Goal: Task Accomplishment & Management: Complete application form

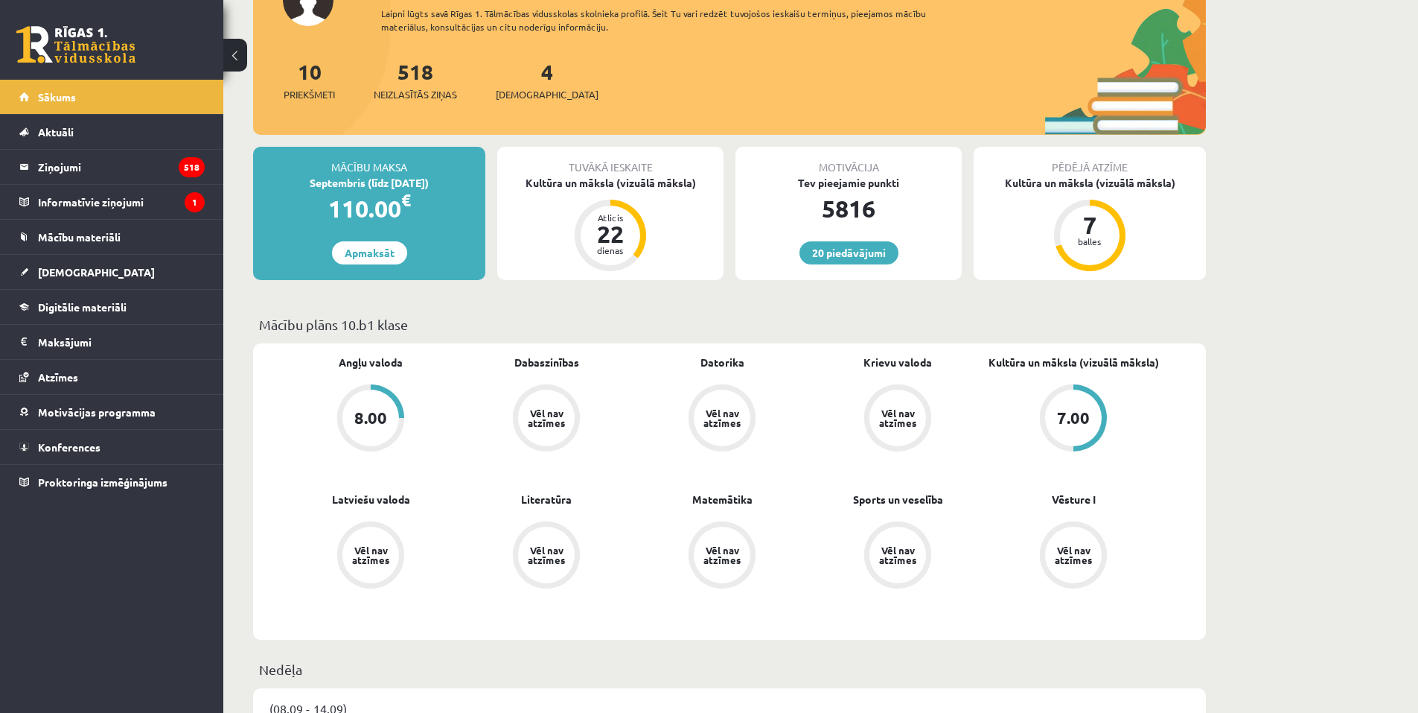
scroll to position [223, 0]
click at [373, 367] on link "Angļu valoda" at bounding box center [371, 362] width 64 height 16
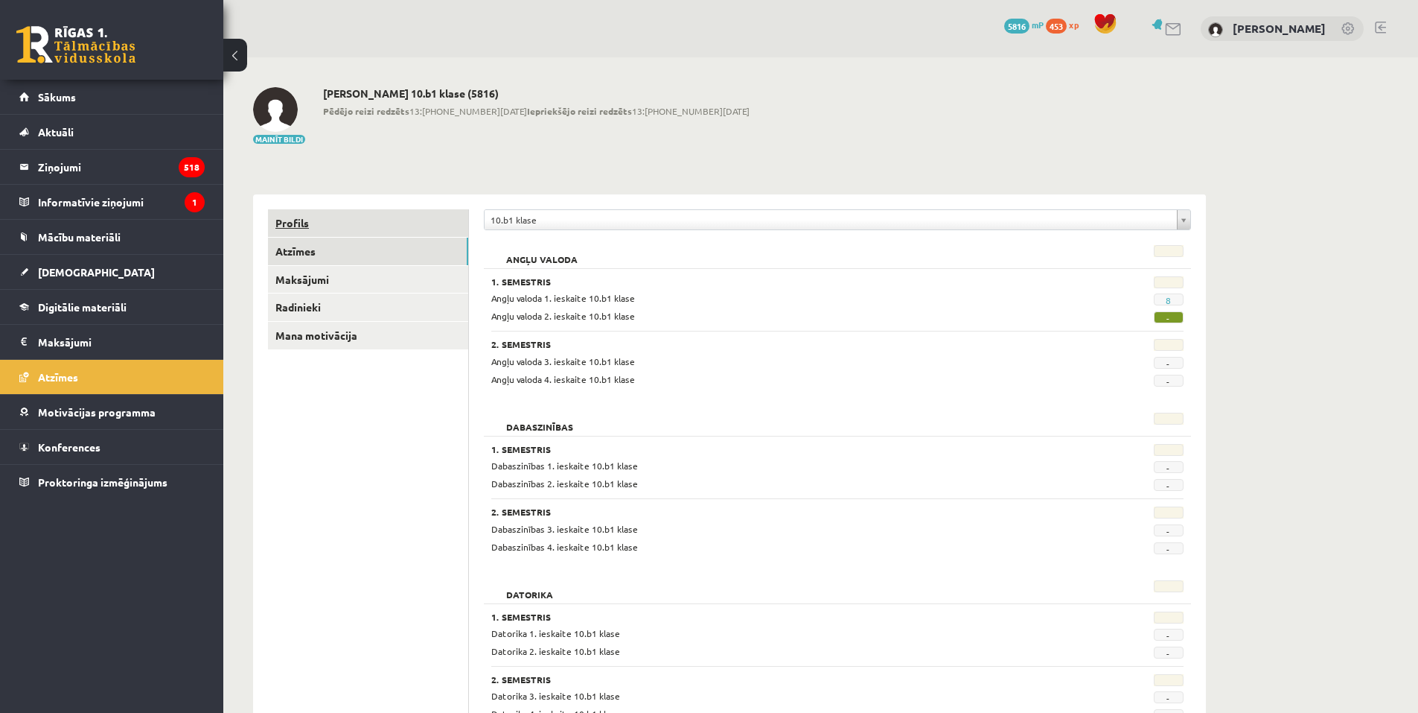
click at [318, 211] on link "Profils" at bounding box center [368, 223] width 200 height 28
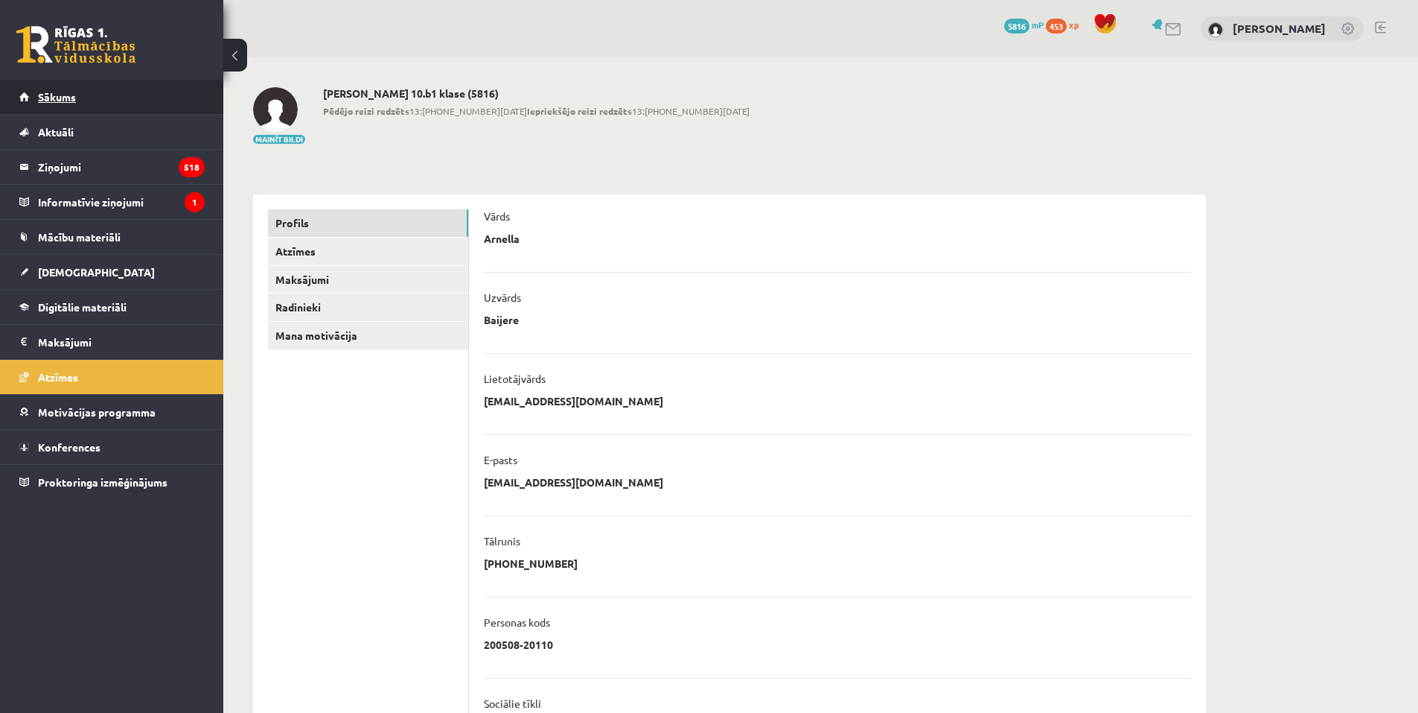
click at [92, 93] on link "Sākums" at bounding box center [111, 97] width 185 height 34
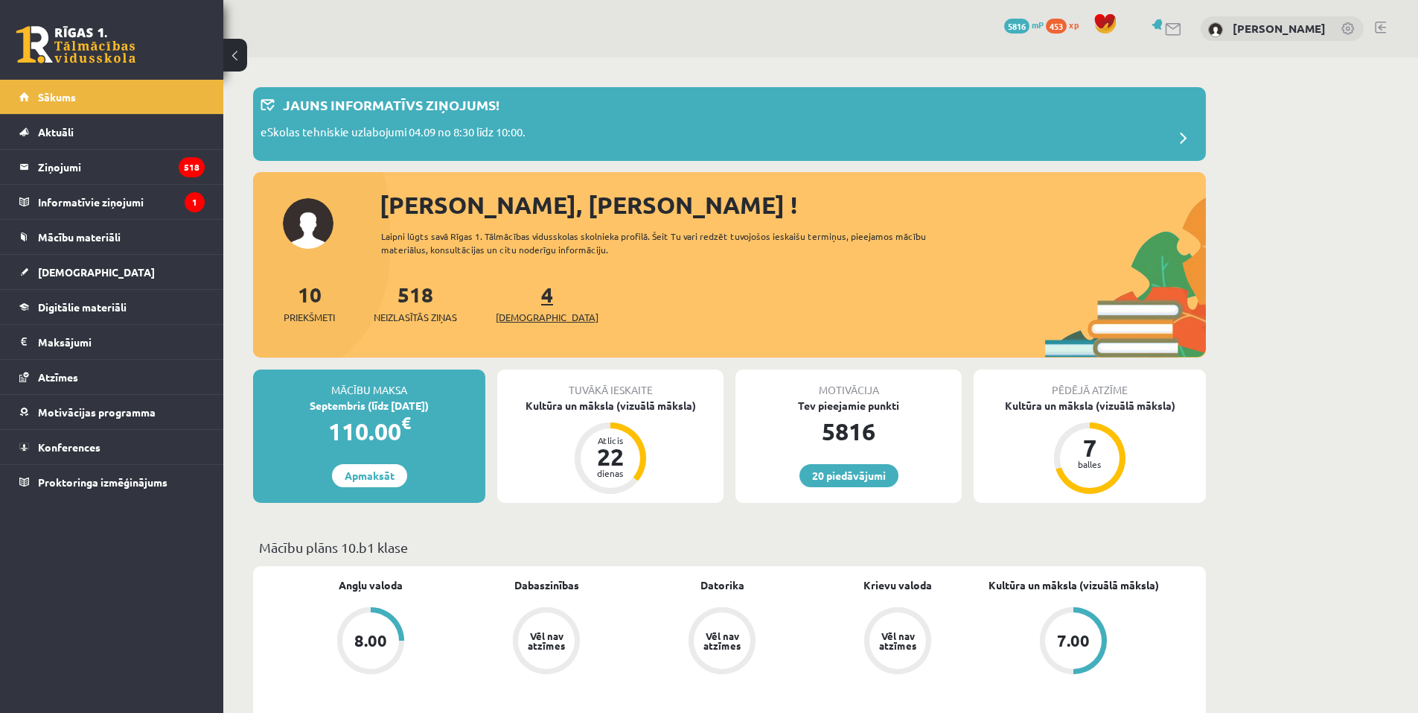
click at [512, 311] on span "[DEMOGRAPHIC_DATA]" at bounding box center [547, 317] width 103 height 15
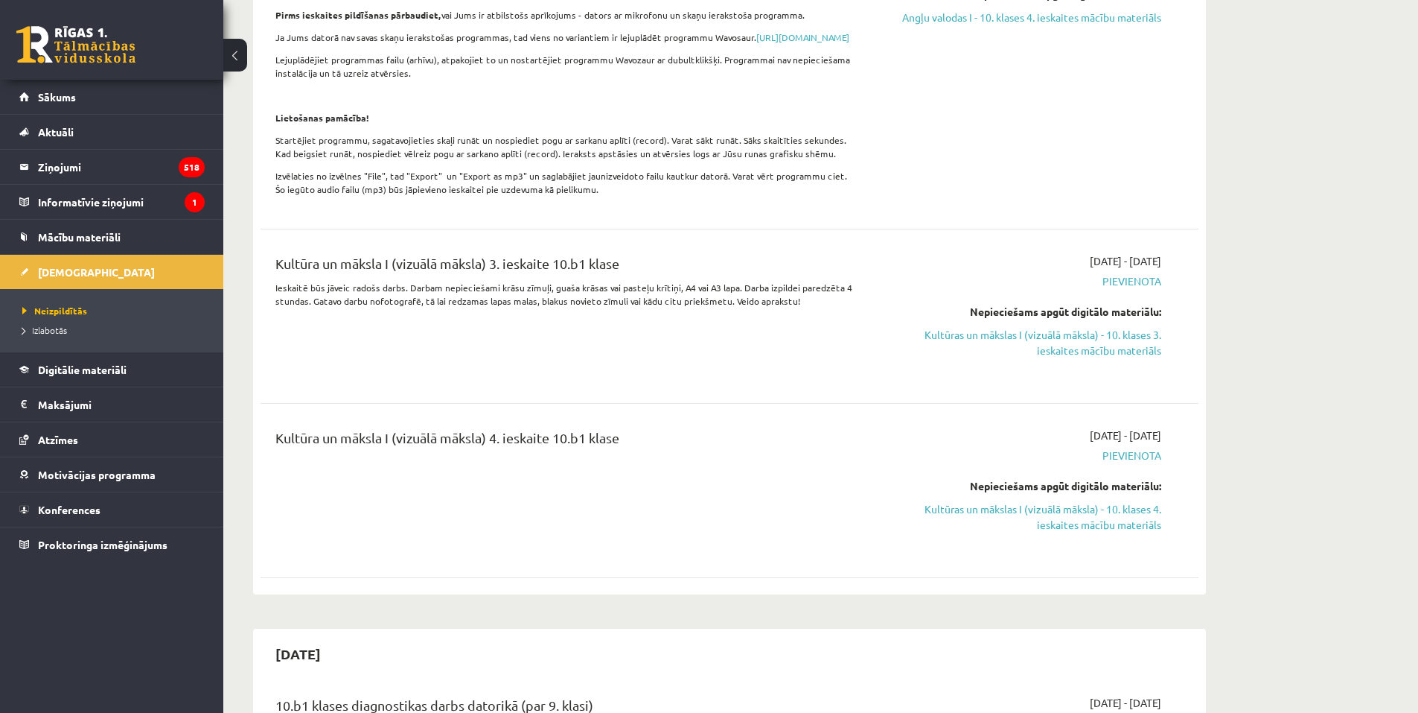
scroll to position [596, 0]
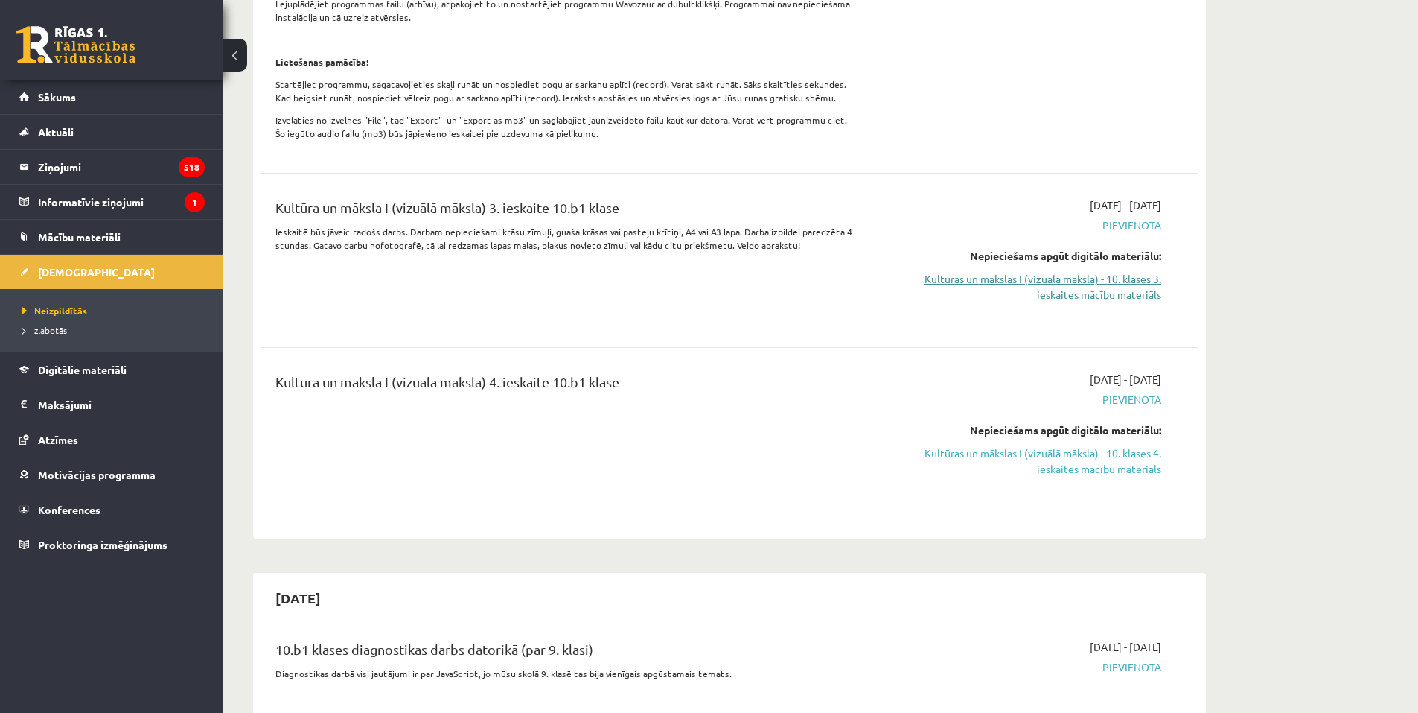
click at [1096, 295] on link "Kultūras un mākslas I (vizuālā māksla) - 10. klases 3. ieskaites mācību materiā…" at bounding box center [1021, 286] width 281 height 31
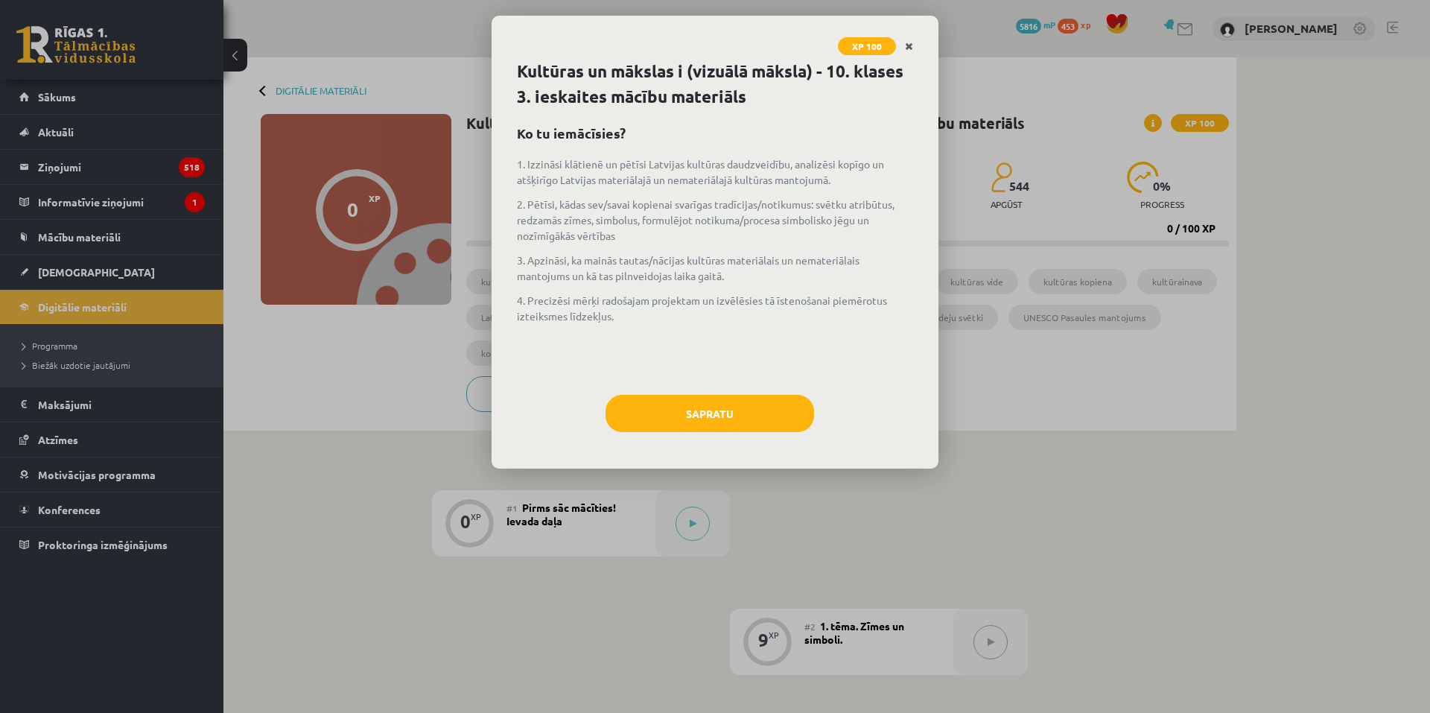
click at [915, 57] on link "Close" at bounding box center [909, 46] width 26 height 29
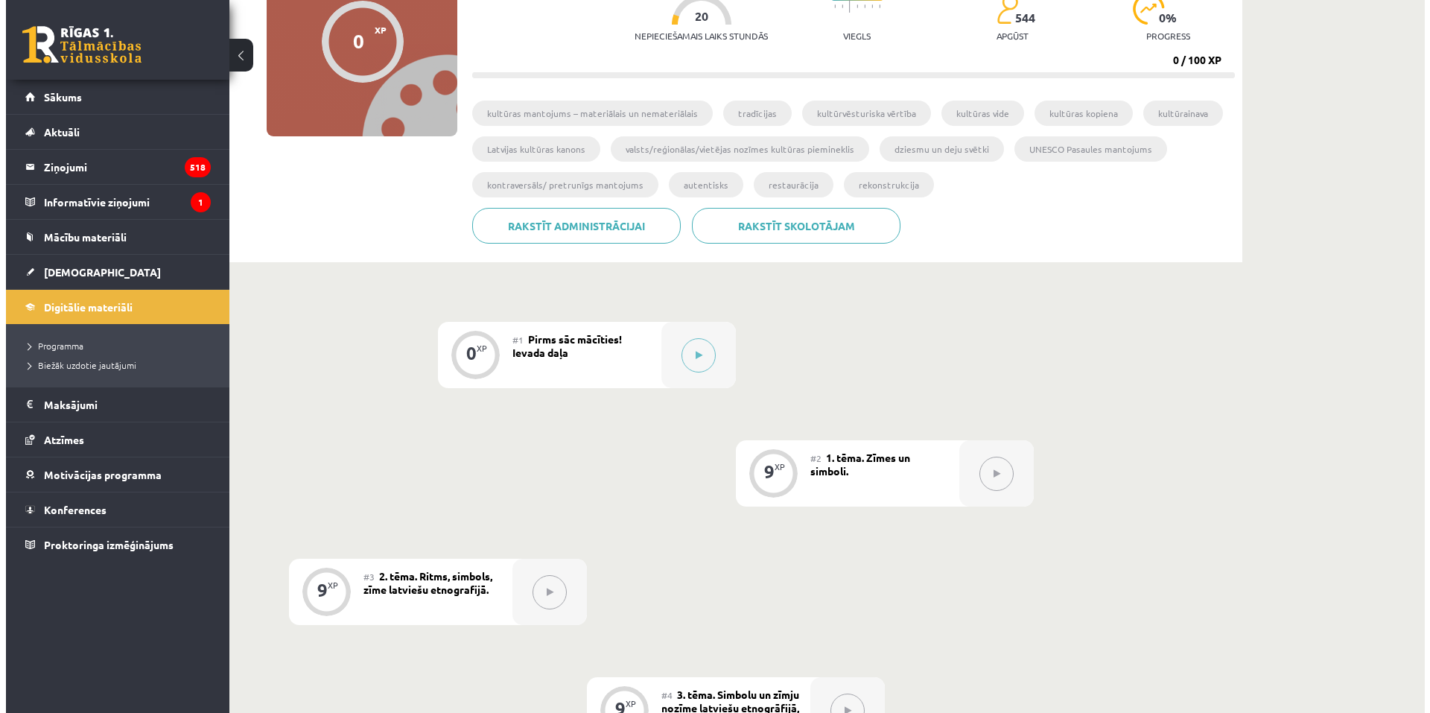
scroll to position [116, 0]
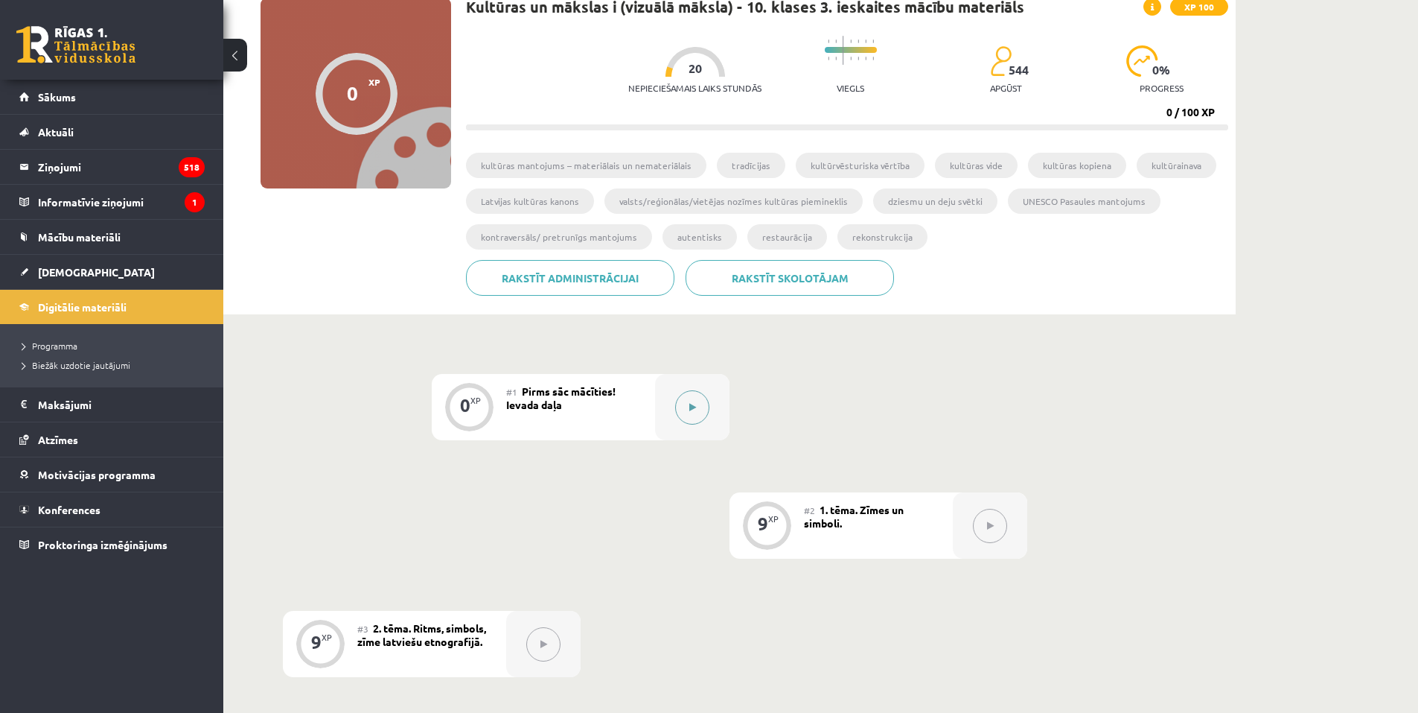
click at [695, 410] on icon at bounding box center [693, 407] width 7 height 9
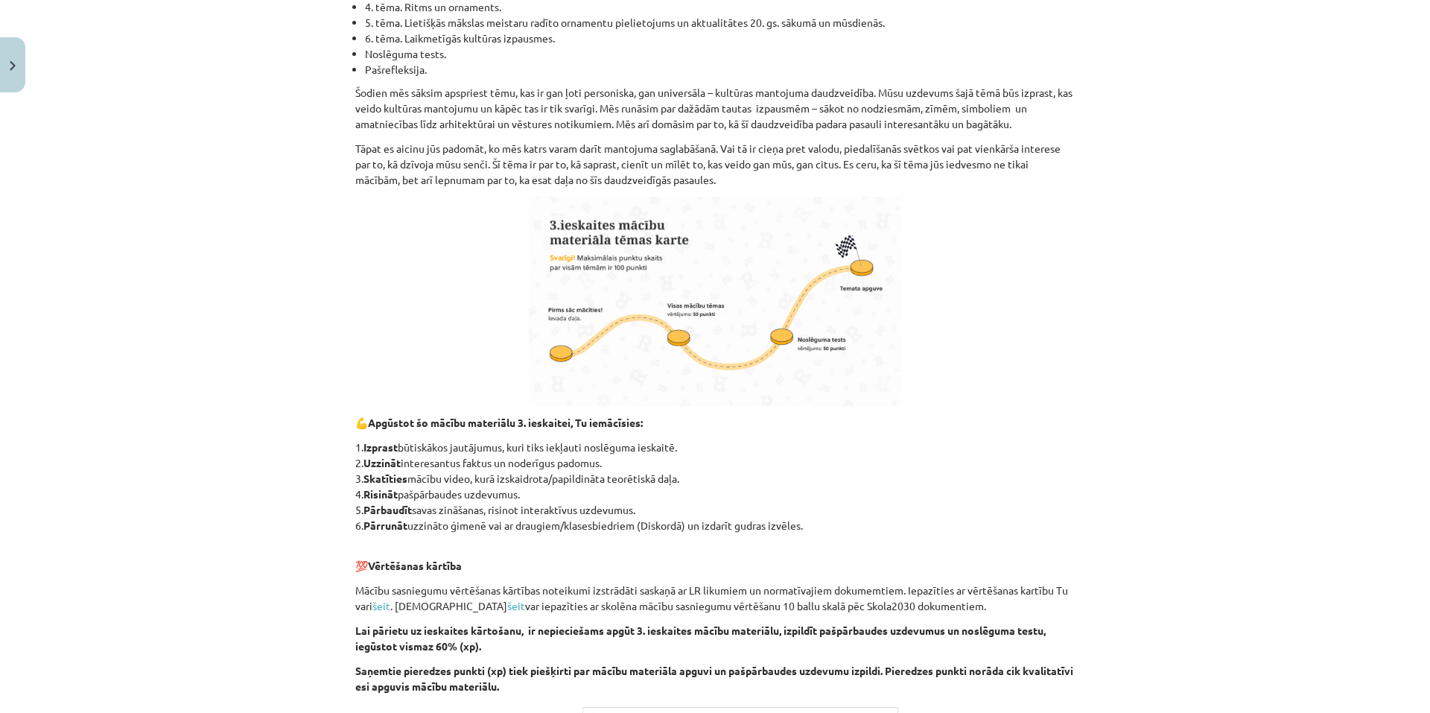
scroll to position [690, 0]
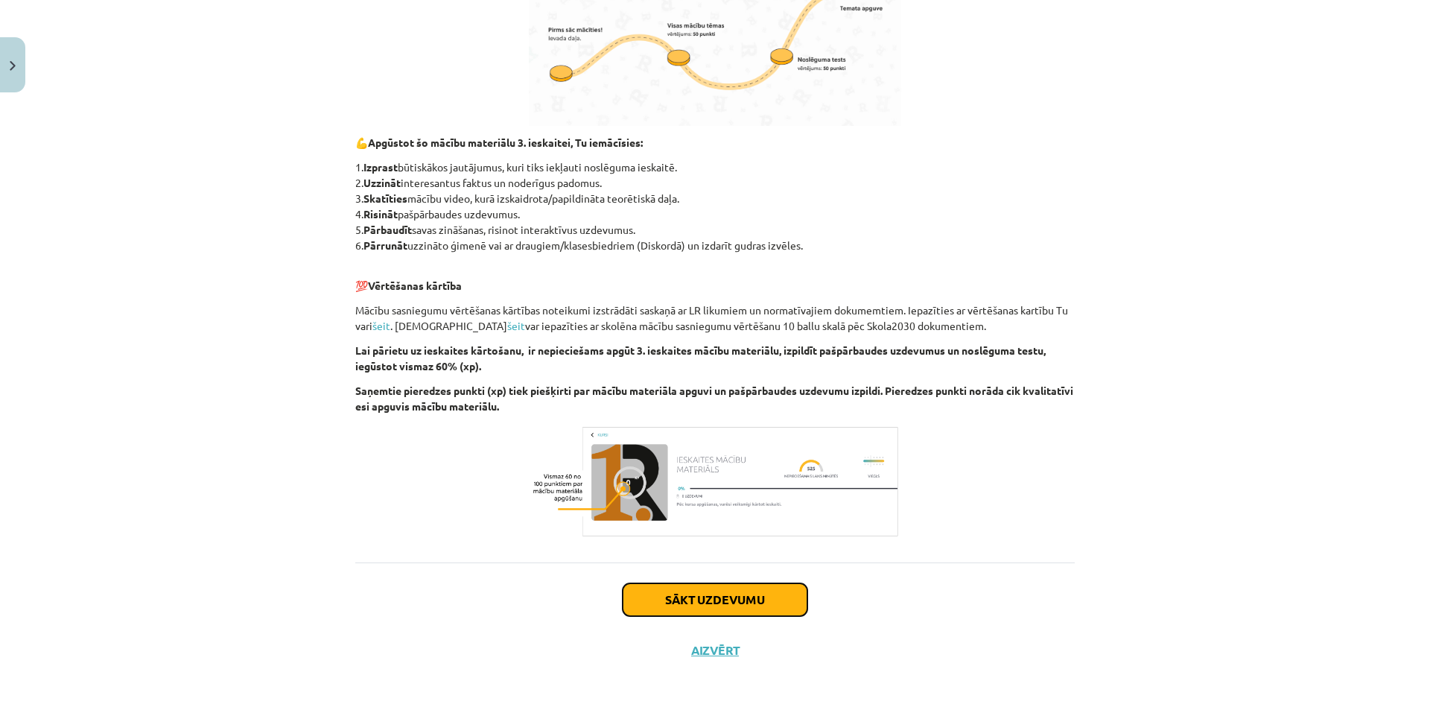
click at [685, 606] on button "Sākt uzdevumu" at bounding box center [714, 599] width 185 height 33
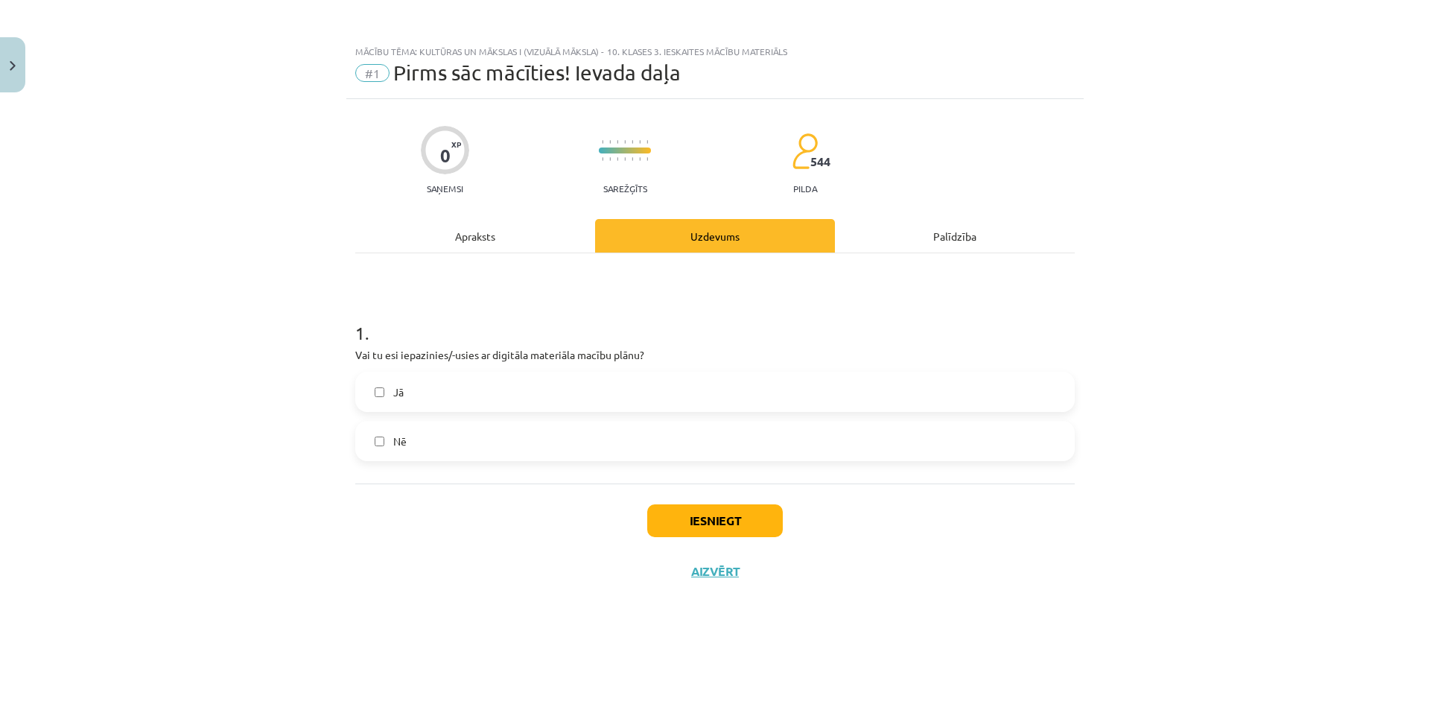
click at [620, 387] on label "Jā" at bounding box center [715, 391] width 716 height 37
click at [704, 517] on button "Iesniegt" at bounding box center [715, 520] width 136 height 33
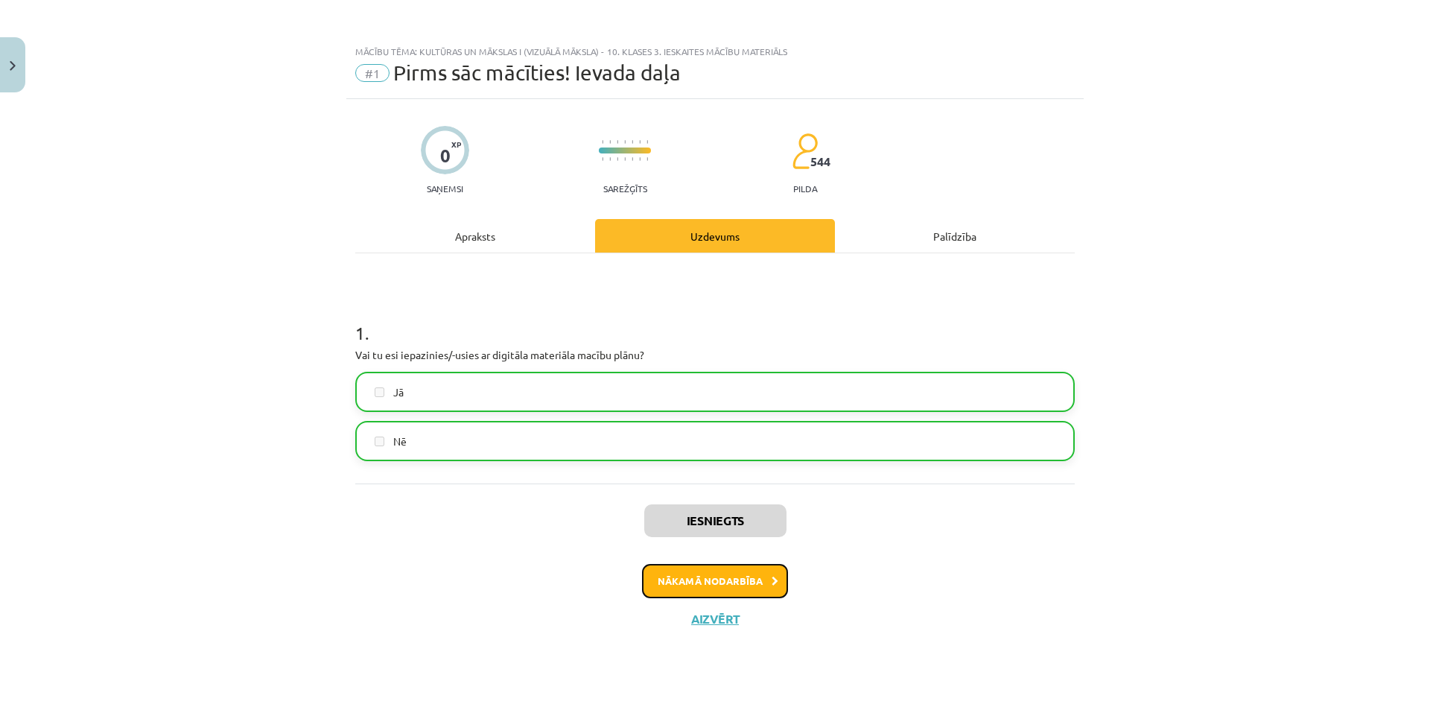
click at [652, 589] on button "Nākamā nodarbība" at bounding box center [715, 581] width 146 height 34
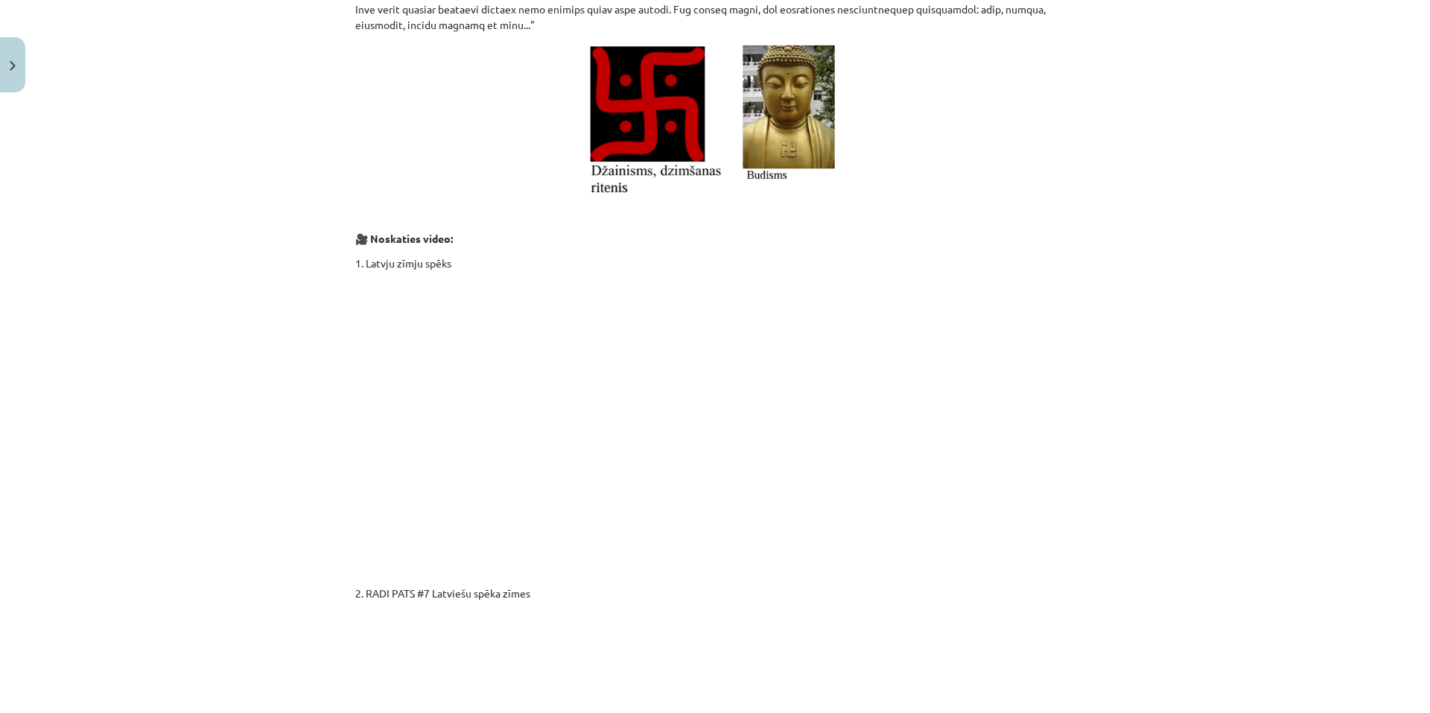
scroll to position [2428, 0]
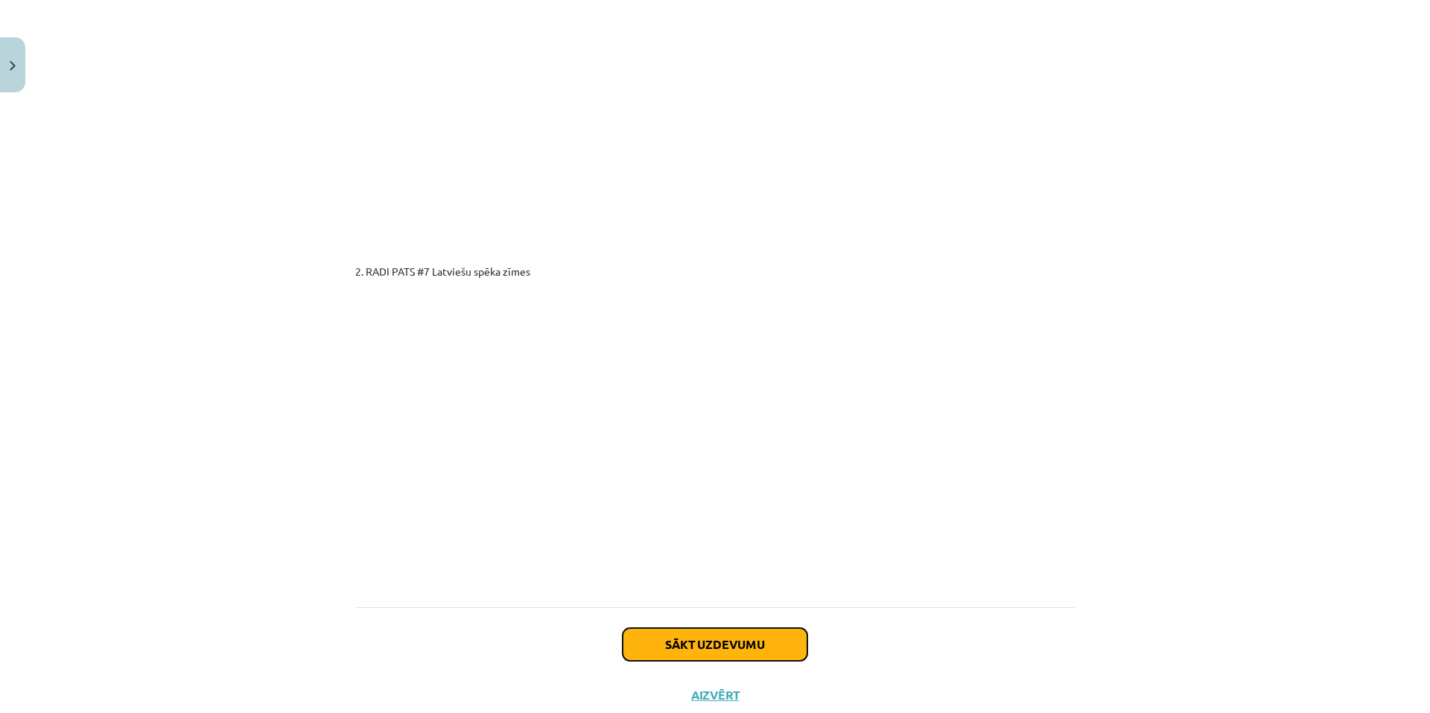
click at [737, 628] on button "Sākt uzdevumu" at bounding box center [714, 644] width 185 height 33
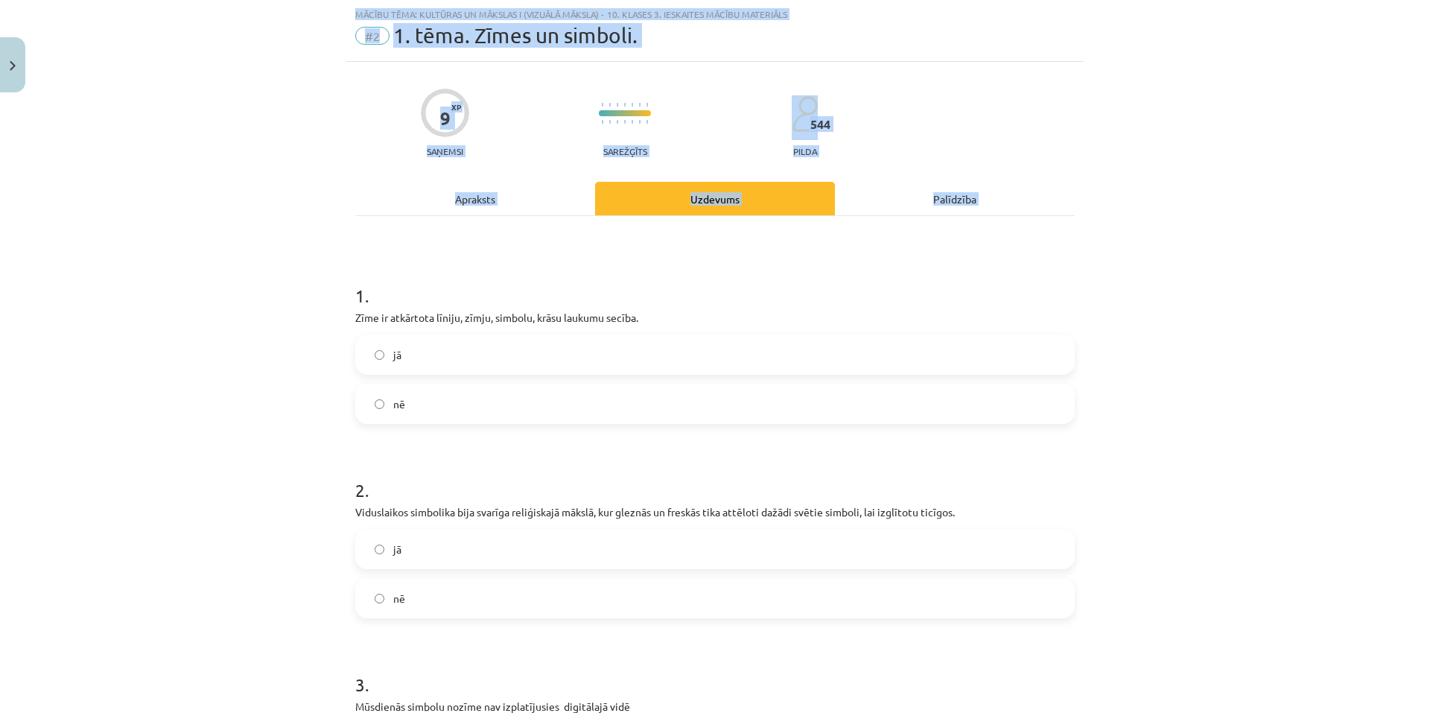
scroll to position [310, 0]
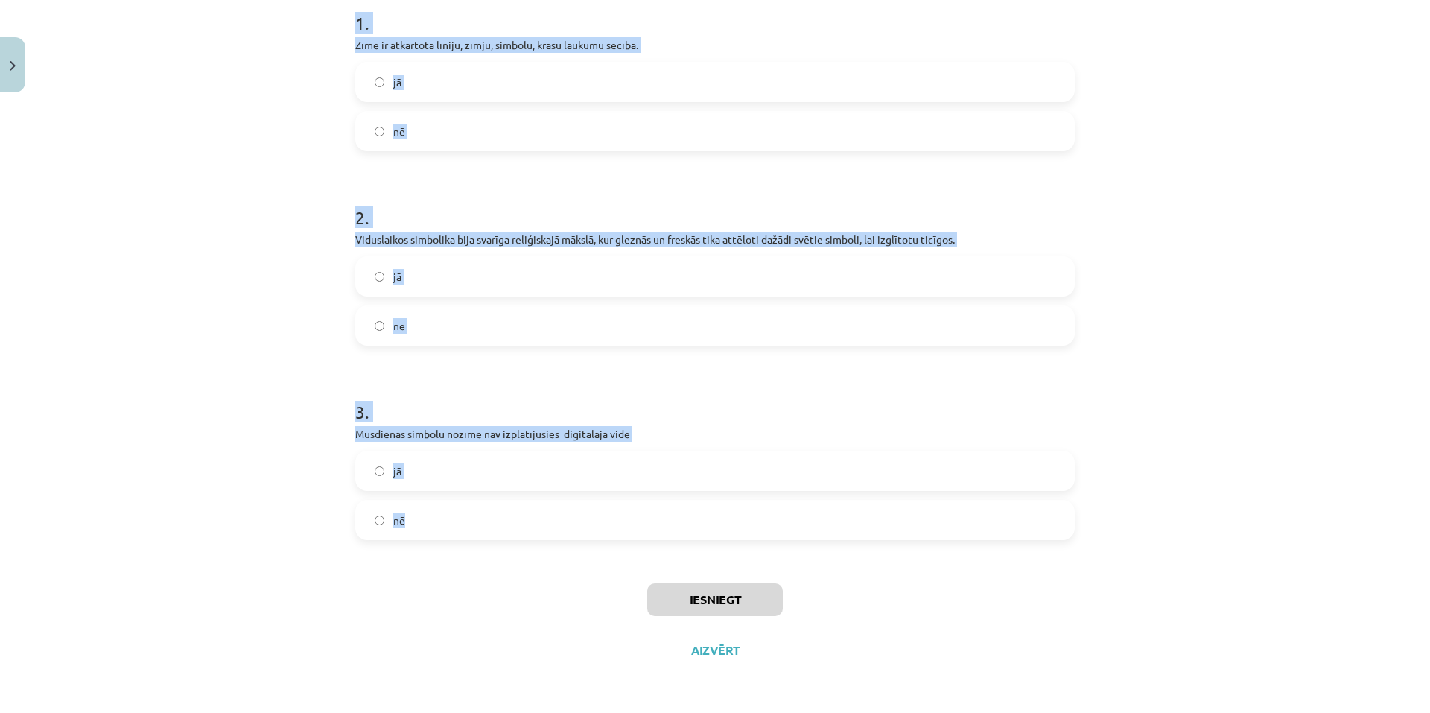
drag, startPoint x: 340, startPoint y: 293, endPoint x: 643, endPoint y: 530, distance: 385.1
click at [643, 530] on div "9 XP Saņemsi Sarežģīts 544 pilda Apraksts Uzdevums Palīdzība 1 . Zīme ir atkārt…" at bounding box center [714, 232] width 737 height 886
copy form "1 . Zīme ir atkārtota līniju, zīmju, simbolu, krāsu laukumu secība. jā nē 2 . V…"
click at [430, 72] on label "jā" at bounding box center [715, 81] width 716 height 37
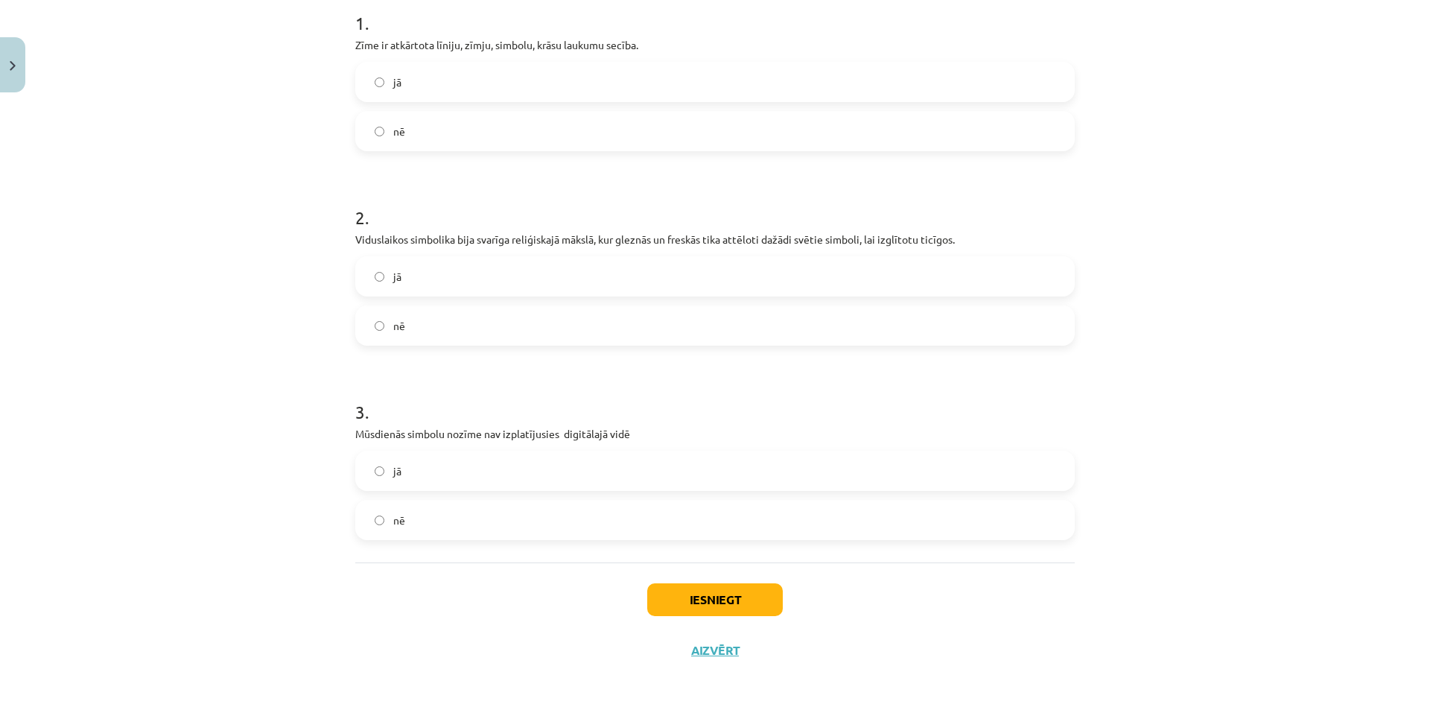
click at [449, 270] on label "jā" at bounding box center [715, 276] width 716 height 37
click at [444, 518] on label "nē" at bounding box center [715, 519] width 716 height 37
click at [754, 598] on button "Iesniegt" at bounding box center [715, 599] width 136 height 33
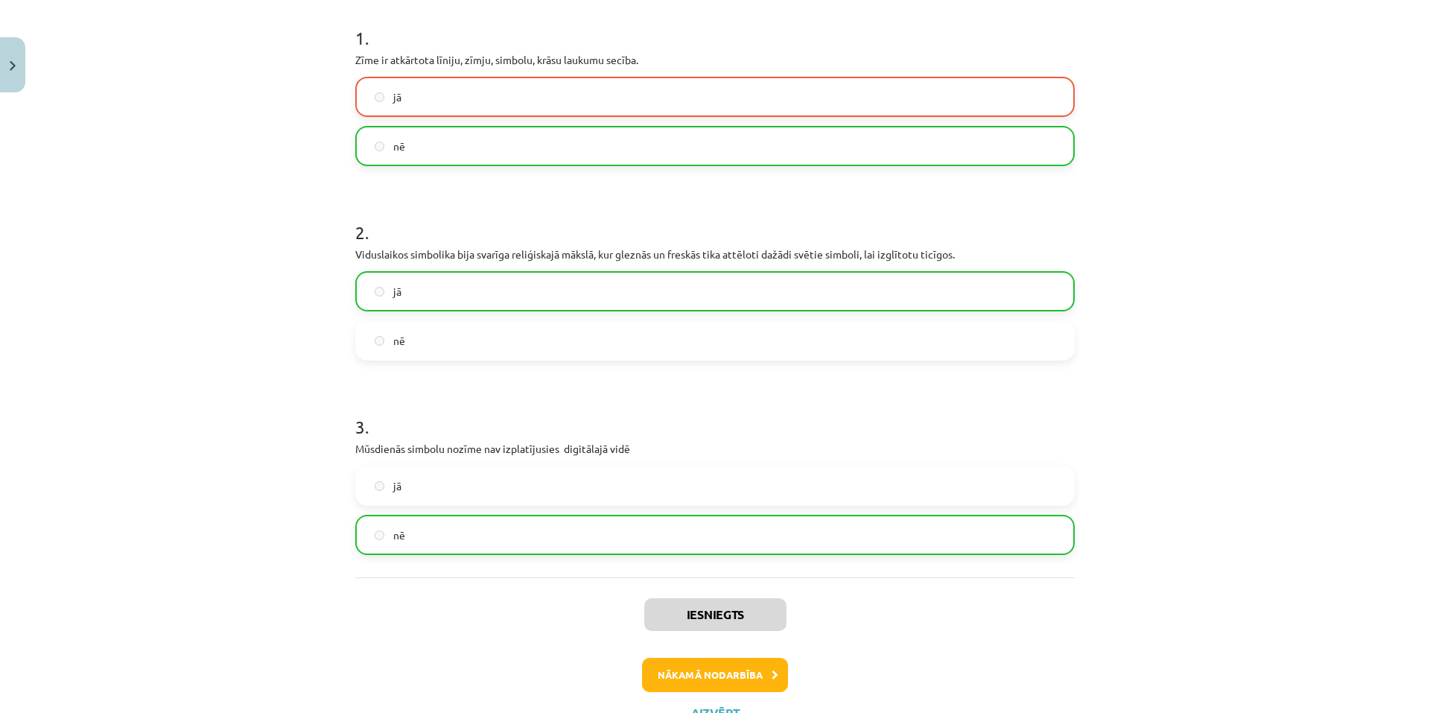
scroll to position [357, 0]
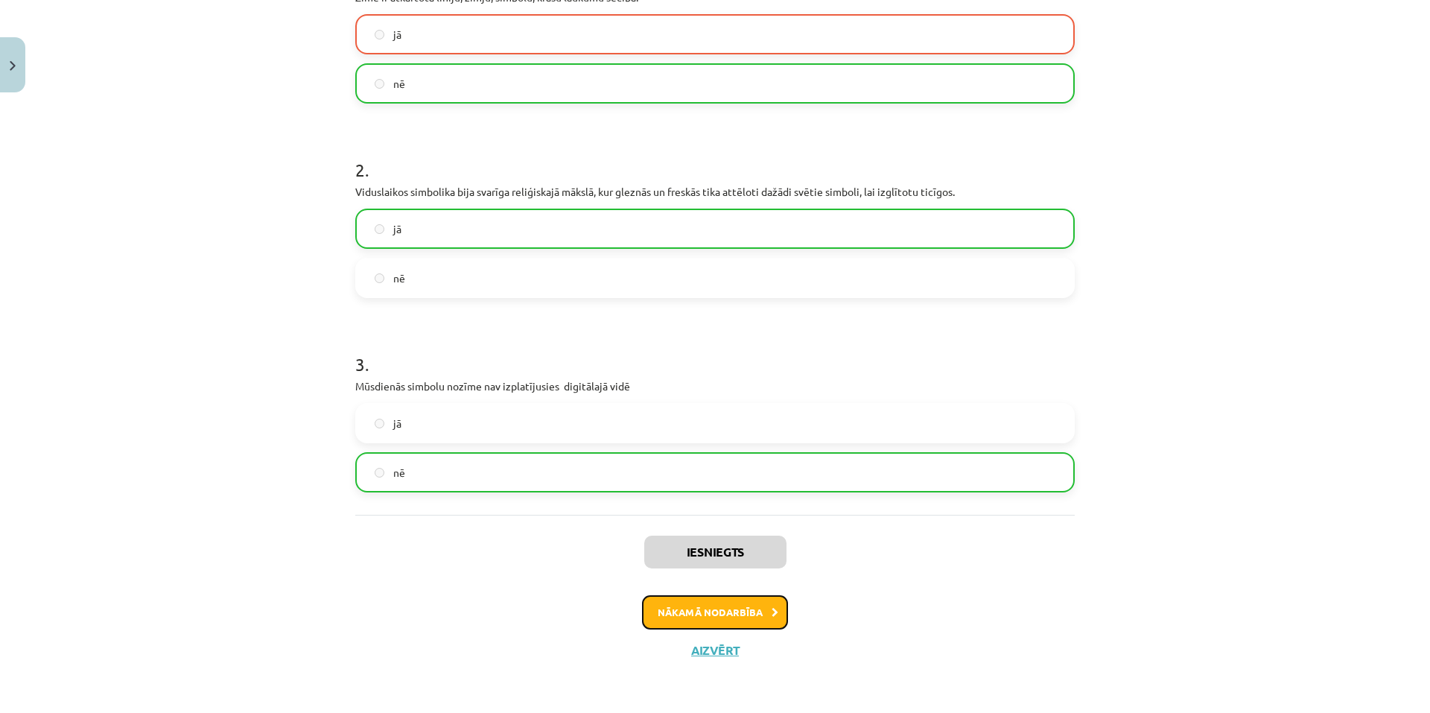
click at [736, 617] on button "Nākamā nodarbība" at bounding box center [715, 612] width 146 height 34
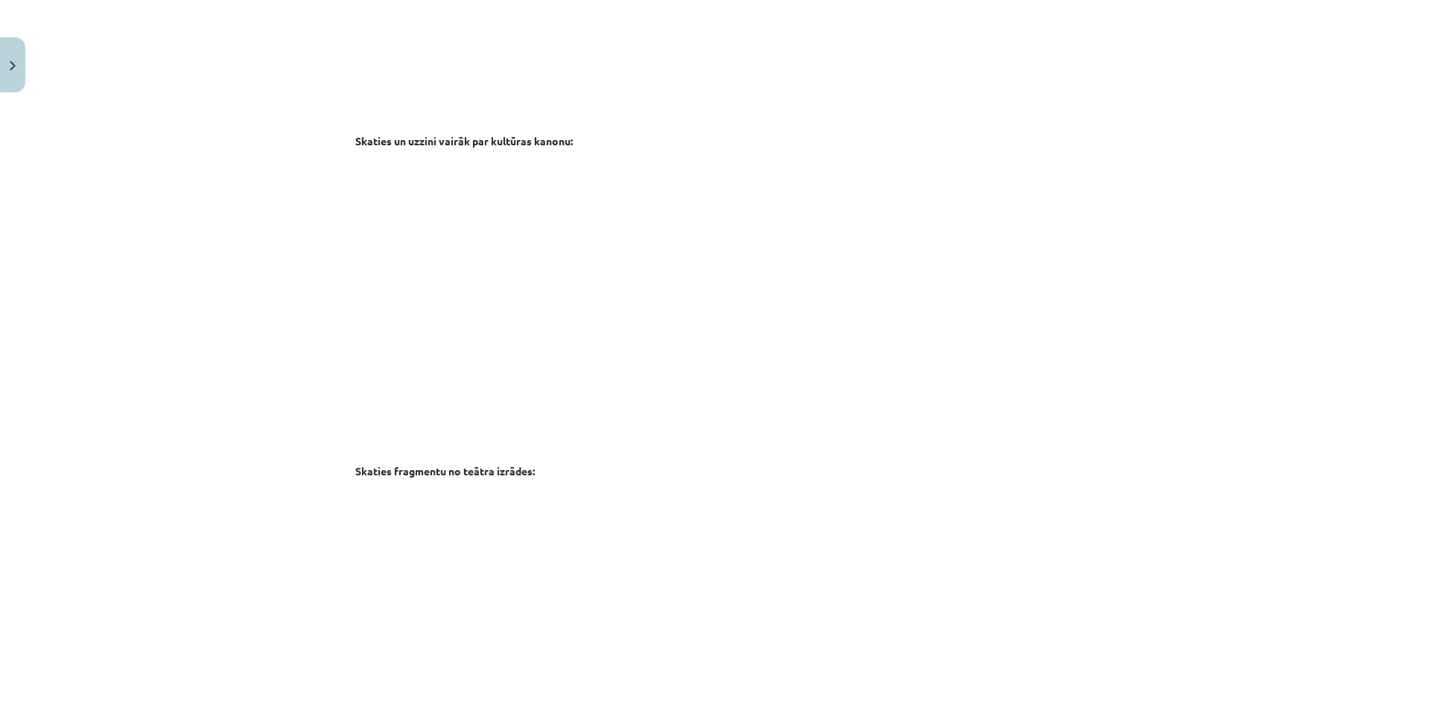
scroll to position [2336, 0]
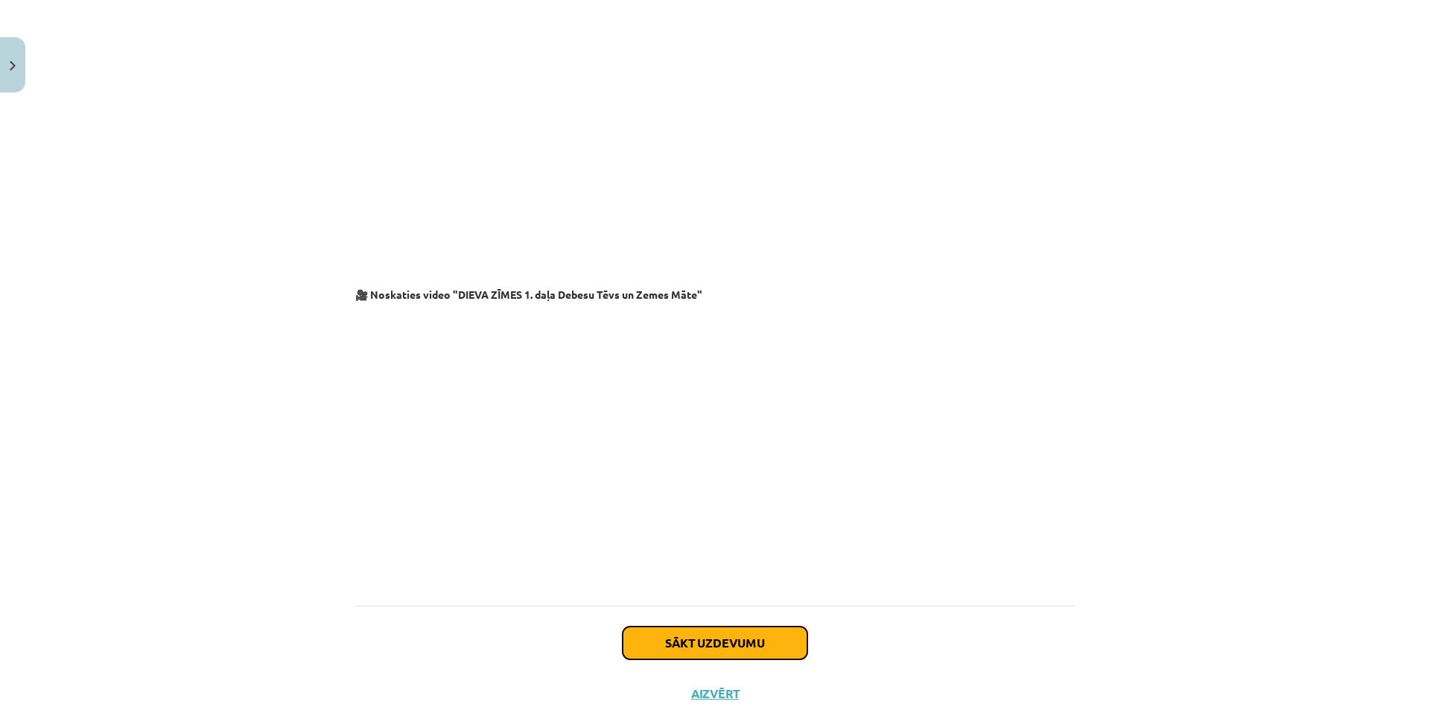
click at [782, 626] on button "Sākt uzdevumu" at bounding box center [714, 642] width 185 height 33
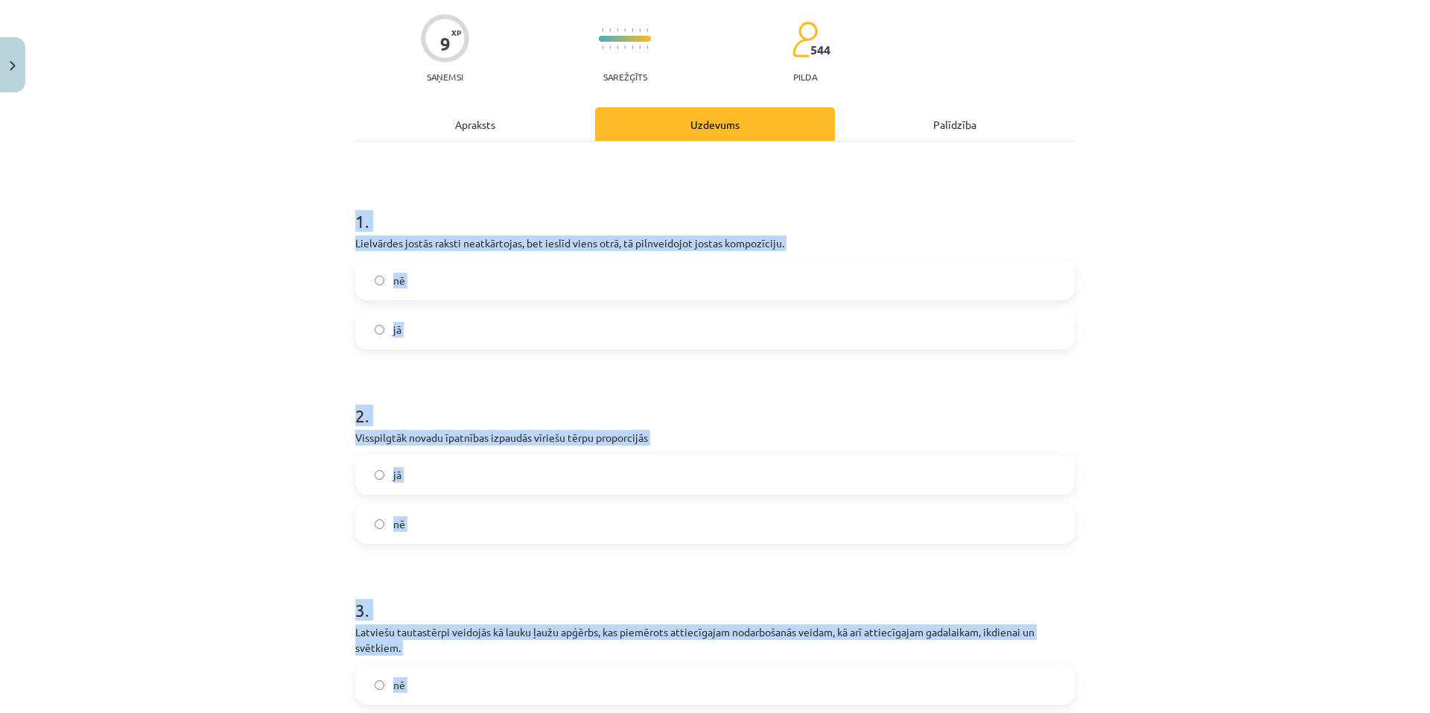
scroll to position [325, 0]
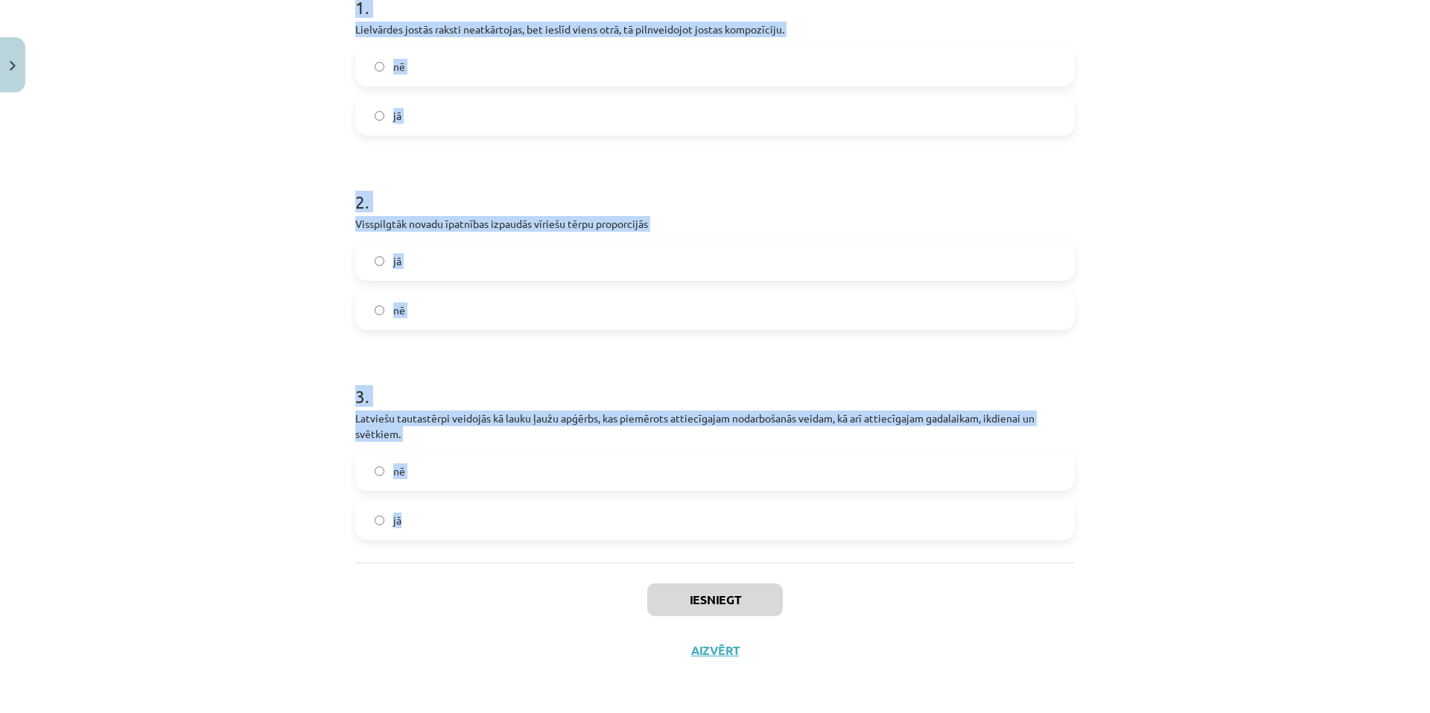
drag, startPoint x: 346, startPoint y: 222, endPoint x: 594, endPoint y: 535, distance: 399.7
click at [594, 535] on div "9 XP Saņemsi Sarežģīts 544 pilda Apraksts Uzdevums Palīdzība 1 . Lielvārdes jos…" at bounding box center [714, 225] width 737 height 902
copy form "1 . Lielvārdes jostās raksti neatkārtojas, bet ieslīd viens otrā, tā pilnveidoj…"
click at [417, 102] on label "jā" at bounding box center [715, 115] width 716 height 37
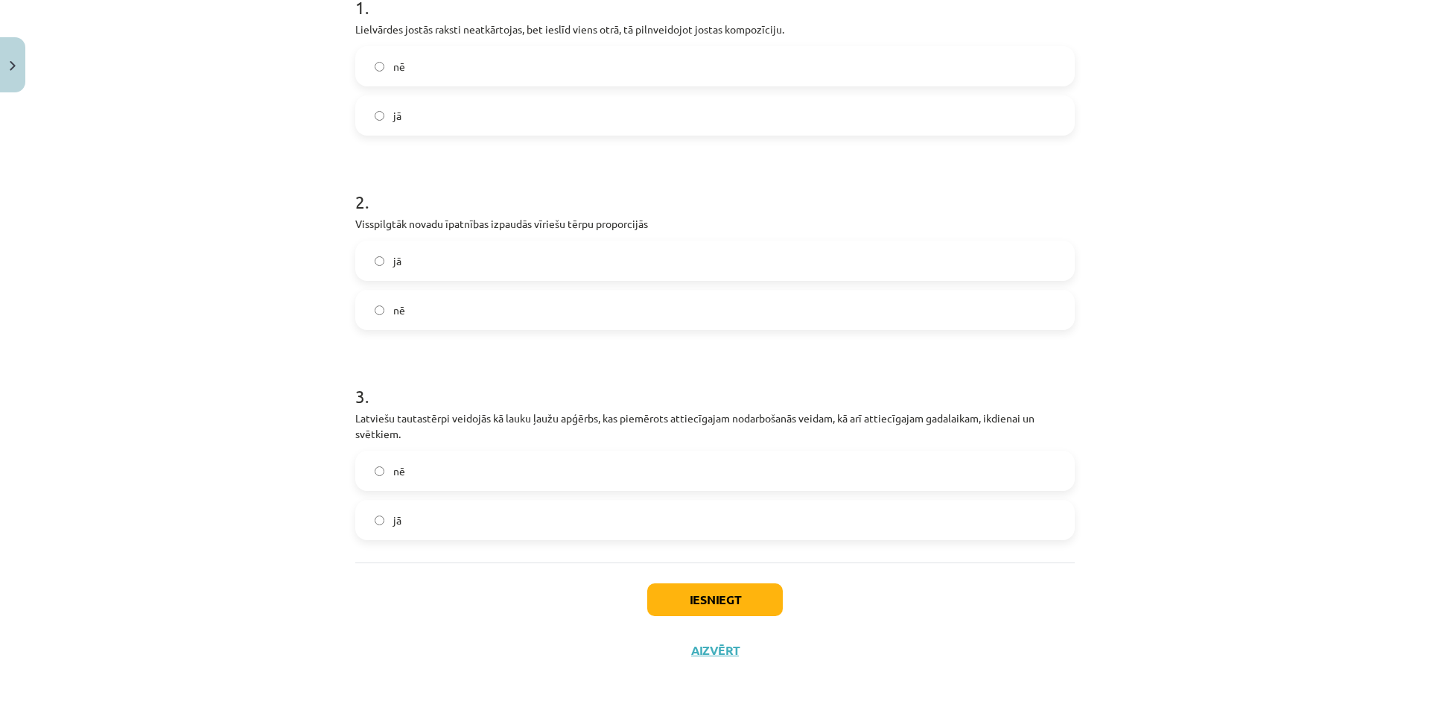
click at [481, 311] on label "nē" at bounding box center [715, 309] width 716 height 37
drag, startPoint x: 460, startPoint y: 507, endPoint x: 452, endPoint y: 524, distance: 19.0
click at [457, 511] on label "jā" at bounding box center [715, 519] width 716 height 37
click at [697, 588] on button "Iesniegt" at bounding box center [715, 599] width 136 height 33
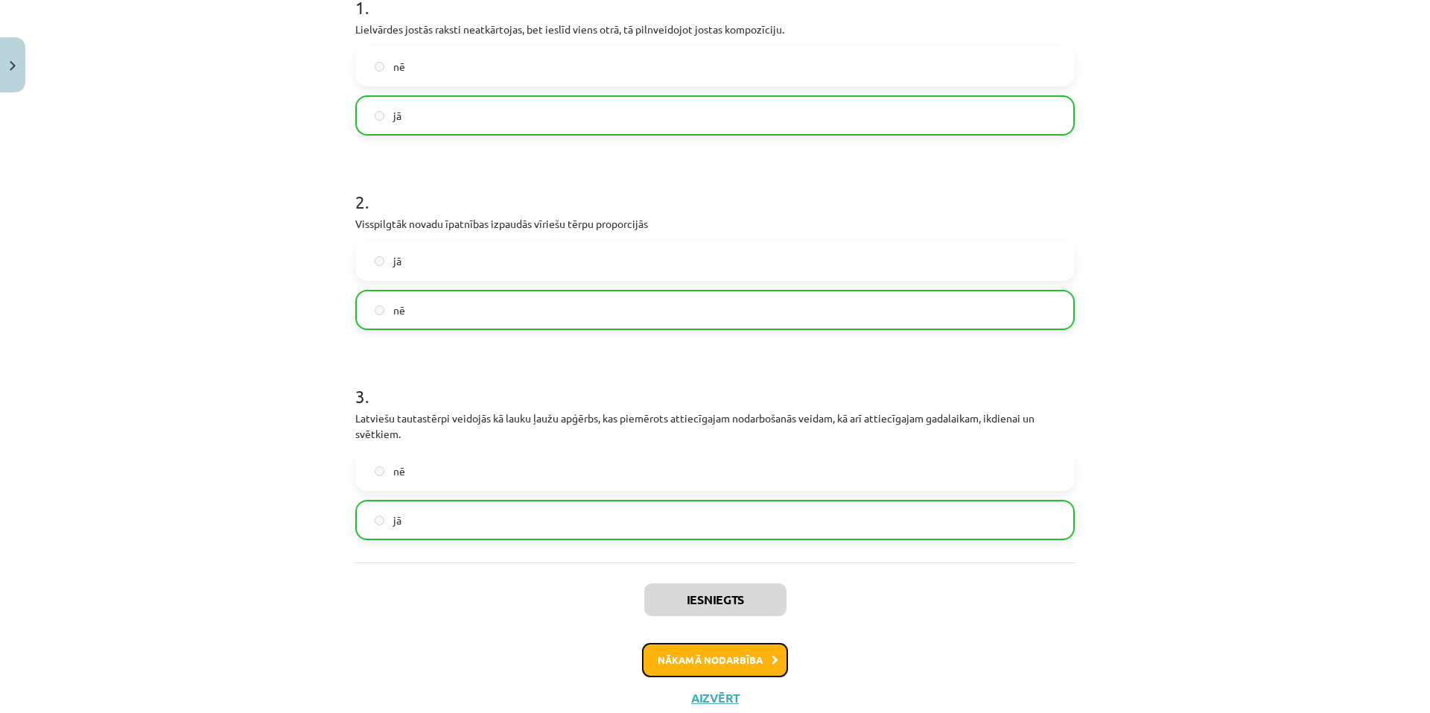
click at [733, 663] on button "Nākamā nodarbība" at bounding box center [715, 660] width 146 height 34
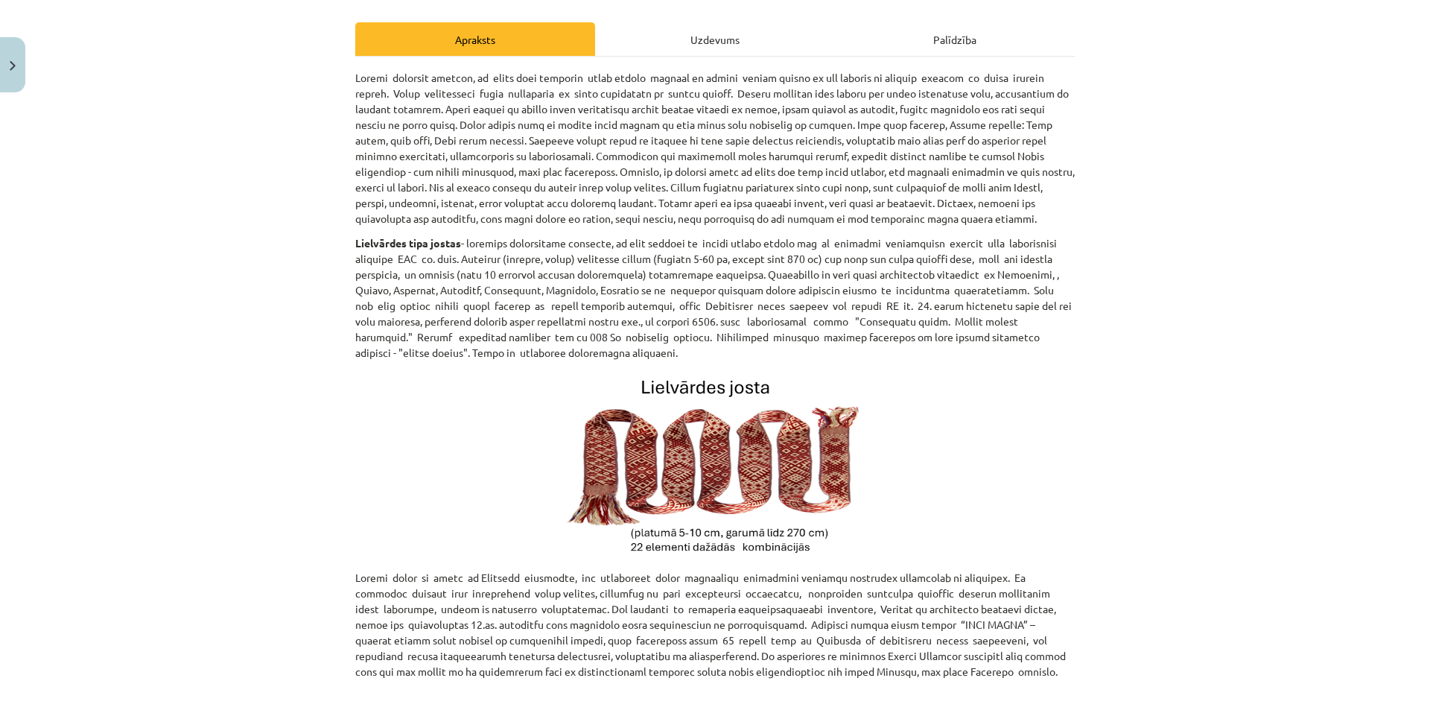
scroll to position [690, 0]
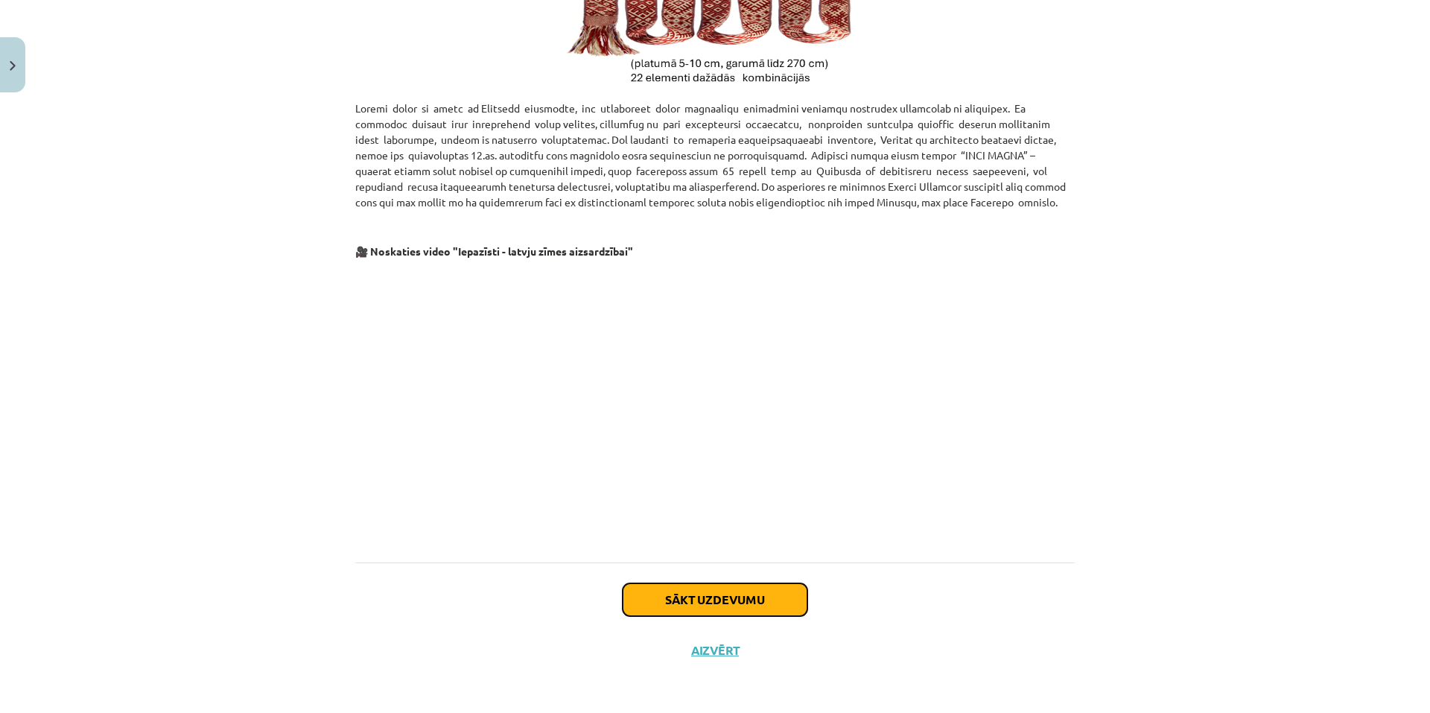
click at [725, 611] on button "Sākt uzdevumu" at bounding box center [714, 599] width 185 height 33
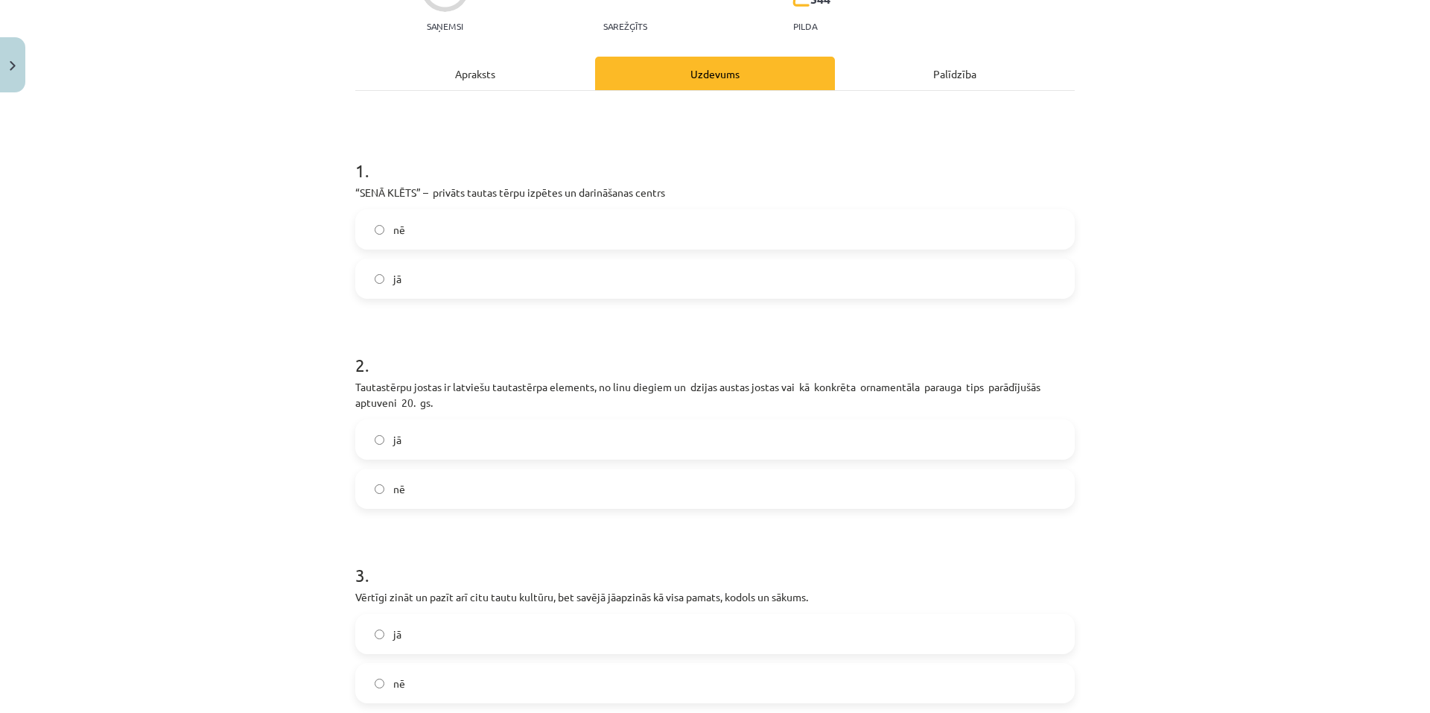
scroll to position [261, 0]
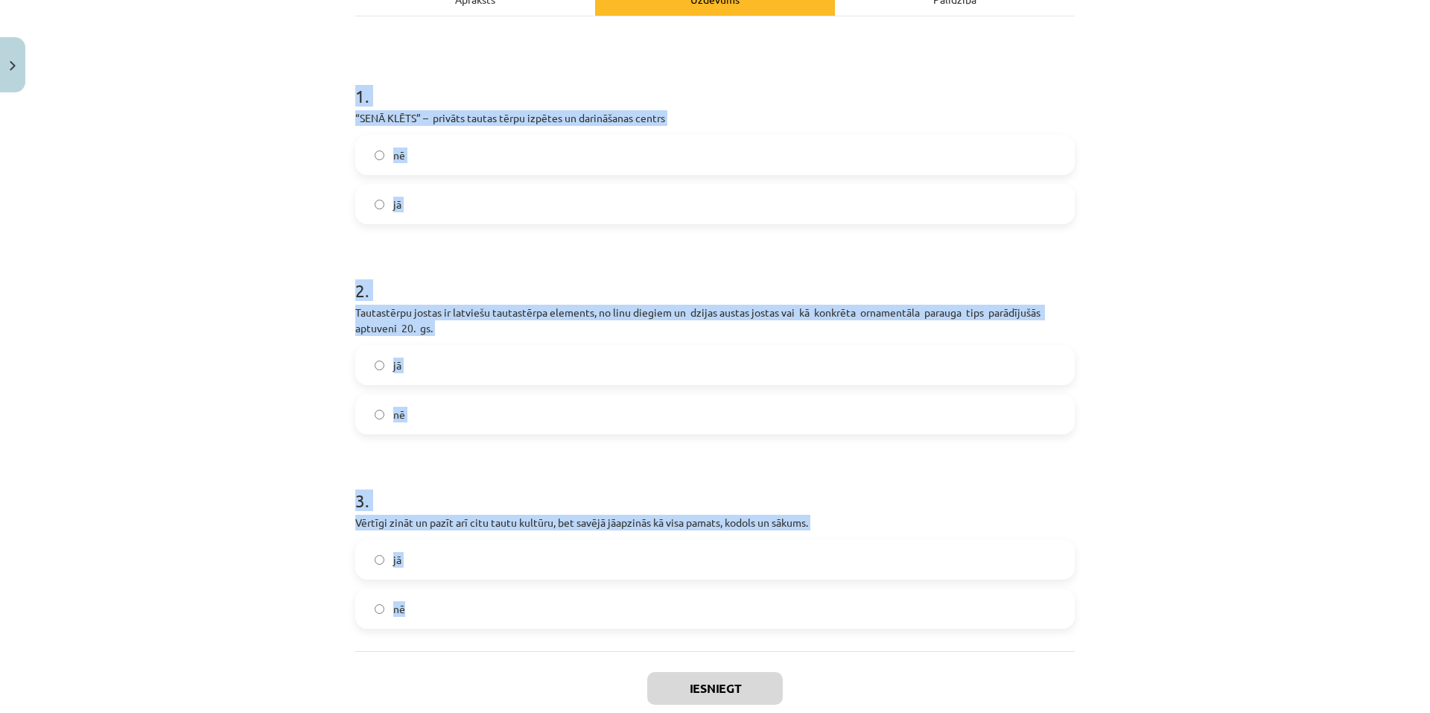
drag, startPoint x: 332, startPoint y: 93, endPoint x: 549, endPoint y: 588, distance: 540.5
click at [555, 601] on div "Mācību tēma: Kultūras un mākslas i (vizuālā māksla) - 10. klases 3. ieskaites m…" at bounding box center [715, 356] width 1430 height 713
copy form "1 . “SENĀ KLĒTS” – privāts tautas tērpu izpētes un darināšanas centrs nē jā 2 .…"
click at [427, 208] on label "jā" at bounding box center [715, 203] width 716 height 37
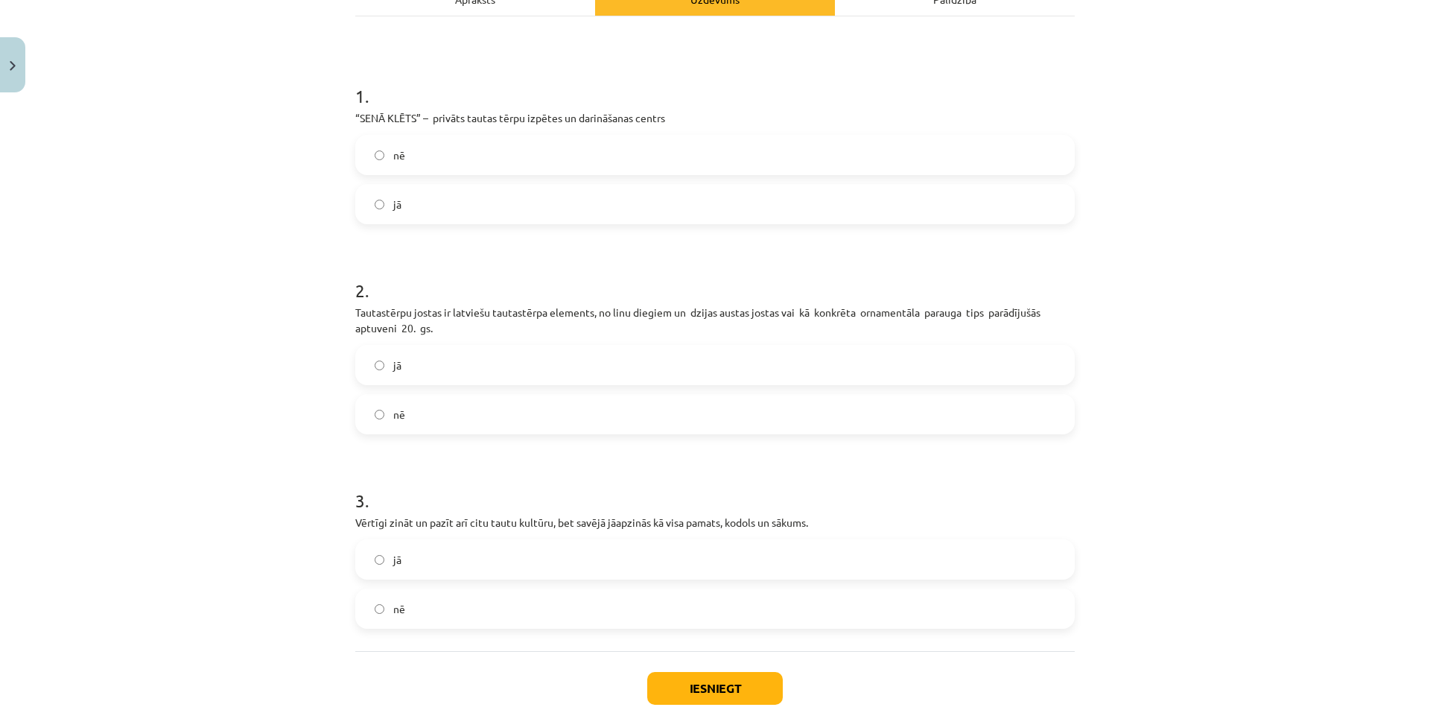
click at [418, 408] on label "nē" at bounding box center [715, 413] width 716 height 37
click at [481, 557] on label "jā" at bounding box center [715, 559] width 716 height 37
click at [712, 689] on button "Iesniegt" at bounding box center [715, 688] width 136 height 33
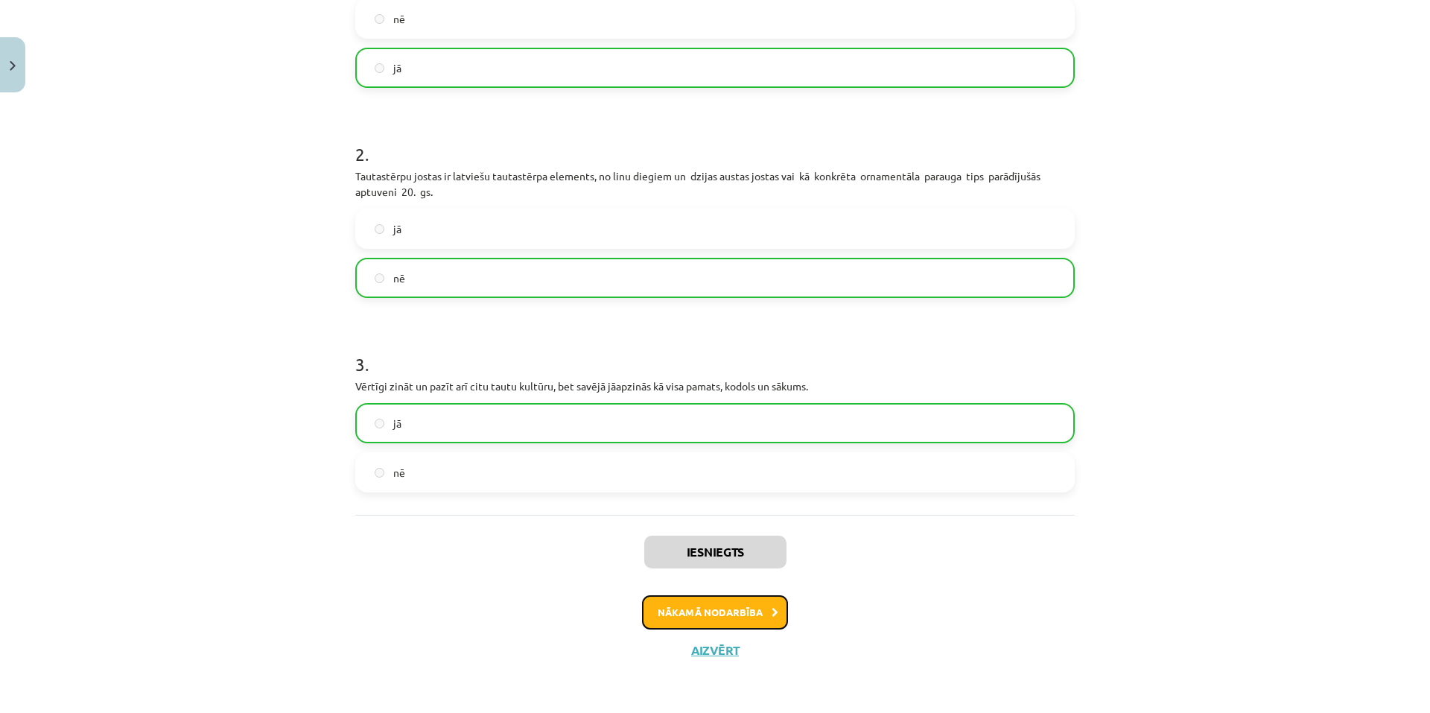
click at [729, 616] on button "Nākamā nodarbība" at bounding box center [715, 612] width 146 height 34
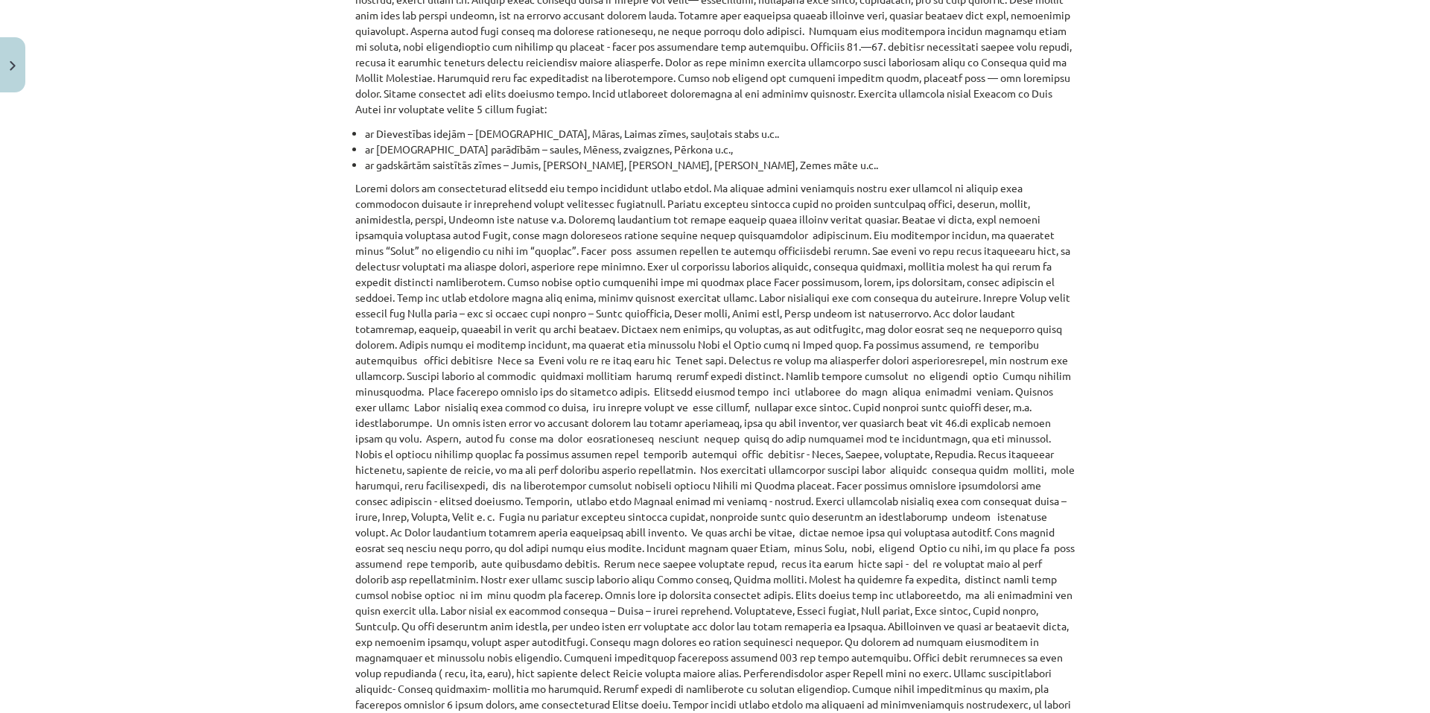
scroll to position [1299, 0]
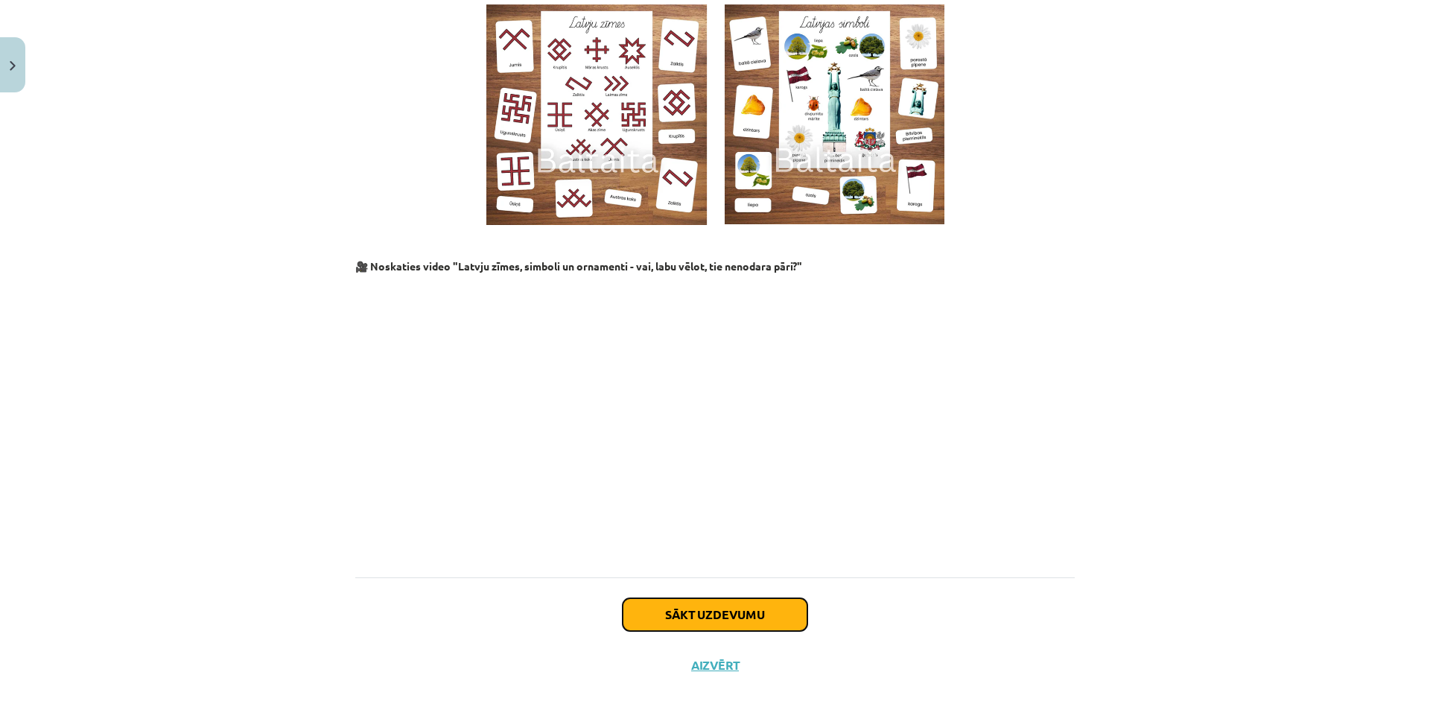
click at [757, 598] on button "Sākt uzdevumu" at bounding box center [714, 614] width 185 height 33
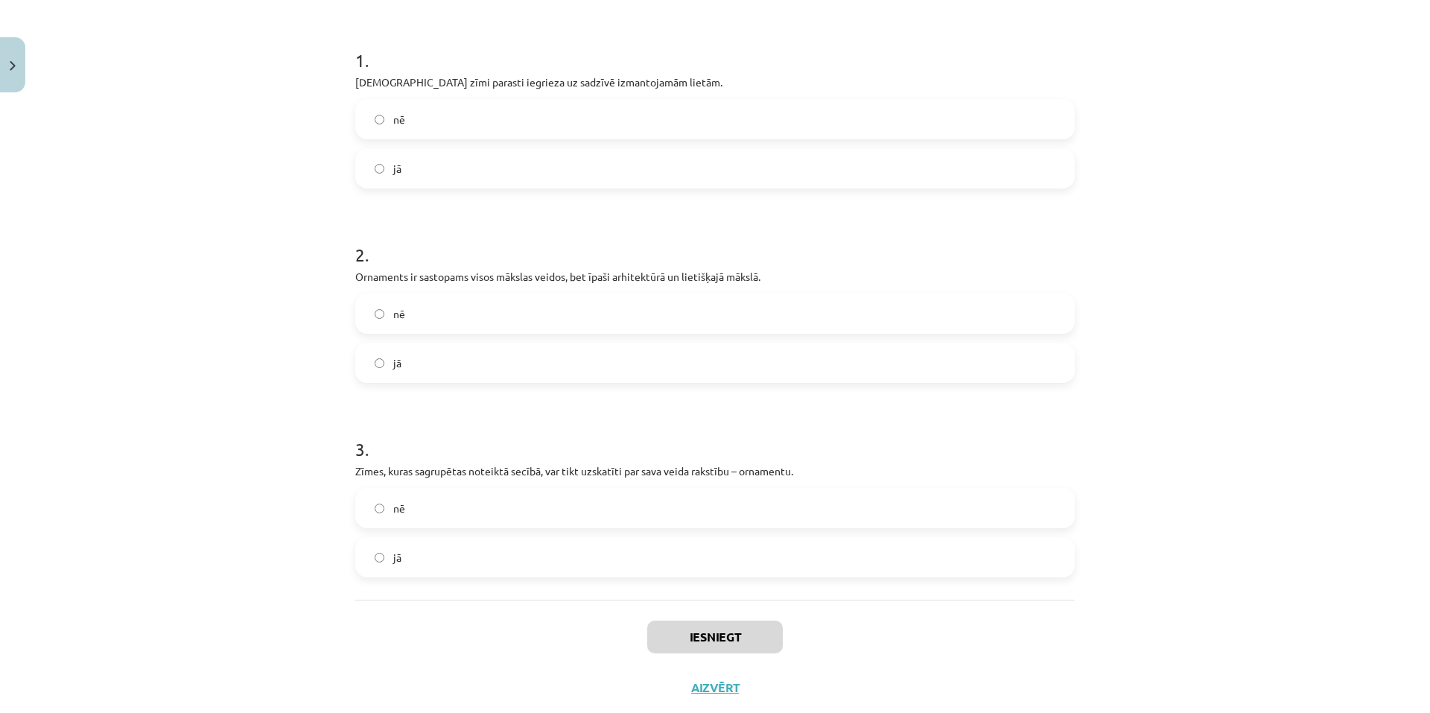
scroll to position [310, 0]
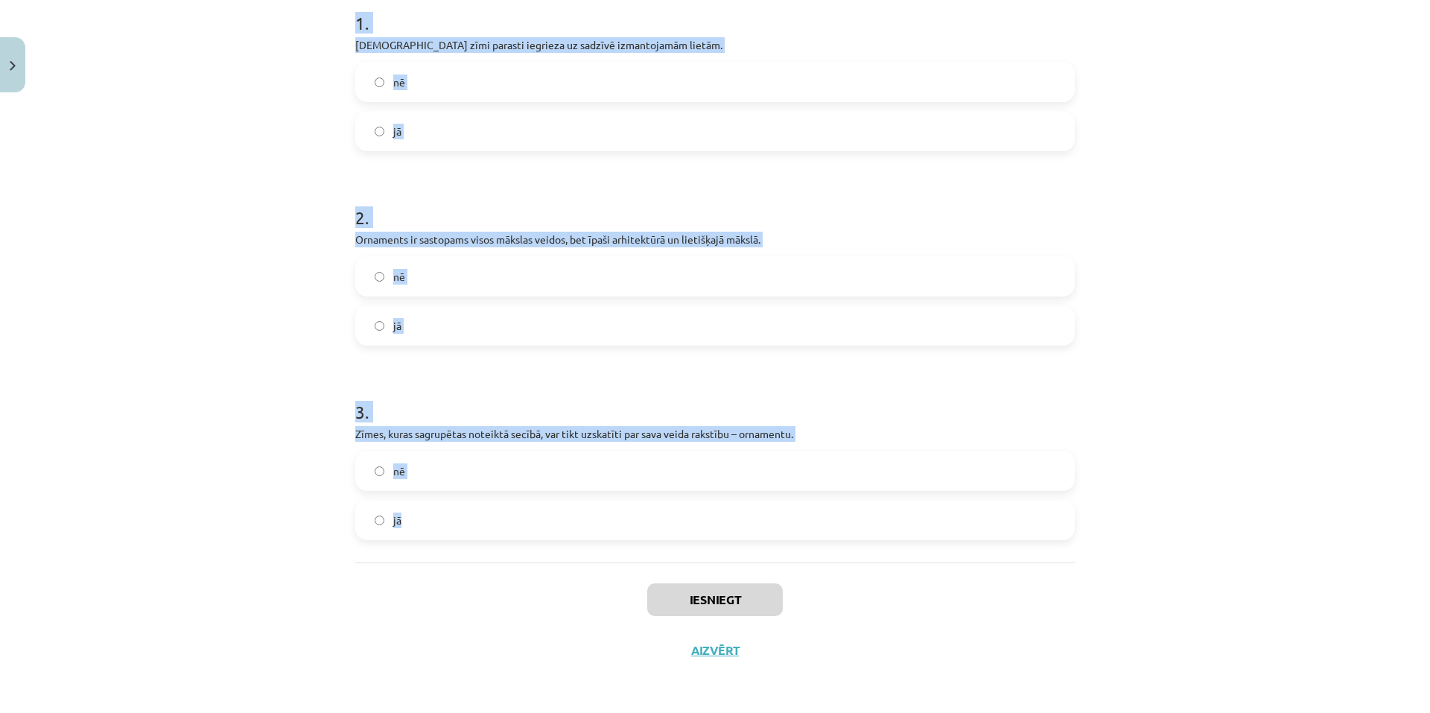
drag, startPoint x: 378, startPoint y: 299, endPoint x: 524, endPoint y: 547, distance: 287.1
click at [524, 547] on div "9 XP Saņemsi Sarežģīts 544 pilda Apraksts Uzdevums Palīdzība 1 . Dieva zīmi par…" at bounding box center [714, 232] width 737 height 886
copy form "1 . Dieva zīmi parasti iegrieza uz sadzīvē izmantojamām lietām. nē jā 2 . Ornam…"
click at [430, 146] on label "jā" at bounding box center [715, 130] width 716 height 37
click at [445, 313] on label "jā" at bounding box center [715, 325] width 716 height 37
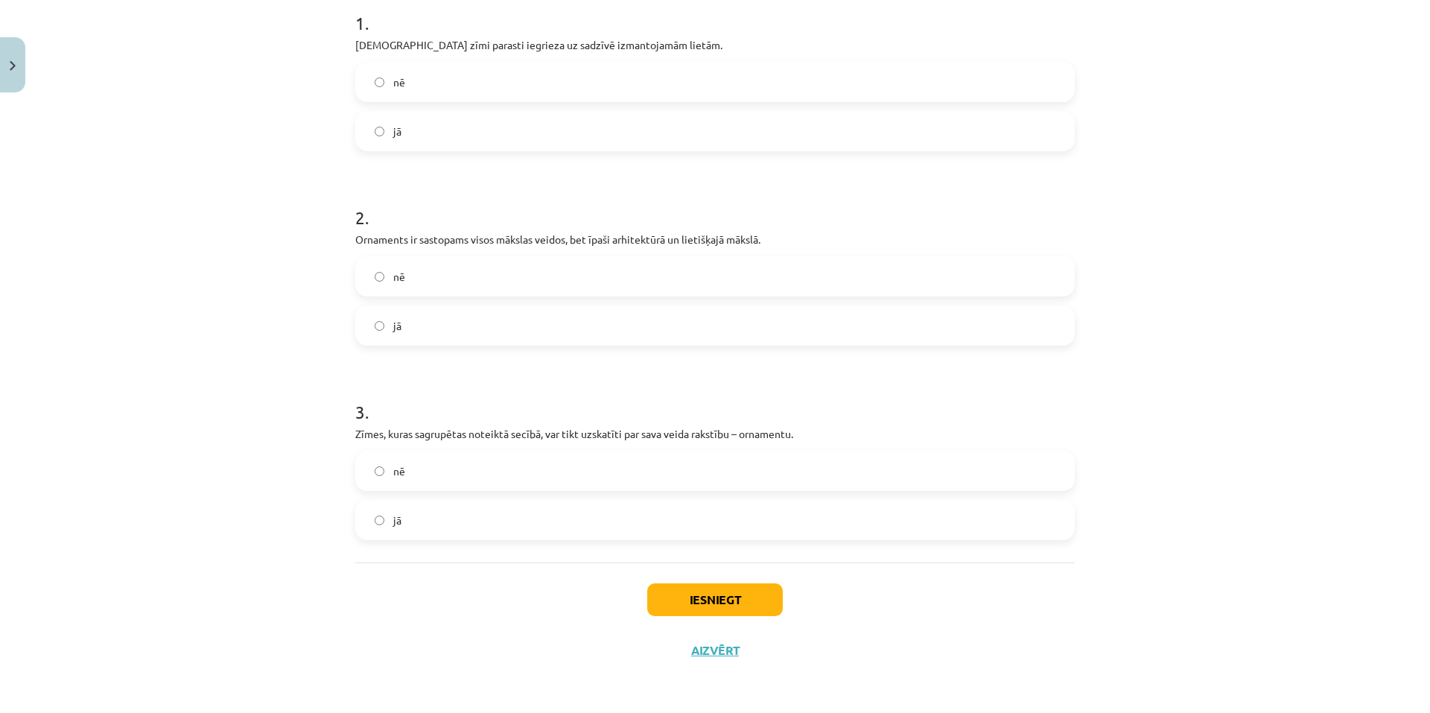
drag, startPoint x: 438, startPoint y: 520, endPoint x: 500, endPoint y: 545, distance: 67.2
click at [437, 520] on label "jā" at bounding box center [715, 519] width 716 height 37
click at [734, 599] on button "Iesniegt" at bounding box center [715, 599] width 136 height 33
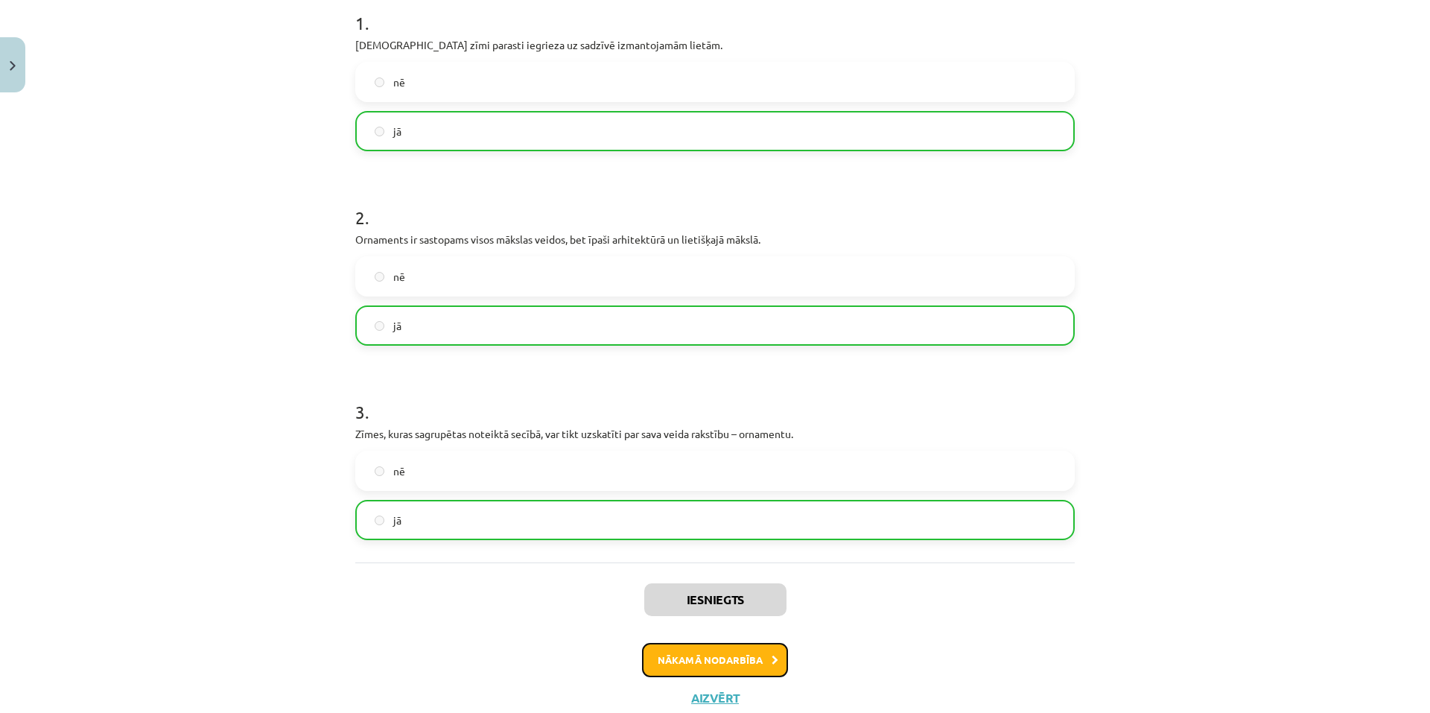
click at [735, 658] on button "Nākamā nodarbība" at bounding box center [715, 660] width 146 height 34
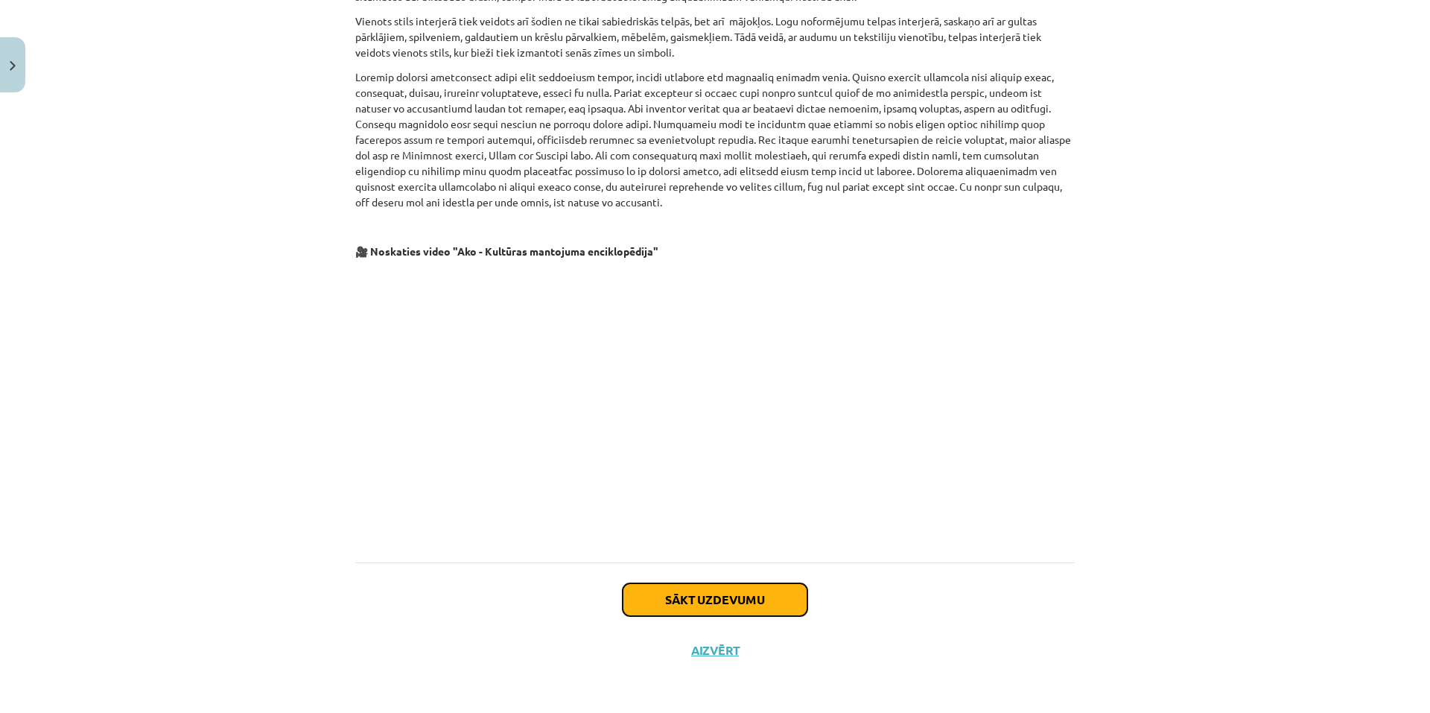
click at [701, 591] on button "Sākt uzdevumu" at bounding box center [714, 599] width 185 height 33
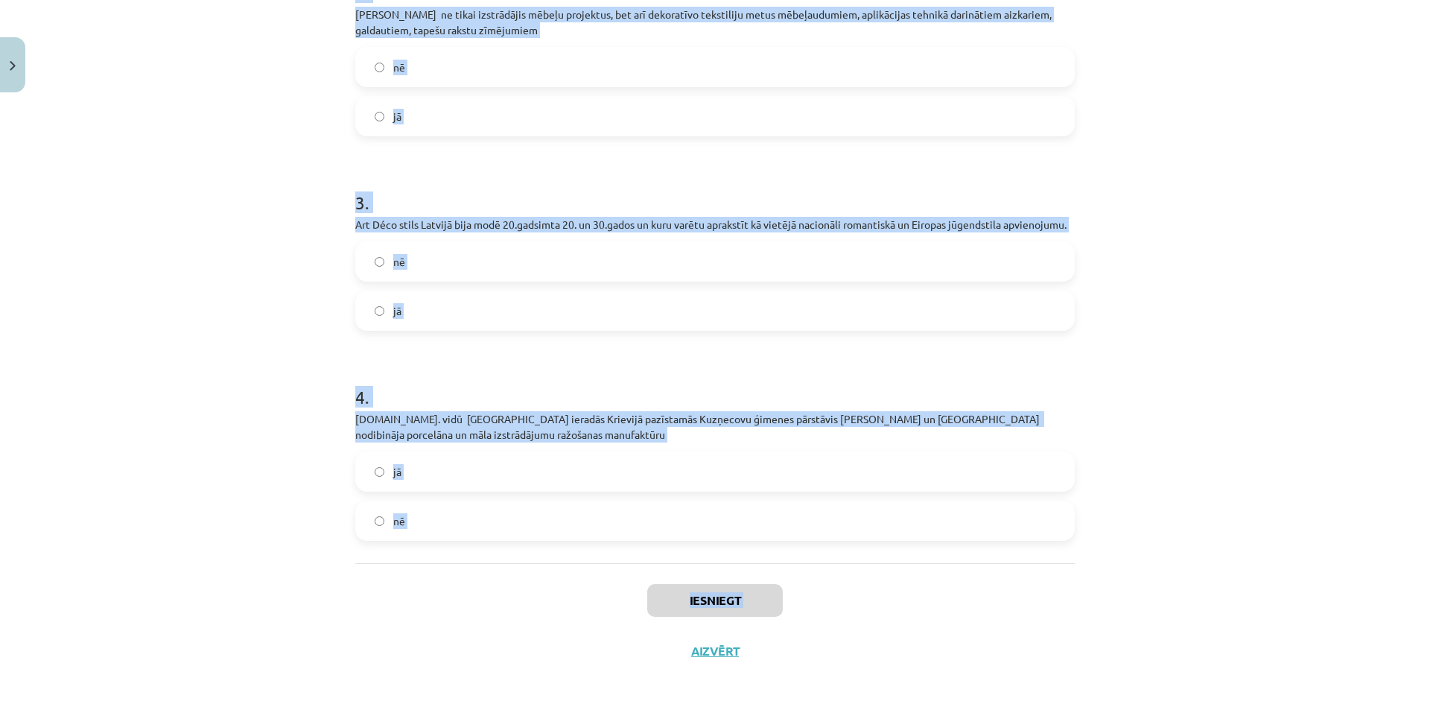
scroll to position [575, 0]
drag, startPoint x: 347, startPoint y: 96, endPoint x: 529, endPoint y: 521, distance: 462.7
click at [529, 521] on div "8 XP Saņemsi Sarežģīts 544 pilda Apraksts Uzdevums Palīdzība 1 . 20.gs. un 21.g…" at bounding box center [714, 111] width 737 height 1127
copy form "1 . 20.gs. un 21.gs. mākslinieki savos darbos izmanto stilizētas latviešu tauta…"
click at [410, 104] on label "jā" at bounding box center [715, 115] width 716 height 37
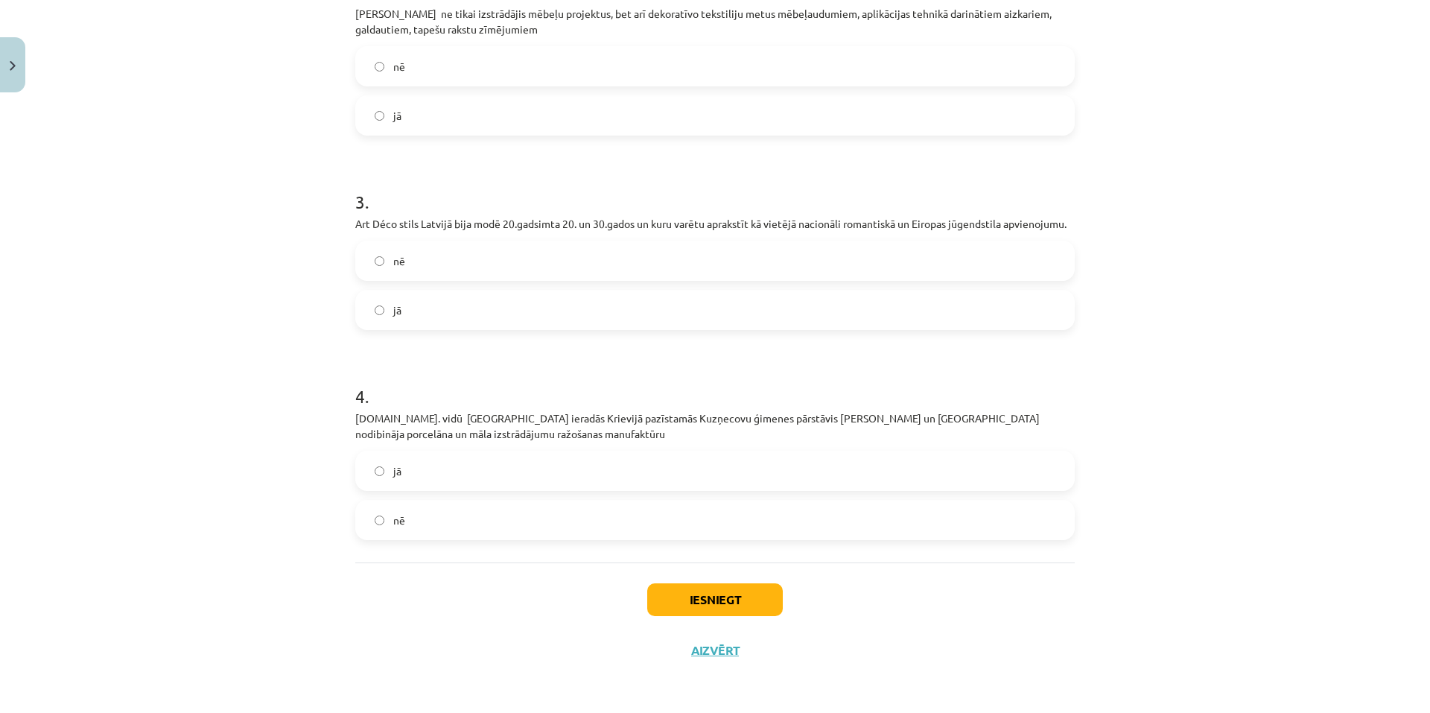
click at [425, 312] on label "jā" at bounding box center [715, 309] width 716 height 37
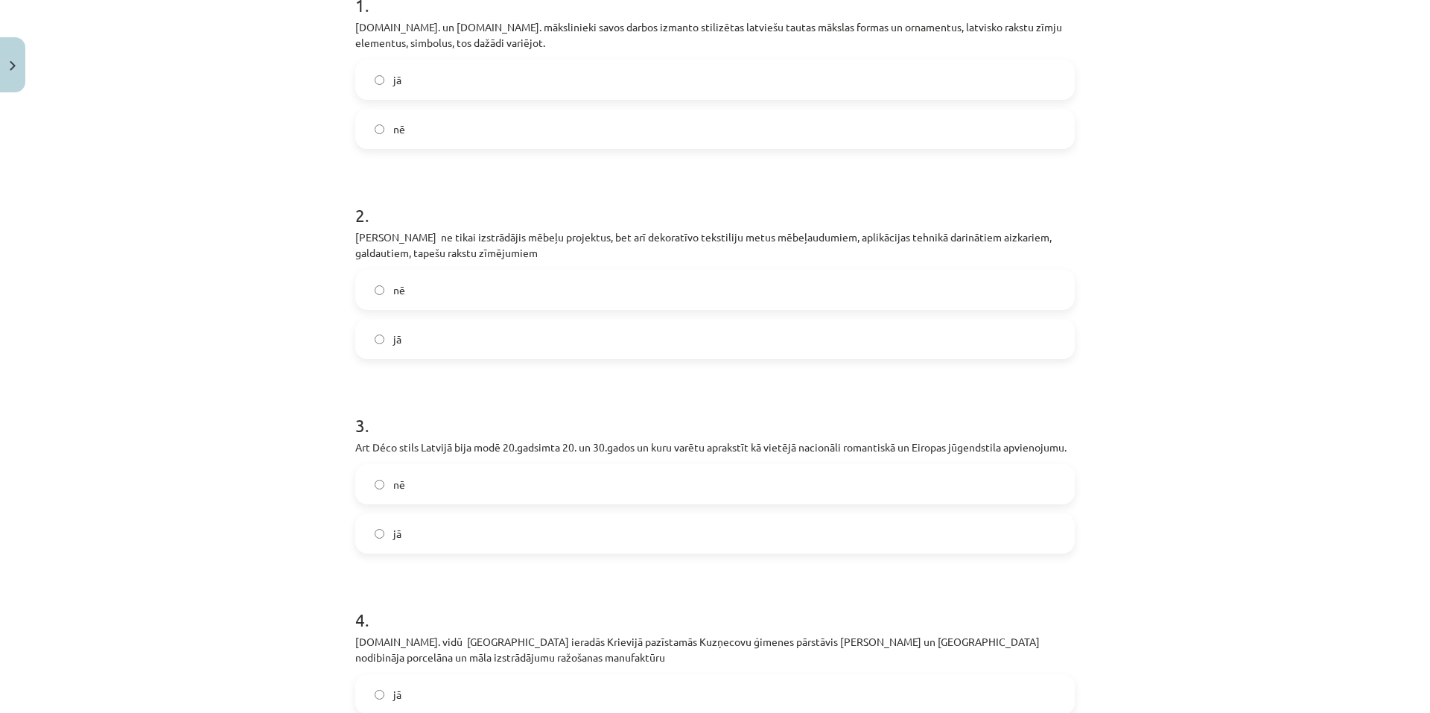
click at [405, 71] on label "jā" at bounding box center [715, 79] width 716 height 37
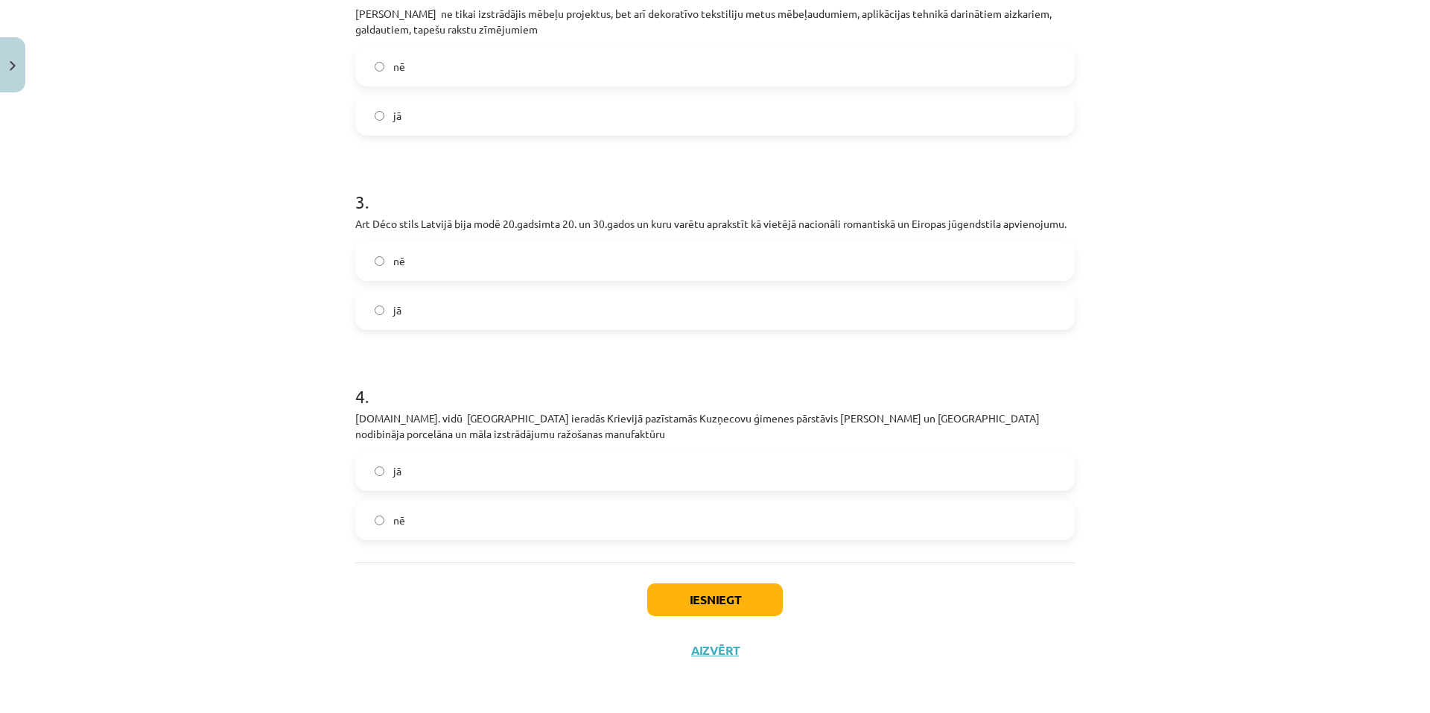
click at [429, 504] on label "nē" at bounding box center [715, 519] width 716 height 37
click at [725, 599] on button "Iesniegt" at bounding box center [715, 599] width 136 height 33
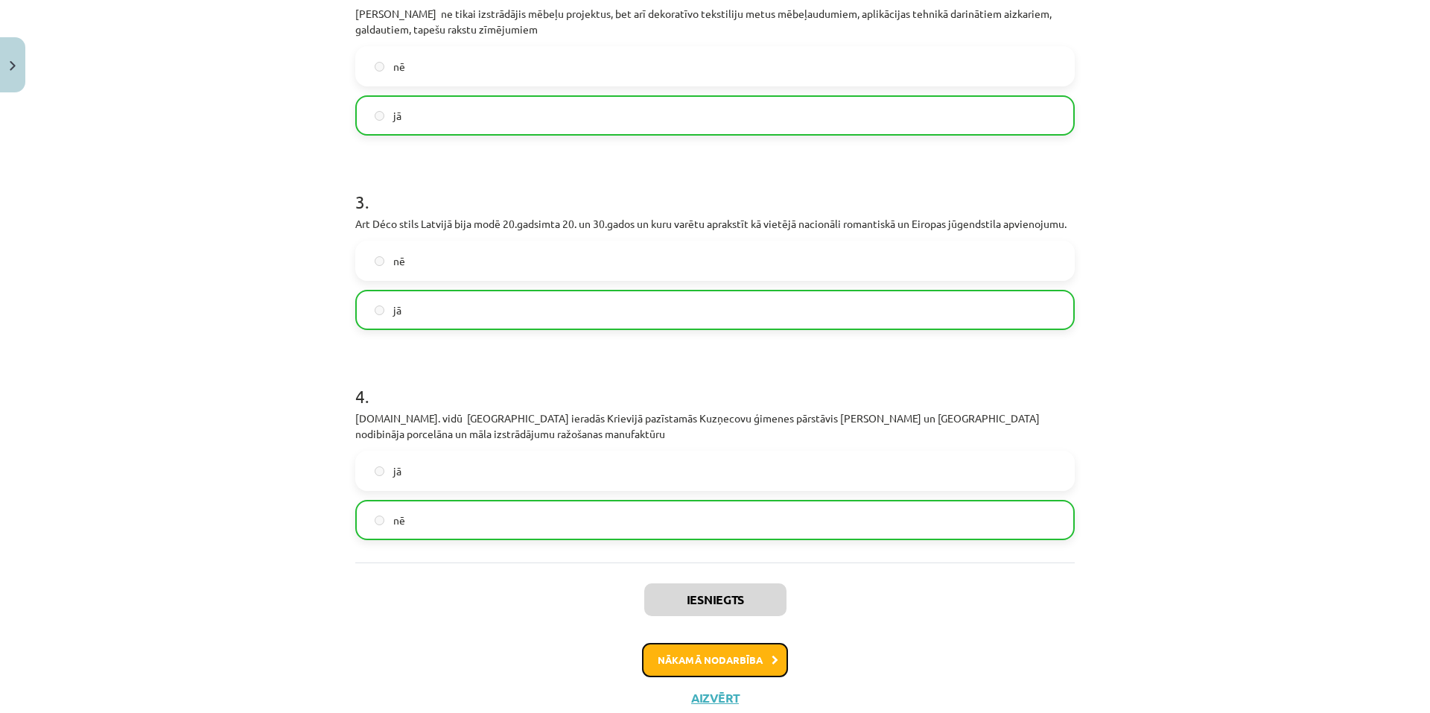
click at [710, 661] on button "Nākamā nodarbība" at bounding box center [715, 660] width 146 height 34
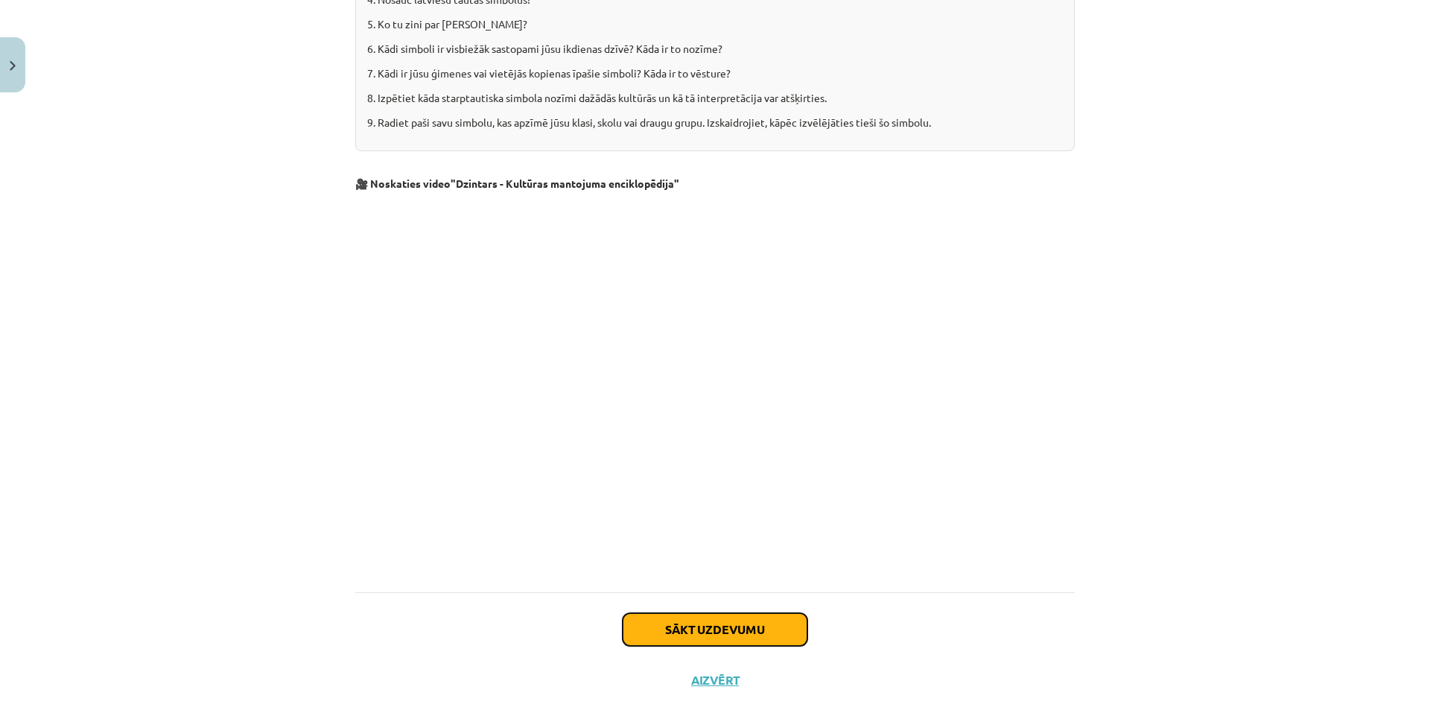
click at [663, 613] on button "Sākt uzdevumu" at bounding box center [714, 629] width 185 height 33
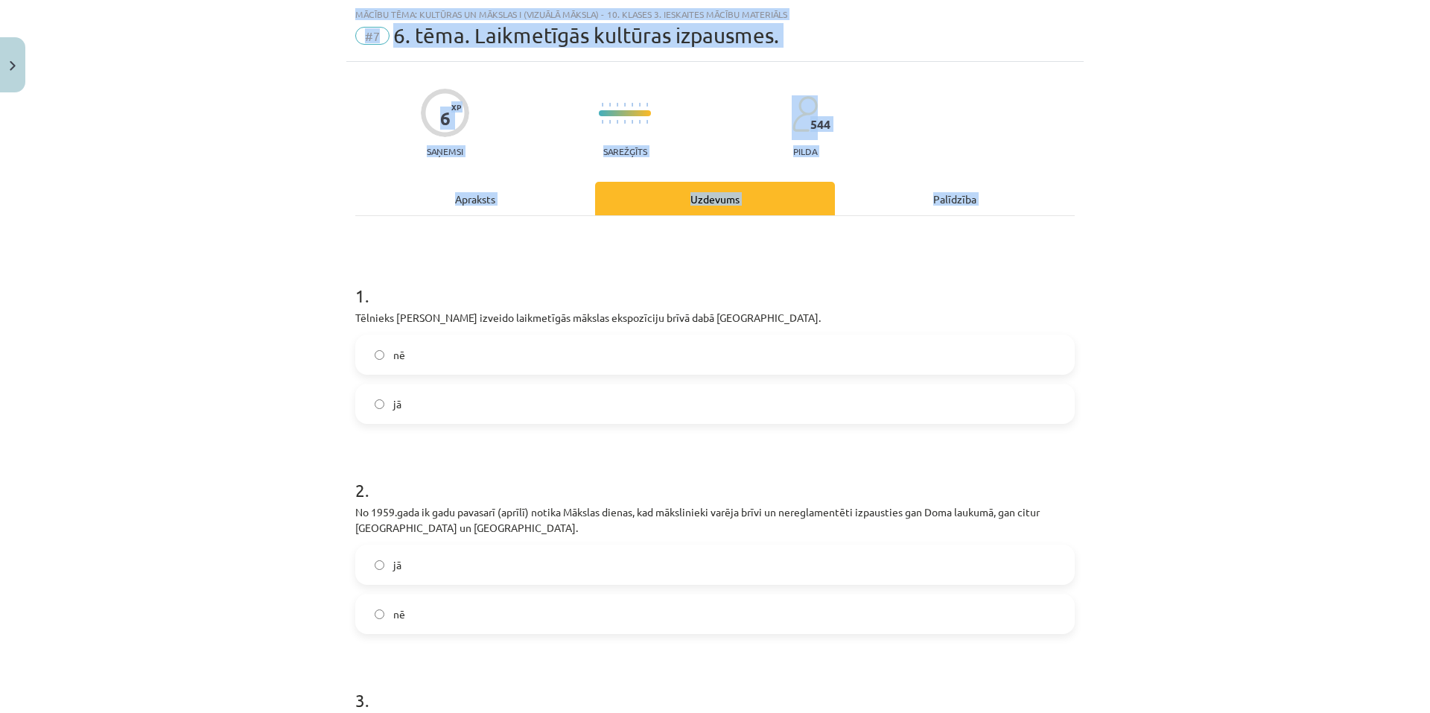
scroll to position [325, 0]
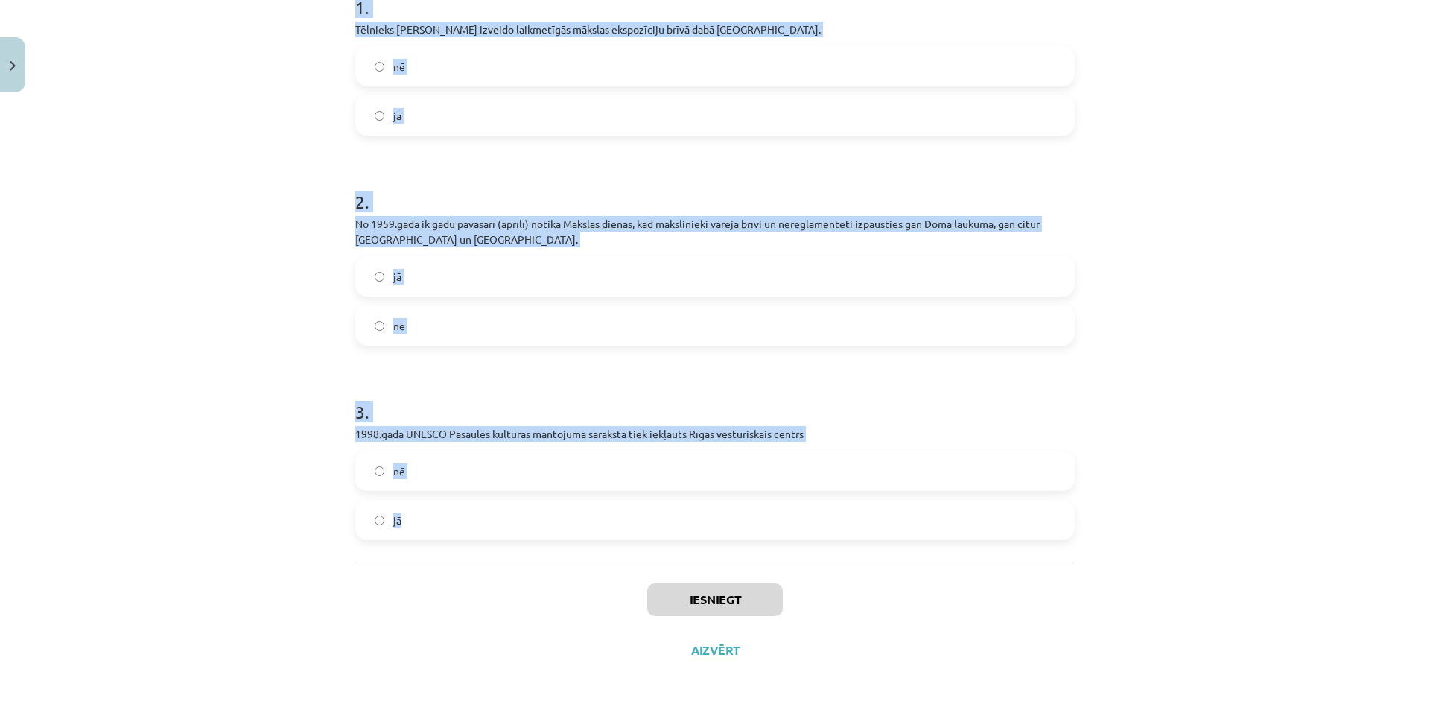
drag, startPoint x: 343, startPoint y: 293, endPoint x: 532, endPoint y: 543, distance: 313.5
click at [532, 543] on div "6 XP Saņemsi Sarežģīts 544 pilda Apraksts Uzdevums Palīdzība 1 . Tēlnieks Gints…" at bounding box center [714, 225] width 737 height 902
copy form "1 . Tēlnieks Gints Gabrāns izveido laikmetīgās mākslas ekspozīciju brīvā dabā P…"
click at [444, 51] on label "nē" at bounding box center [715, 66] width 716 height 37
click at [415, 325] on label "nē" at bounding box center [715, 325] width 716 height 37
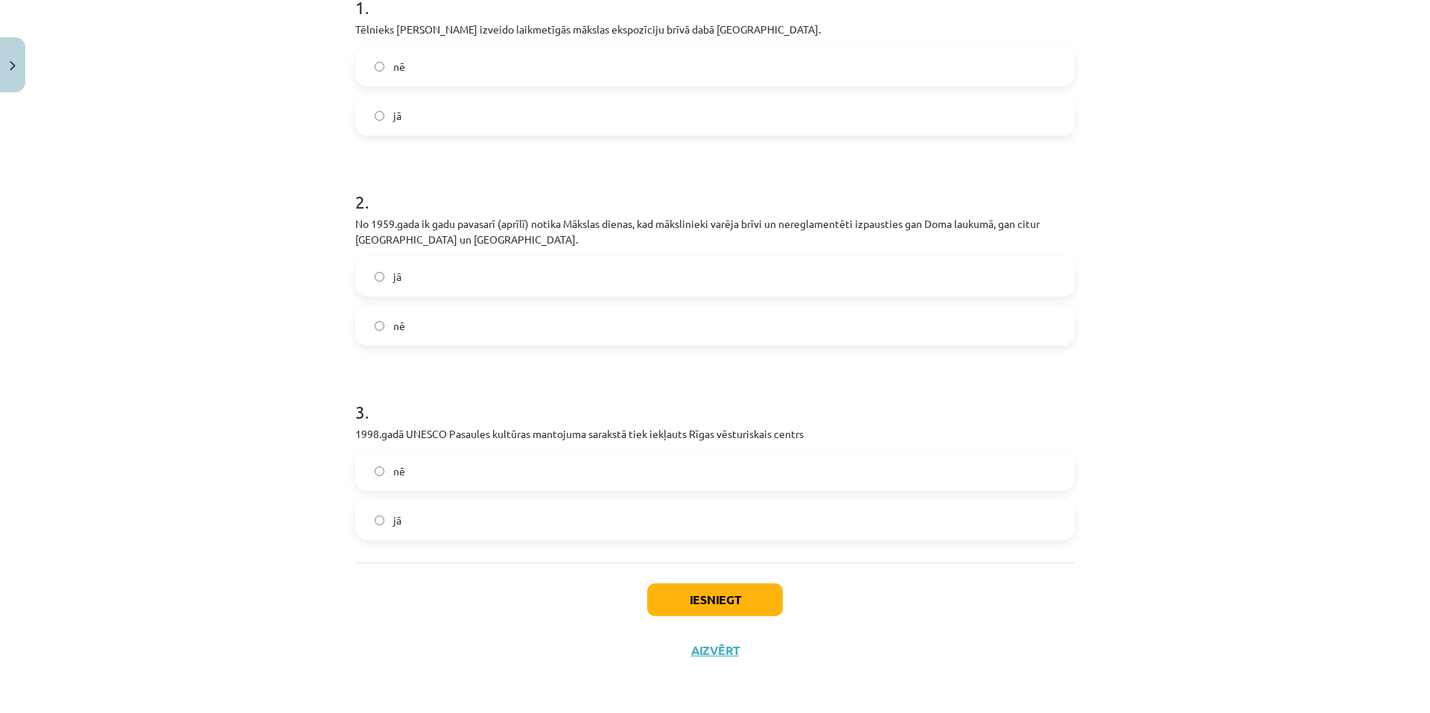
click at [437, 525] on label "jā" at bounding box center [715, 519] width 716 height 37
click at [711, 605] on button "Iesniegt" at bounding box center [715, 599] width 136 height 33
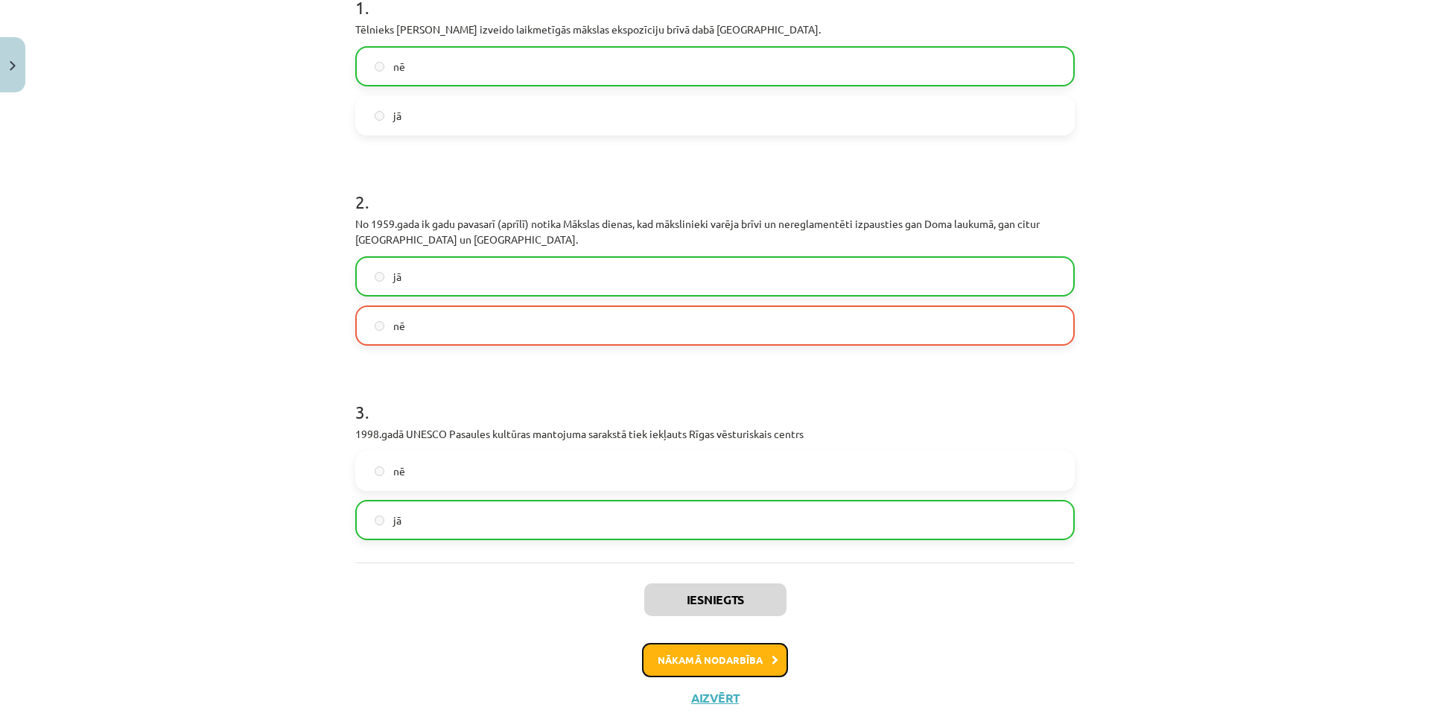
click at [694, 666] on button "Nākamā nodarbība" at bounding box center [715, 660] width 146 height 34
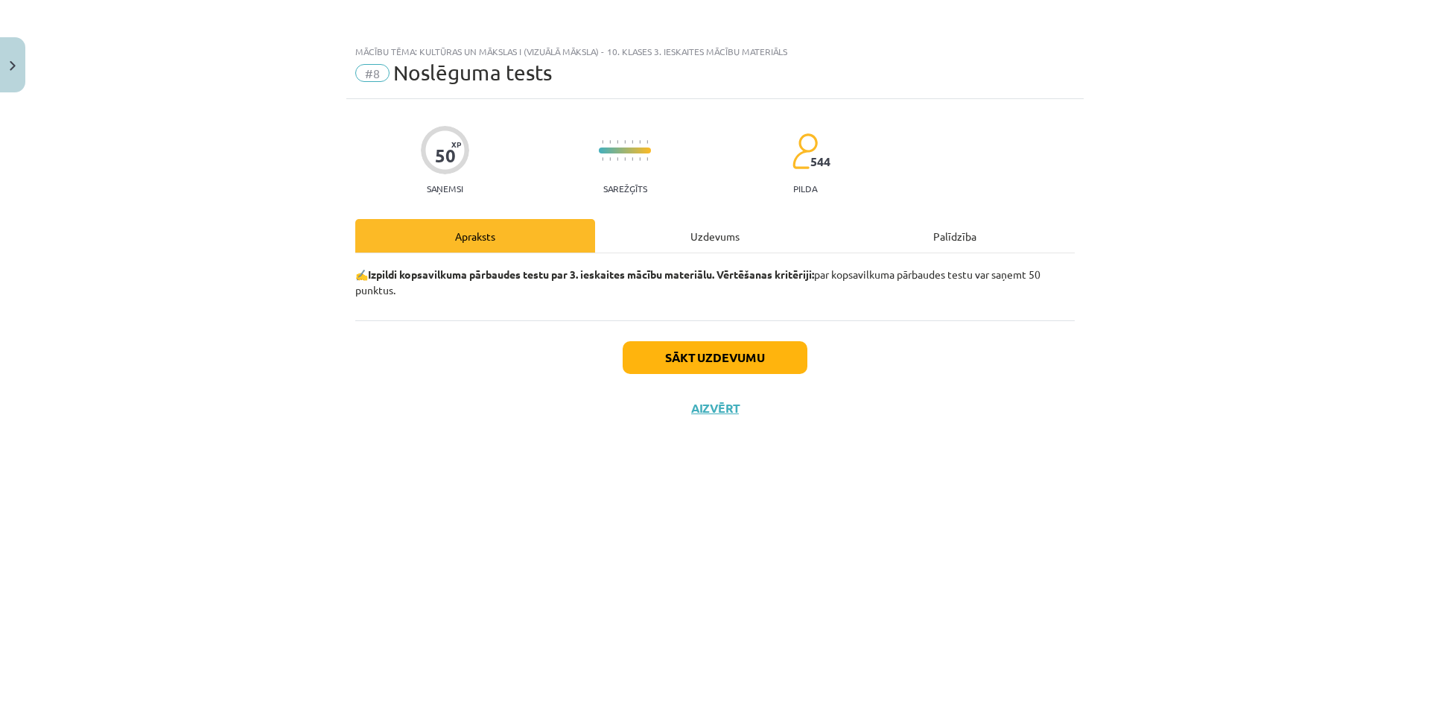
scroll to position [0, 0]
click at [648, 357] on button "Sākt uzdevumu" at bounding box center [714, 357] width 185 height 33
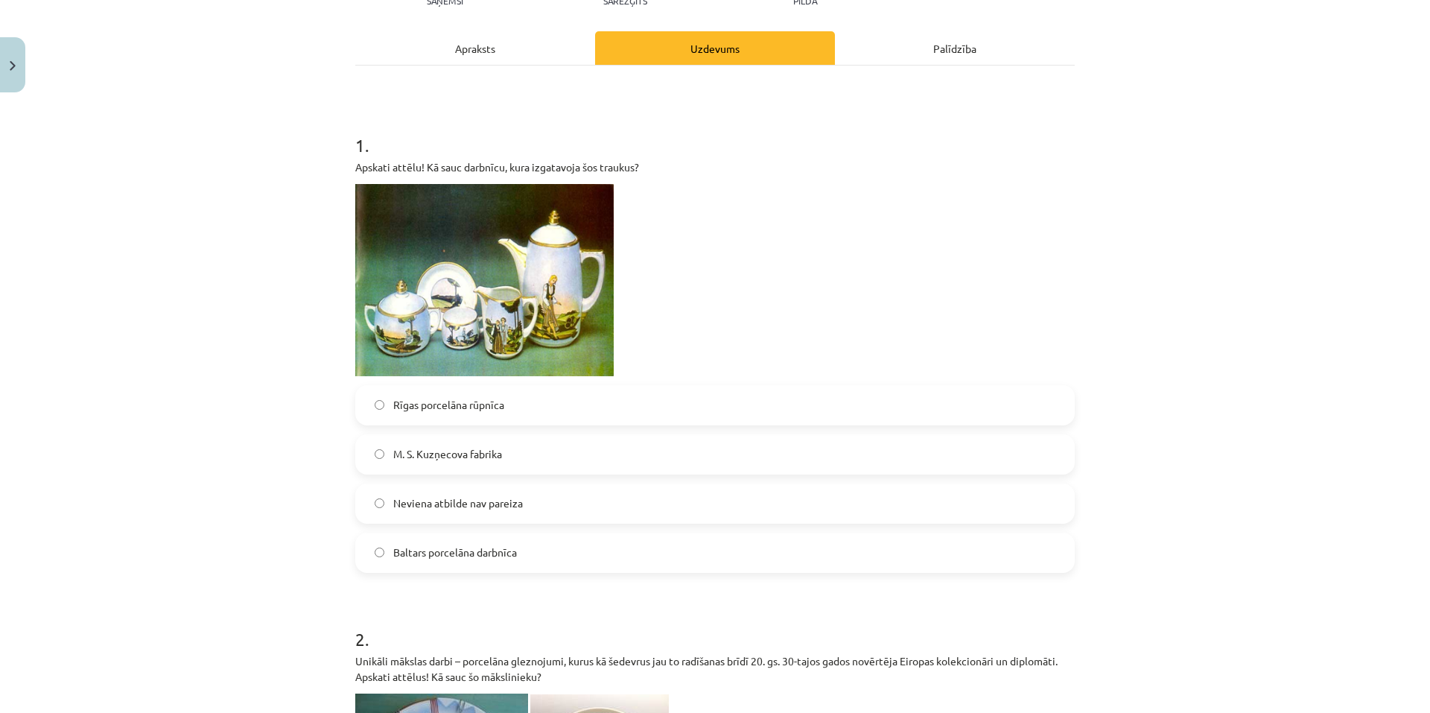
scroll to position [223, 0]
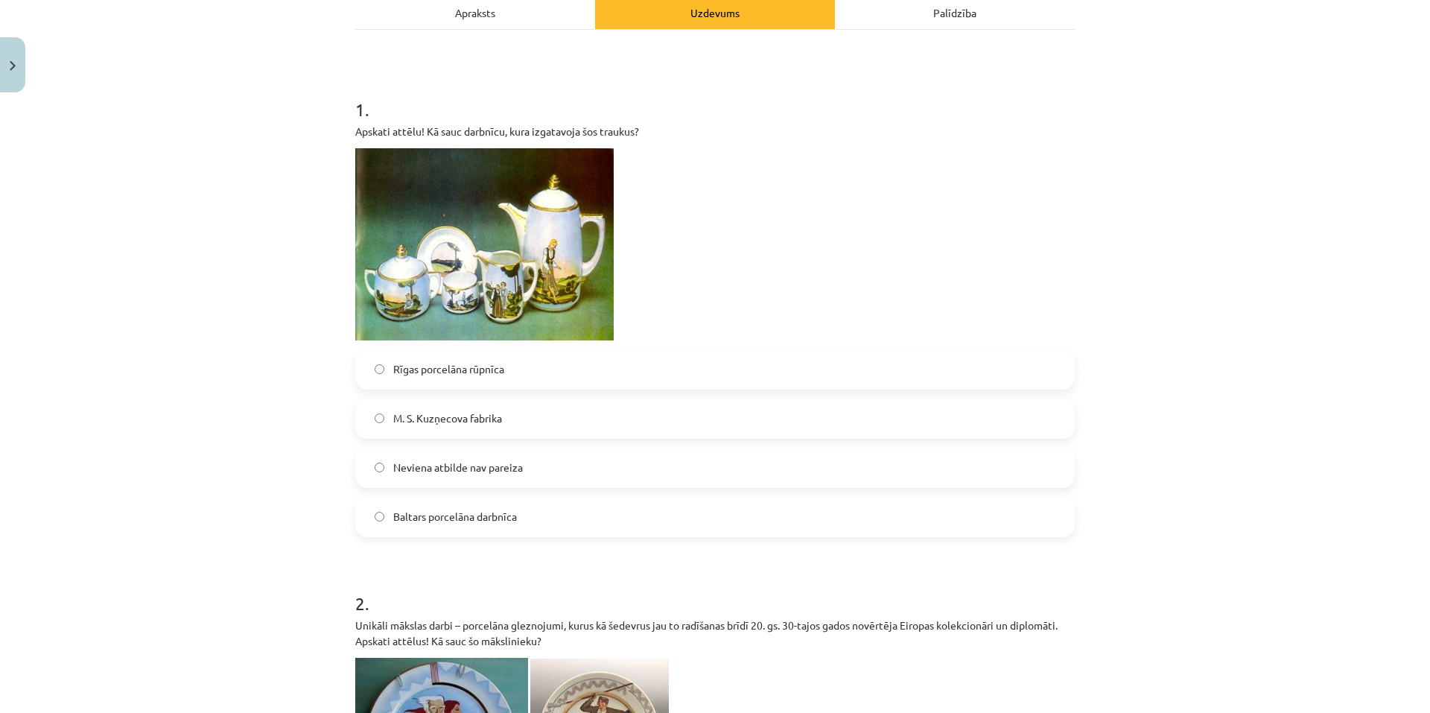
click at [738, 217] on p at bounding box center [714, 244] width 719 height 192
drag, startPoint x: 382, startPoint y: 365, endPoint x: 520, endPoint y: 364, distance: 137.8
click at [534, 364] on label "Rīgas porcelāna rūpnīca" at bounding box center [715, 369] width 716 height 37
drag, startPoint x: 388, startPoint y: 418, endPoint x: 501, endPoint y: 421, distance: 113.2
click at [501, 421] on label "M. S. Kuzņecova fabrika" at bounding box center [715, 418] width 716 height 37
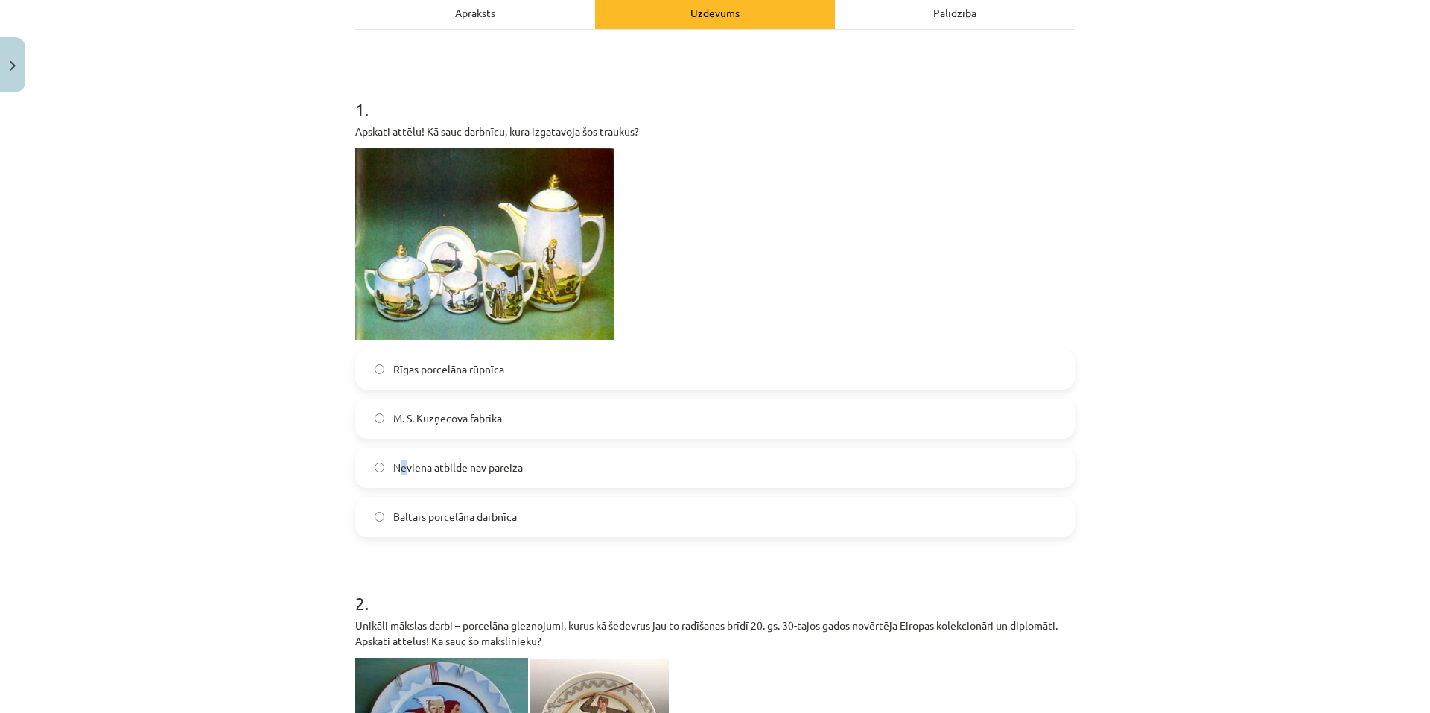
drag, startPoint x: 394, startPoint y: 466, endPoint x: 404, endPoint y: 468, distance: 9.9
click at [404, 468] on span "Neviena atbilde nav pareiza" at bounding box center [458, 467] width 130 height 16
drag, startPoint x: 387, startPoint y: 467, endPoint x: 529, endPoint y: 470, distance: 141.5
click at [529, 470] on label "Neviena atbilde nav pareiza" at bounding box center [715, 467] width 716 height 37
click at [287, 493] on div "Mācību tēma: Kultūras un mākslas i (vizuālā māksla) - 10. klases 3. ieskaites m…" at bounding box center [715, 356] width 1430 height 713
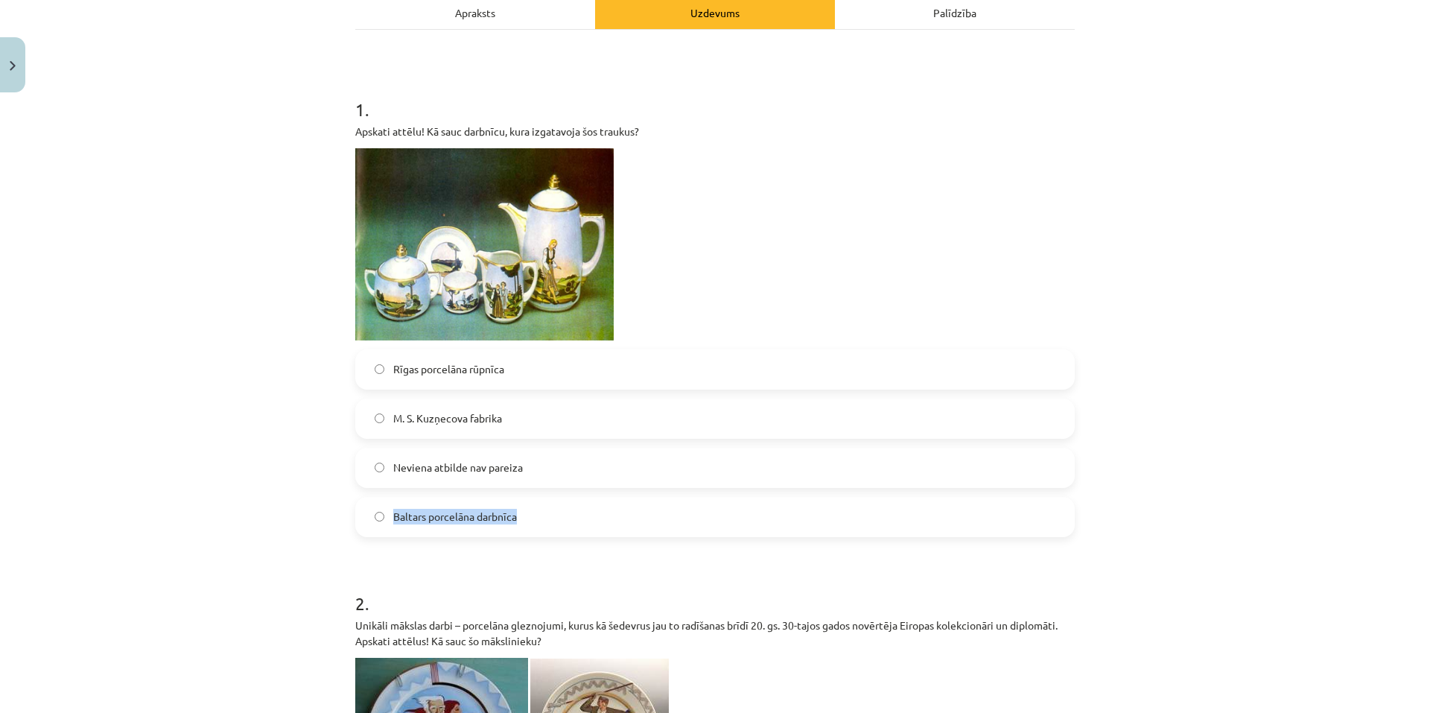
drag, startPoint x: 385, startPoint y: 519, endPoint x: 543, endPoint y: 524, distance: 157.9
click at [543, 524] on label "Baltars porcelāna darbnīca" at bounding box center [715, 516] width 716 height 37
click at [418, 369] on span "Rīgas porcelāna rūpnīca" at bounding box center [448, 369] width 111 height 16
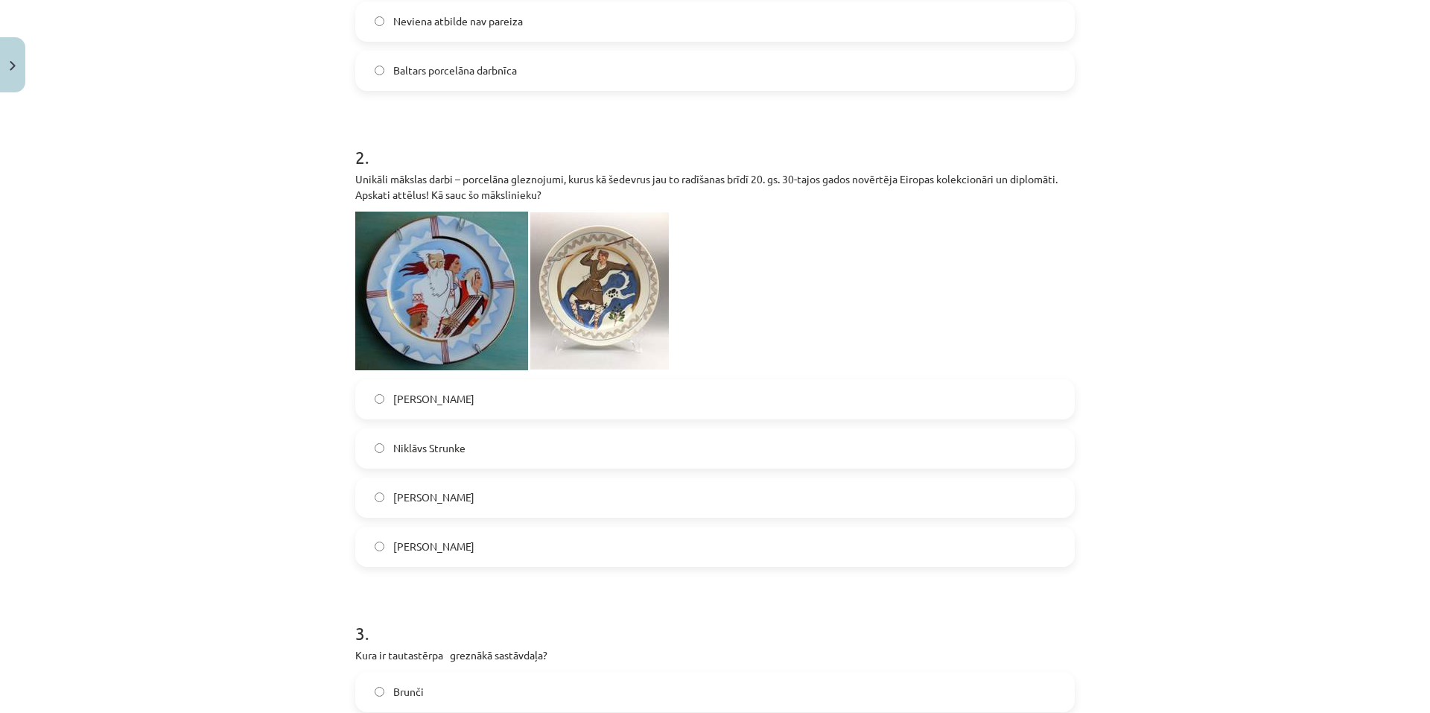
scroll to position [670, 0]
drag, startPoint x: 383, startPoint y: 394, endPoint x: 462, endPoint y: 398, distance: 79.1
click at [463, 397] on label "Romāns Suta" at bounding box center [715, 398] width 716 height 37
drag, startPoint x: 178, startPoint y: 421, endPoint x: 196, endPoint y: 411, distance: 20.3
click at [178, 418] on div "Mācību tēma: Kultūras un mākslas i (vizuālā māksla) - 10. klases 3. ieskaites m…" at bounding box center [715, 356] width 1430 height 713
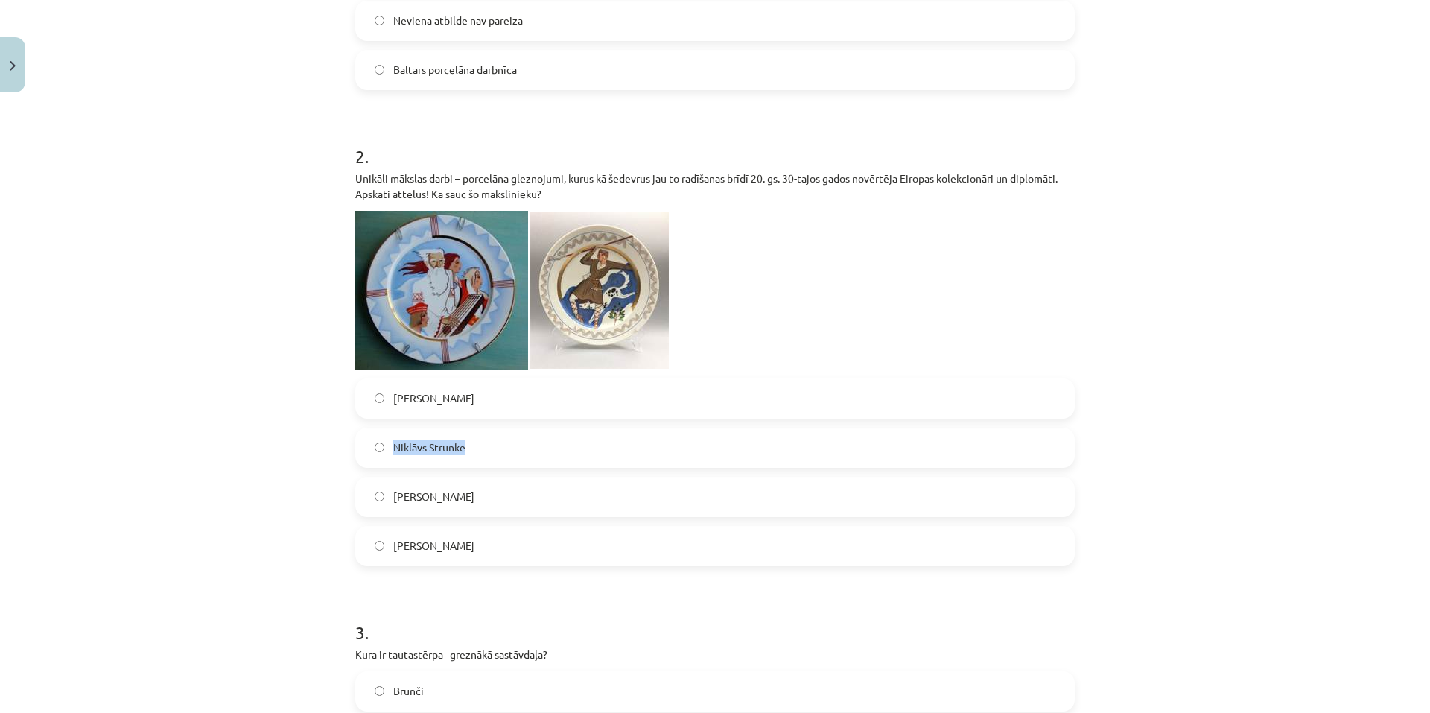
drag, startPoint x: 391, startPoint y: 447, endPoint x: 472, endPoint y: 450, distance: 81.2
click at [472, 450] on label "Niklāvs Strunke" at bounding box center [715, 447] width 716 height 37
click at [215, 555] on div "Mācību tēma: Kultūras un mākslas i (vizuālā māksla) - 10. klases 3. ieskaites m…" at bounding box center [715, 356] width 1430 height 713
drag, startPoint x: 386, startPoint y: 493, endPoint x: 498, endPoint y: 500, distance: 111.9
click at [498, 500] on label "Jūlijs Madernieks" at bounding box center [715, 496] width 716 height 37
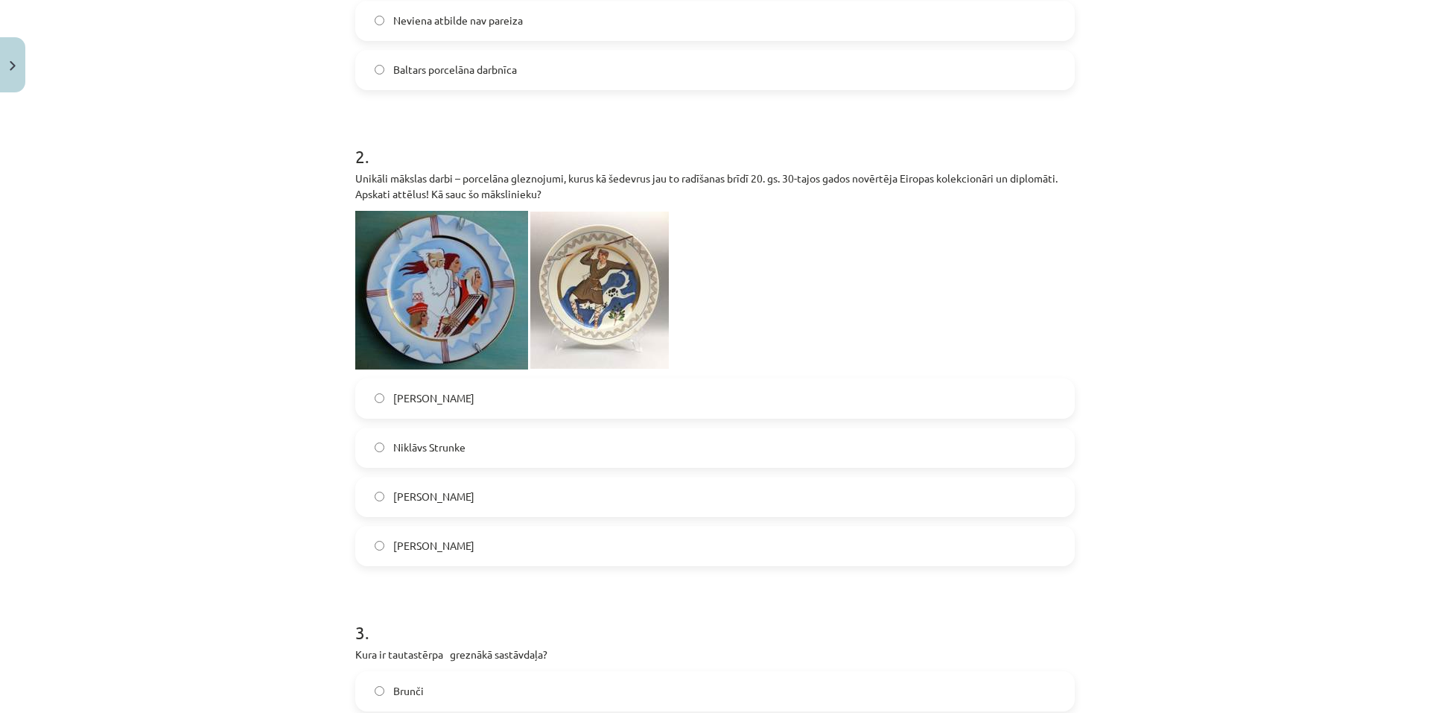
click at [243, 433] on div "Mācību tēma: Kultūras un mākslas i (vizuālā māksla) - 10. klases 3. ieskaites m…" at bounding box center [715, 356] width 1430 height 713
click at [450, 546] on label "Ansis Cīrulis" at bounding box center [715, 545] width 716 height 37
click at [483, 547] on label "Ansis Cīrulis" at bounding box center [715, 545] width 716 height 37
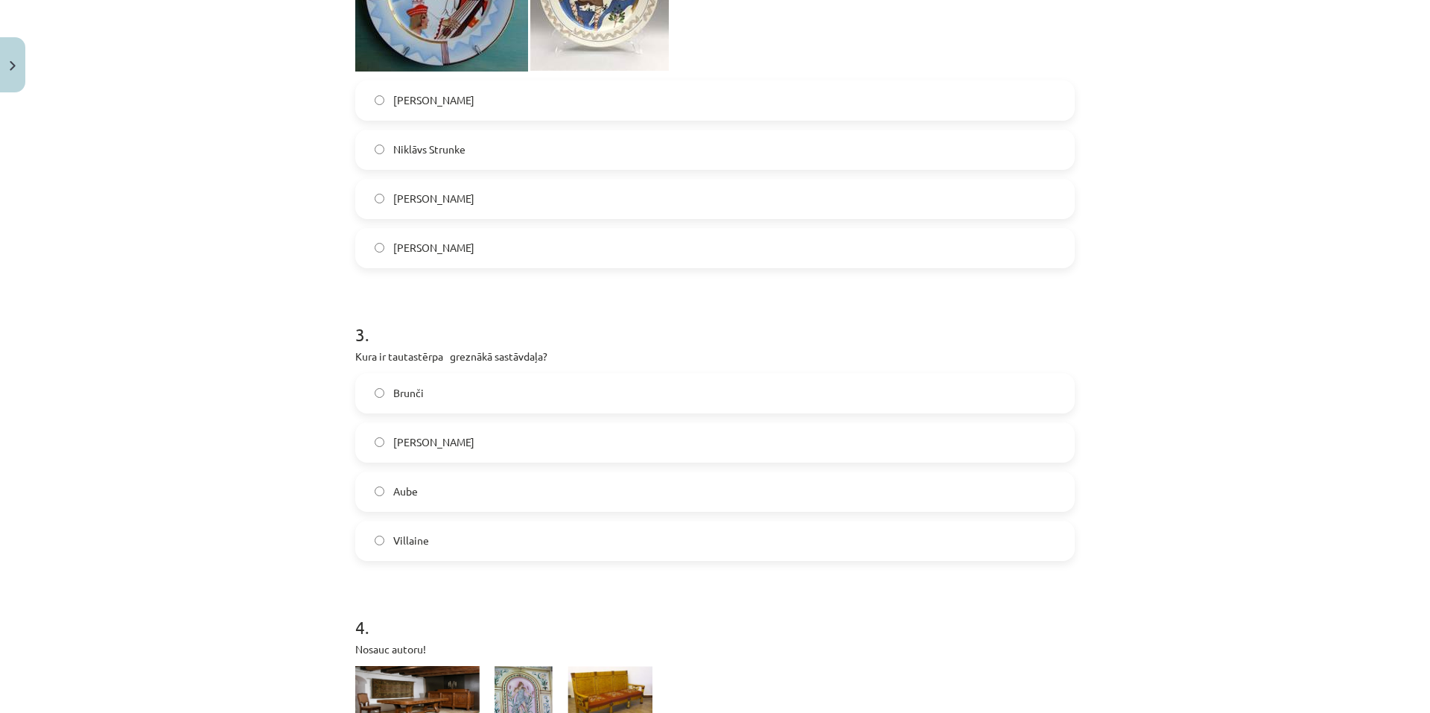
scroll to position [1042, 0]
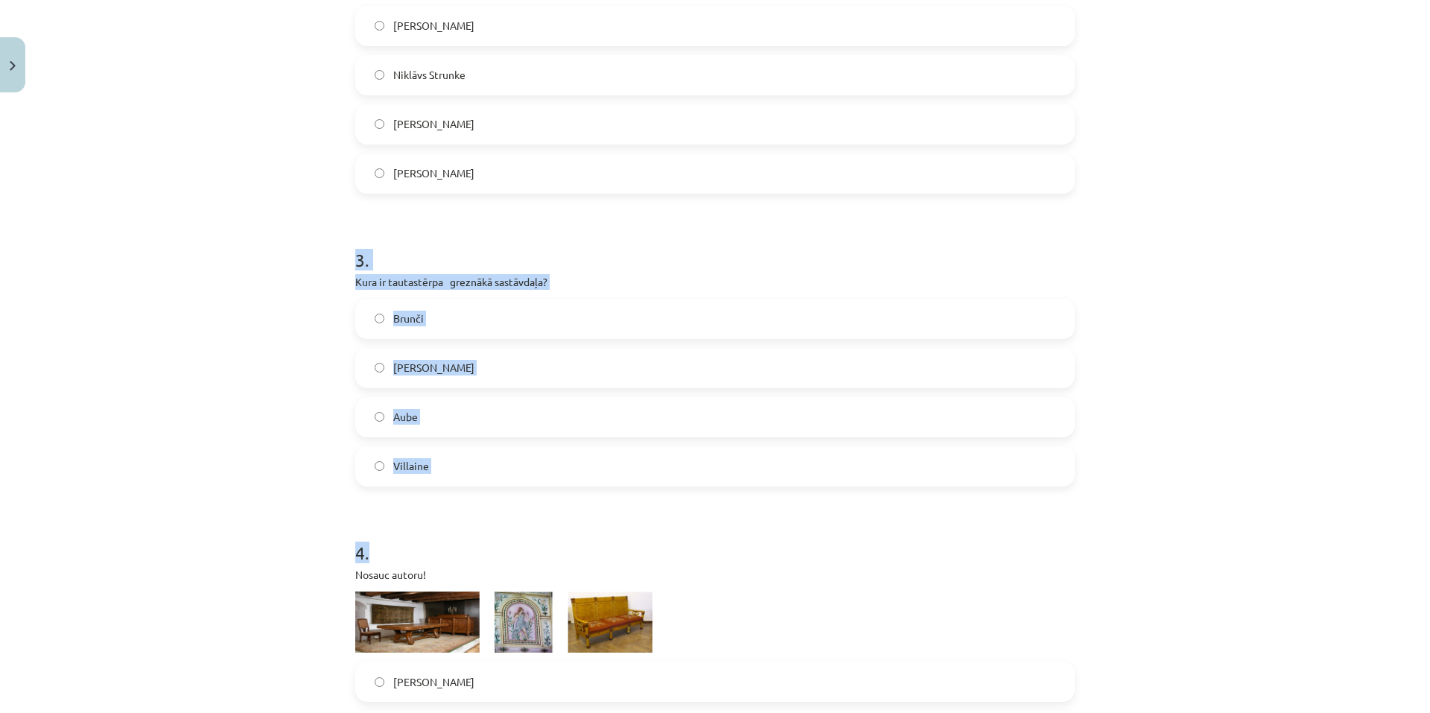
drag, startPoint x: 348, startPoint y: 264, endPoint x: 486, endPoint y: 496, distance: 270.5
click at [308, 432] on div "Mācību tēma: Kultūras un mākslas i (vizuālā māksla) - 10. klases 3. ieskaites m…" at bounding box center [715, 356] width 1430 height 713
drag, startPoint x: 315, startPoint y: 255, endPoint x: 280, endPoint y: 197, distance: 67.8
click at [291, 195] on div "Mācību tēma: Kultūras un mākslas i (vizuālā māksla) - 10. klases 3. ieskaites m…" at bounding box center [715, 356] width 1430 height 713
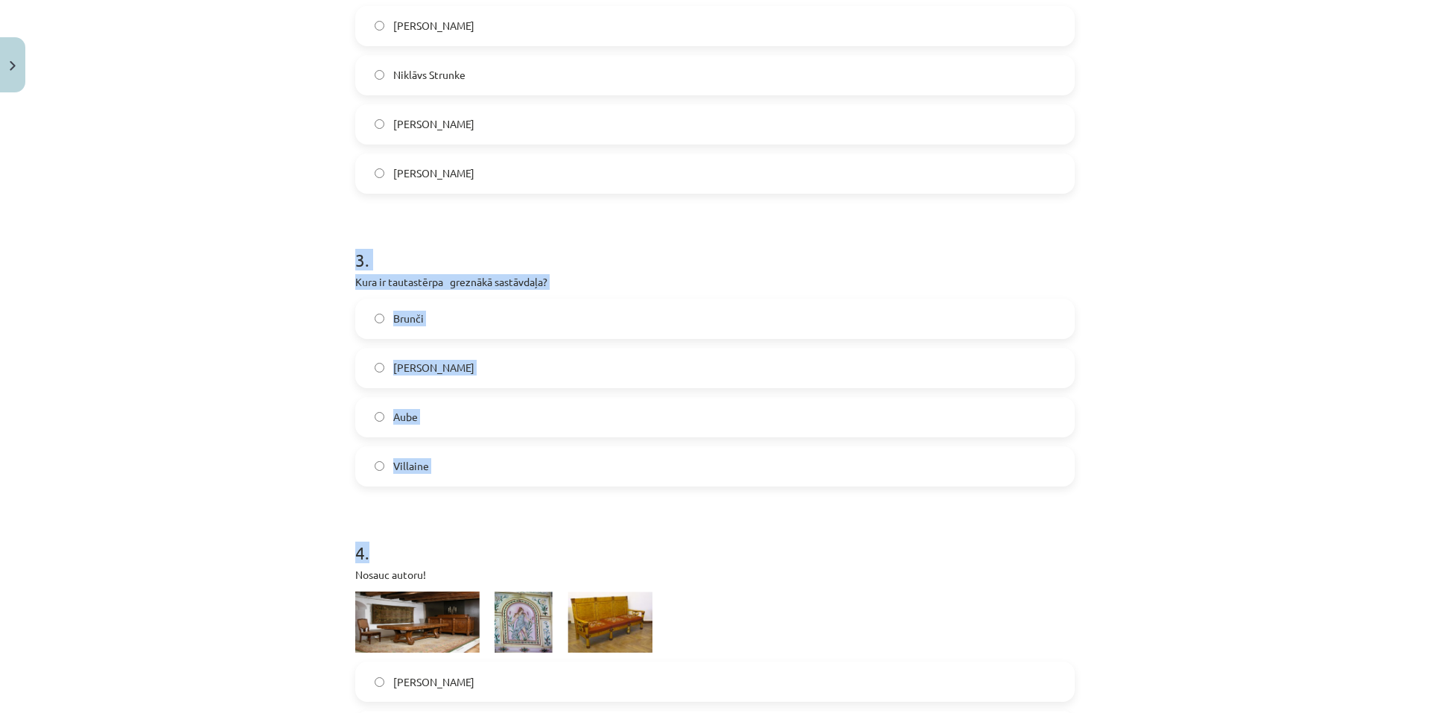
click at [255, 201] on div "Mācību tēma: Kultūras un mākslas i (vizuālā māksla) - 10. klases 3. ieskaites m…" at bounding box center [715, 356] width 1430 height 713
click at [248, 226] on div "Mācību tēma: Kultūras un mākslas i (vizuālā māksla) - 10. klases 3. ieskaites m…" at bounding box center [715, 356] width 1430 height 713
drag, startPoint x: 247, startPoint y: 227, endPoint x: 208, endPoint y: 196, distance: 49.8
click at [208, 196] on div "Mācību tēma: Kultūras un mākslas i (vizuālā māksla) - 10. klases 3. ieskaites m…" at bounding box center [715, 356] width 1430 height 713
drag, startPoint x: 348, startPoint y: 261, endPoint x: 453, endPoint y: 481, distance: 243.8
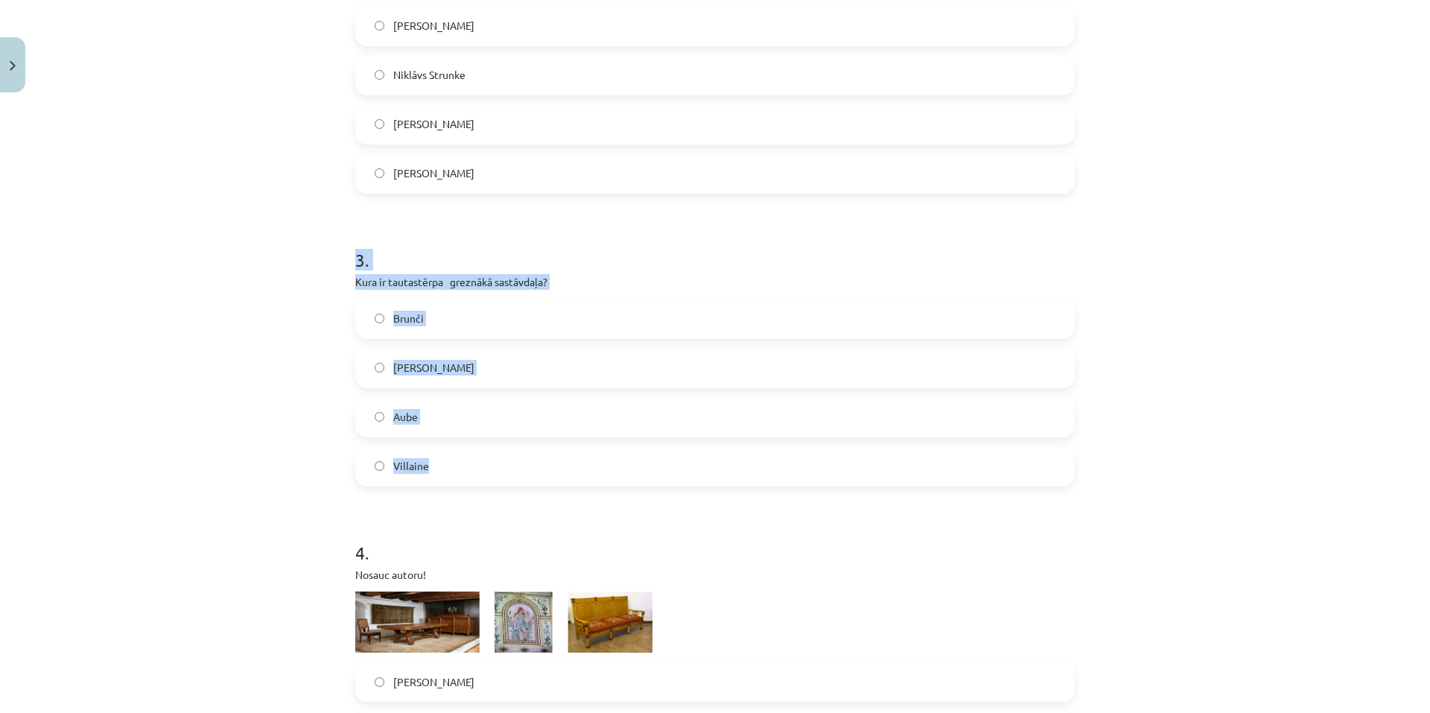
copy div "3 . Kura ir tautastērpa greznākā sastāvdaļa? Brunči Josta Aube Villaine"
click at [410, 475] on label "Villaine" at bounding box center [715, 466] width 716 height 37
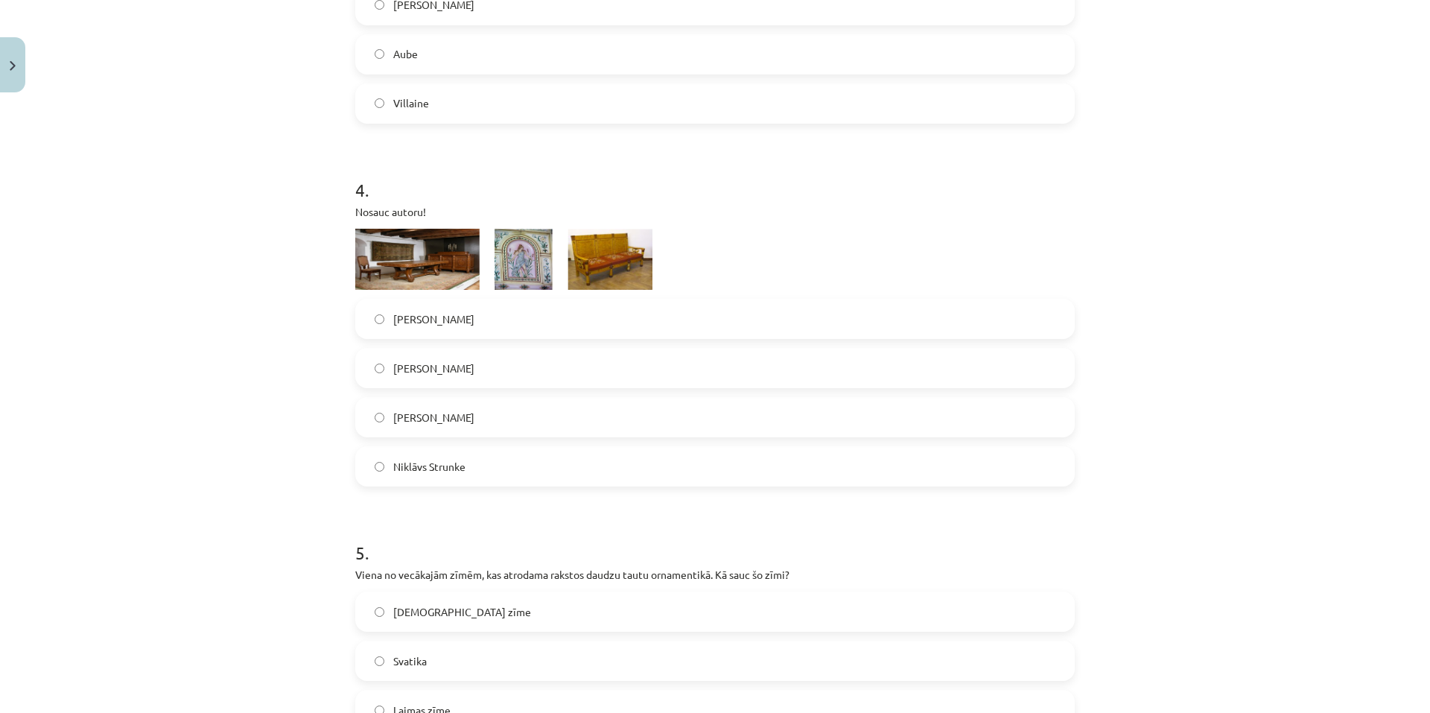
scroll to position [1415, 0]
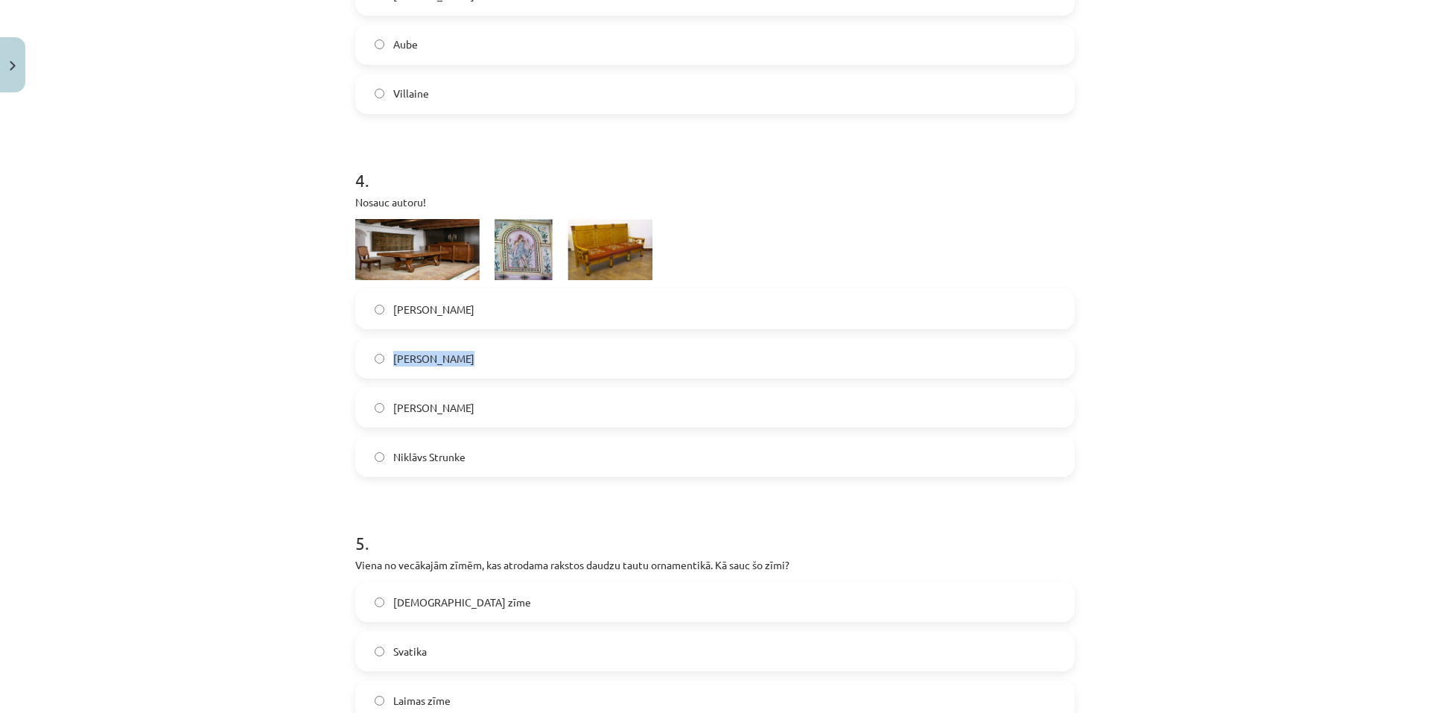
drag, startPoint x: 386, startPoint y: 354, endPoint x: 452, endPoint y: 357, distance: 66.4
click at [452, 357] on label "Ansis Cīrulis" at bounding box center [715, 358] width 716 height 37
click at [127, 250] on div "Mācību tēma: Kultūras un mākslas i (vizuālā māksla) - 10. klases 3. ieskaites m…" at bounding box center [715, 356] width 1430 height 713
drag, startPoint x: 390, startPoint y: 408, endPoint x: 446, endPoint y: 395, distance: 57.3
click at [509, 405] on label "Jūlijs Madernieks" at bounding box center [715, 407] width 716 height 37
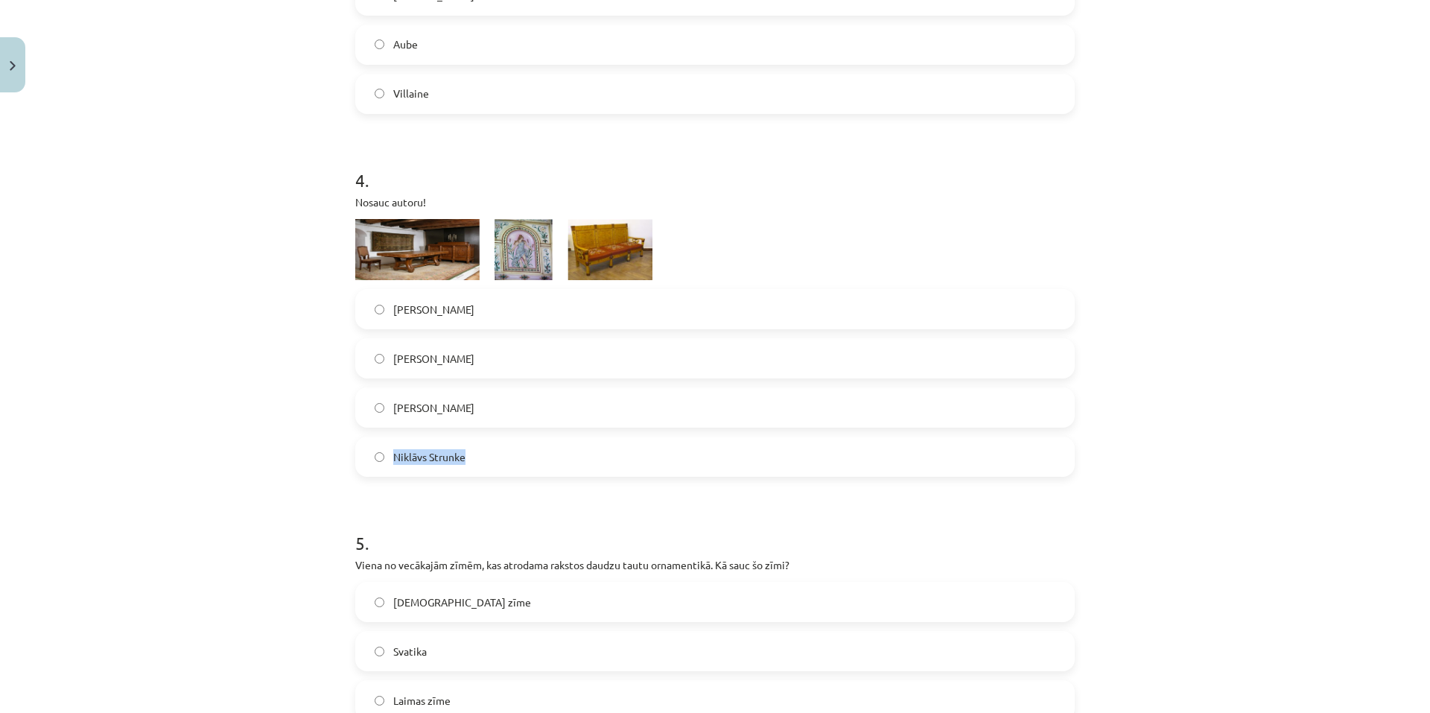
drag, startPoint x: 391, startPoint y: 450, endPoint x: 494, endPoint y: 454, distance: 103.6
click at [494, 454] on label "Niklāvs Strunke" at bounding box center [715, 456] width 716 height 37
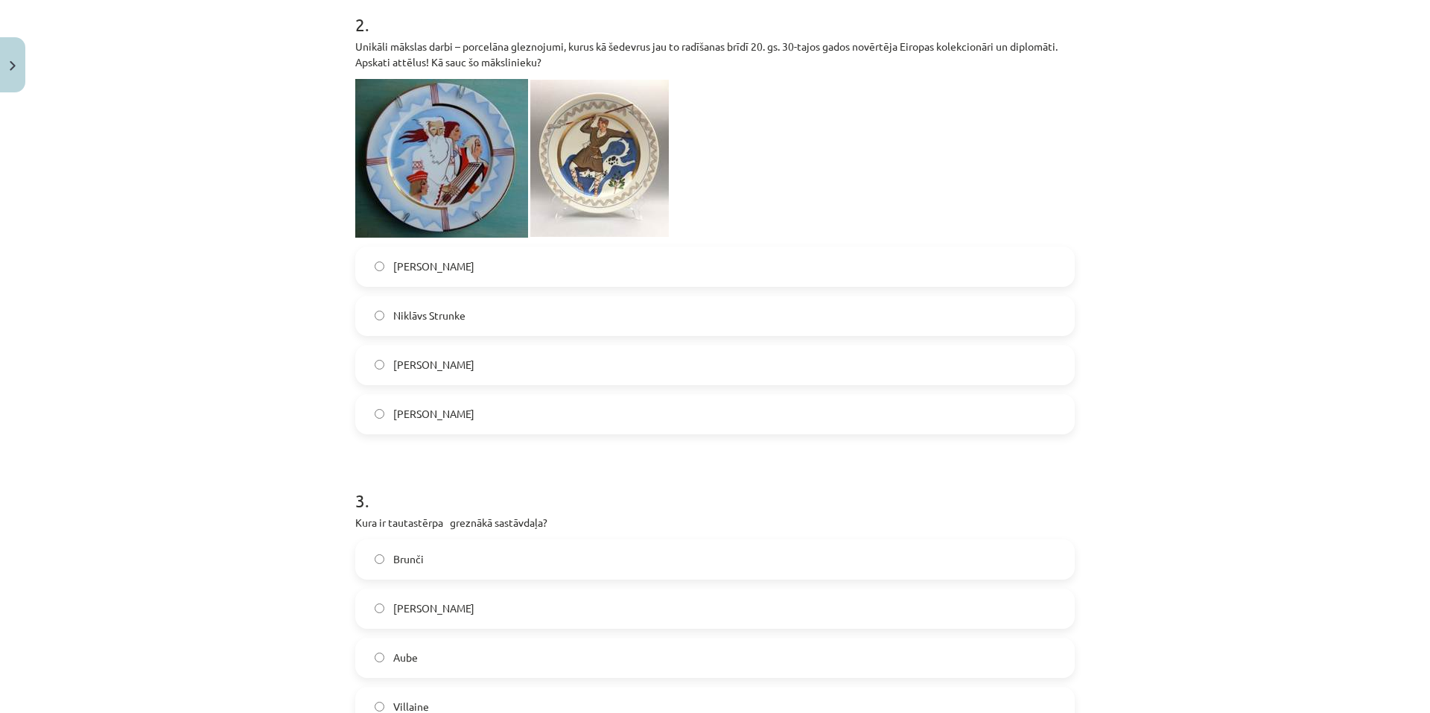
scroll to position [670, 0]
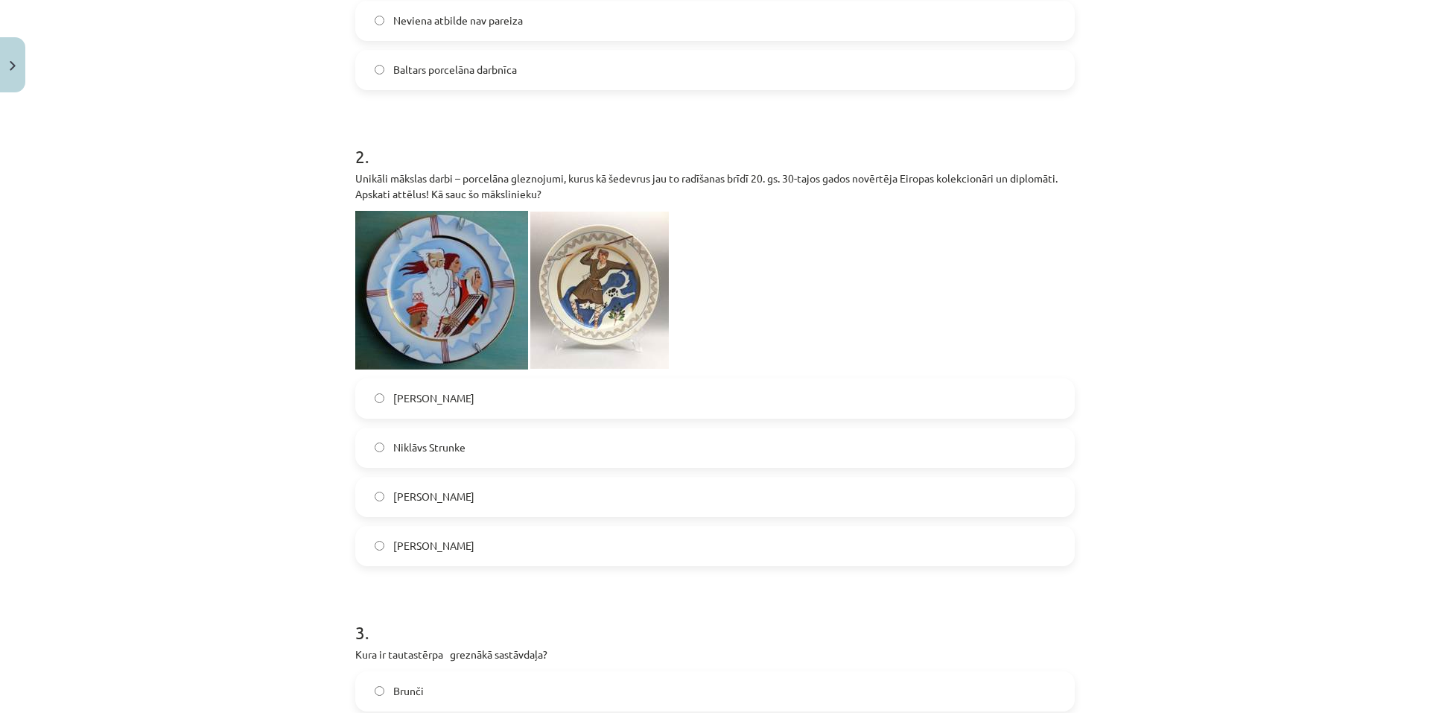
click at [452, 448] on span "Niklāvs Strunke" at bounding box center [429, 447] width 72 height 16
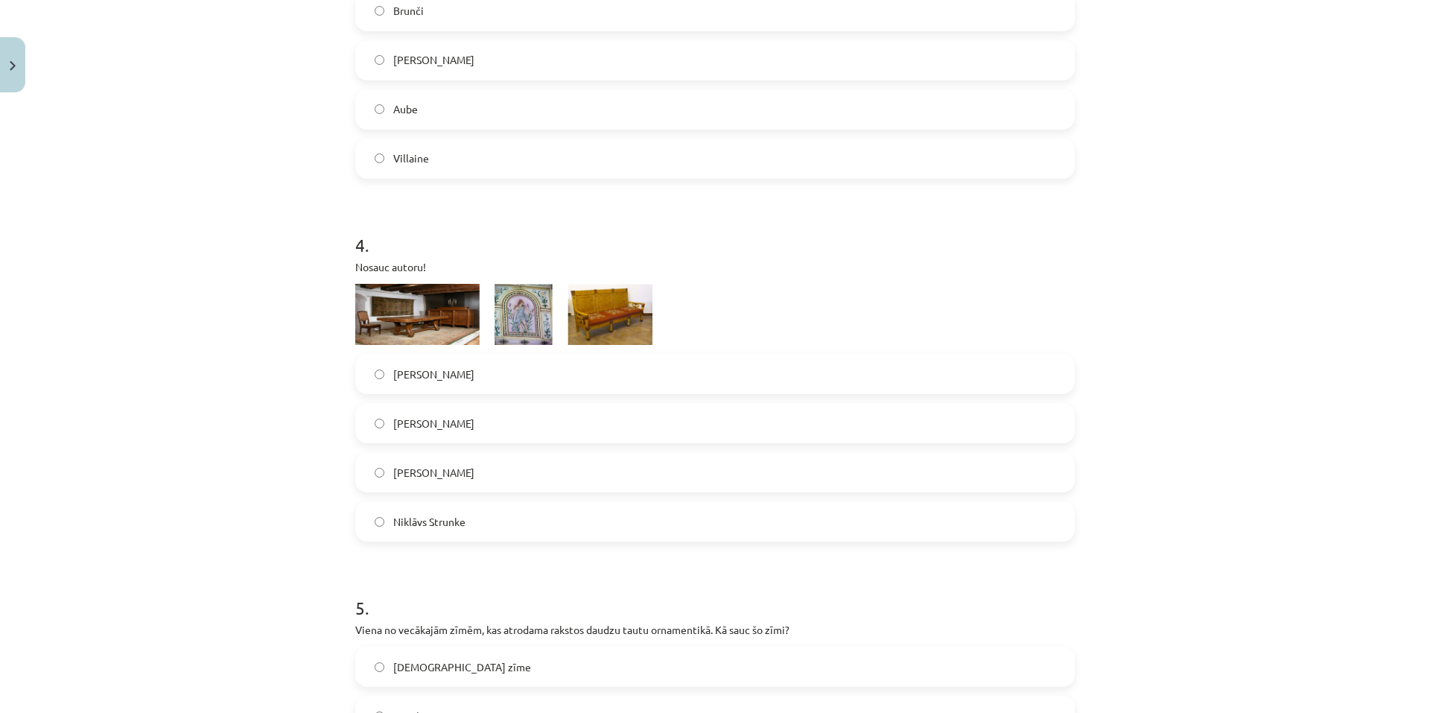
scroll to position [1415, 0]
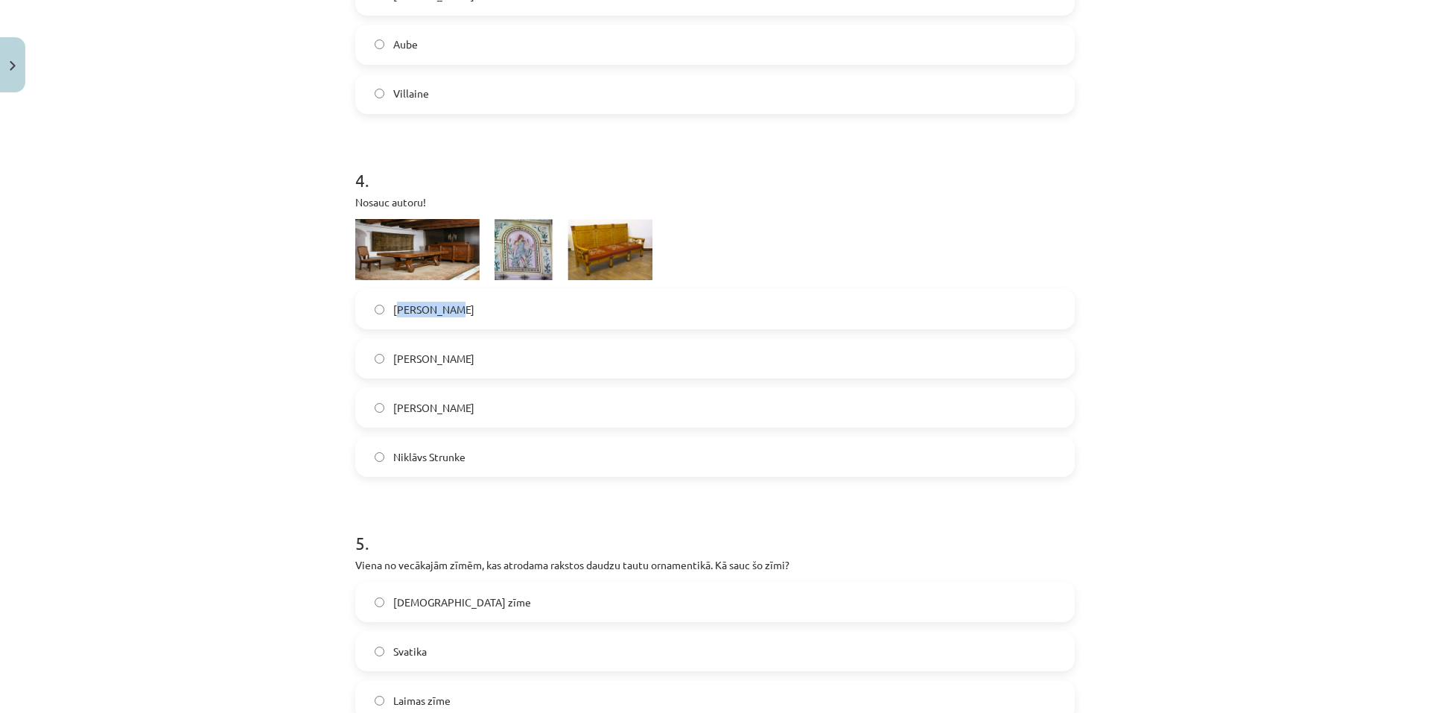
drag, startPoint x: 392, startPoint y: 306, endPoint x: 449, endPoint y: 304, distance: 57.4
click at [449, 304] on label "Romāns Suta" at bounding box center [715, 308] width 716 height 37
drag, startPoint x: 317, startPoint y: 291, endPoint x: 375, endPoint y: 297, distance: 58.4
click at [320, 292] on div "Mācību tēma: Kultūras un mākslas i (vizuālā māksla) - 10. klases 3. ieskaites m…" at bounding box center [715, 356] width 1430 height 713
drag, startPoint x: 386, startPoint y: 308, endPoint x: 481, endPoint y: 327, distance: 97.3
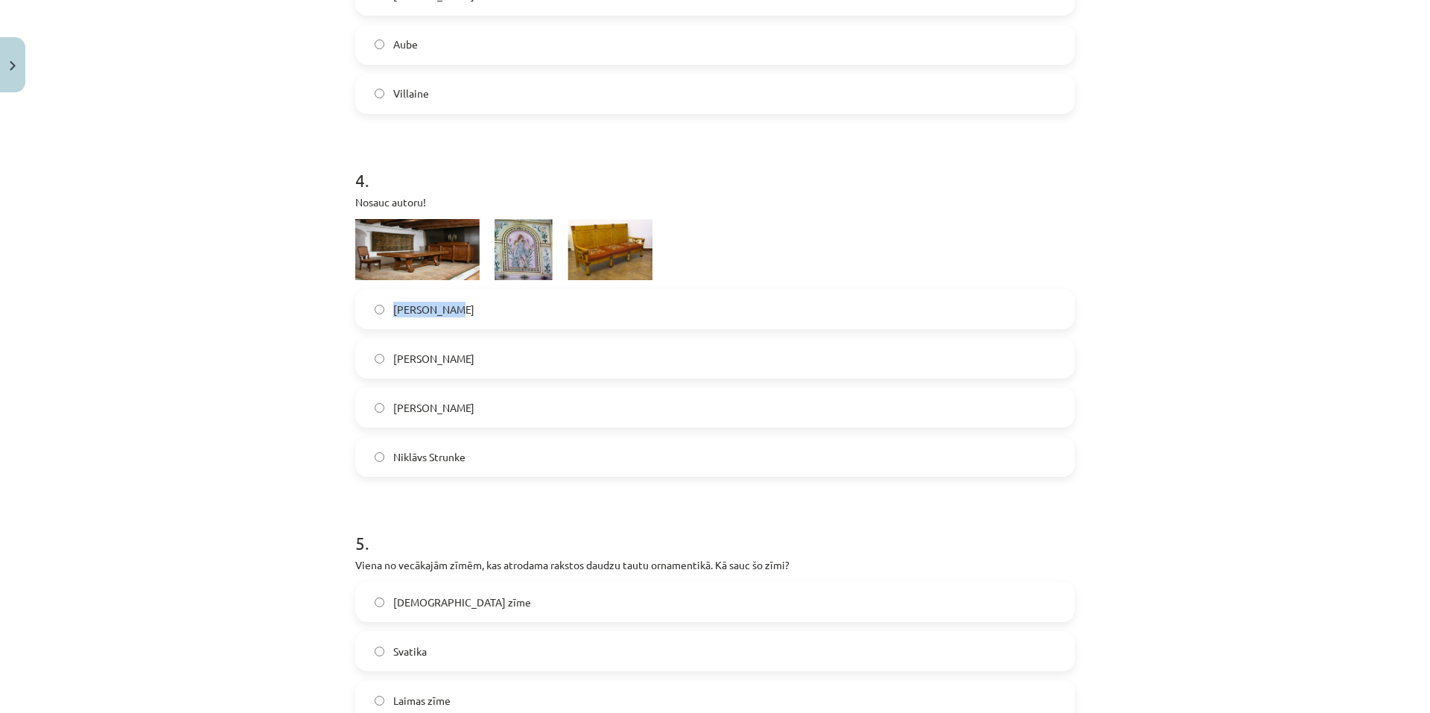
click at [497, 323] on label "Romāns Suta" at bounding box center [715, 308] width 716 height 37
click at [463, 307] on label "Romāns Suta" at bounding box center [715, 308] width 716 height 37
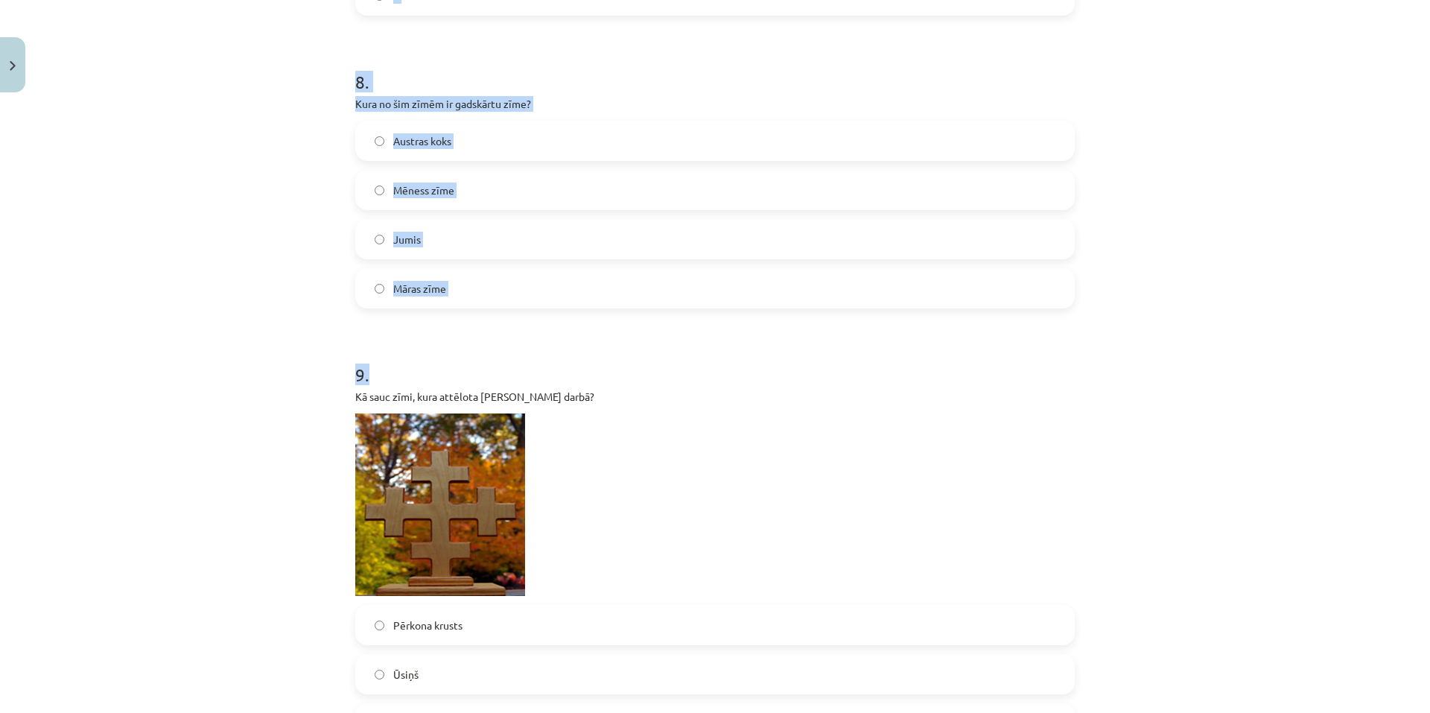
scroll to position [2703, 0]
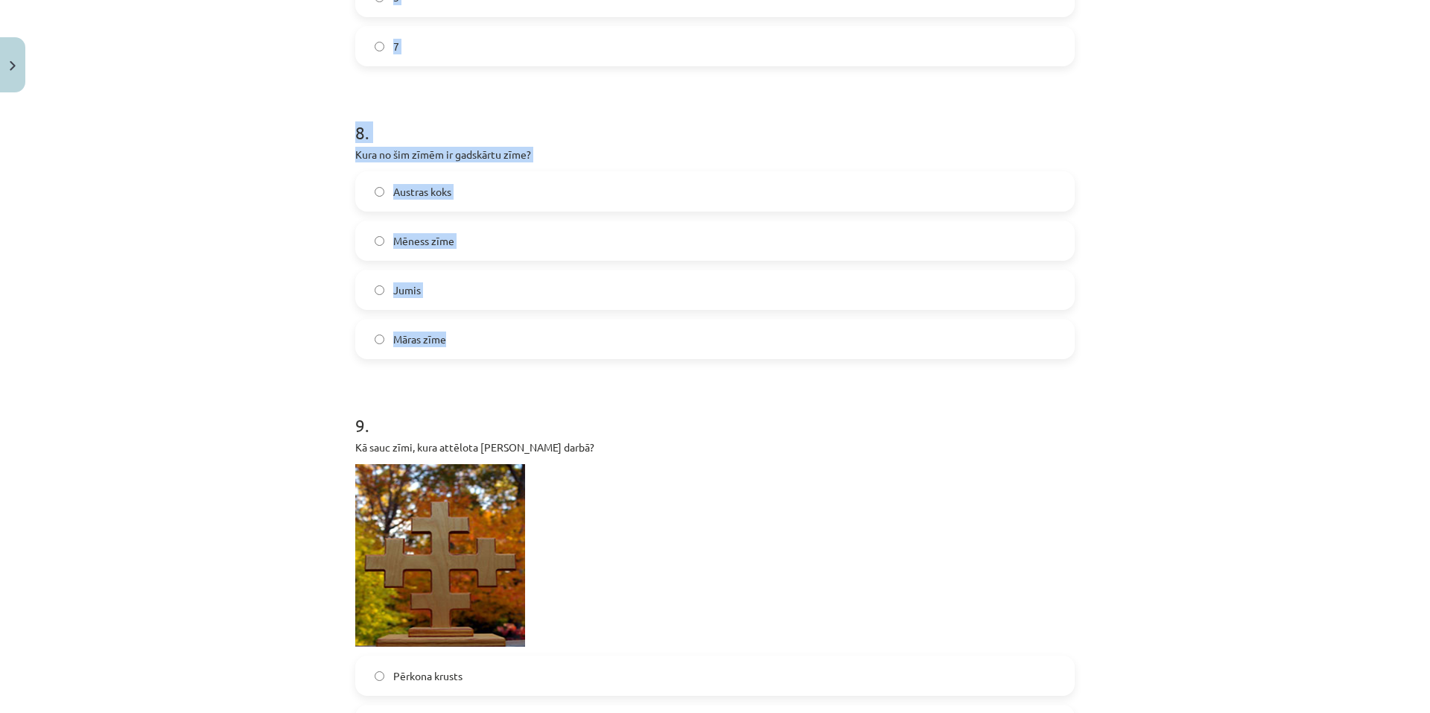
drag, startPoint x: 338, startPoint y: 239, endPoint x: 443, endPoint y: 353, distance: 154.9
click at [443, 353] on div "Mācību tēma: Kultūras un mākslas i (vizuālā māksla) - 10. klases 3. ieskaites m…" at bounding box center [715, 356] width 1430 height 713
copy form "5 . Viena no vecākajām zīmēm, kas atrodama rakstos daudzu tautu ornamentikā. Kā…"
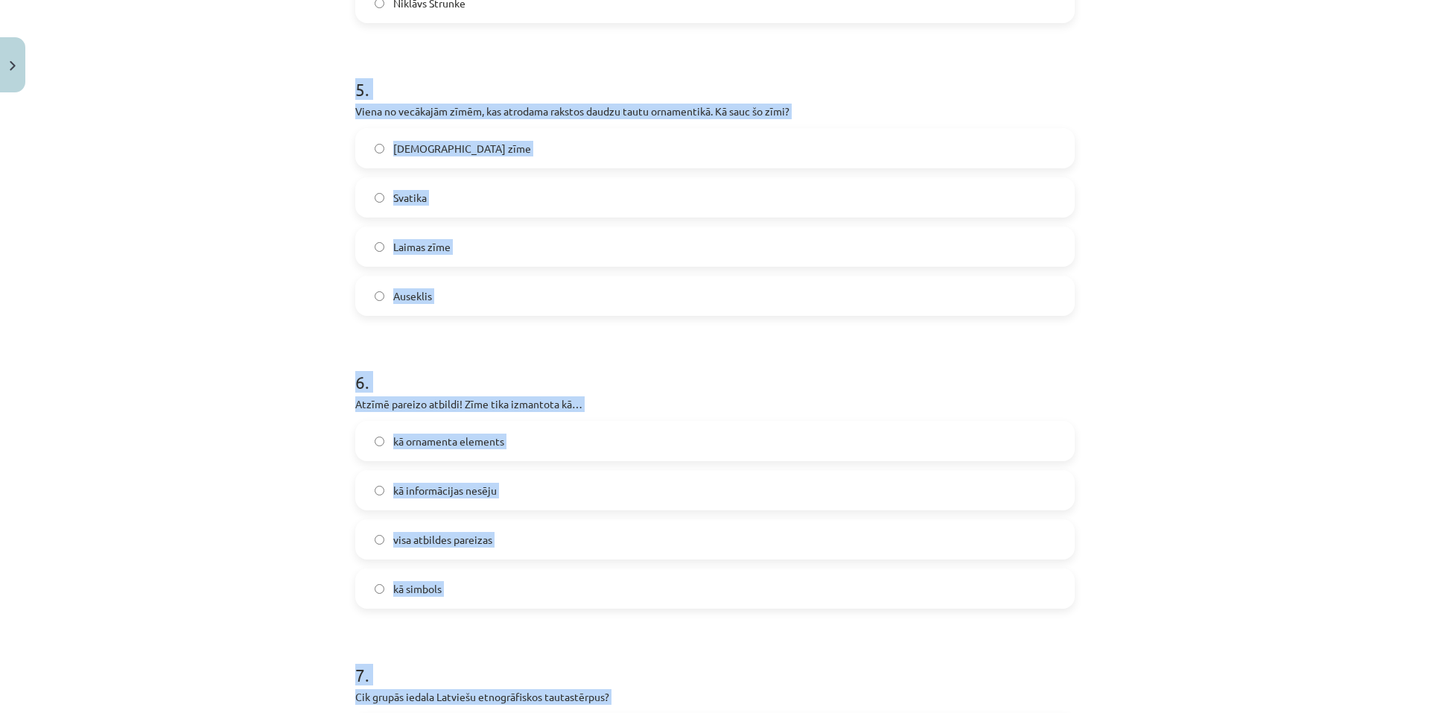
scroll to position [1809, 0]
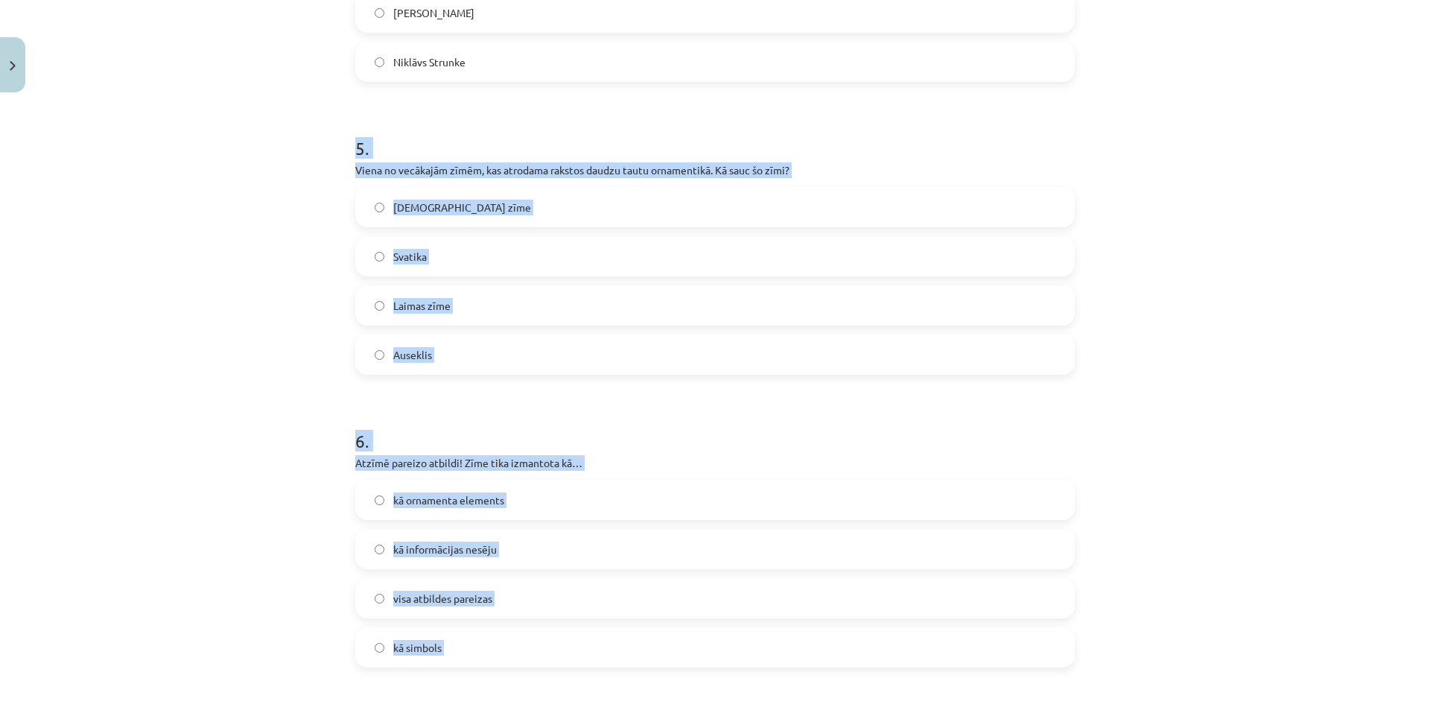
click at [414, 250] on span "Svatika" at bounding box center [410, 257] width 34 height 16
click at [584, 402] on form "1 . Apskati attēlu! Kā sauc darbnīcu, kura izgatavoja šos traukus? Rīgas porcel…" at bounding box center [714, 258] width 719 height 3542
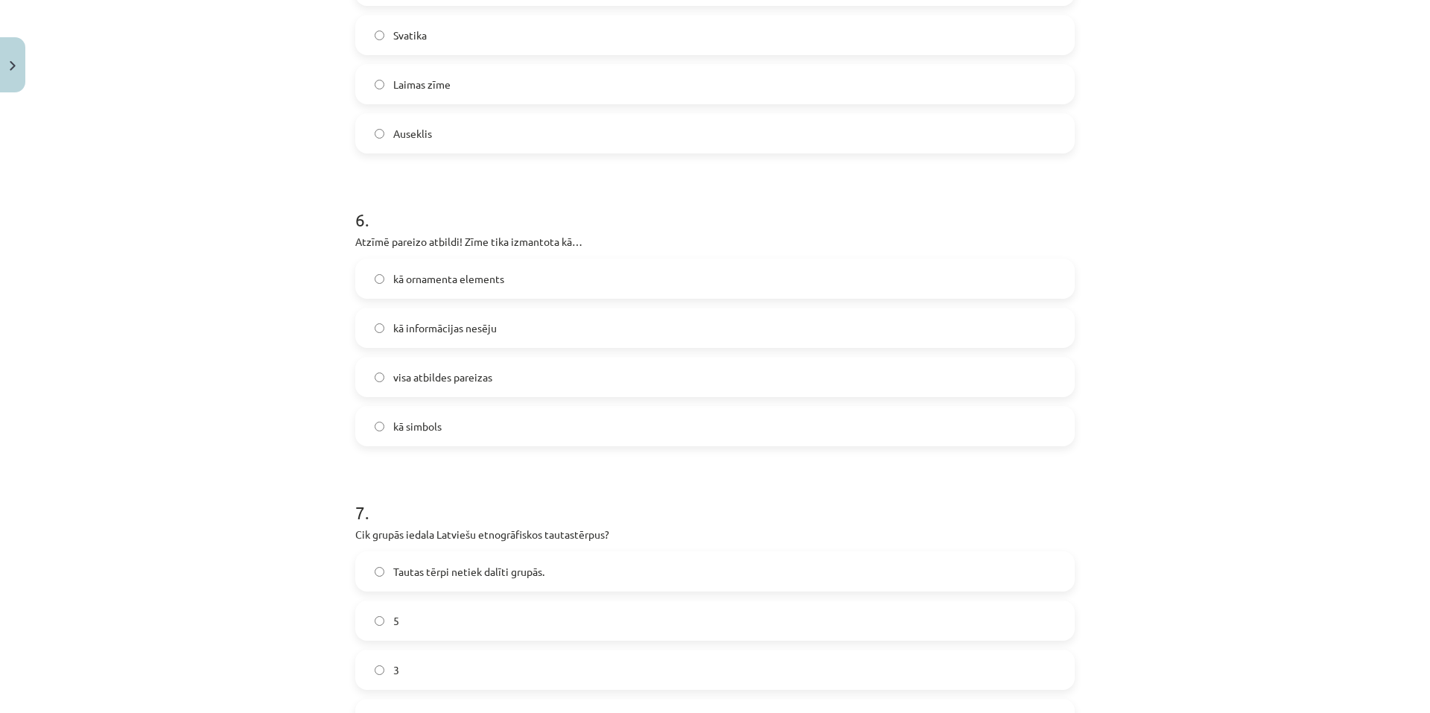
scroll to position [2107, 0]
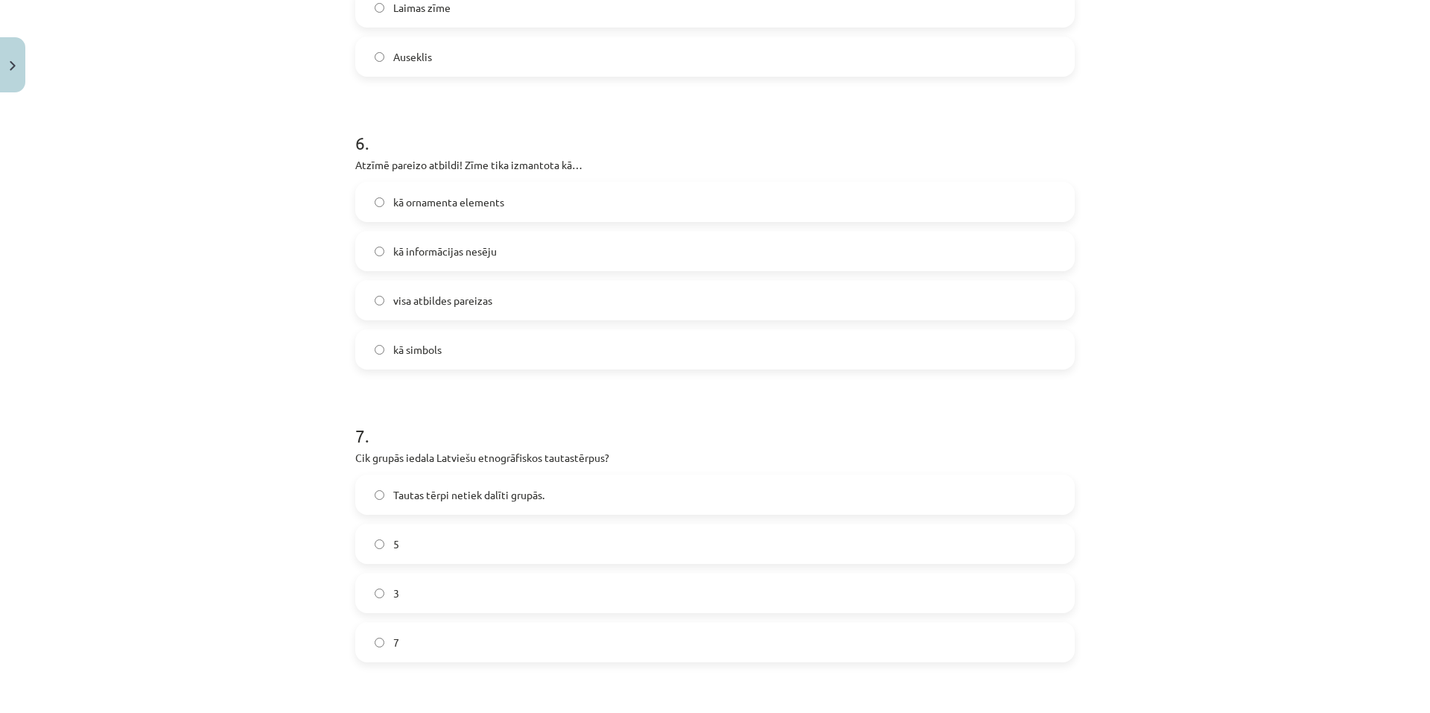
click at [427, 293] on span "visa atbildes pareizas" at bounding box center [442, 301] width 99 height 16
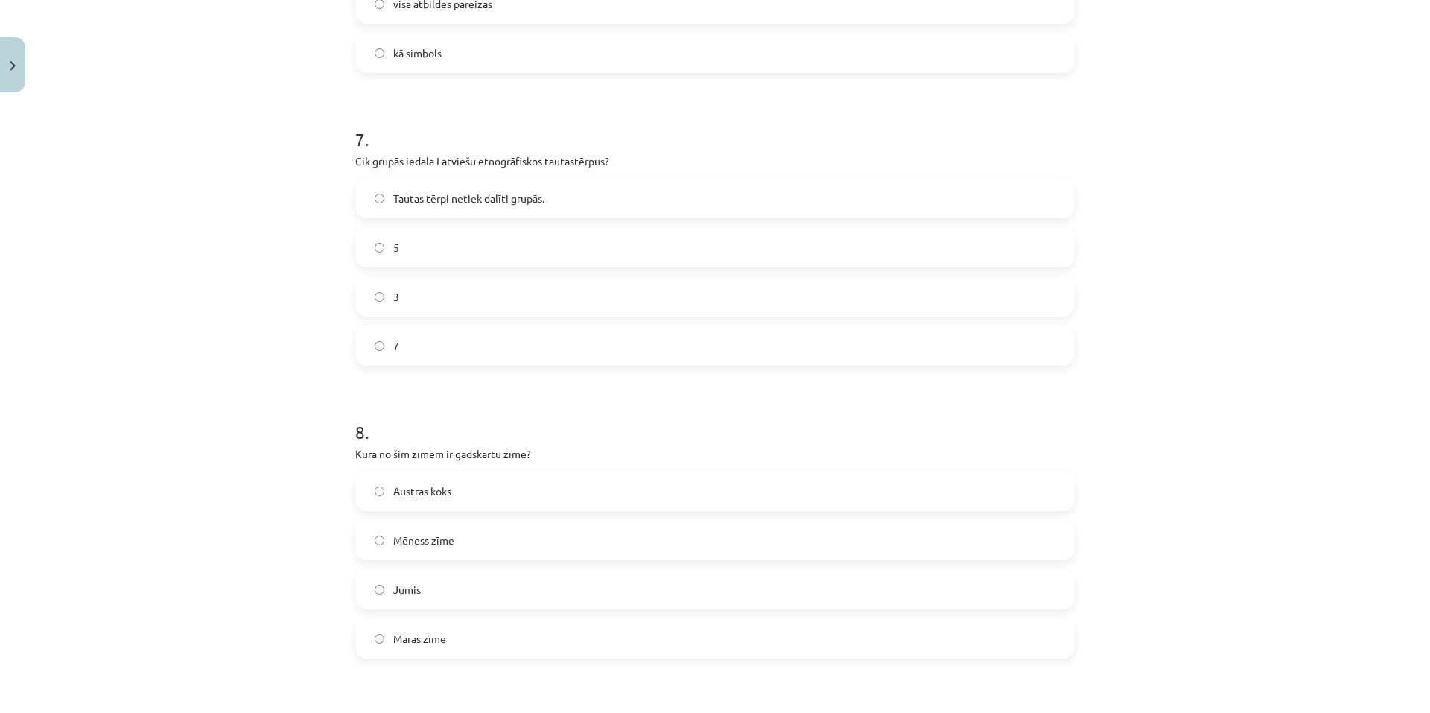
scroll to position [2405, 0]
click at [468, 250] on label "5" at bounding box center [715, 245] width 716 height 37
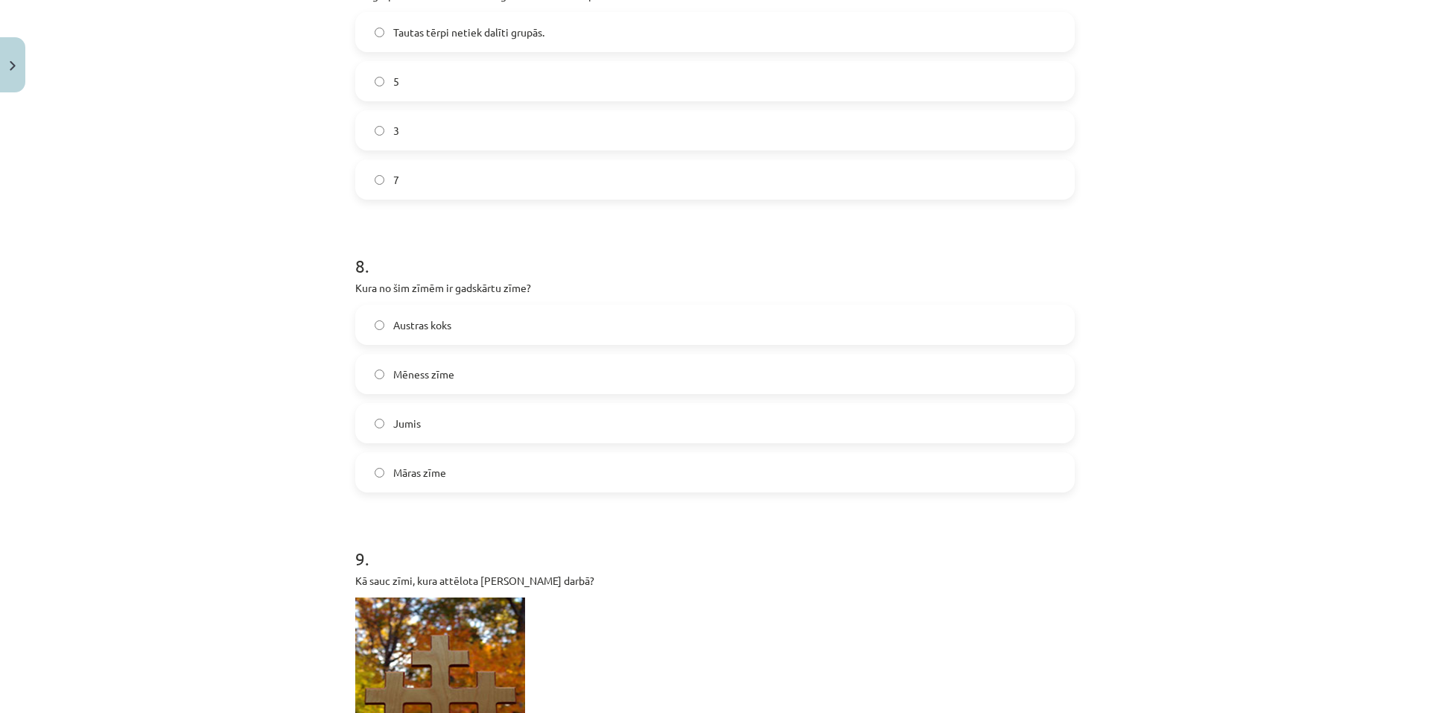
scroll to position [2628, 0]
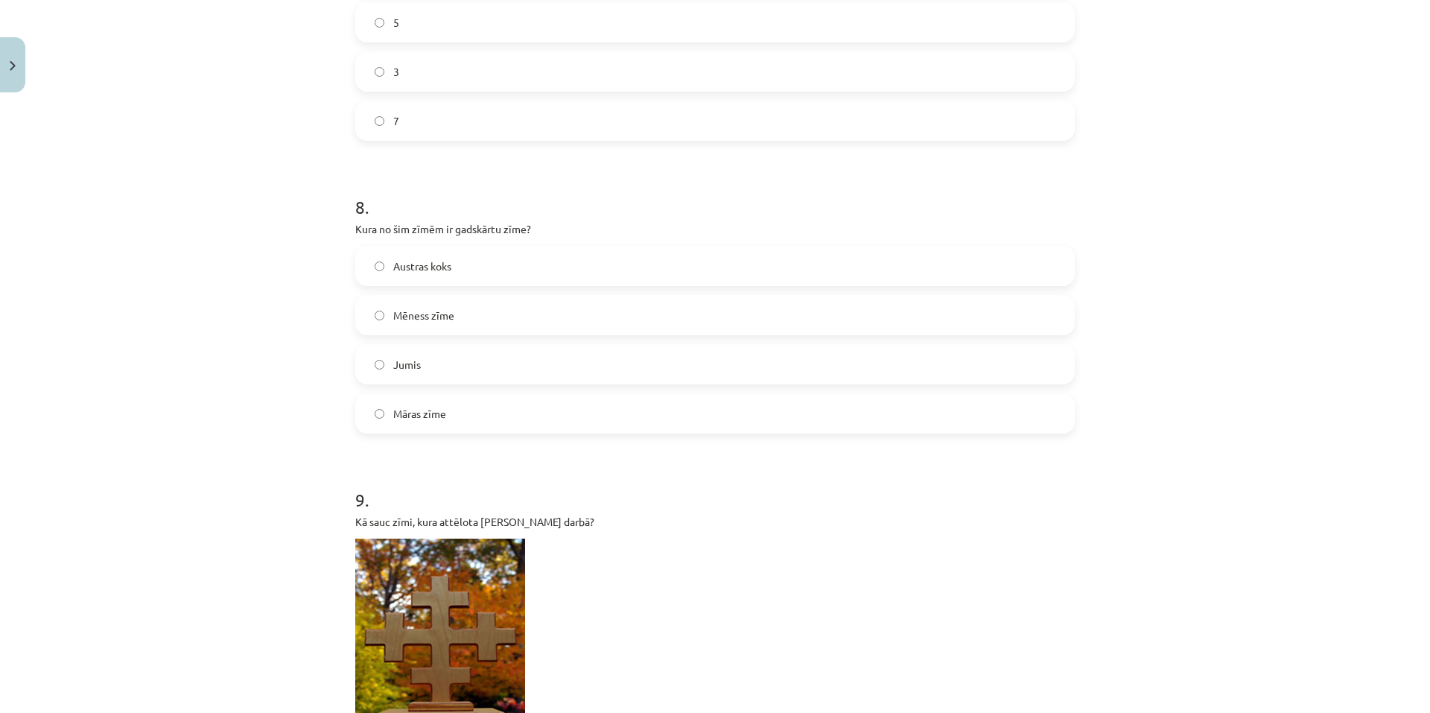
click at [430, 362] on label "Jumis" at bounding box center [715, 364] width 716 height 37
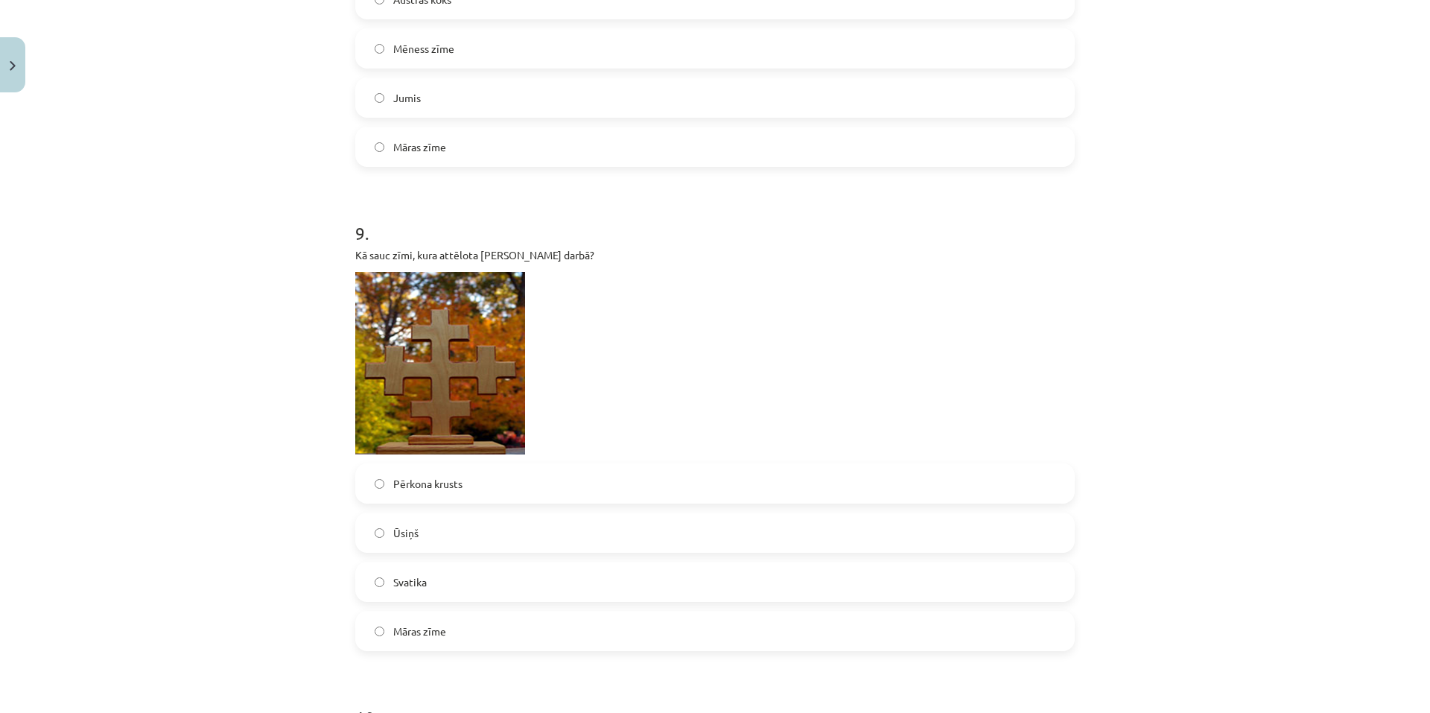
scroll to position [2926, 0]
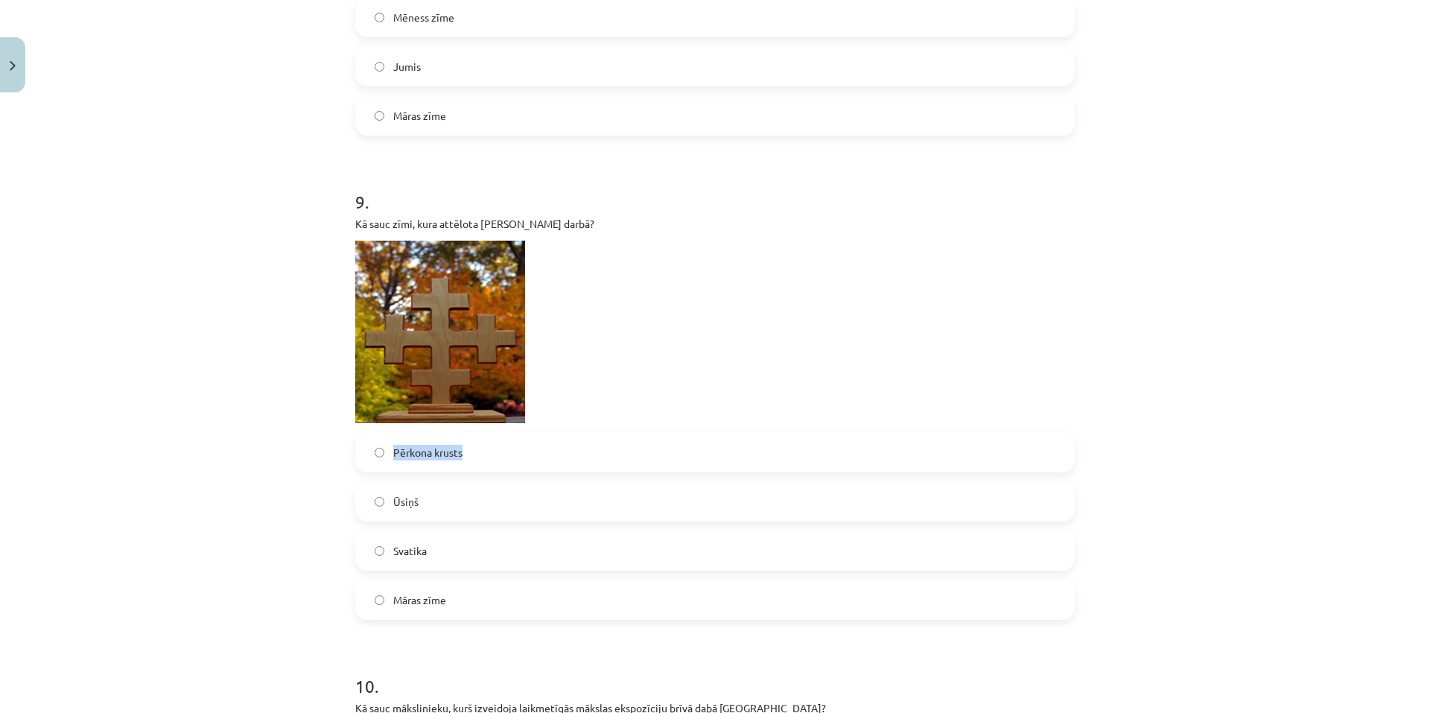
drag, startPoint x: 381, startPoint y: 451, endPoint x: 471, endPoint y: 450, distance: 89.4
click at [471, 450] on label "Pērkona krusts" at bounding box center [715, 451] width 716 height 37
click at [196, 421] on div "Mācību tēma: Kultūras un mākslas i (vizuālā māksla) - 10. klases 3. ieskaites m…" at bounding box center [715, 356] width 1430 height 713
drag, startPoint x: 389, startPoint y: 500, endPoint x: 416, endPoint y: 496, distance: 27.9
click at [416, 496] on label "Ūsiņš" at bounding box center [715, 501] width 716 height 37
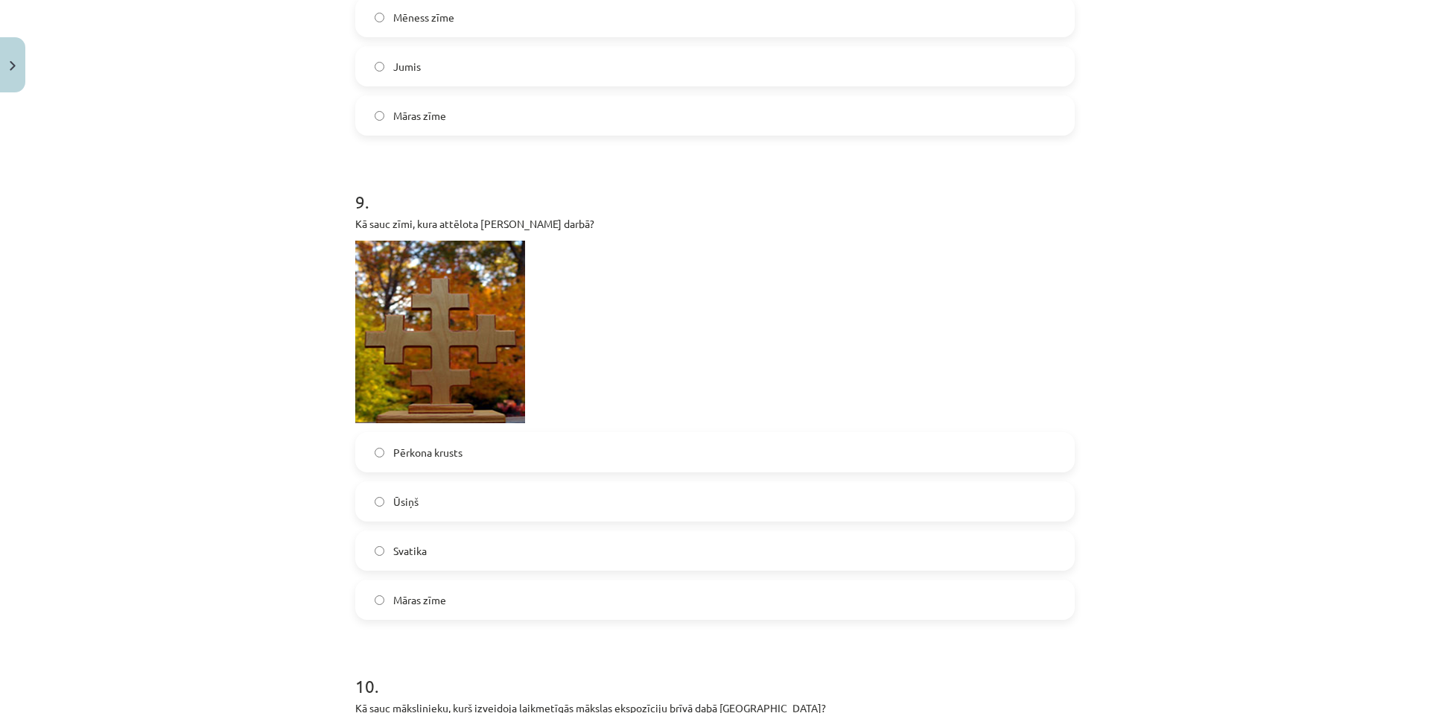
click at [317, 543] on div "Mācību tēma: Kultūras un mākslas i (vizuālā māksla) - 10. klases 3. ieskaites m…" at bounding box center [715, 356] width 1430 height 713
drag, startPoint x: 391, startPoint y: 544, endPoint x: 426, endPoint y: 548, distance: 35.3
click at [427, 547] on label "Svatika" at bounding box center [715, 550] width 716 height 37
click at [355, 539] on div "Pērkona krusts Ūsiņš Svatika Māras zīme" at bounding box center [714, 526] width 719 height 188
drag, startPoint x: 388, startPoint y: 552, endPoint x: 430, endPoint y: 552, distance: 41.7
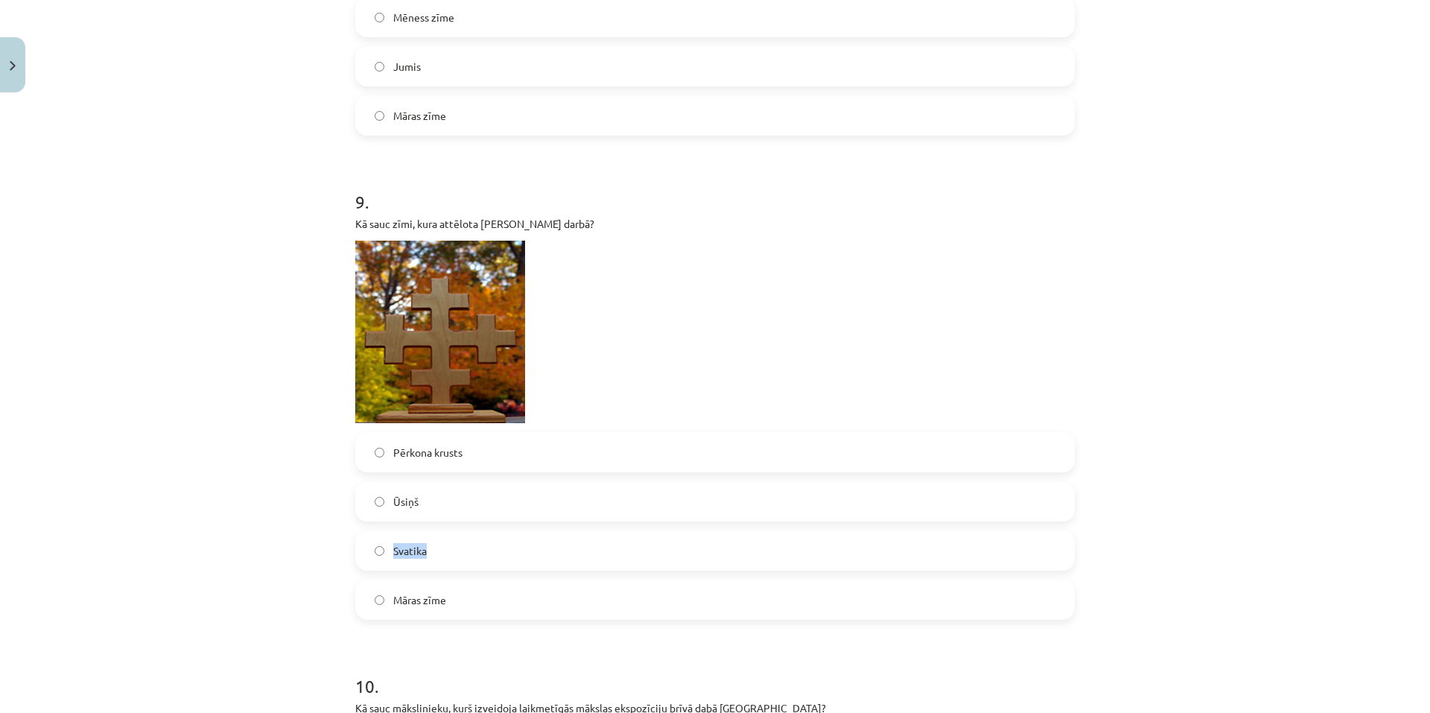
click at [435, 550] on label "Svatika" at bounding box center [715, 550] width 716 height 37
drag, startPoint x: 225, startPoint y: 549, endPoint x: 240, endPoint y: 544, distance: 15.8
click at [226, 549] on div "Mācību tēma: Kultūras un mākslas i (vizuālā māksla) - 10. klases 3. ieskaites m…" at bounding box center [715, 356] width 1430 height 713
drag, startPoint x: 384, startPoint y: 596, endPoint x: 473, endPoint y: 599, distance: 88.6
click at [473, 599] on label "Māras zīme" at bounding box center [715, 599] width 716 height 37
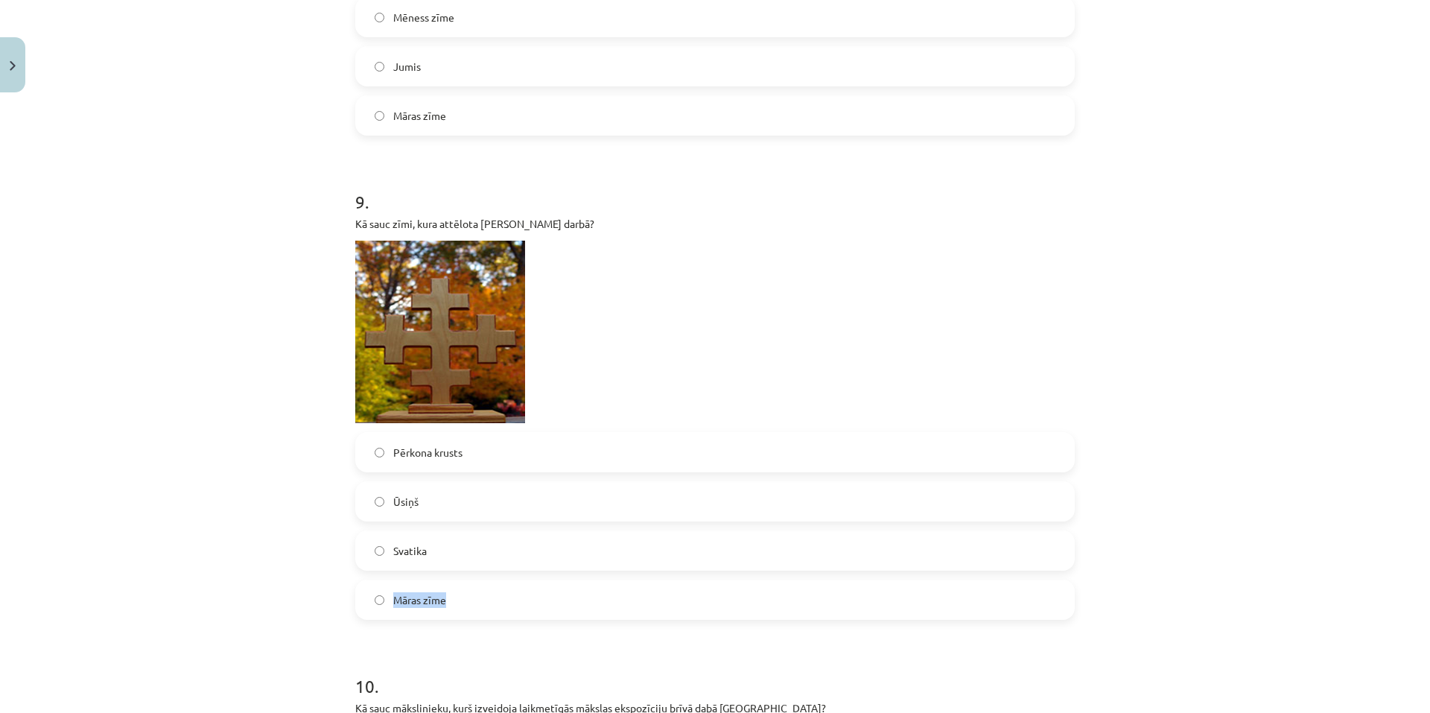
click at [460, 608] on label "Māras zīme" at bounding box center [715, 599] width 716 height 37
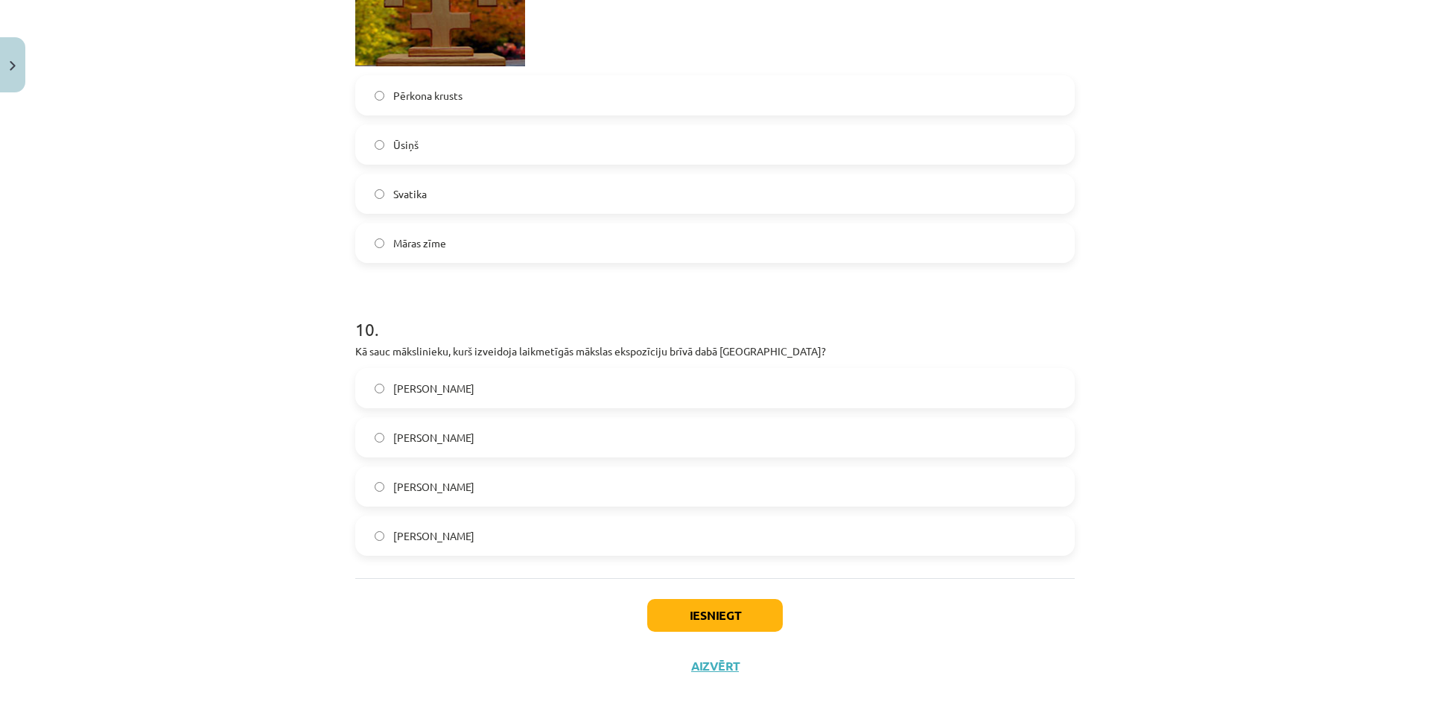
scroll to position [3299, 0]
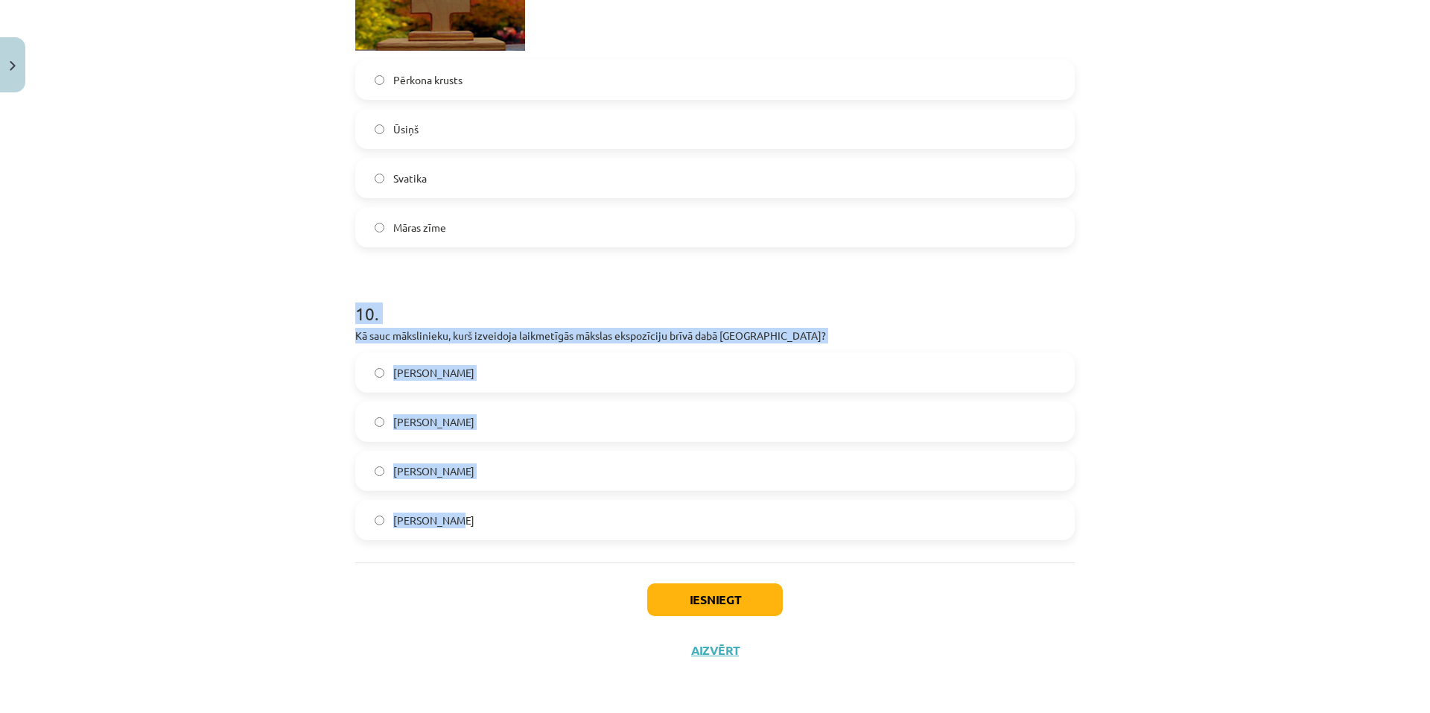
drag, startPoint x: 340, startPoint y: 311, endPoint x: 485, endPoint y: 538, distance: 270.0
click at [485, 538] on div "Mācību tēma: Kultūras un mākslas i (vizuālā māksla) - 10. klases 3. ieskaites m…" at bounding box center [715, 356] width 1430 height 713
copy div "10 . Kā sauc mākslinieku, kurš izveidoja laikmetīgās mākslas ekspozīciju brīvā …"
click at [485, 461] on label "Ojārs Feldbergs" at bounding box center [715, 470] width 716 height 37
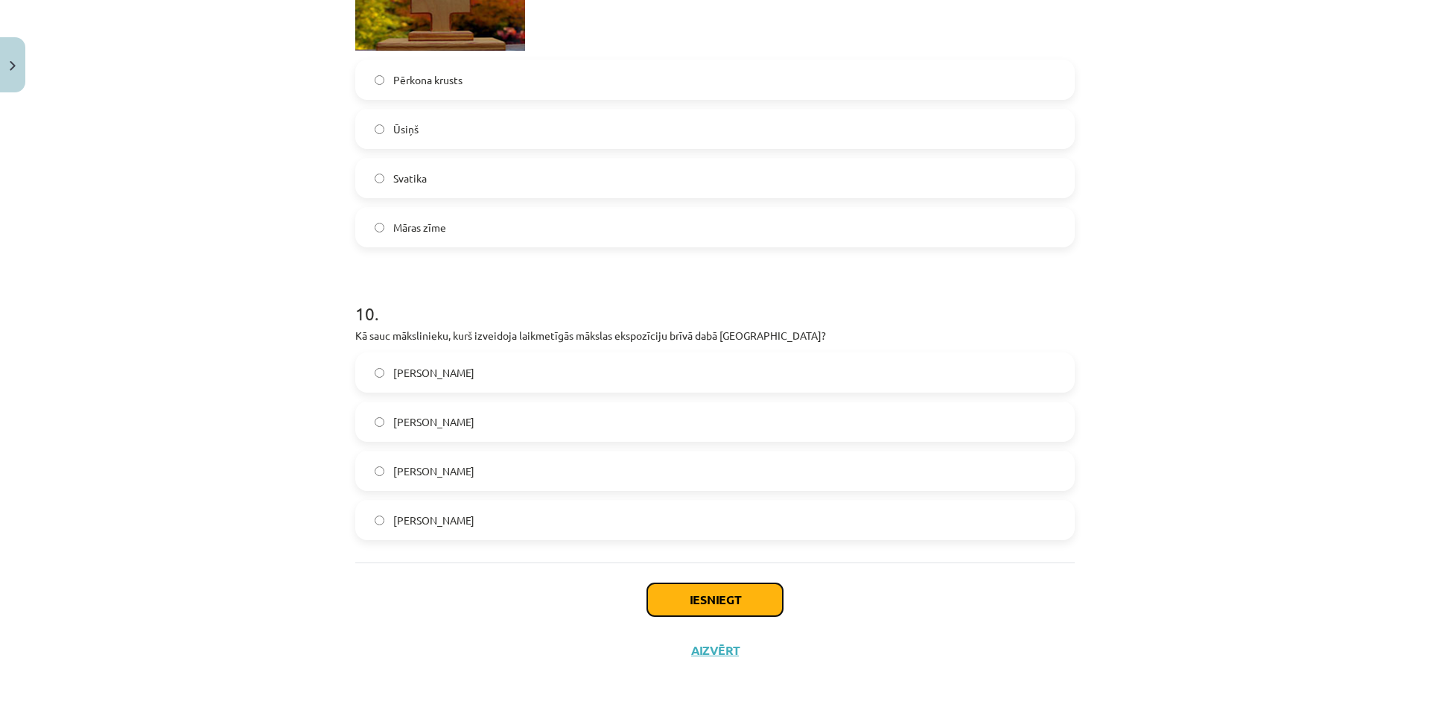
click at [688, 609] on button "Iesniegt" at bounding box center [715, 599] width 136 height 33
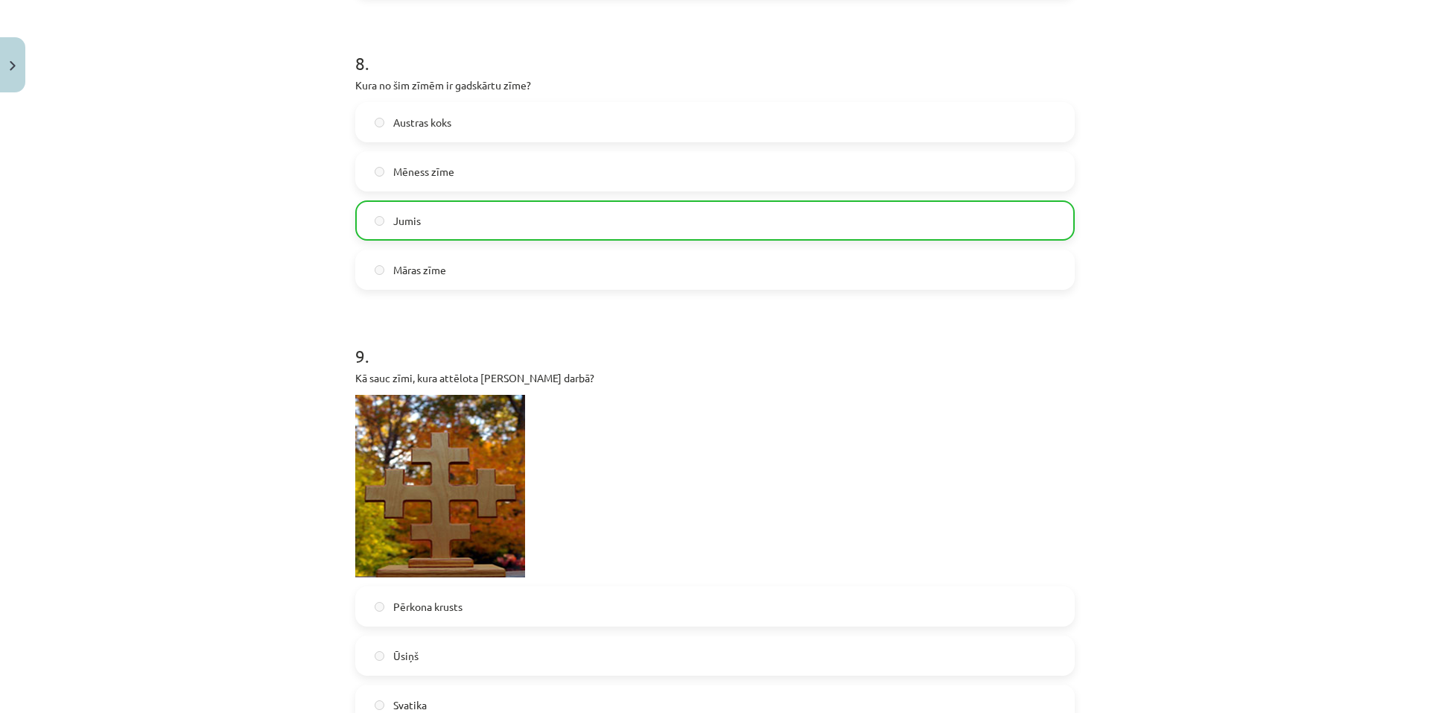
scroll to position [3346, 0]
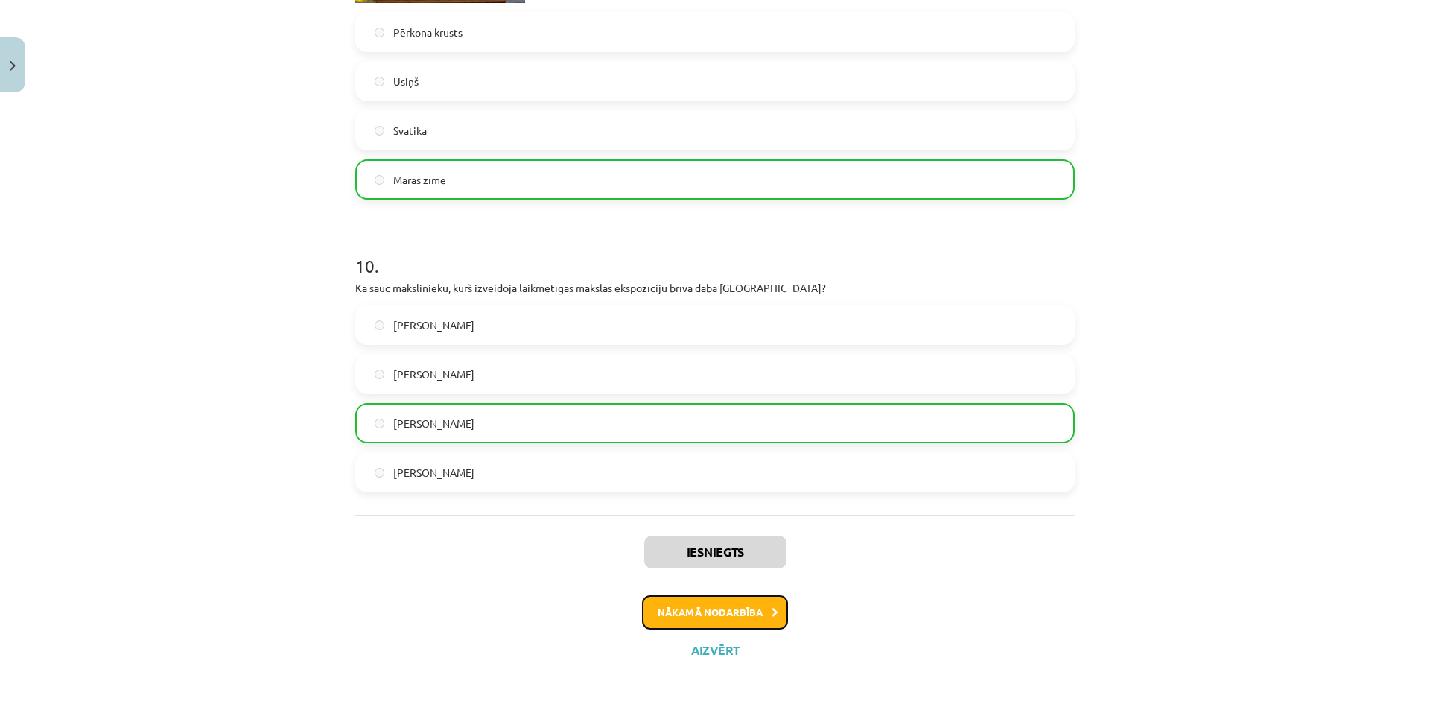
click at [733, 614] on button "Nākamā nodarbība" at bounding box center [715, 612] width 146 height 34
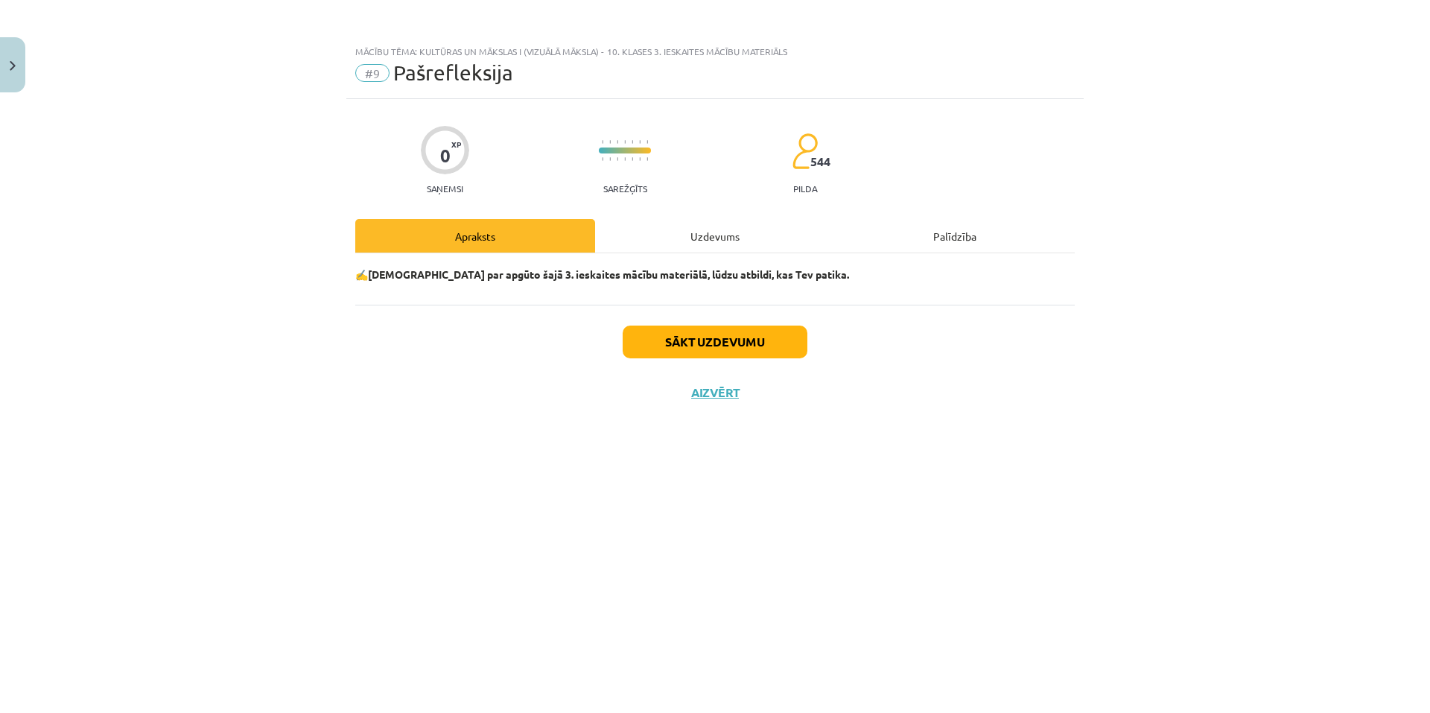
scroll to position [0, 0]
click at [738, 351] on button "Sākt uzdevumu" at bounding box center [714, 341] width 185 height 33
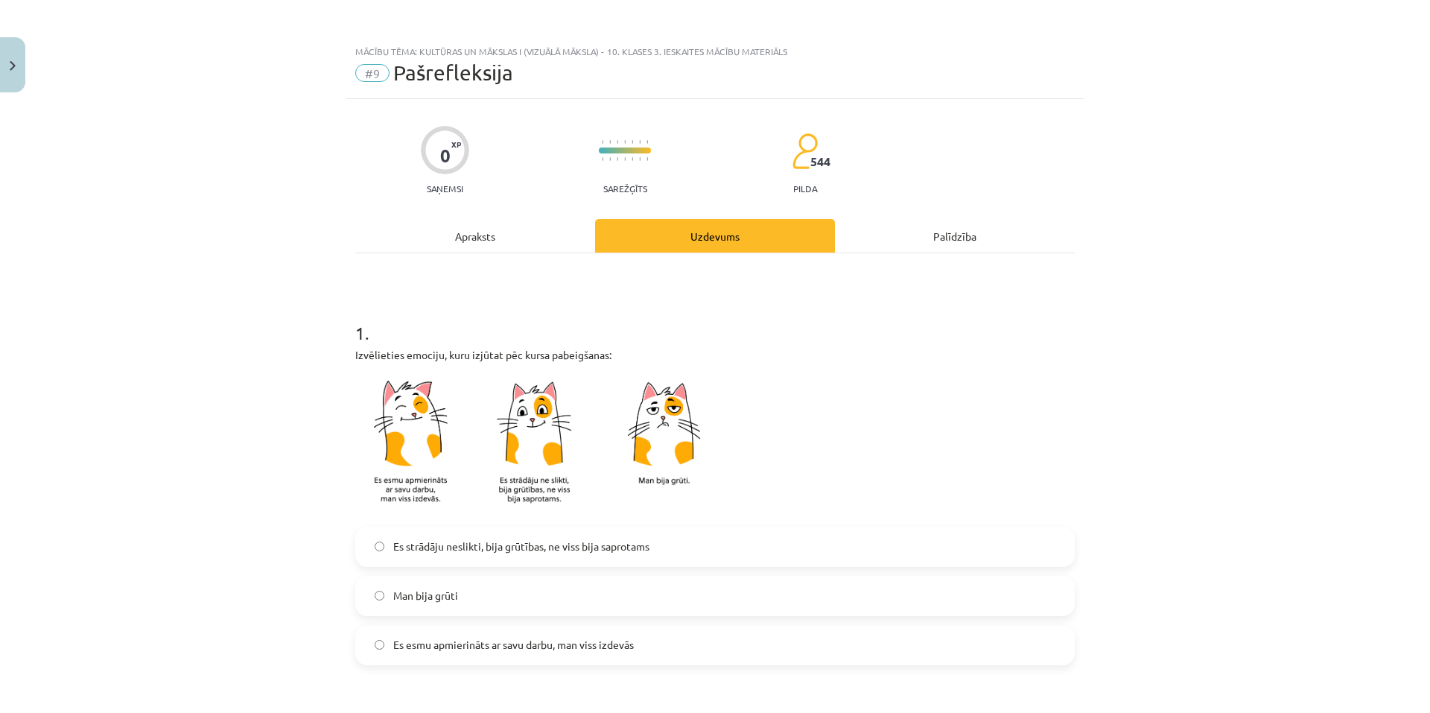
click at [536, 548] on span "Es strādāju neslikti, bija grūtības, ne viss bija saprotams" at bounding box center [521, 546] width 256 height 16
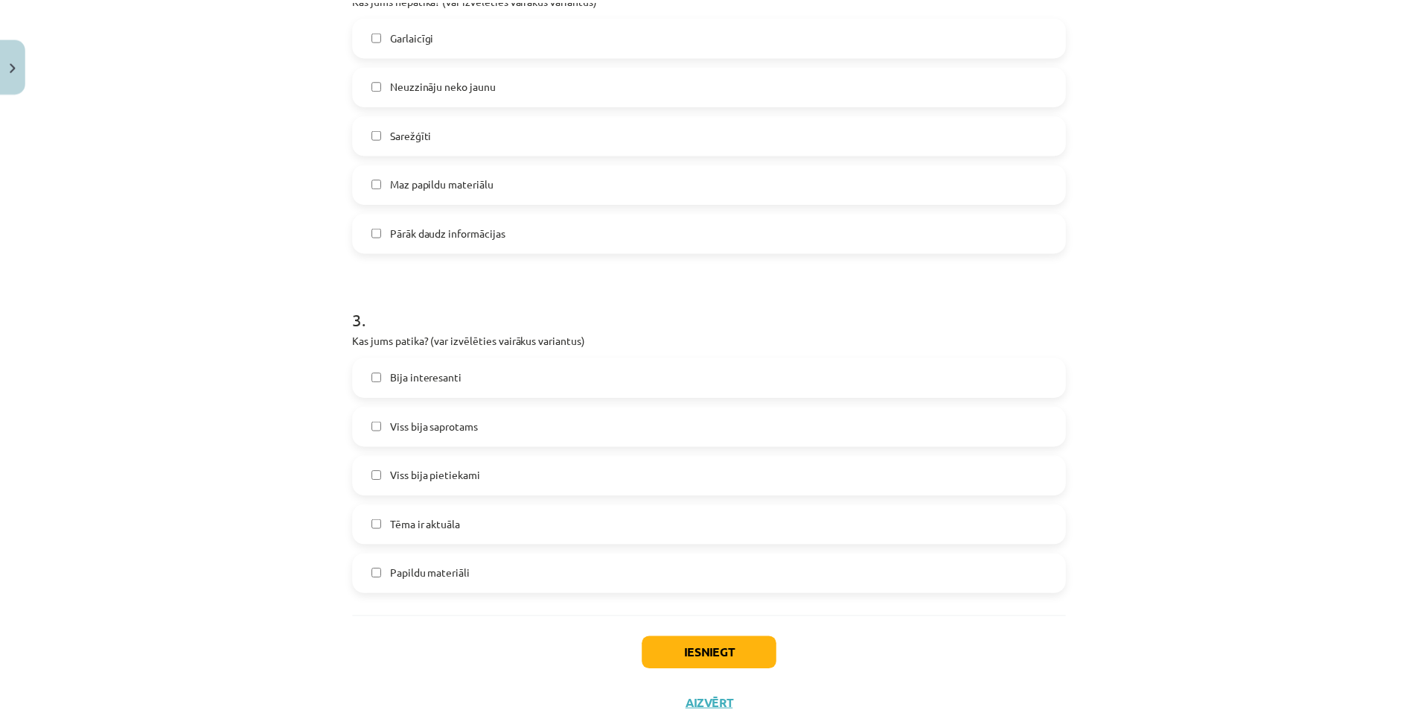
scroll to position [809, 0]
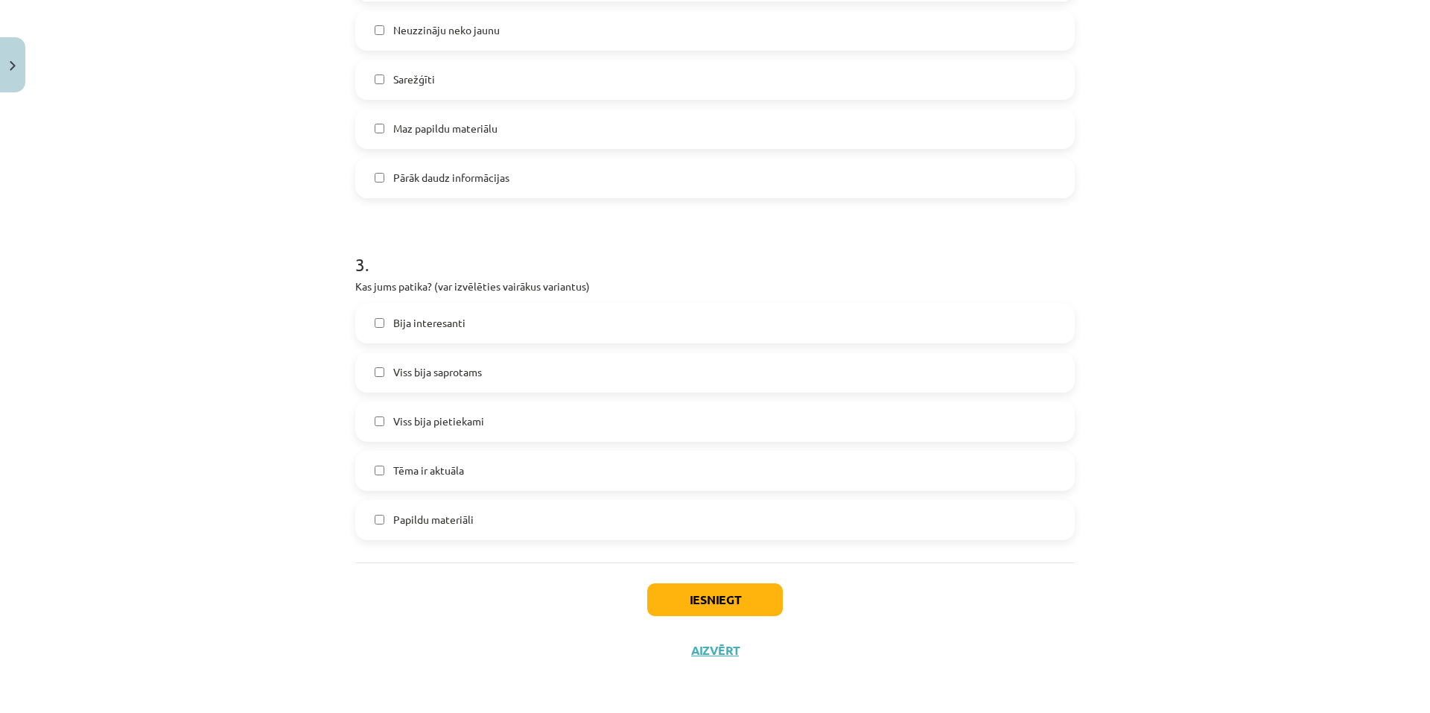
click at [520, 366] on label "Viss bija saprotams" at bounding box center [715, 372] width 716 height 37
click at [695, 599] on button "Iesniegt" at bounding box center [715, 599] width 136 height 33
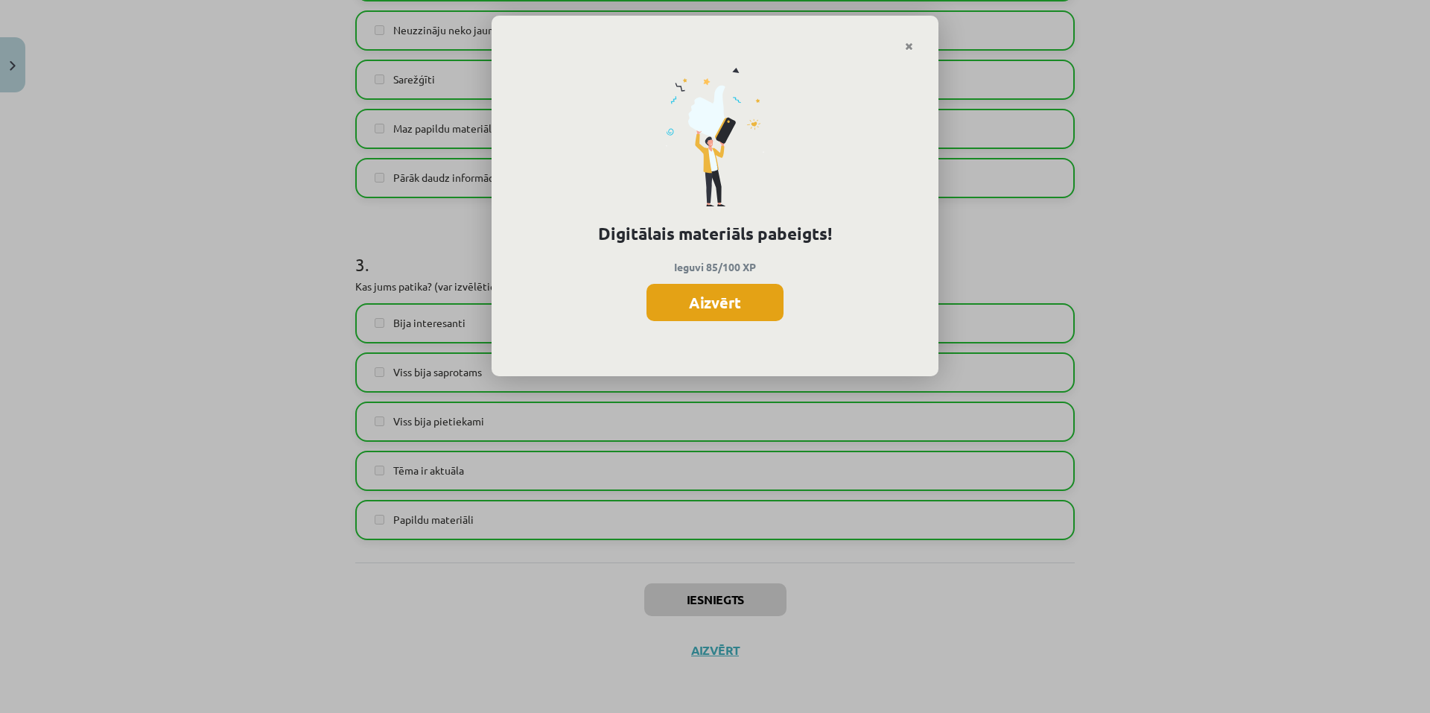
click at [719, 301] on button "Aizvērt" at bounding box center [714, 302] width 137 height 37
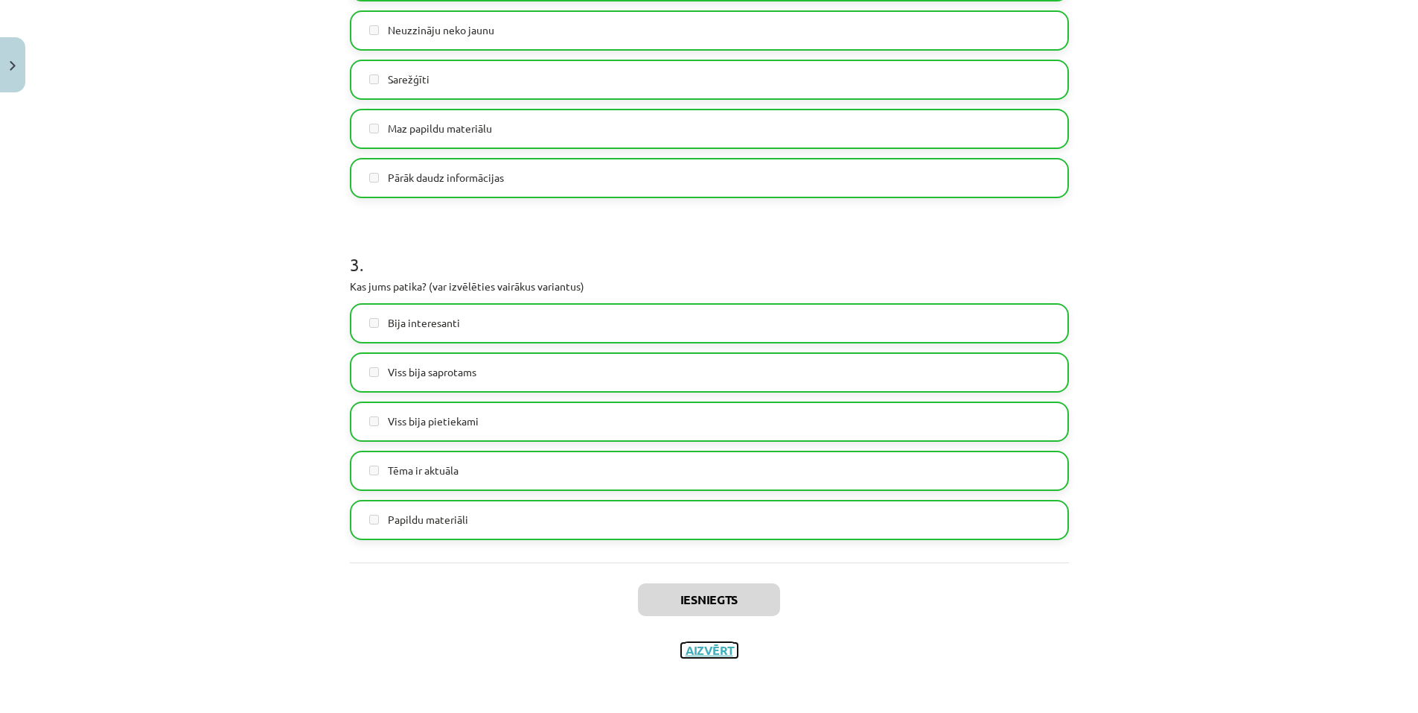
click at [707, 656] on button "Aizvērt" at bounding box center [709, 650] width 57 height 15
click at [48, 90] on link "Sākums" at bounding box center [111, 97] width 185 height 34
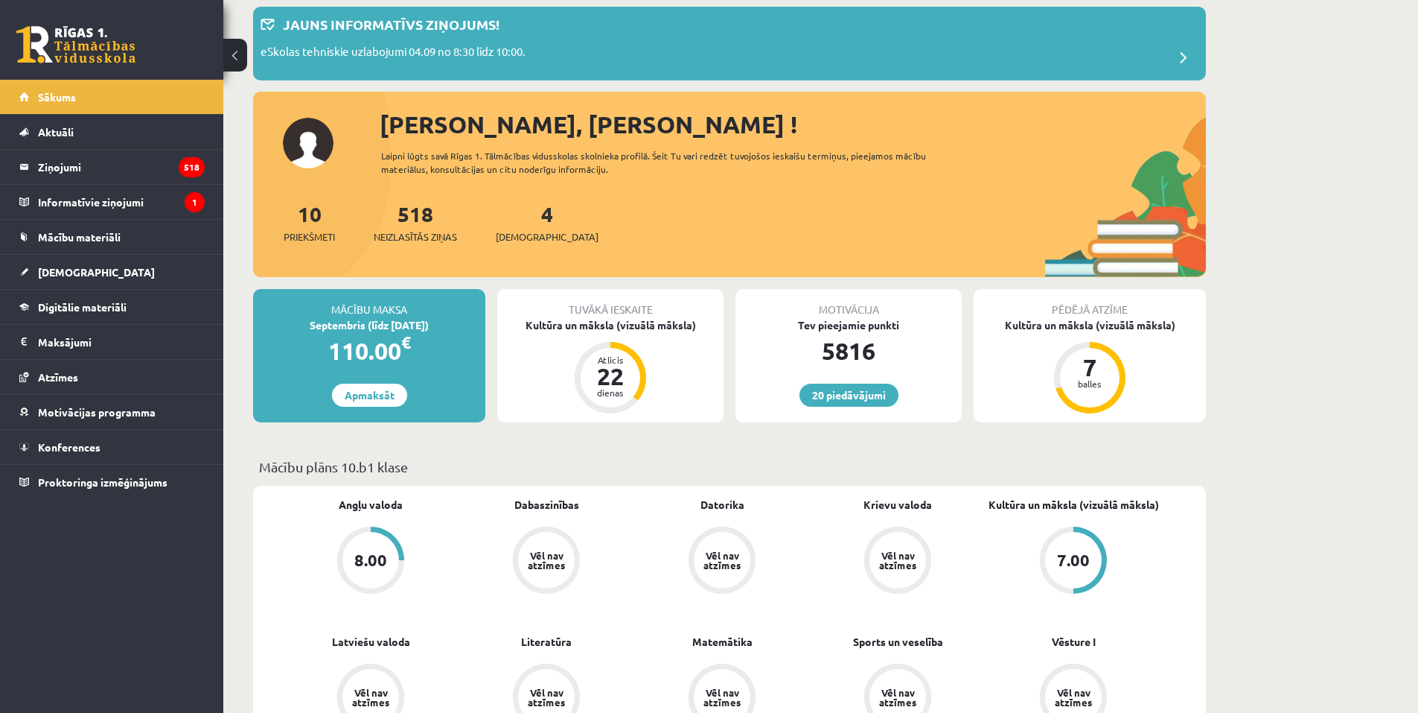
scroll to position [223, 0]
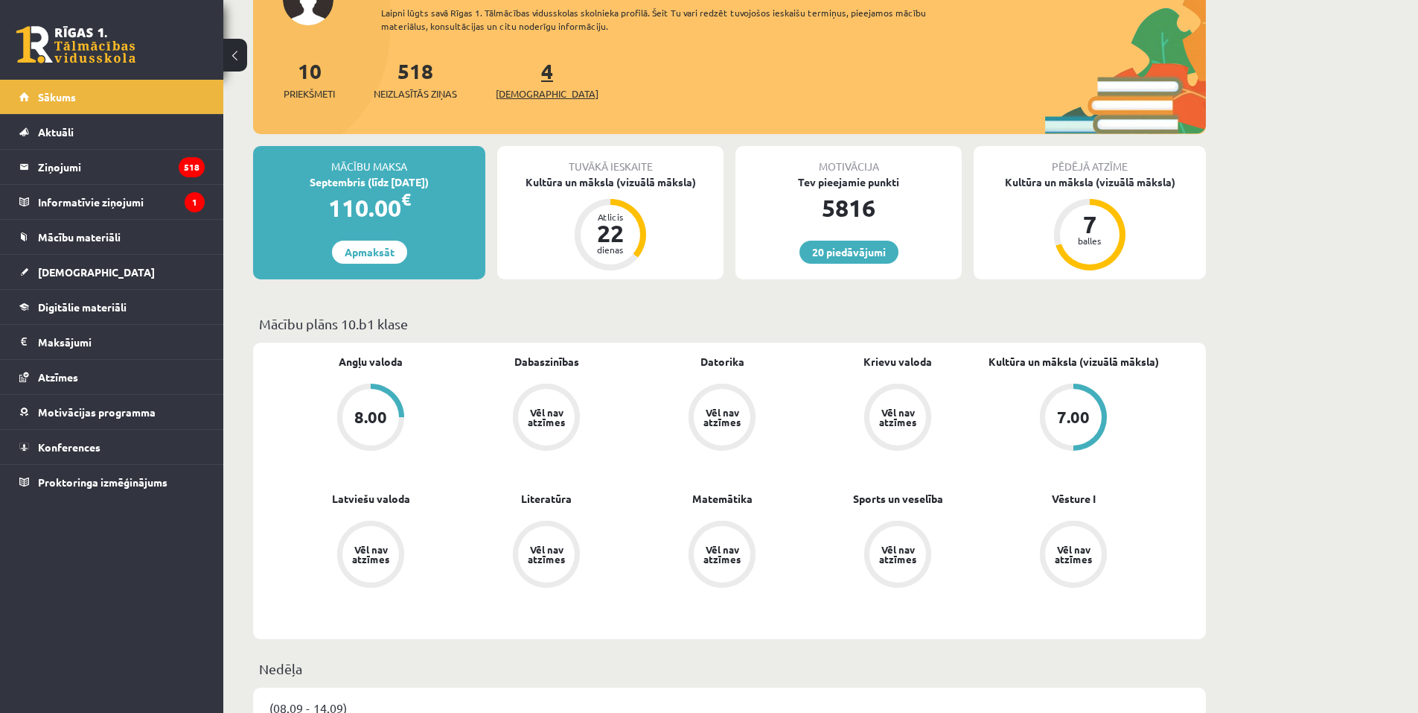
click at [520, 94] on span "[DEMOGRAPHIC_DATA]" at bounding box center [547, 93] width 103 height 15
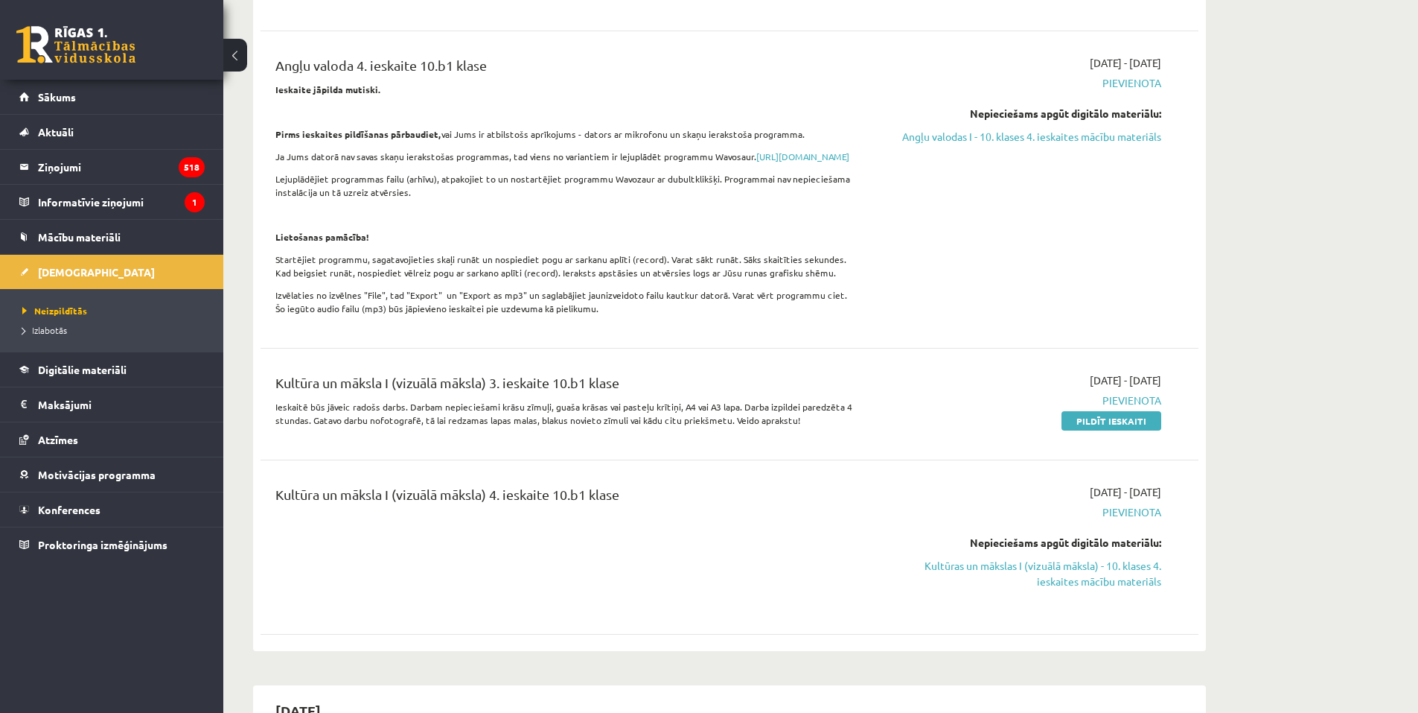
scroll to position [521, 0]
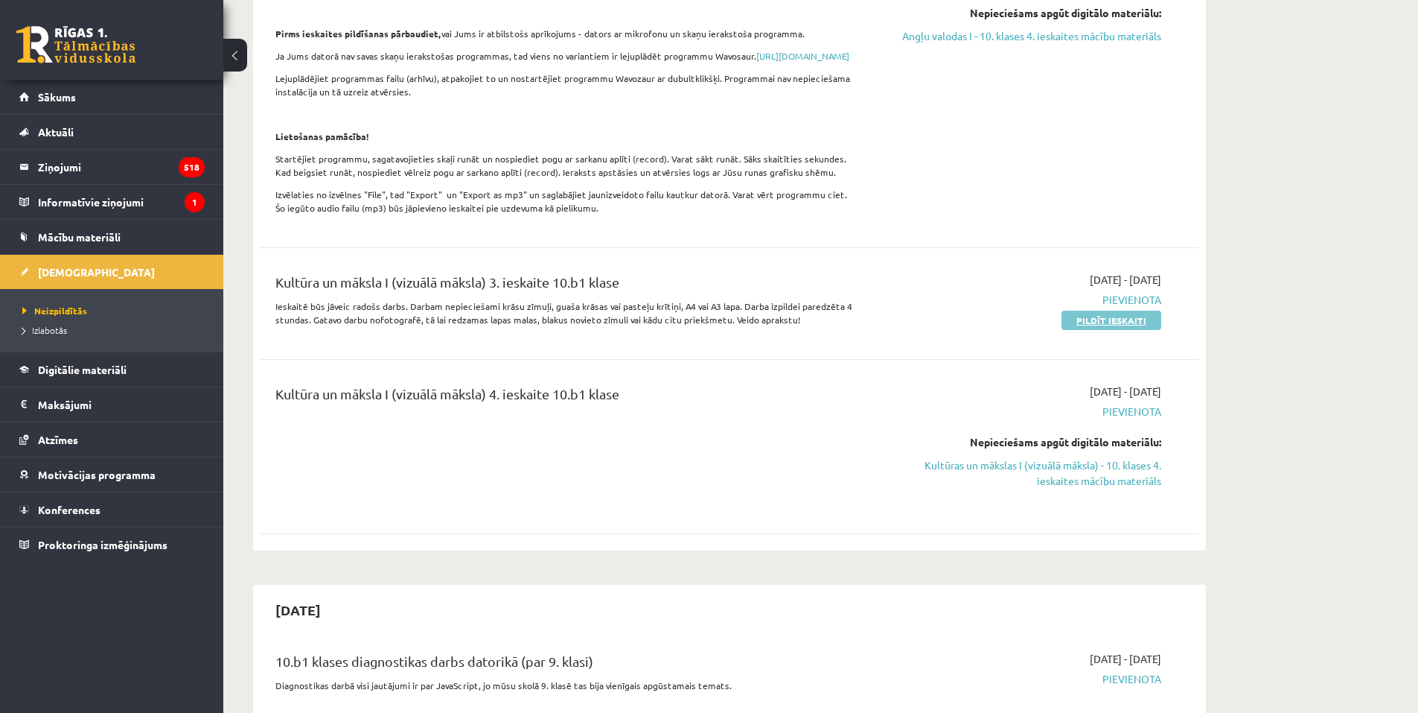
click at [1110, 330] on link "Pildīt ieskaiti" at bounding box center [1112, 320] width 100 height 19
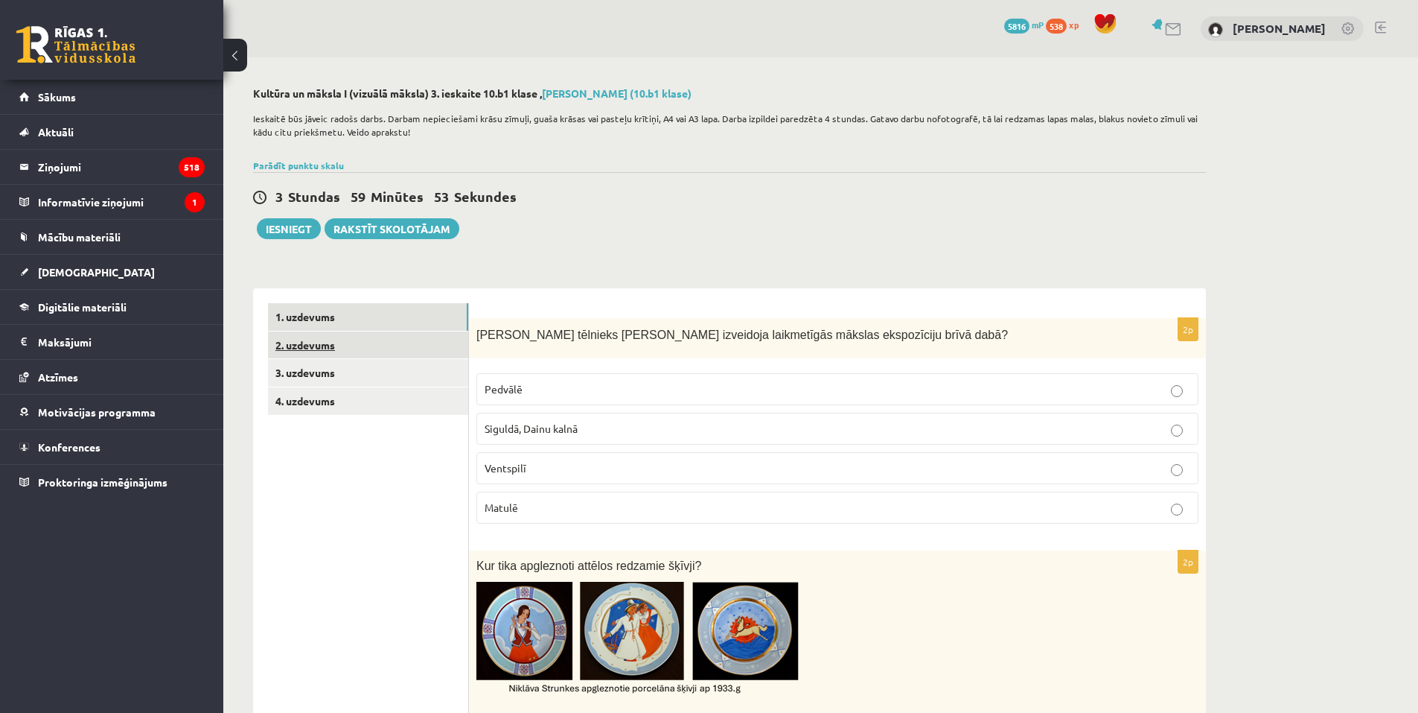
click at [392, 334] on link "2. uzdevums" at bounding box center [368, 345] width 200 height 28
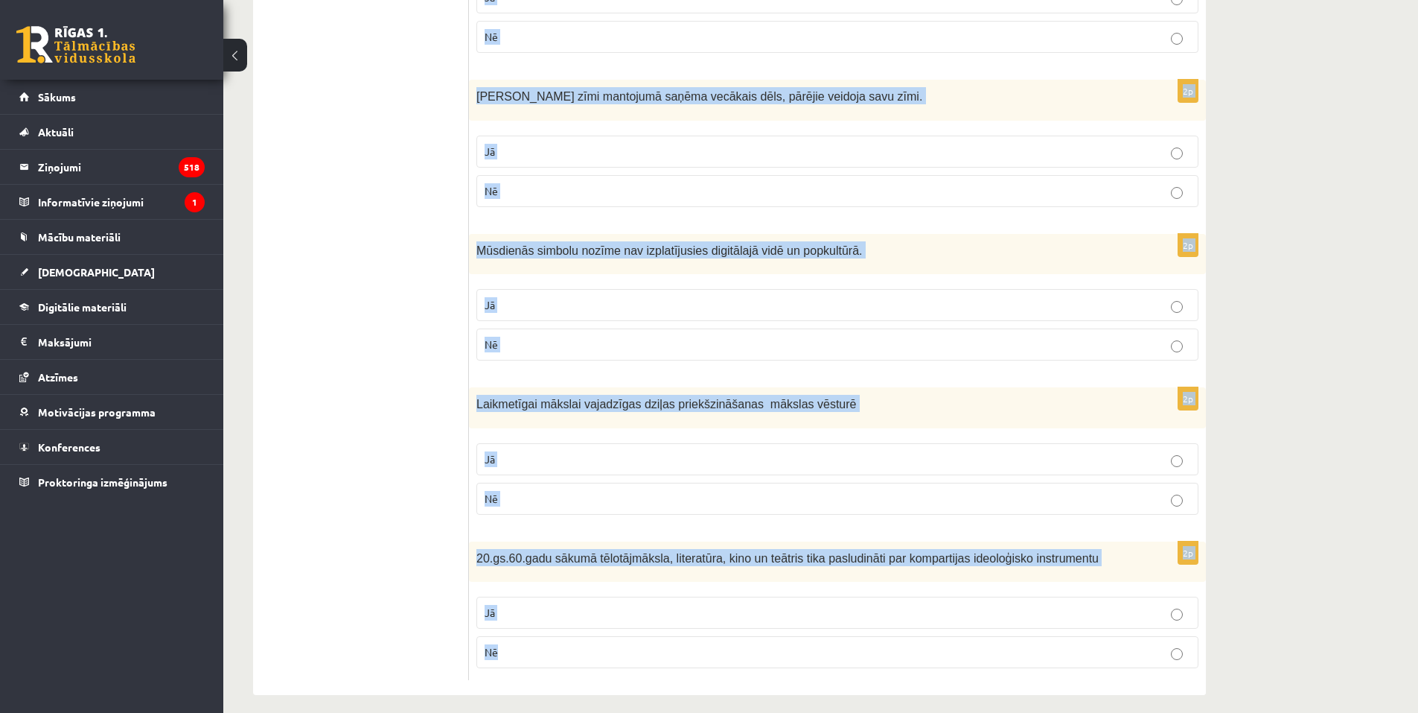
scroll to position [1191, 0]
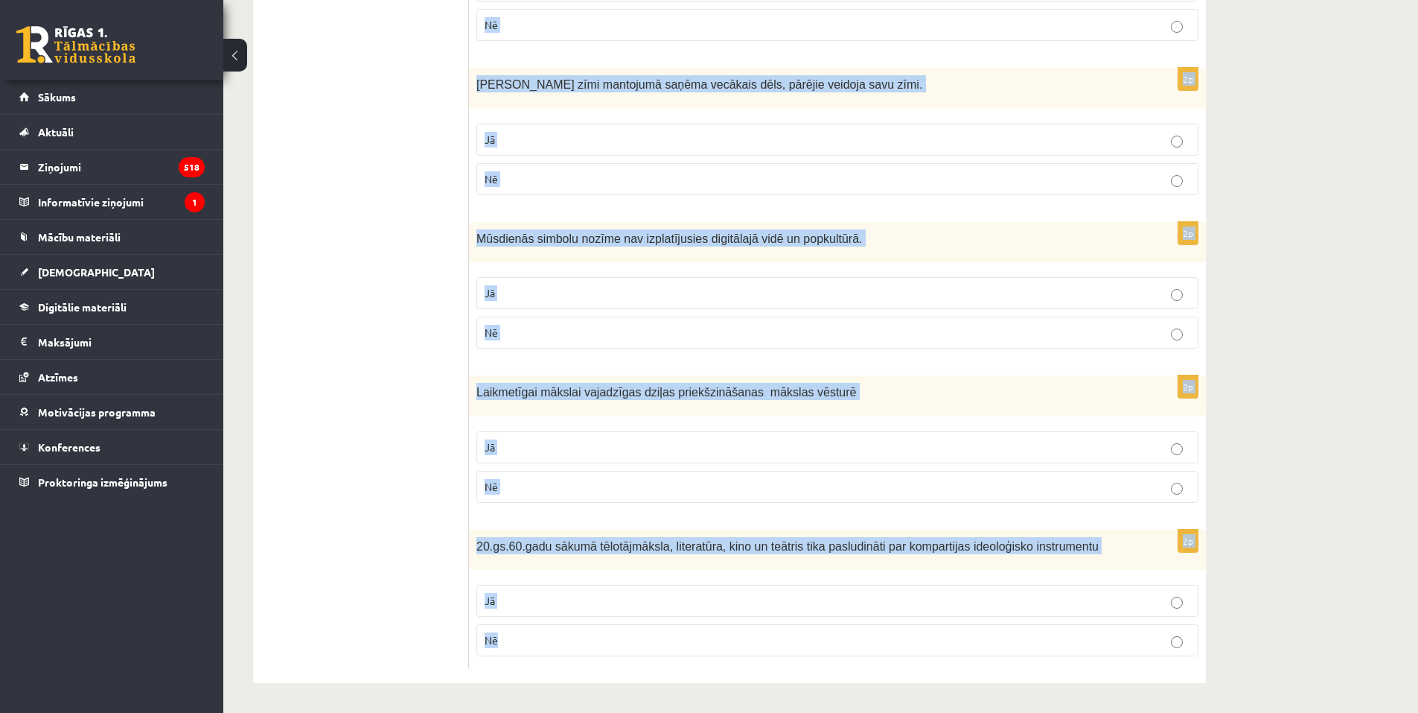
drag, startPoint x: 474, startPoint y: 330, endPoint x: 742, endPoint y: 675, distance: 437.3
copy form "Zīmes un simboli ir bijuši nozīmīgi komunikācijas līdzekļi kopš cilvēces pirmsā…"
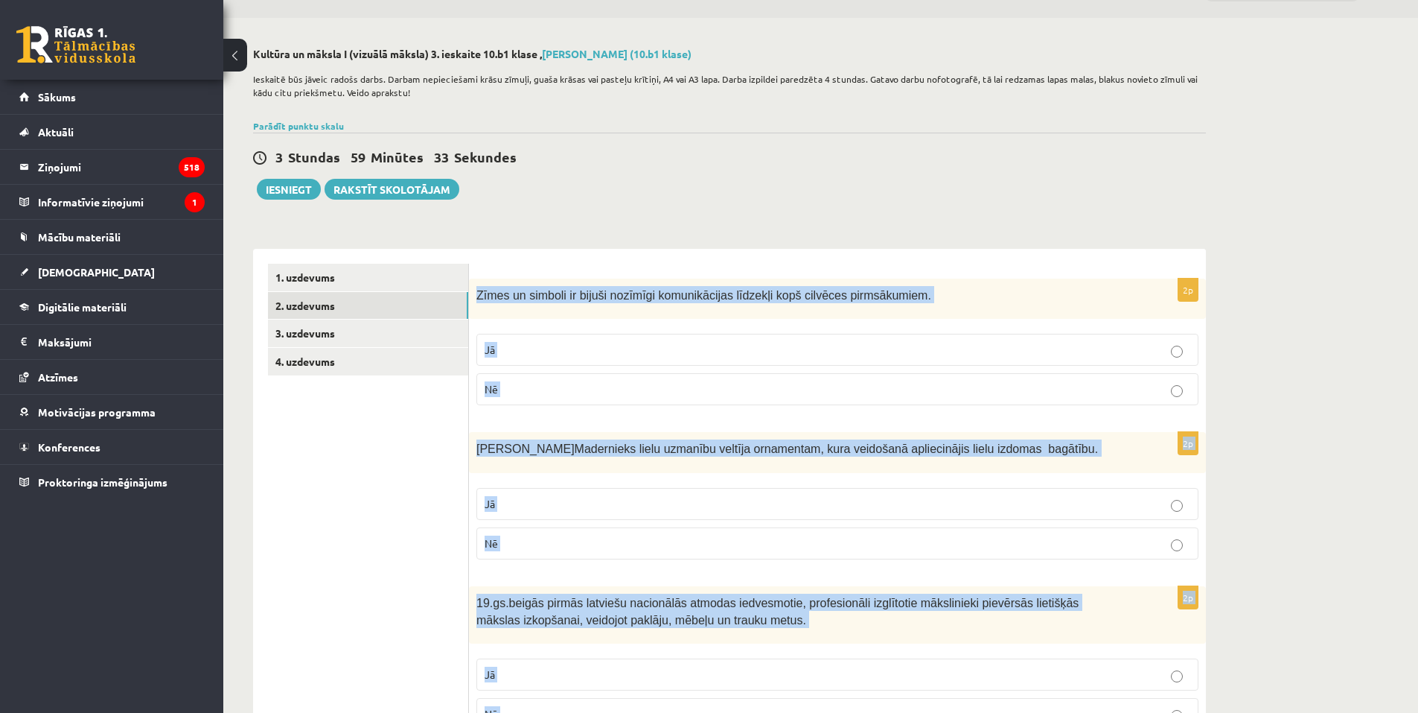
scroll to position [0, 0]
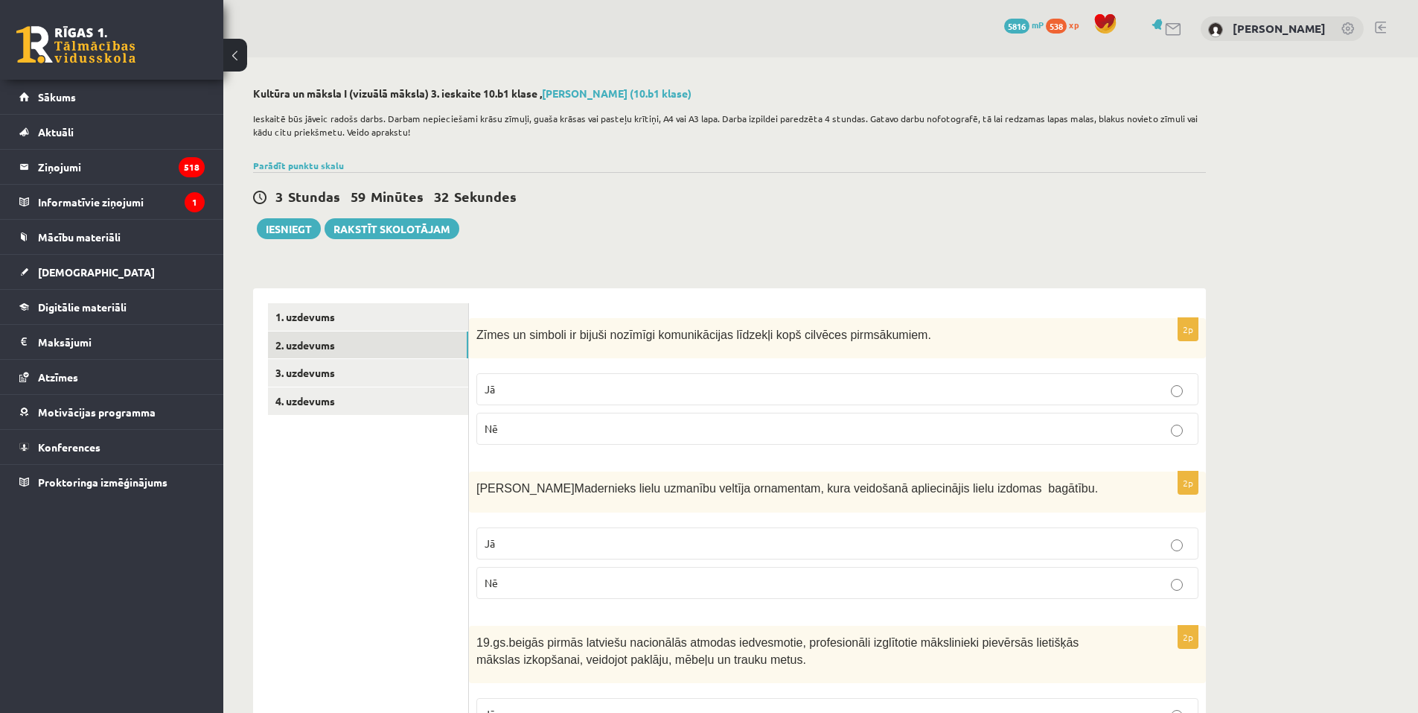
drag, startPoint x: 287, startPoint y: 526, endPoint x: 322, endPoint y: 510, distance: 38.0
click at [546, 382] on p "Jā" at bounding box center [838, 389] width 706 height 16
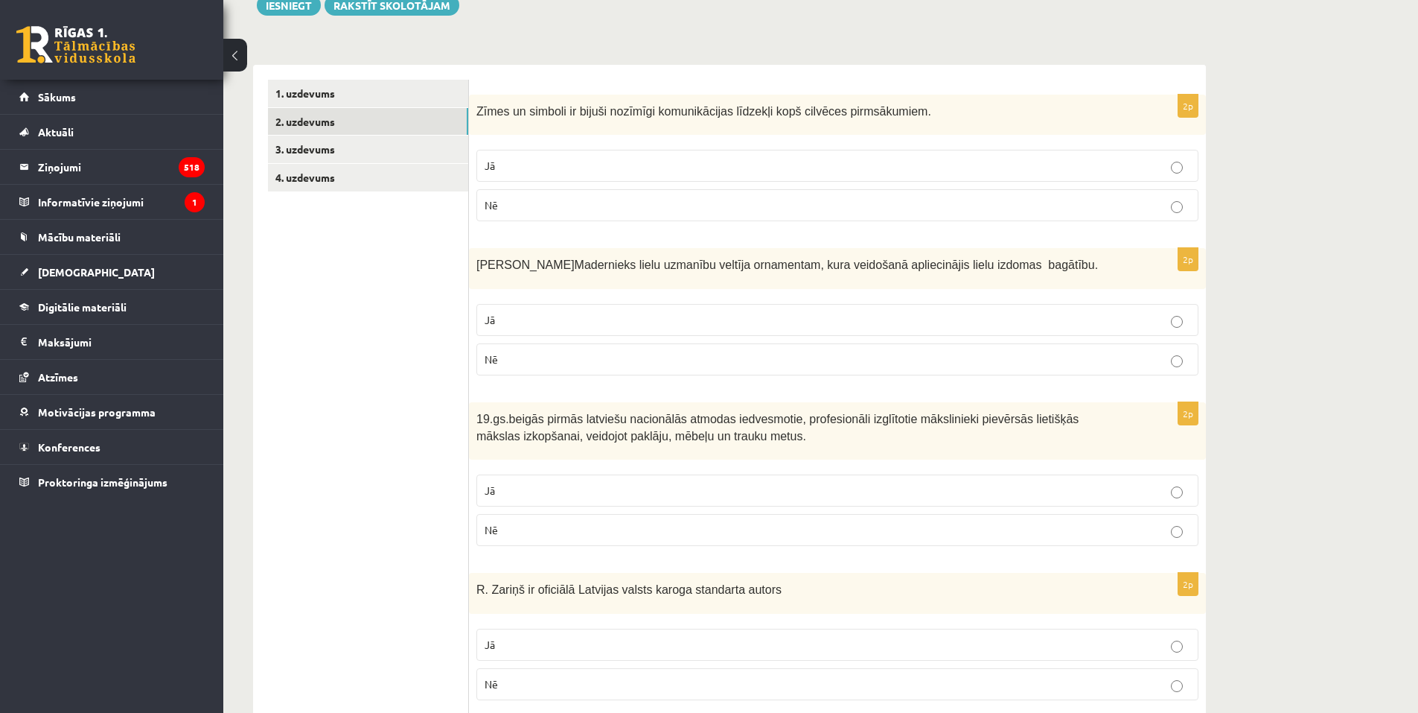
click at [599, 319] on p "Jā" at bounding box center [838, 320] width 706 height 16
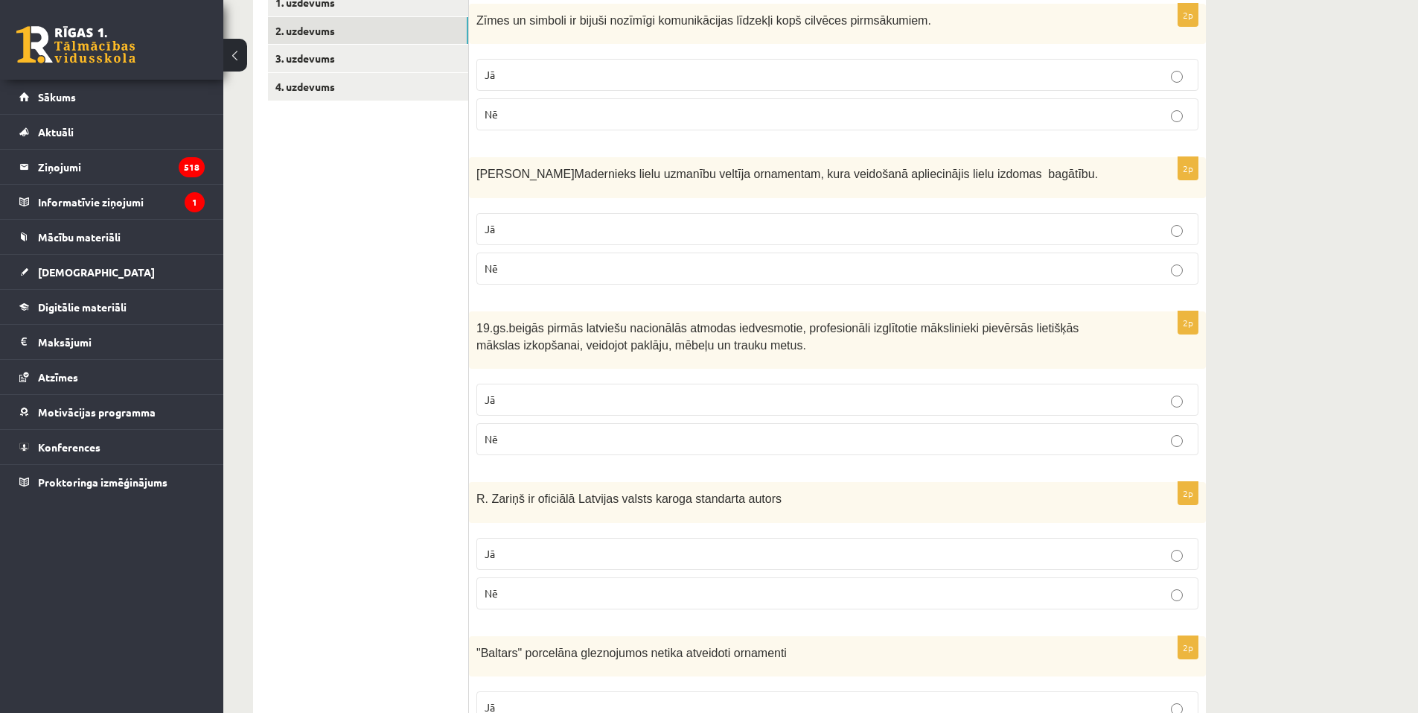
scroll to position [447, 0]
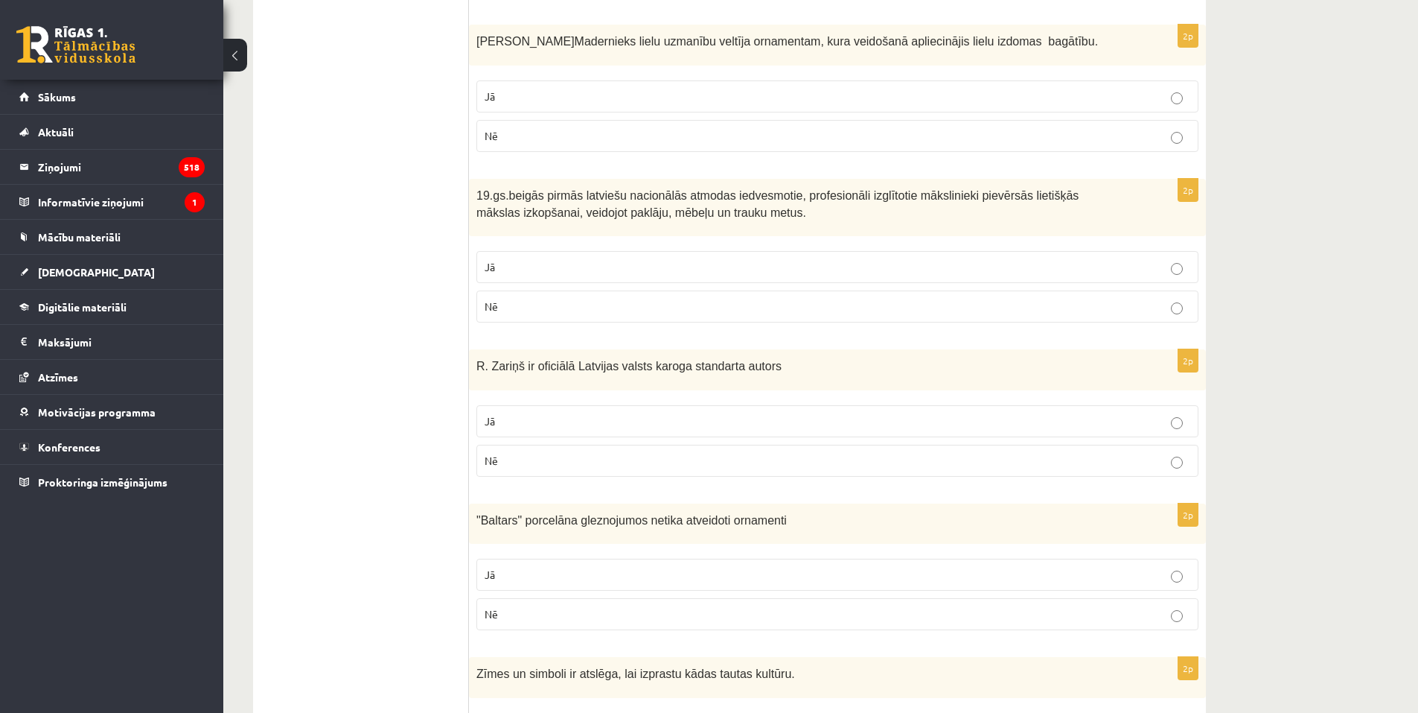
click at [588, 267] on p "Jā" at bounding box center [838, 267] width 706 height 16
click at [580, 427] on p "Jā" at bounding box center [838, 421] width 706 height 16
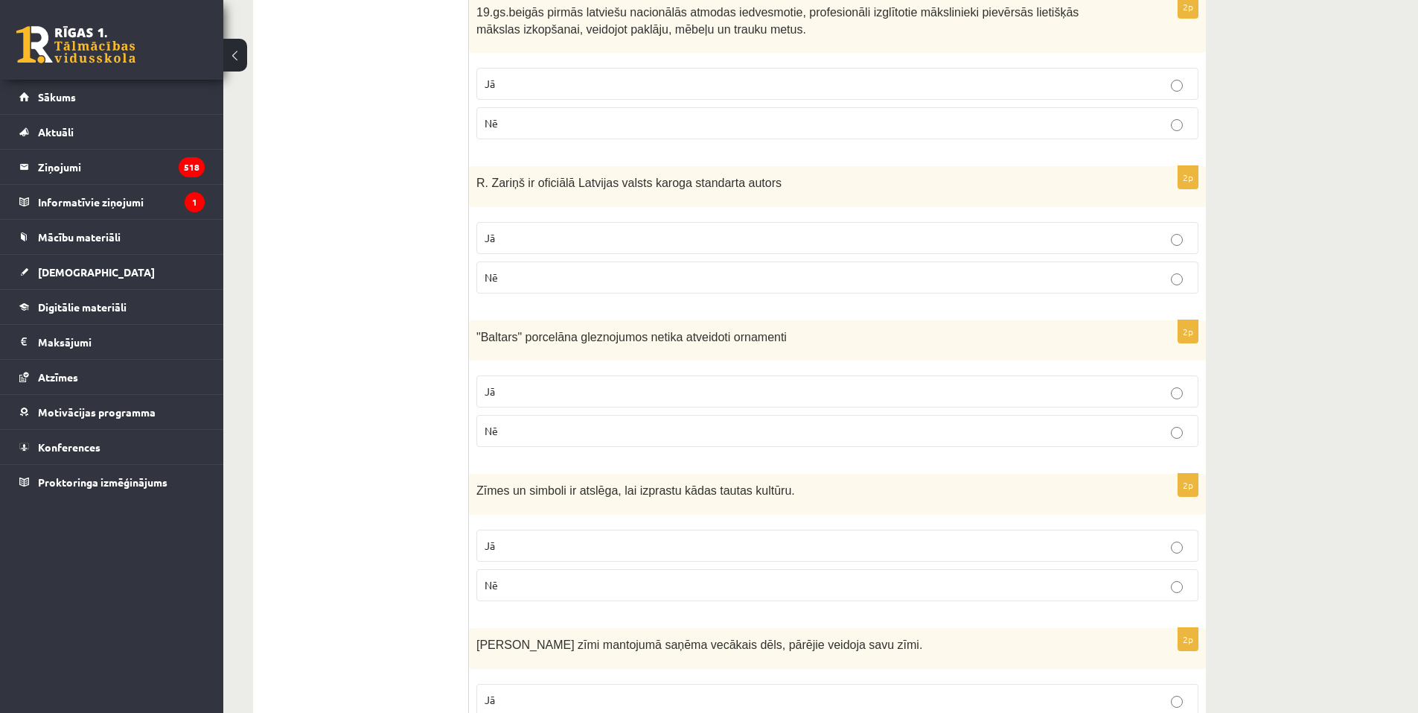
scroll to position [670, 0]
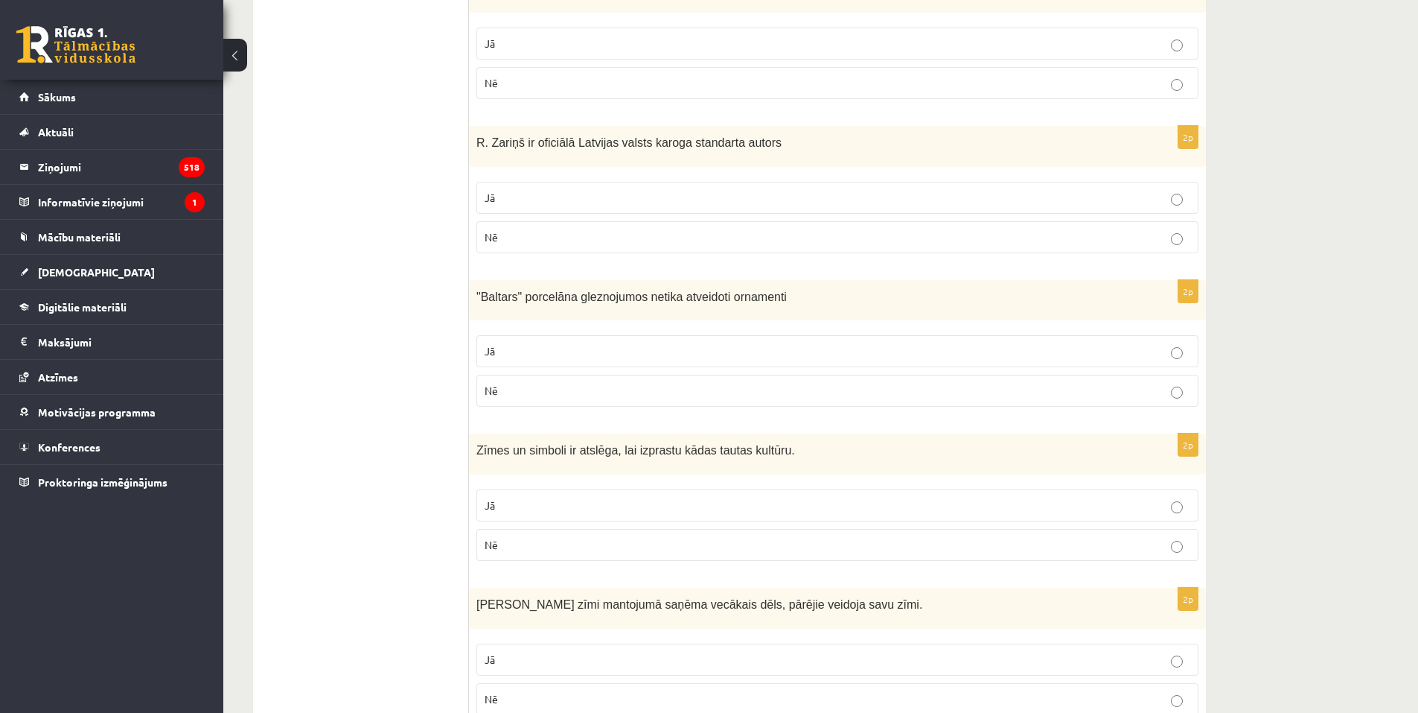
click at [573, 389] on p "Nē" at bounding box center [838, 391] width 706 height 16
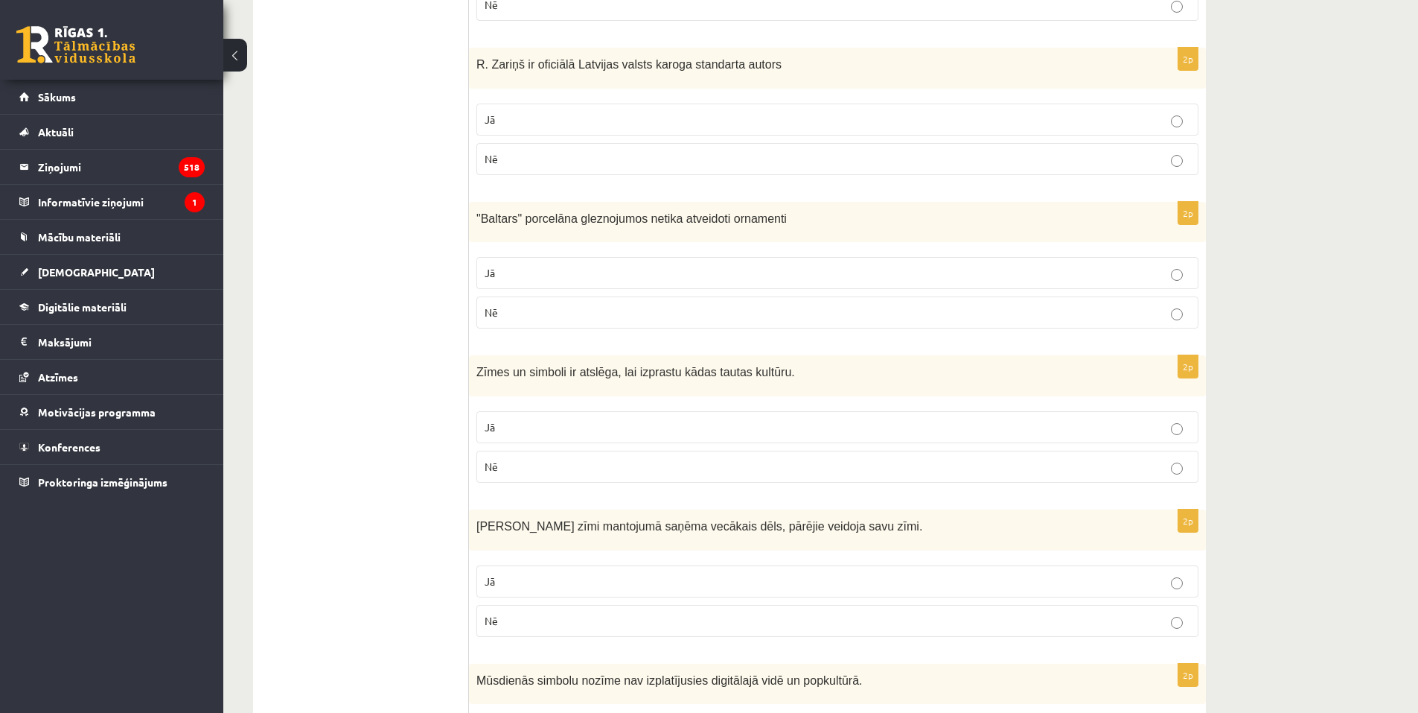
scroll to position [894, 0]
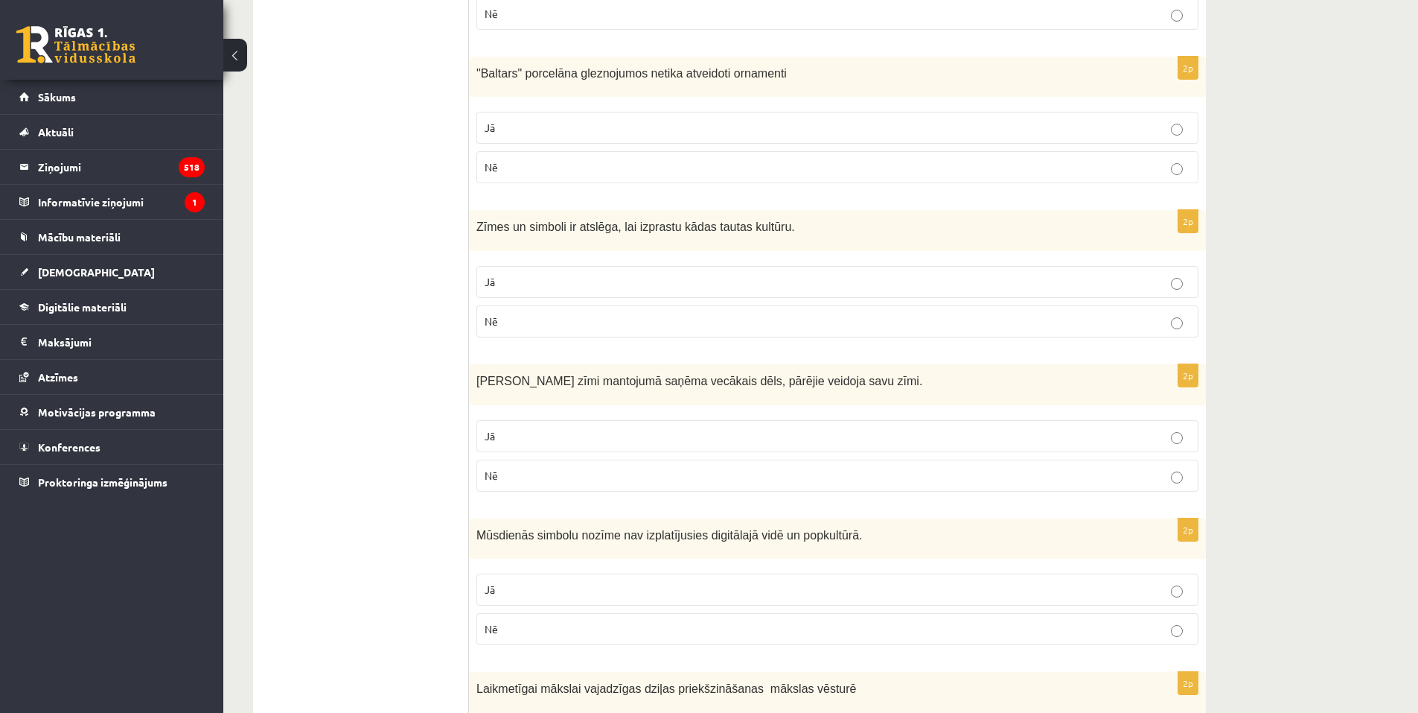
click at [655, 279] on p "Jā" at bounding box center [838, 282] width 706 height 16
click at [593, 433] on p "Jā" at bounding box center [838, 436] width 706 height 16
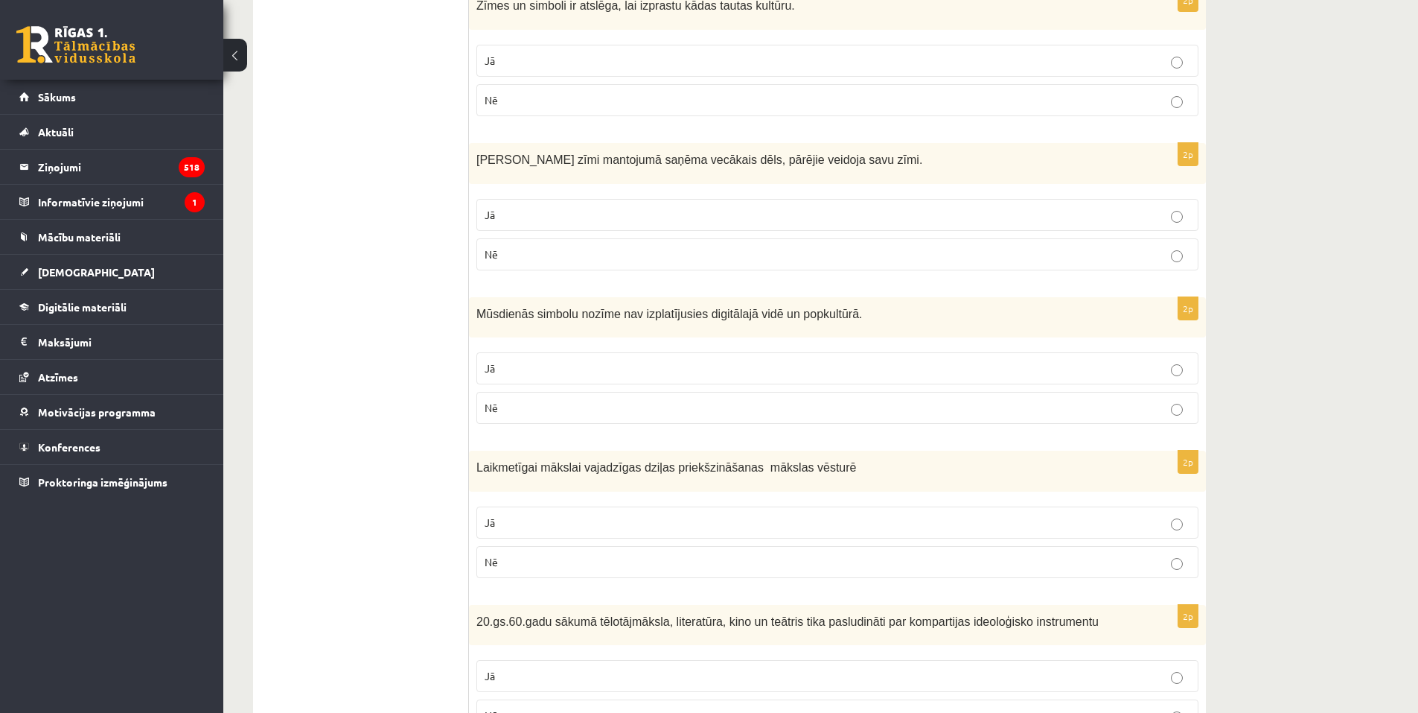
scroll to position [1117, 0]
click at [568, 407] on p "Nē" at bounding box center [838, 406] width 706 height 16
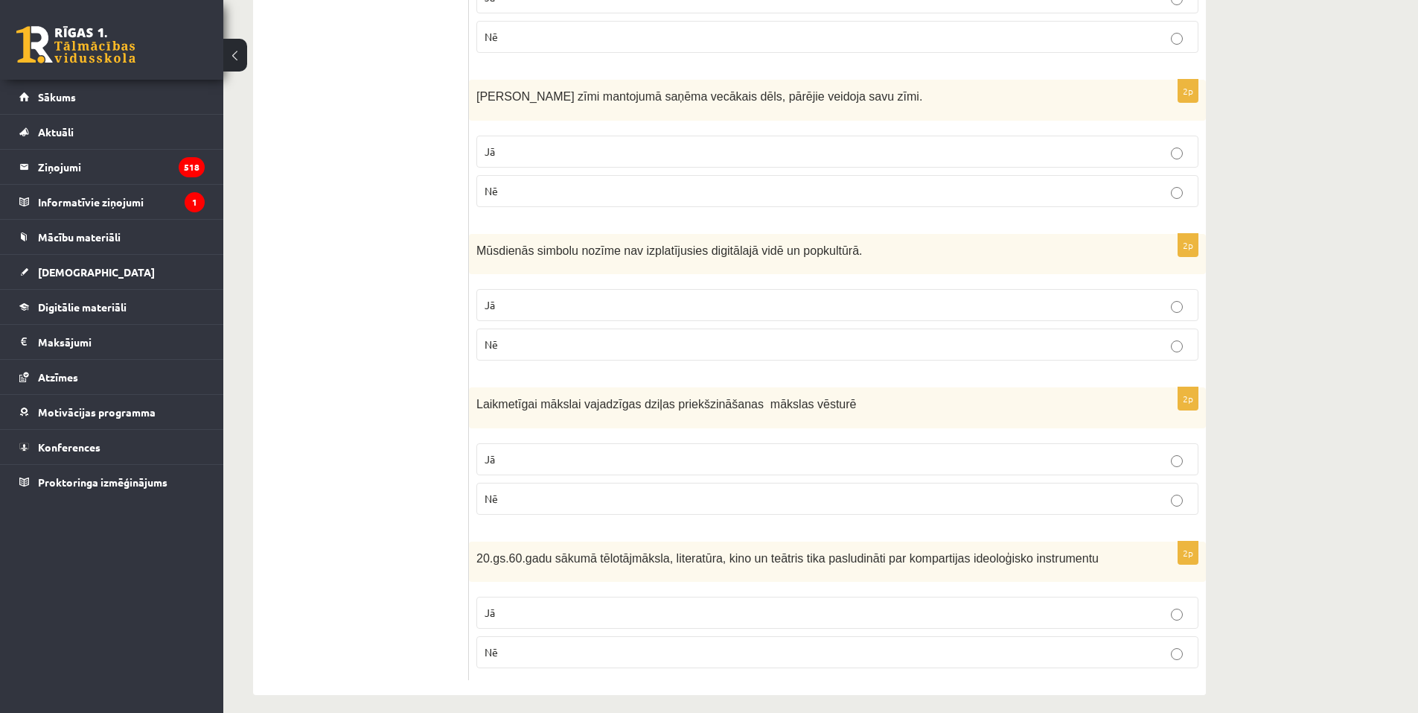
scroll to position [1191, 0]
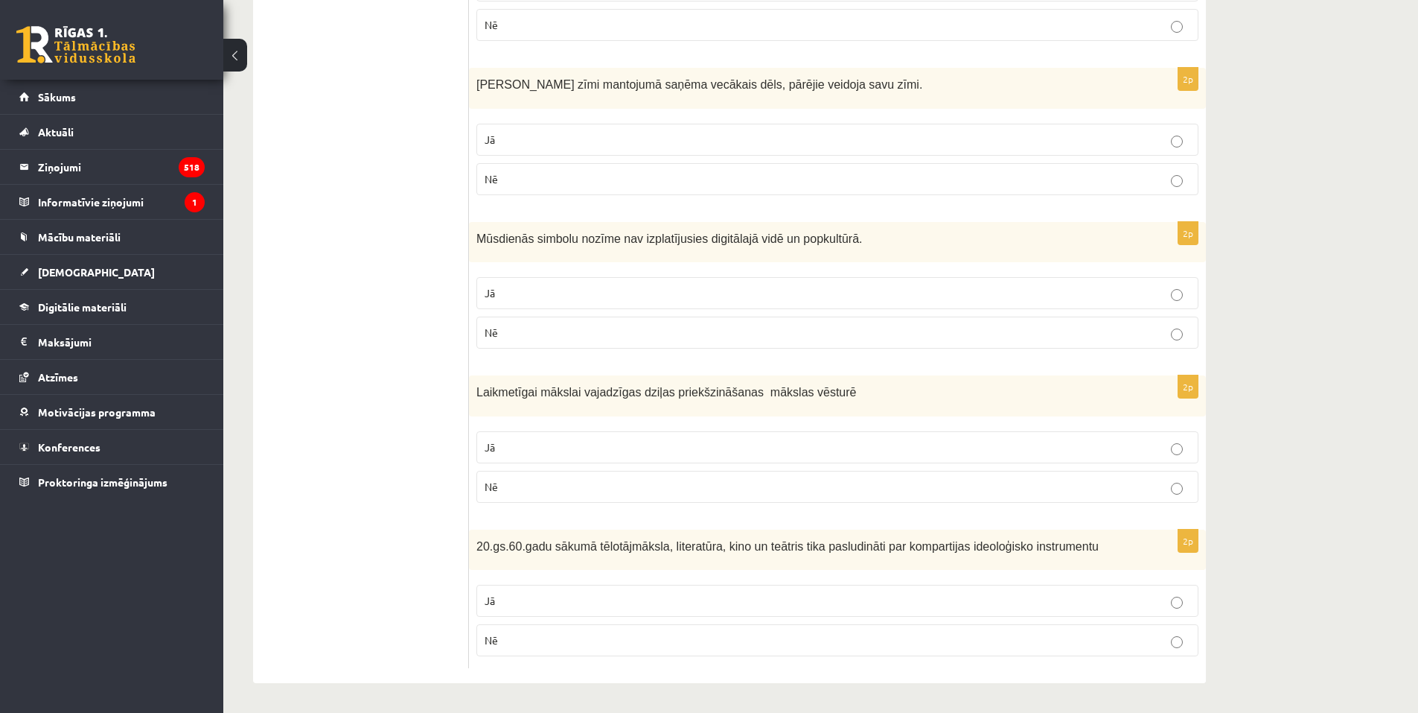
click at [678, 482] on p "Nē" at bounding box center [838, 487] width 706 height 16
click at [607, 599] on p "Jā" at bounding box center [838, 601] width 706 height 16
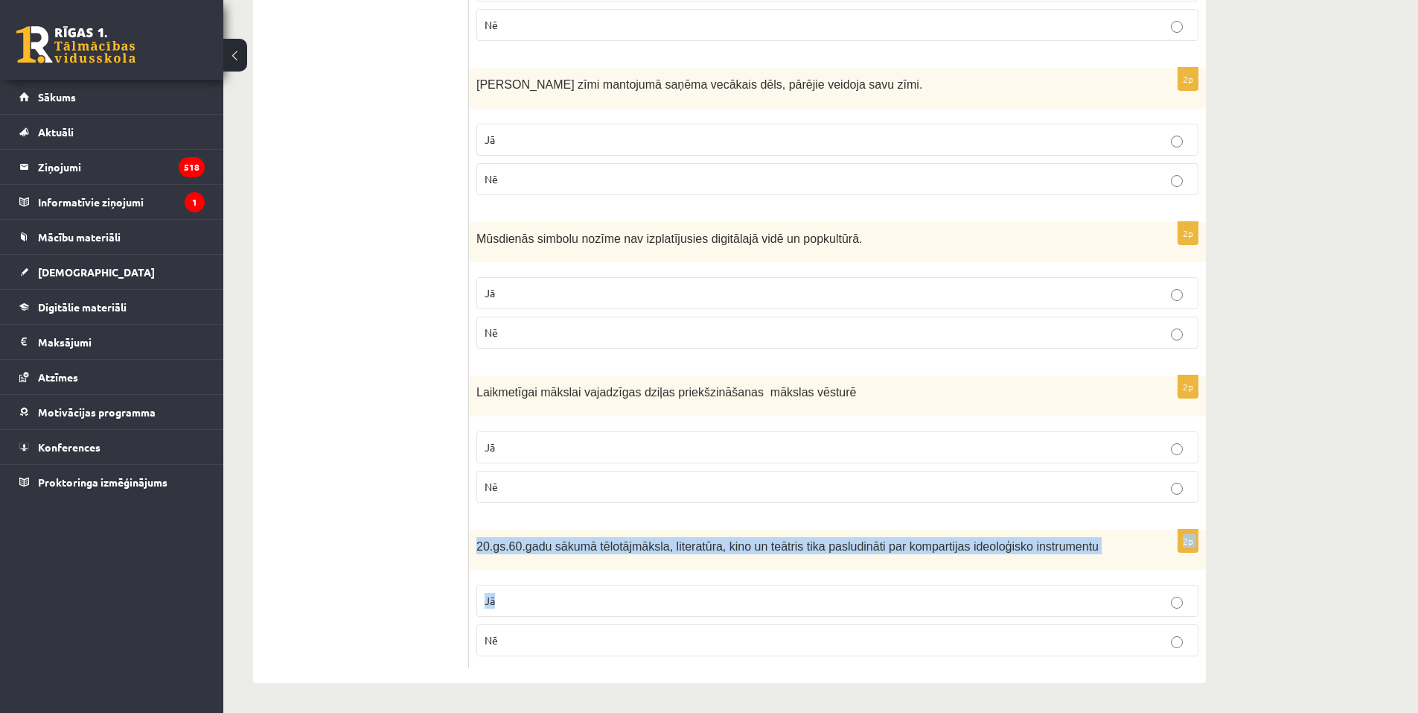
drag, startPoint x: 1418, startPoint y: 588, endPoint x: 1429, endPoint y: 509, distance: 79.0
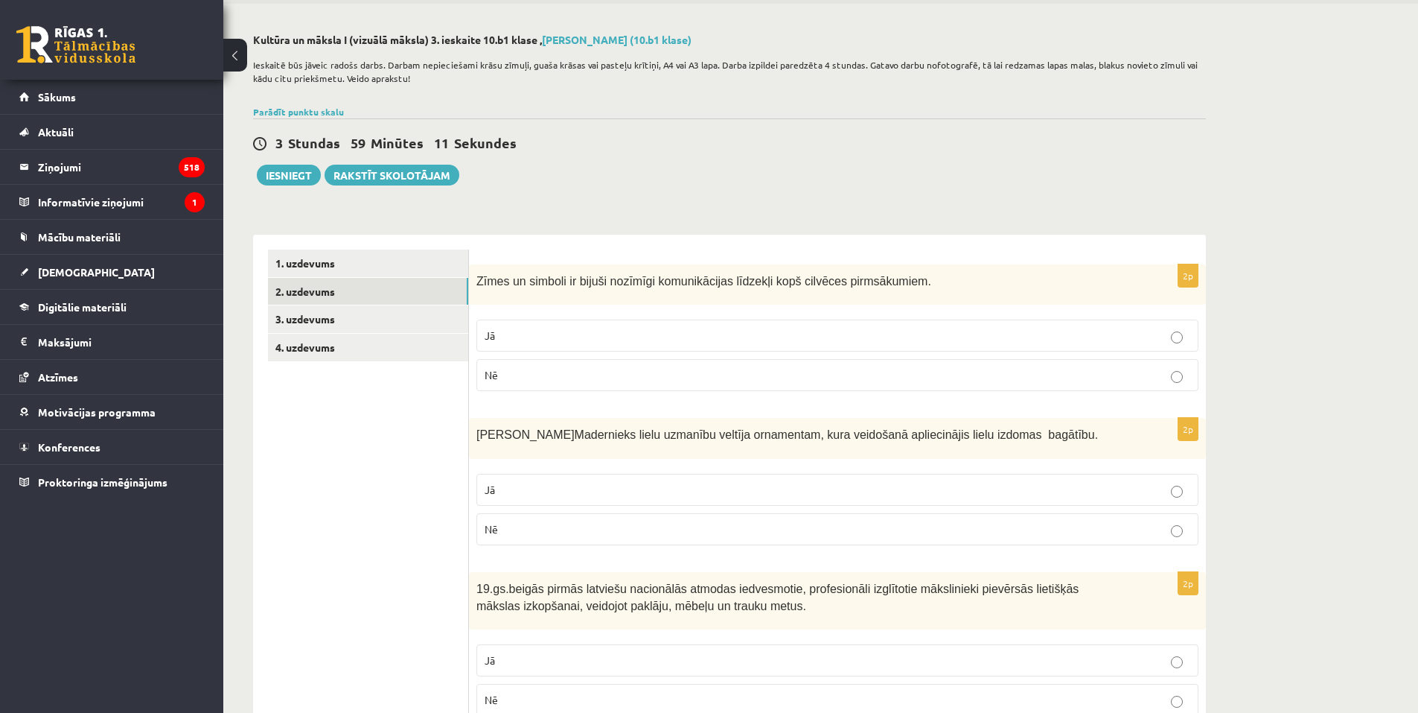
scroll to position [0, 0]
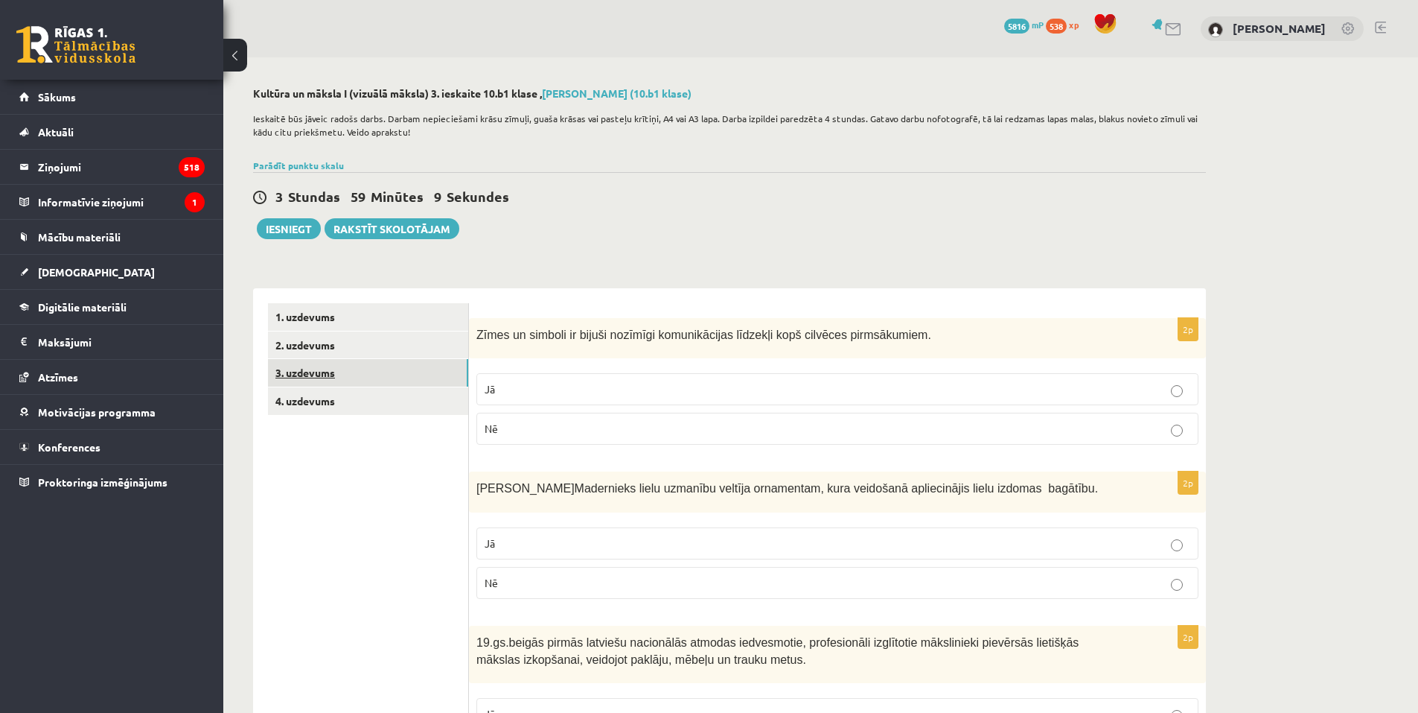
click at [419, 367] on link "3. uzdevums" at bounding box center [368, 373] width 200 height 28
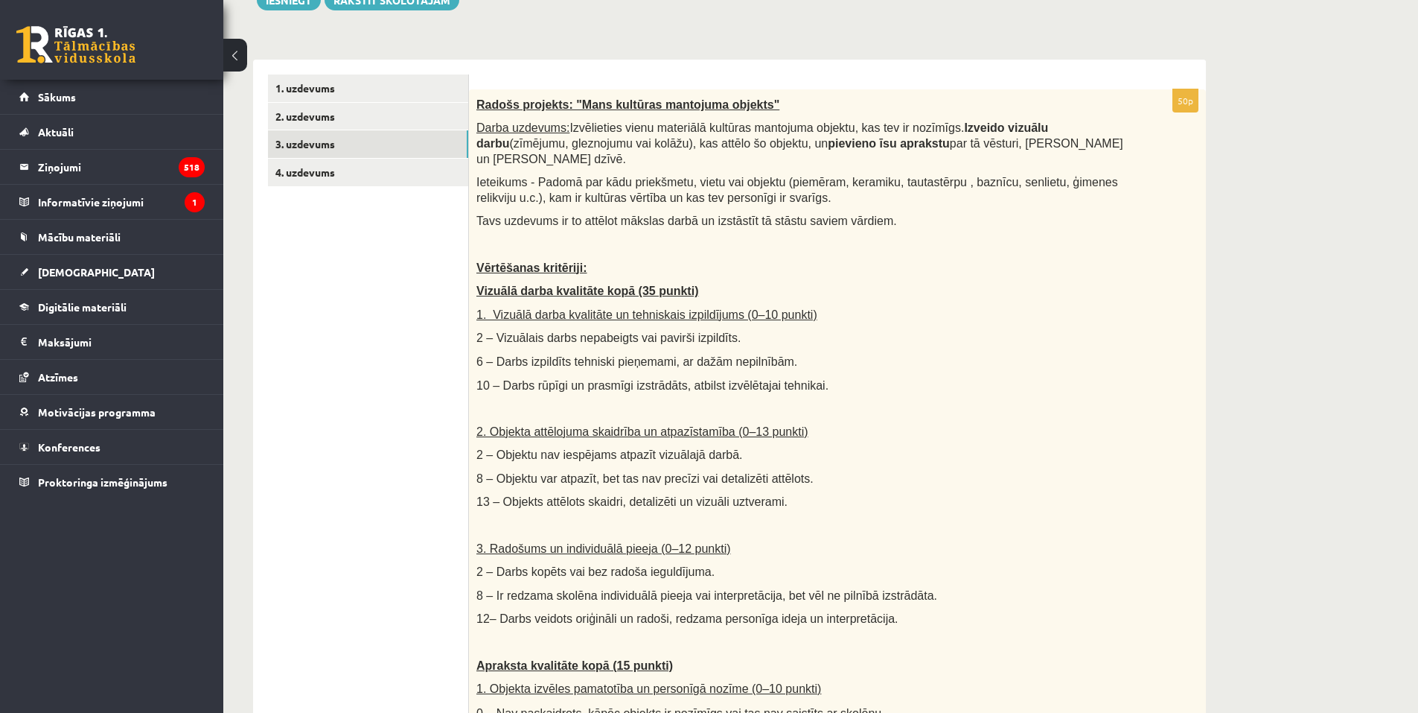
scroll to position [223, 0]
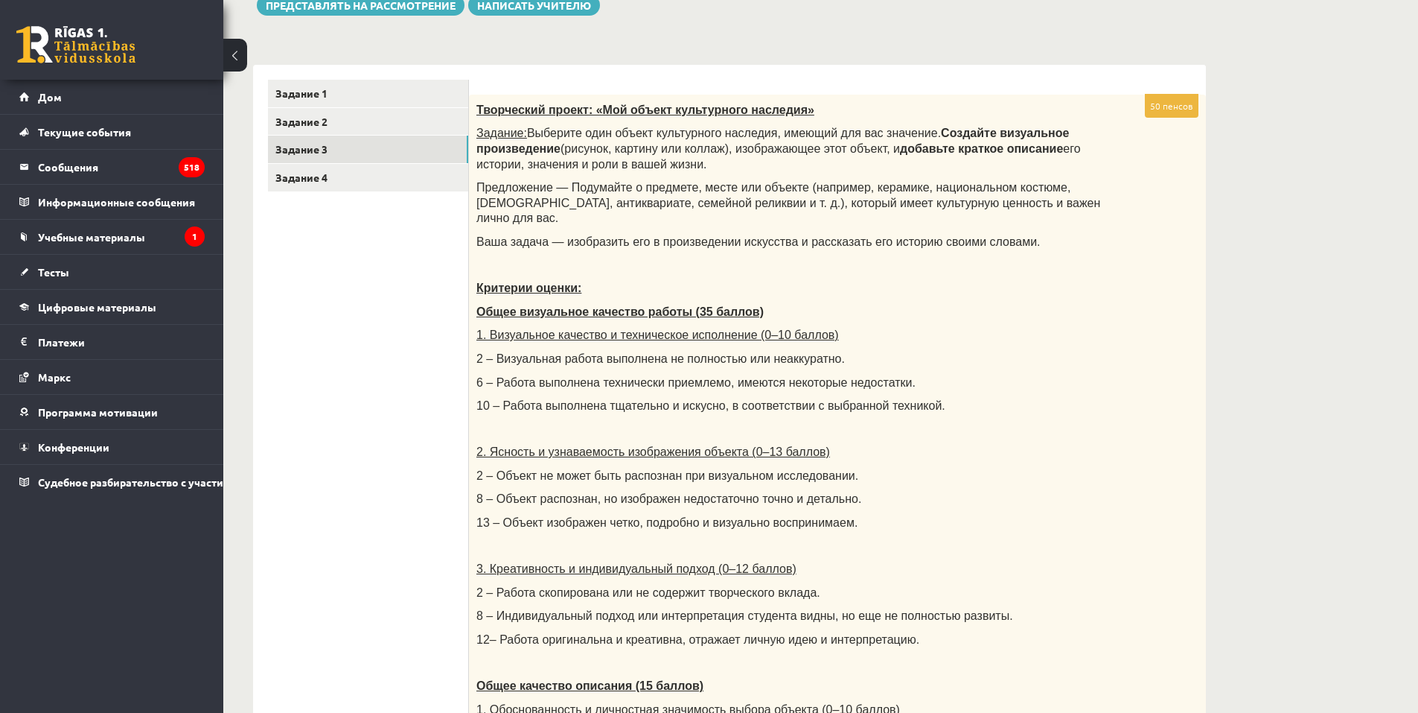
click at [1316, 290] on div "Культура и искусство I (Визуальное искусство) 3 тест 10.б1 класс, Арнелла Байер…" at bounding box center [820, 572] width 1195 height 1476
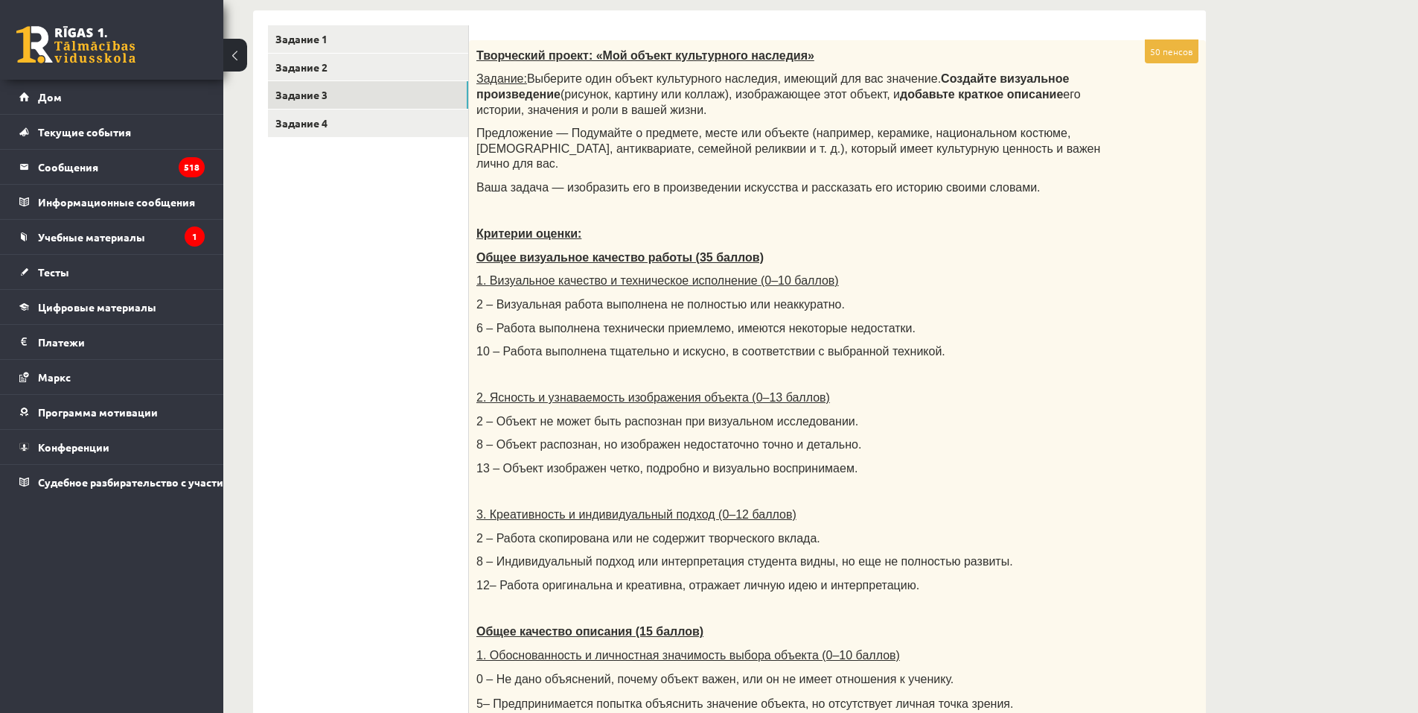
scroll to position [149, 0]
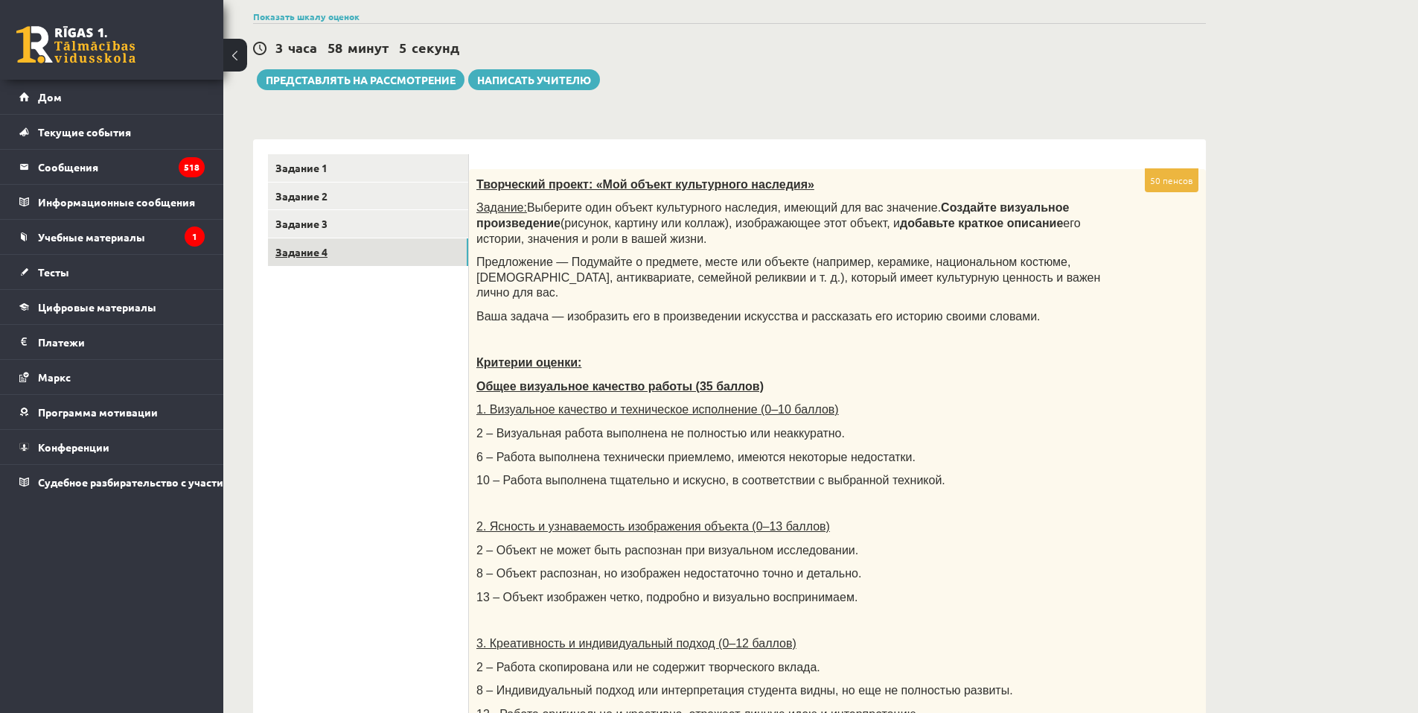
click at [334, 246] on link "Задание 4" at bounding box center [368, 252] width 200 height 28
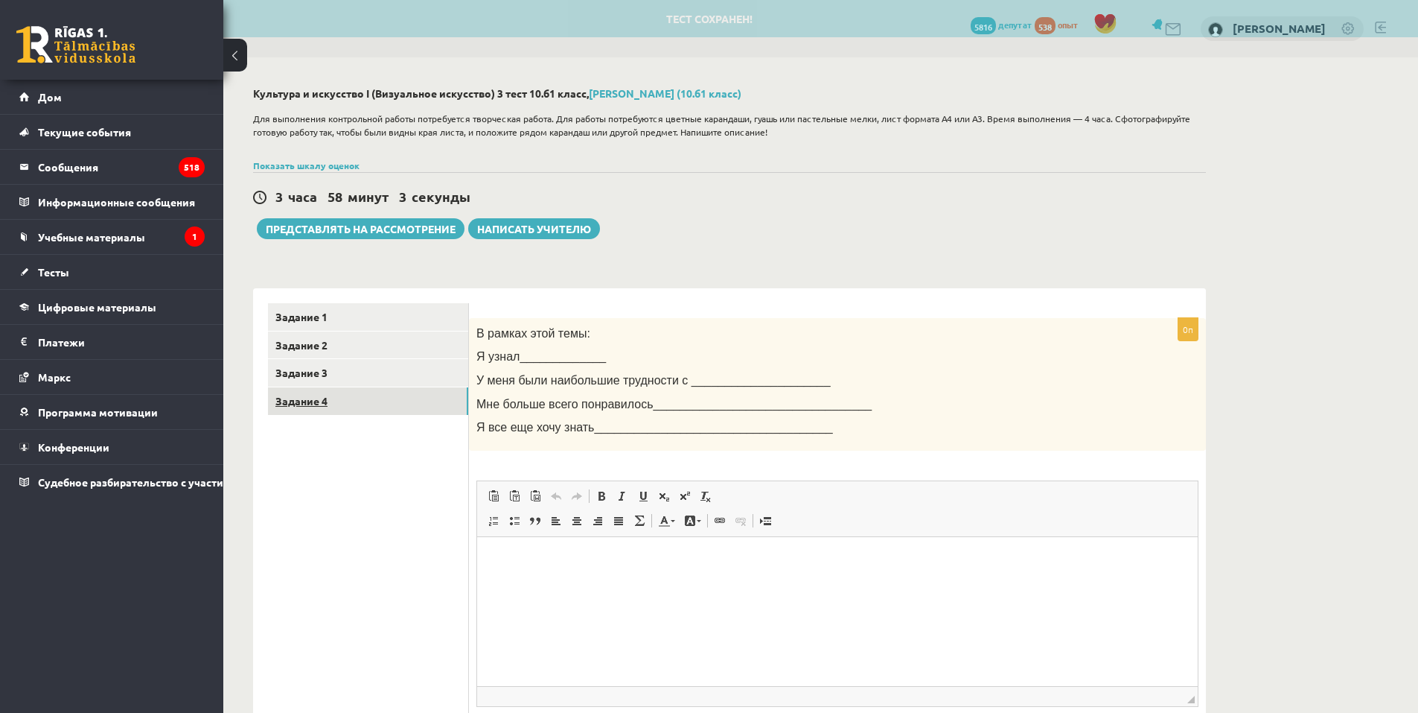
scroll to position [0, 0]
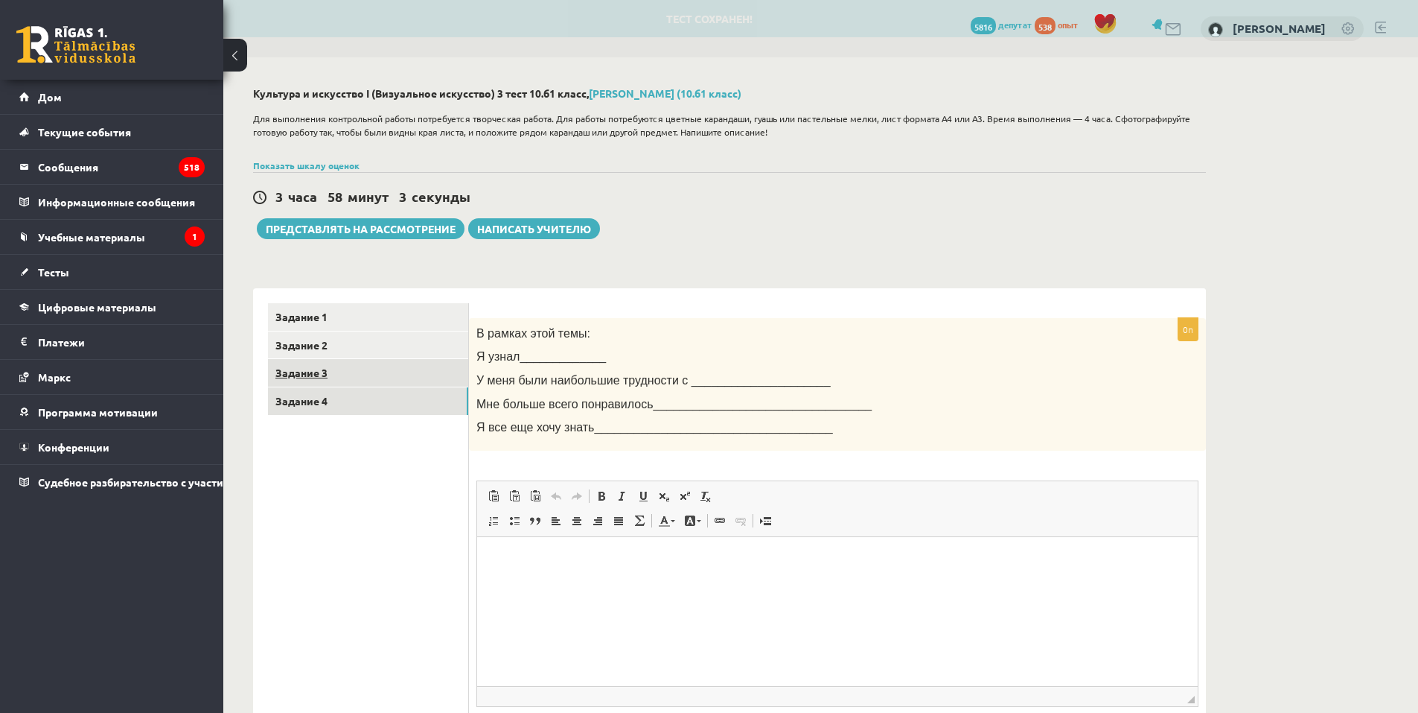
click at [338, 377] on link "Задание 3" at bounding box center [368, 373] width 200 height 28
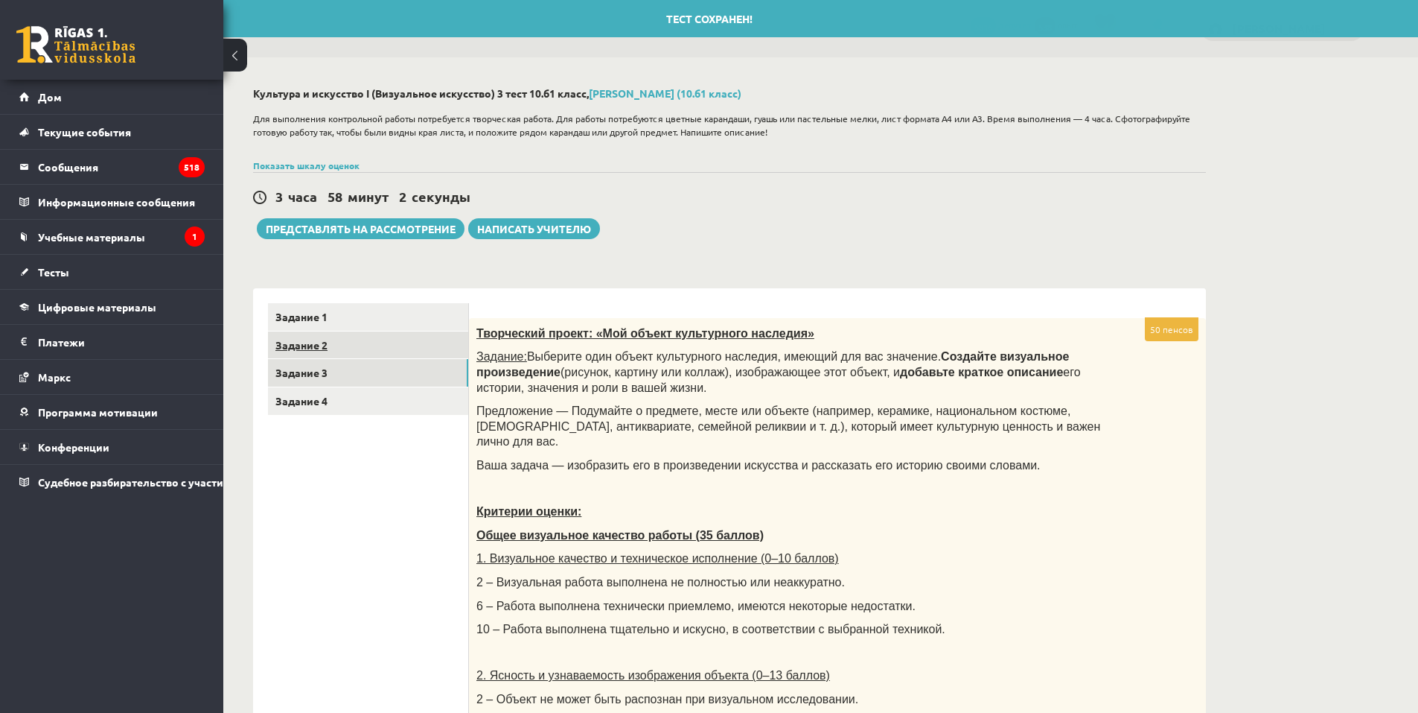
click at [343, 349] on link "Задание 2" at bounding box center [368, 345] width 200 height 28
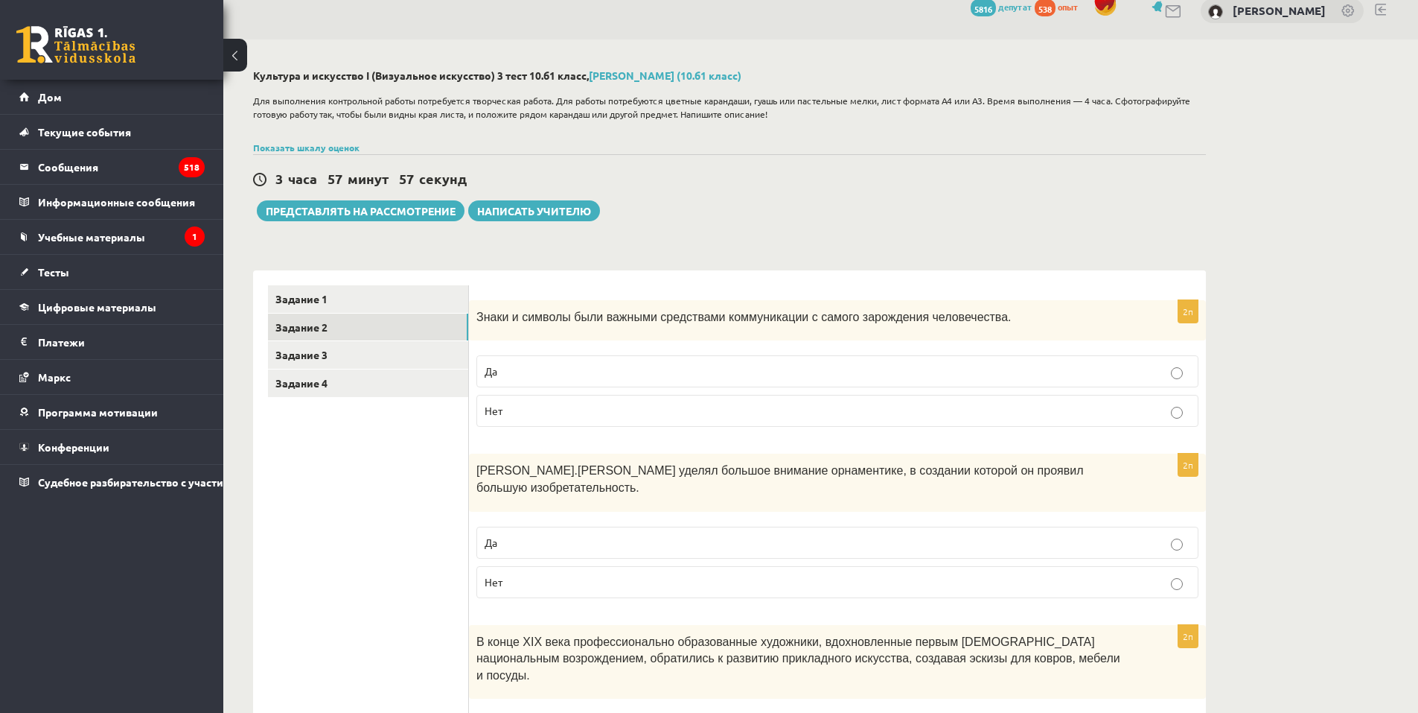
scroll to position [17, 0]
click at [291, 141] on div "Показать шкалу оценок Отметка От До 1 0 20 2 21 30 3 31 40 4 41 50 5 51 60 6 61…" at bounding box center [729, 147] width 953 height 13
click at [291, 150] on font "Показать шкалу оценок" at bounding box center [306, 148] width 106 height 12
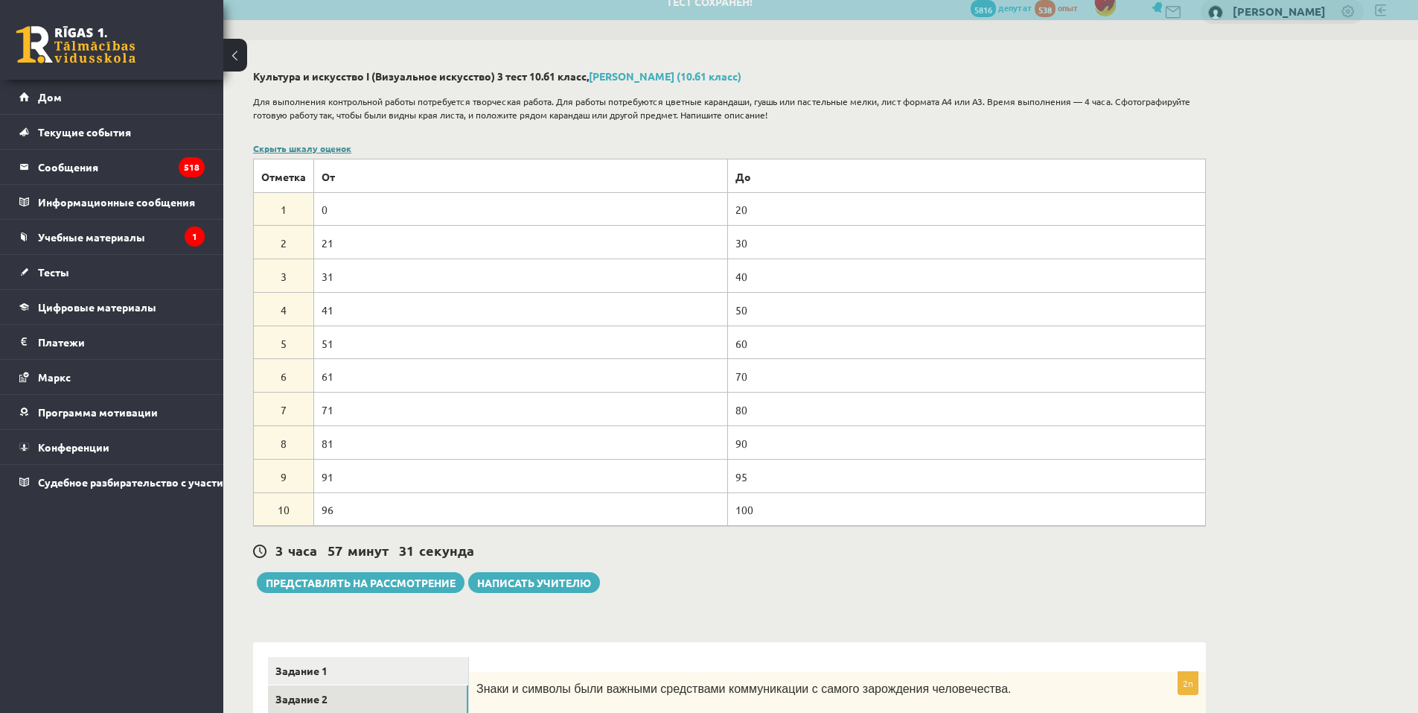
click at [326, 145] on font "Скрыть шкалу оценок" at bounding box center [302, 148] width 98 height 12
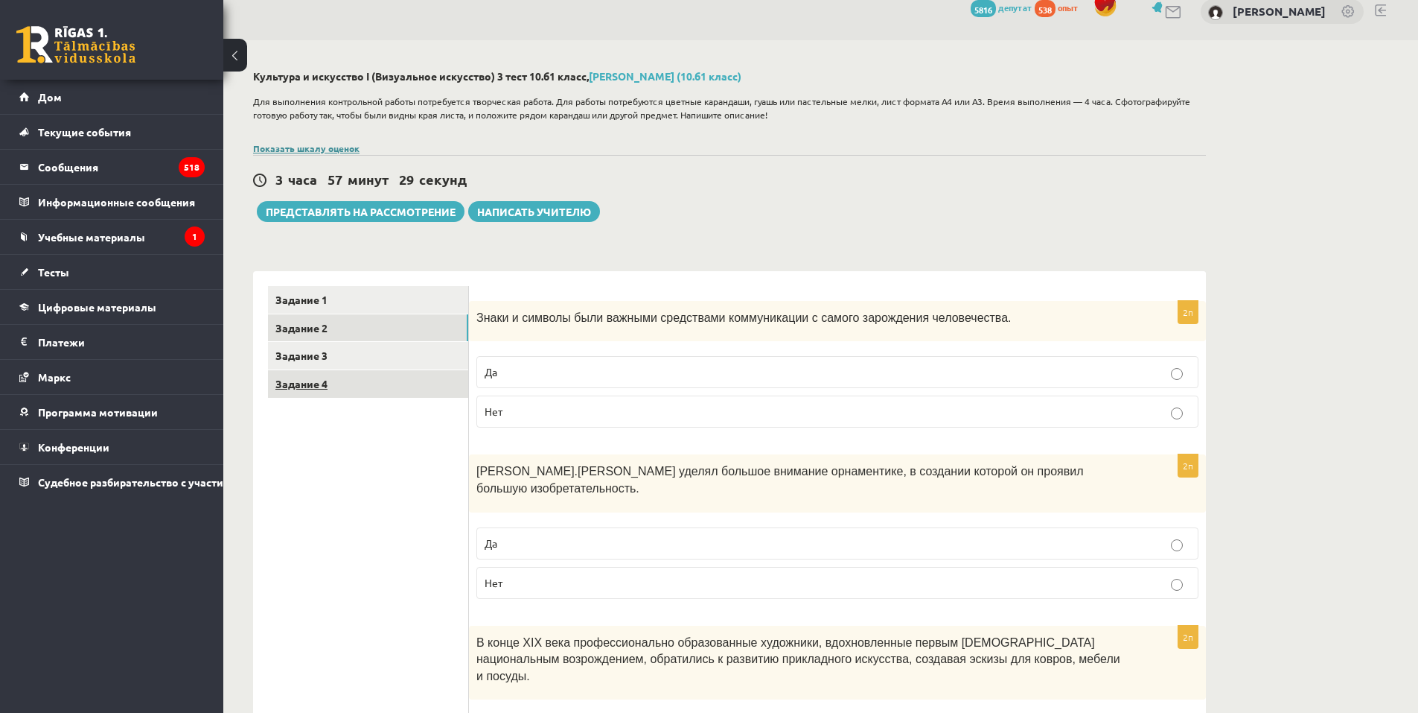
click at [310, 386] on font "Задание 4" at bounding box center [302, 383] width 52 height 13
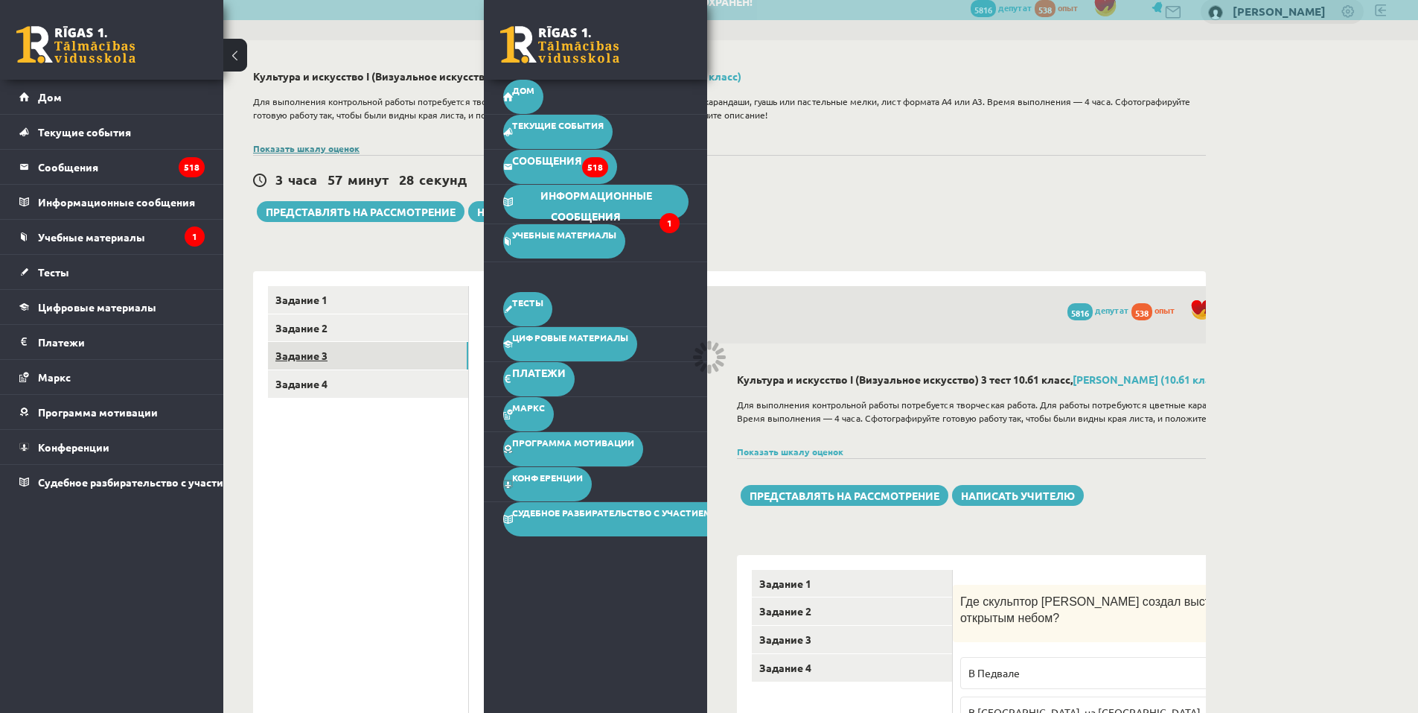
click at [346, 366] on link "Задание 3" at bounding box center [368, 356] width 200 height 28
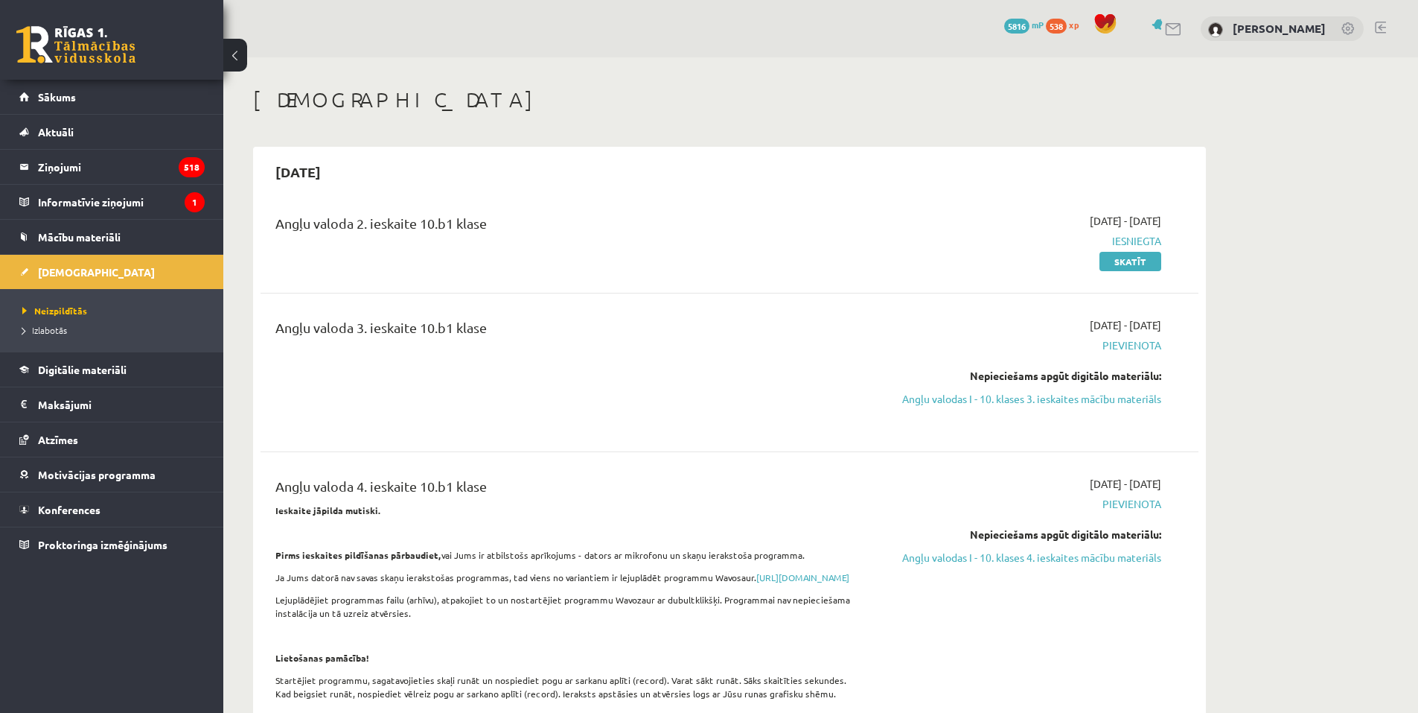
scroll to position [521, 0]
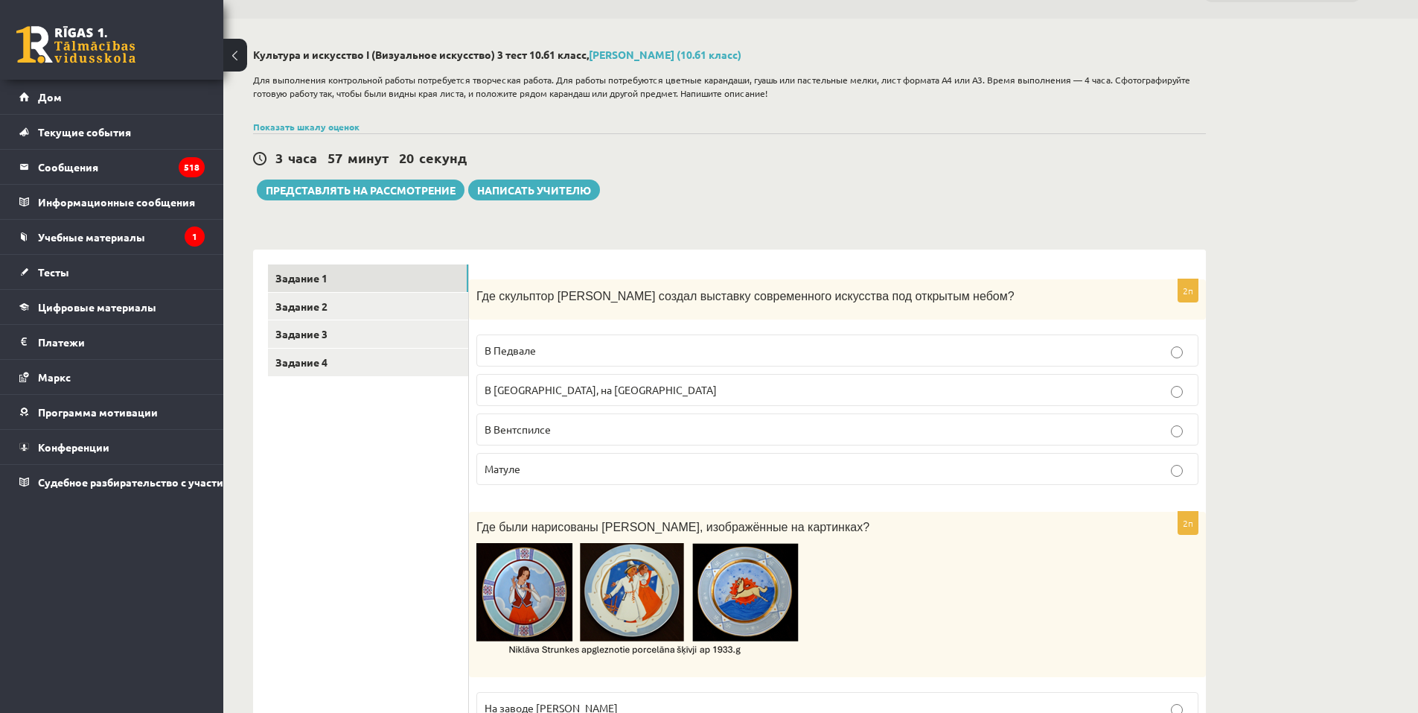
scroll to position [92, 0]
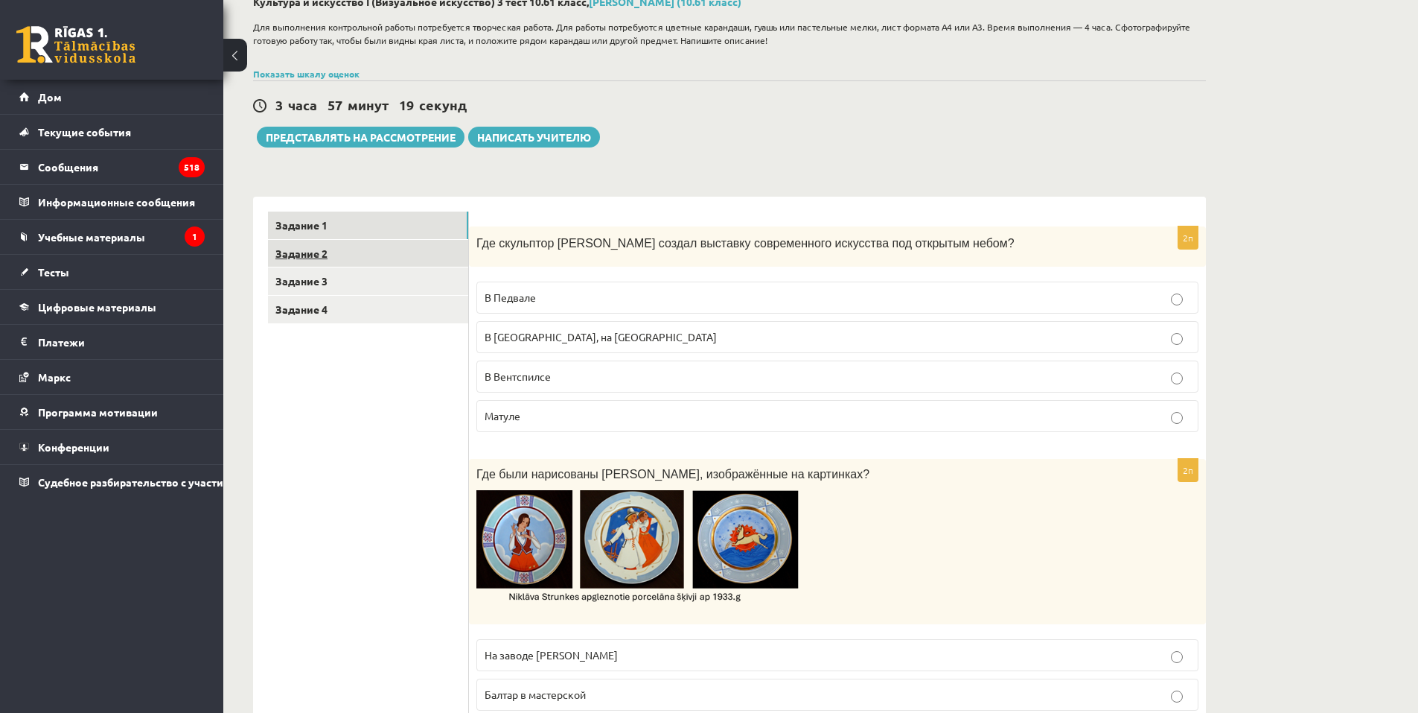
click at [373, 265] on link "Задание 2" at bounding box center [368, 254] width 200 height 28
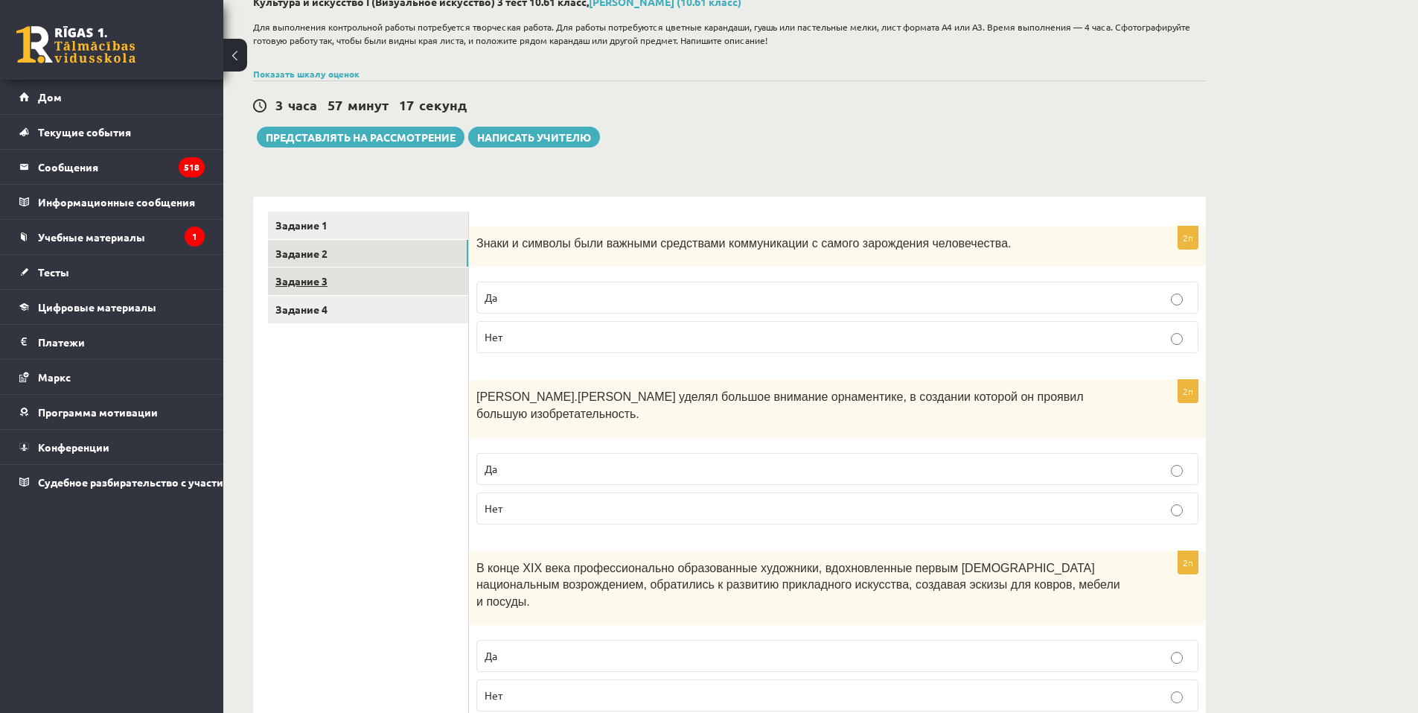
click at [352, 289] on link "Задание 3" at bounding box center [368, 281] width 200 height 28
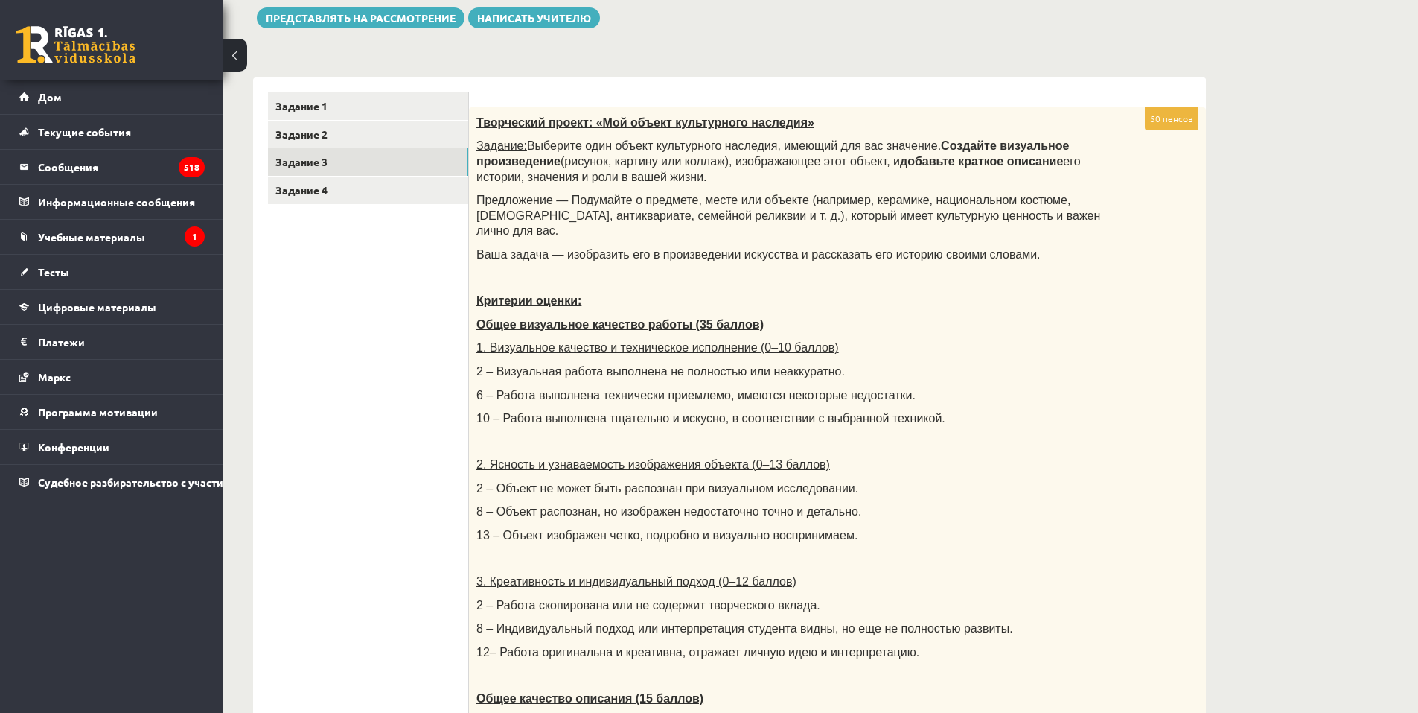
scroll to position [166, 0]
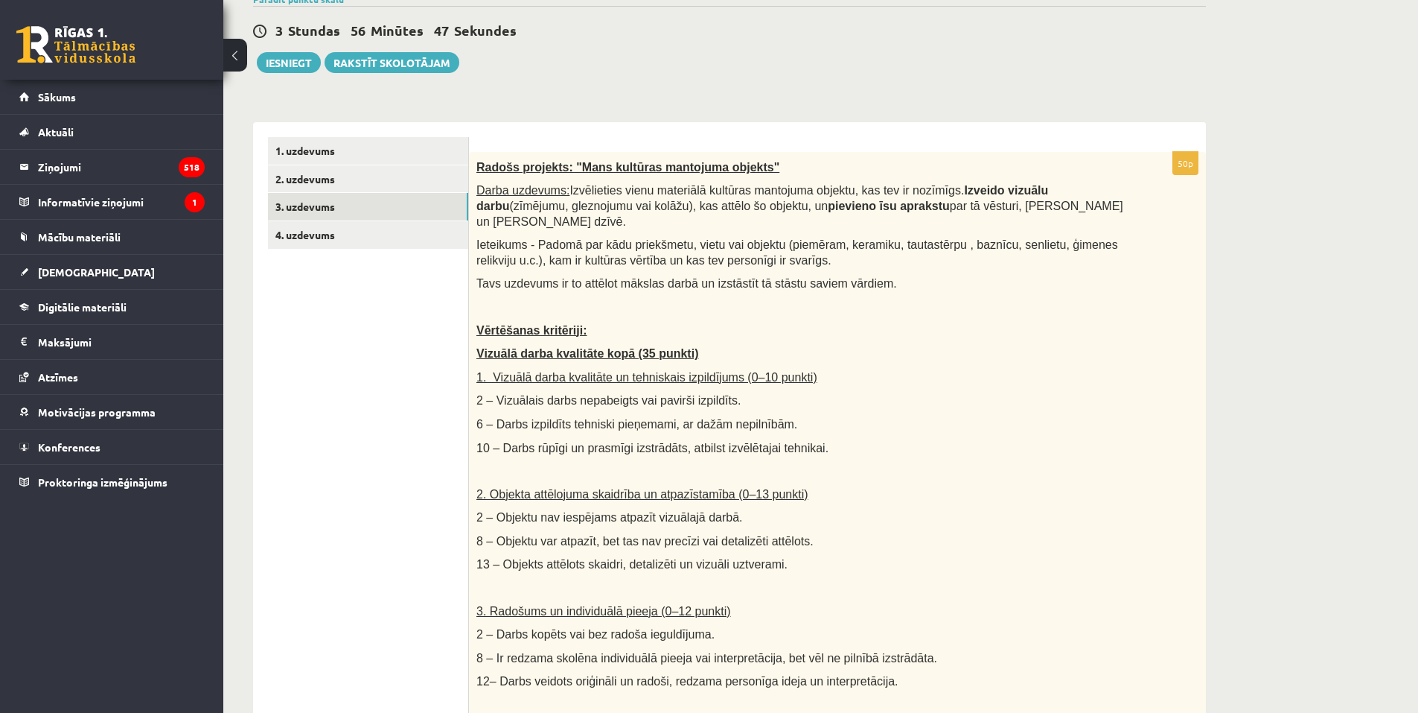
click at [599, 124] on div "50p Radošs projekts: "Mans kultūras mantojuma objekts" Darba uzdevums: Izvēliet…" at bounding box center [837, 722] width 737 height 1200
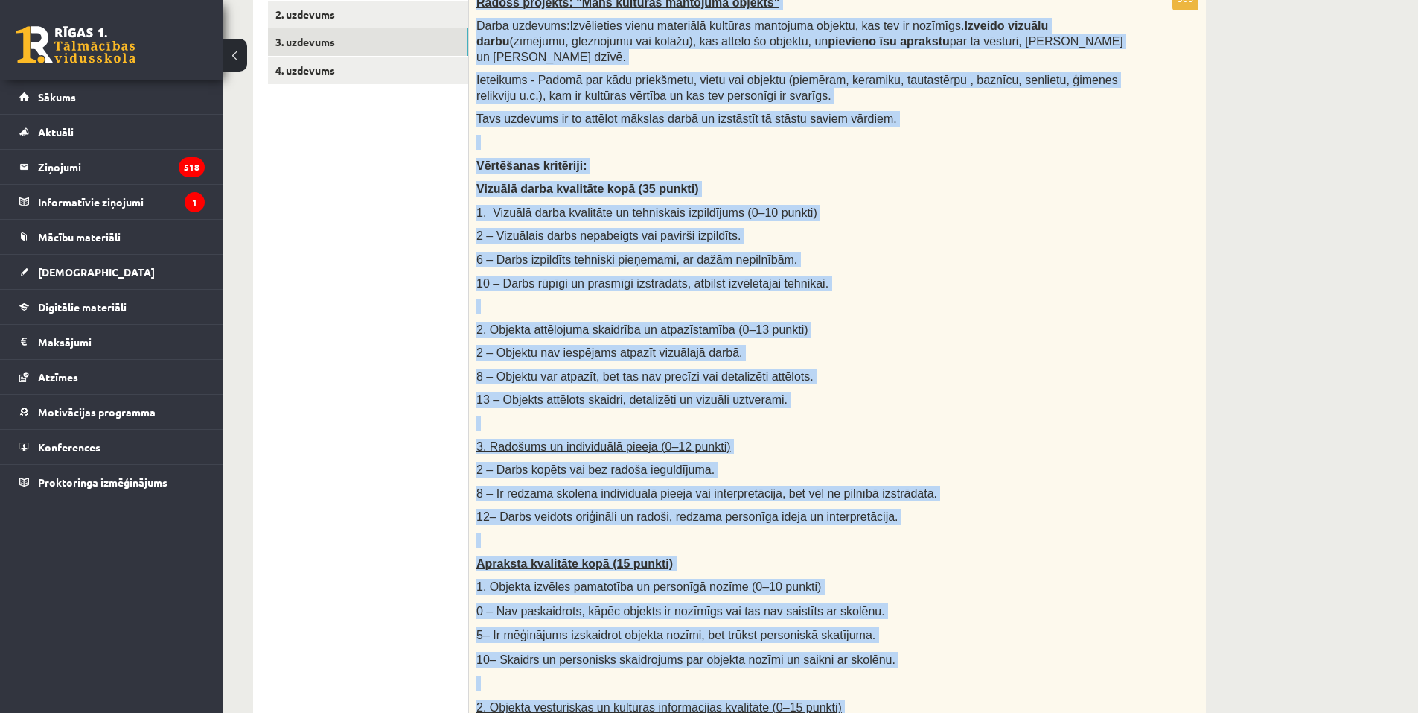
scroll to position [792, 0]
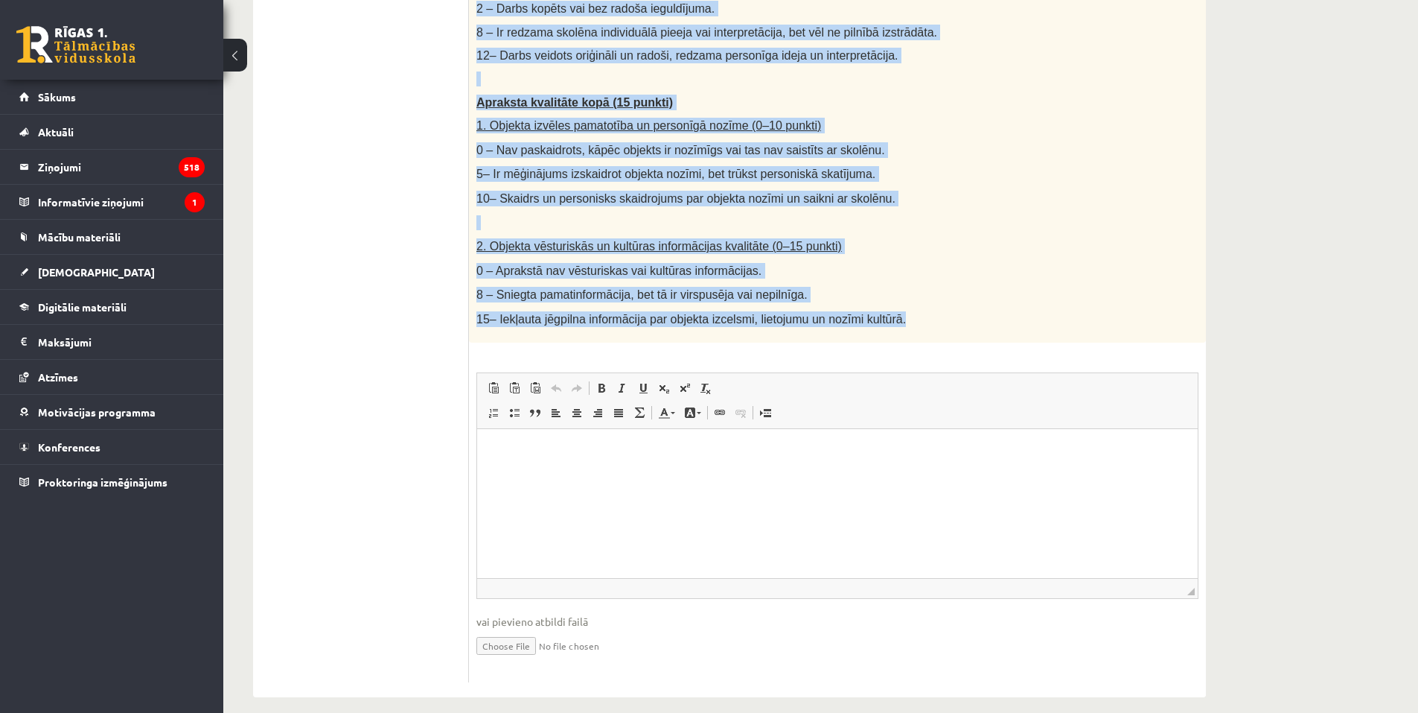
drag, startPoint x: 474, startPoint y: 161, endPoint x: 910, endPoint y: 300, distance: 457.3
copy div "Radošs projekts: "Mans kultūras mantojuma objekts" Darba uzdevums: Izvēlieties …"
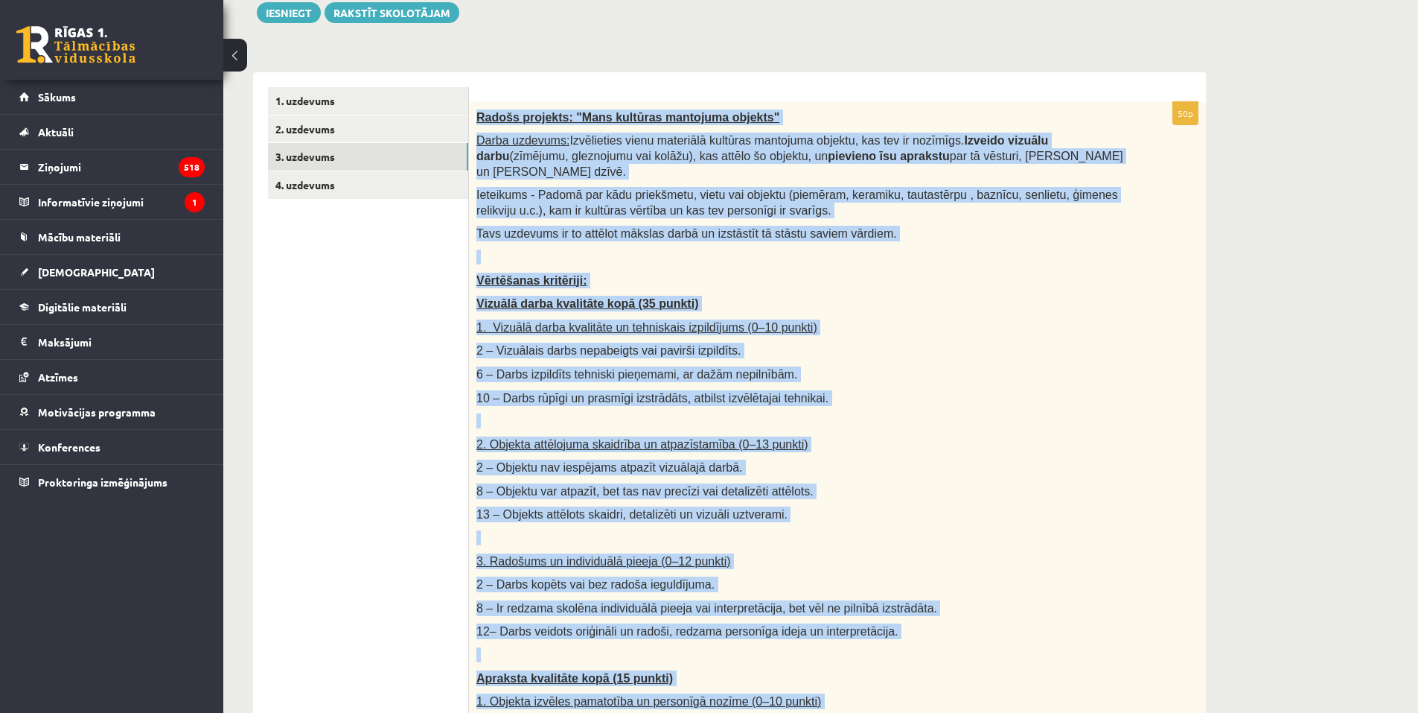
scroll to position [196, 0]
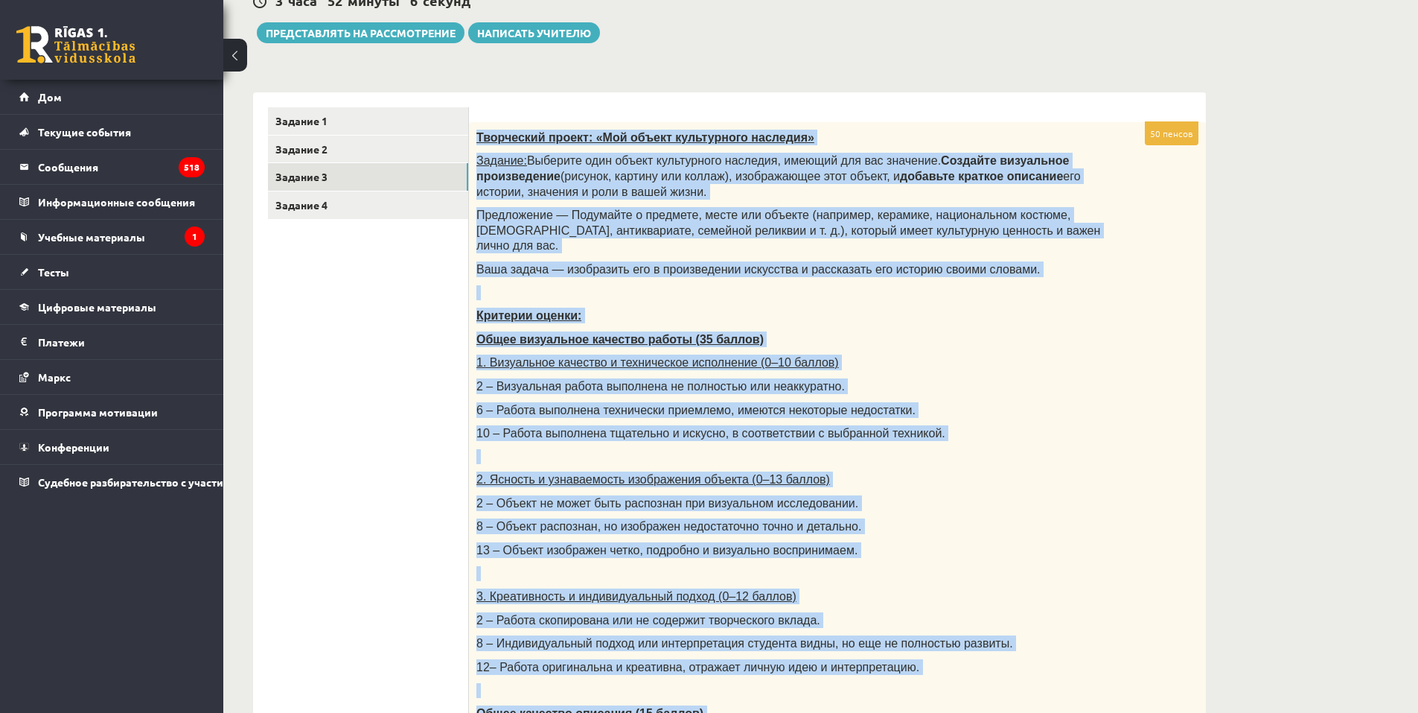
click at [952, 62] on div "Культура и искусство I (Визуальное искусство) 3 тест 10.б1 класс, Арнелла Байер…" at bounding box center [729, 600] width 1013 height 1476
click at [899, 110] on form "50 пенсов Творческий проект: «Мой объект культурного наследия» Задание: Выберит…" at bounding box center [837, 699] width 707 height 1185
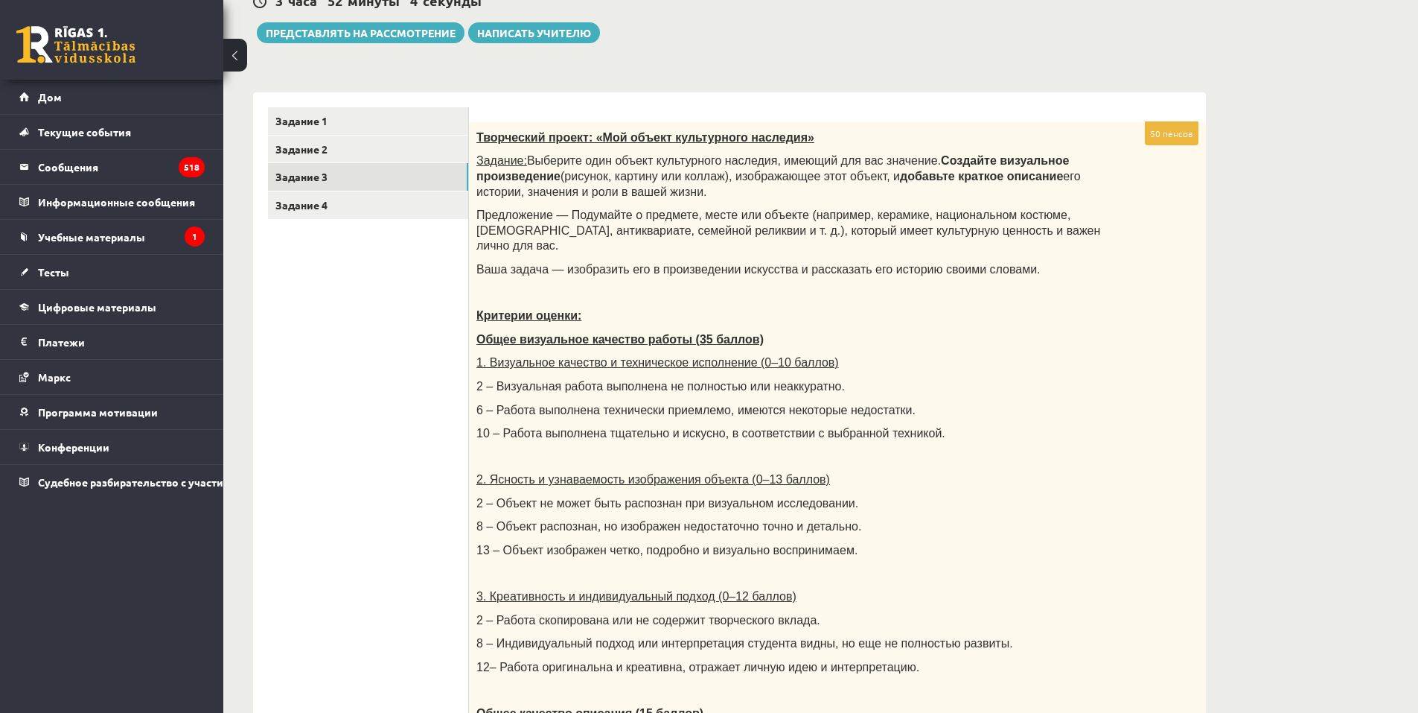
drag, startPoint x: 883, startPoint y: 38, endPoint x: 876, endPoint y: 47, distance: 11.6
click at [882, 39] on div "3 часа 52 минуты 4 секунды Тест сохранен! Представлять на рассмотрение Написать…" at bounding box center [729, 9] width 953 height 67
click at [334, 118] on link "Задание 1" at bounding box center [368, 121] width 200 height 28
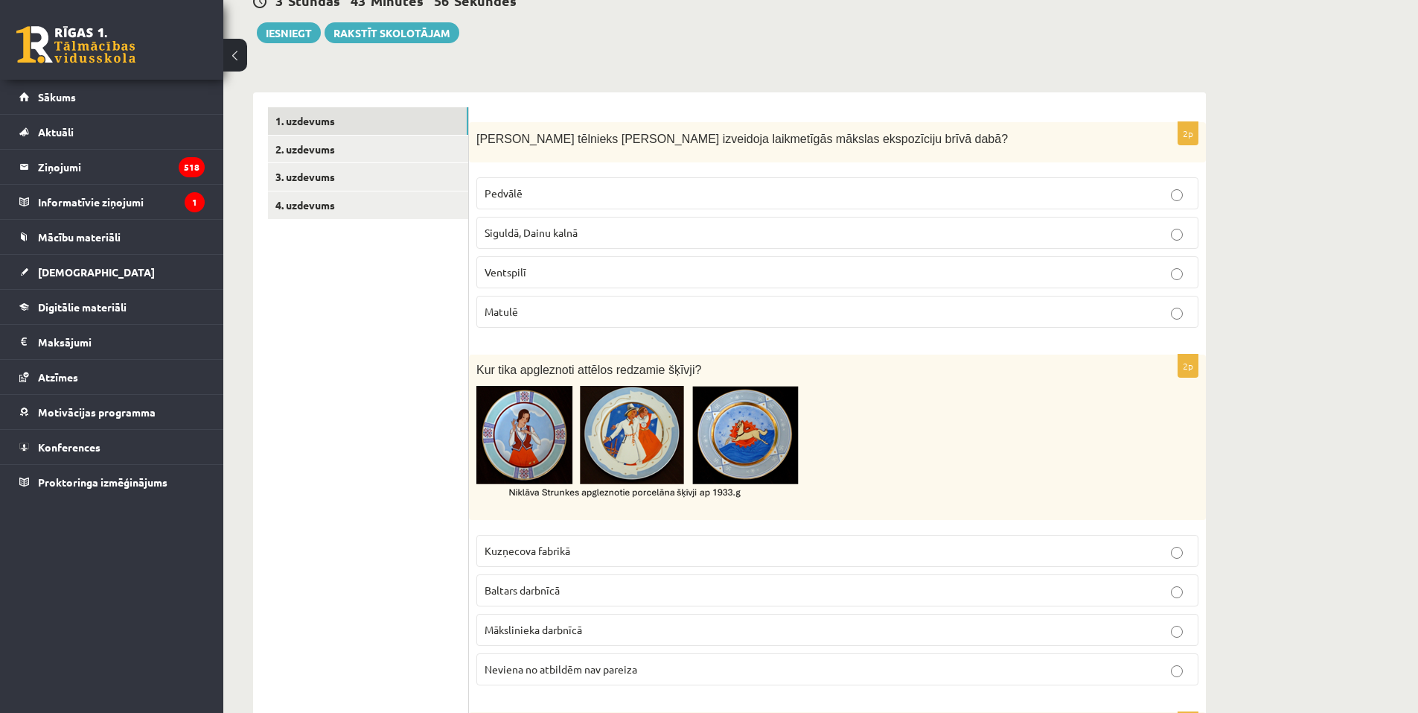
drag, startPoint x: 794, startPoint y: 22, endPoint x: 555, endPoint y: 106, distance: 253.4
click at [794, 23] on div "3 Stundas 43 Minūtes 56 Sekundes Ieskaite saglabāta! Iesniegt Rakstīt skolotājam" at bounding box center [729, 9] width 953 height 67
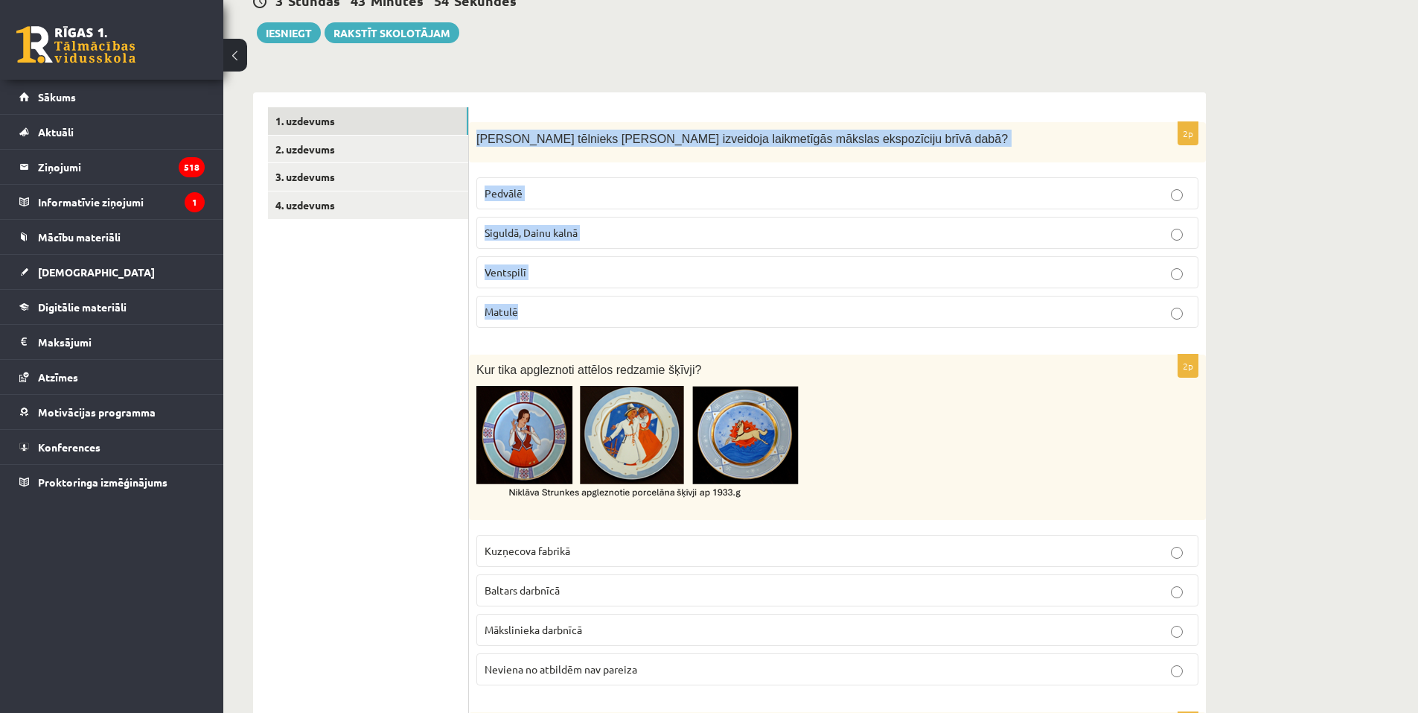
drag, startPoint x: 475, startPoint y: 140, endPoint x: 547, endPoint y: 323, distance: 196.9
click at [547, 323] on div "2p Kurā vietā tēlnieks Ojārs Feldbergs izveidoja laikmetīgās mākslas ekspozīcij…" at bounding box center [837, 231] width 737 height 218
copy div "Kurā vietā tēlnieks Ojārs Feldbergs izveidoja laikmetīgās mākslas ekspozīciju b…"
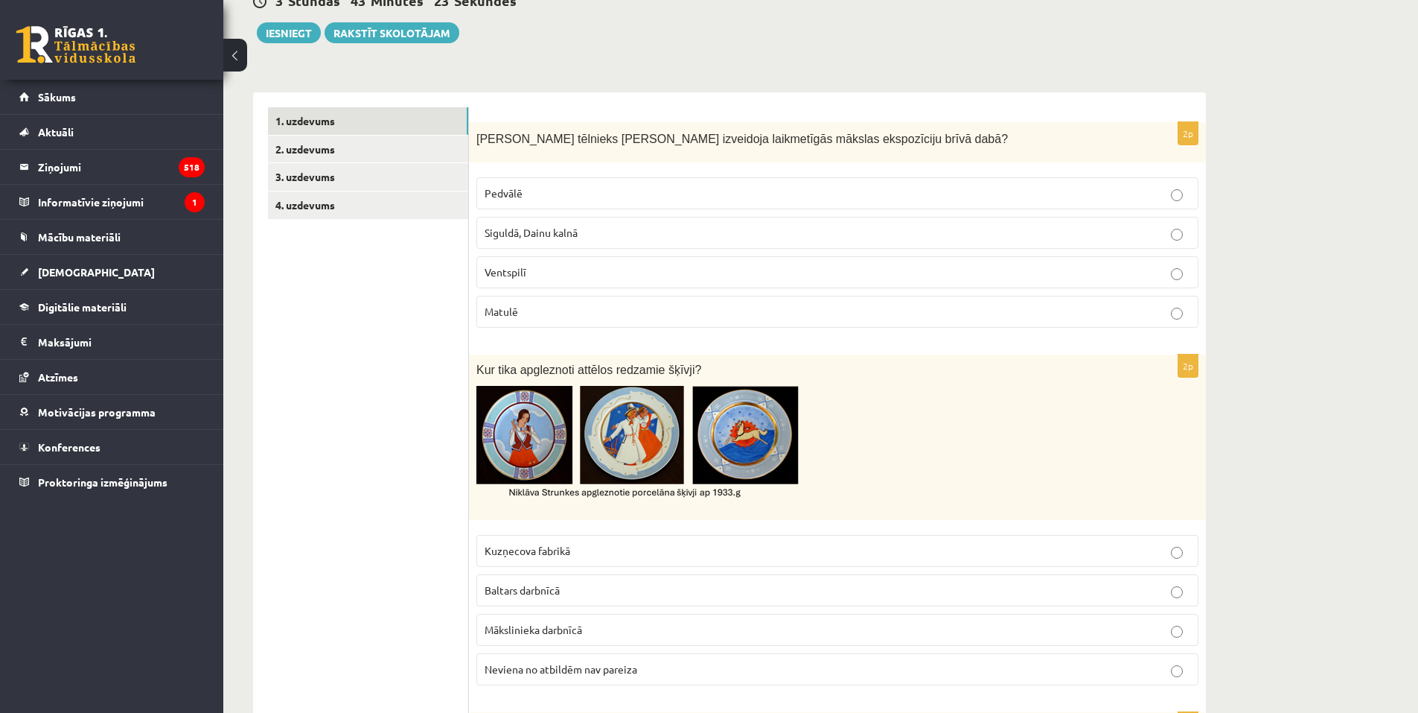
drag, startPoint x: 342, startPoint y: 325, endPoint x: 410, endPoint y: 293, distance: 75.6
click at [587, 203] on label "Pedvālē" at bounding box center [838, 193] width 722 height 32
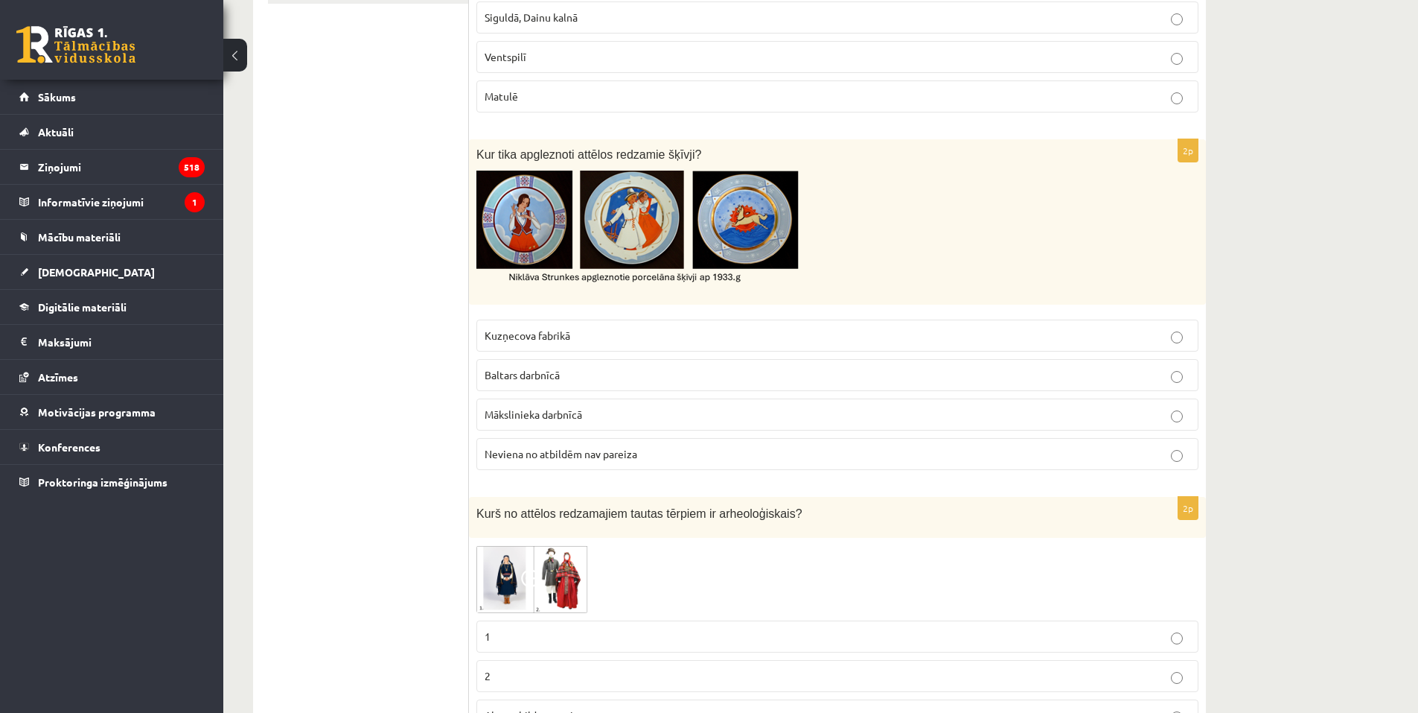
scroll to position [494, 0]
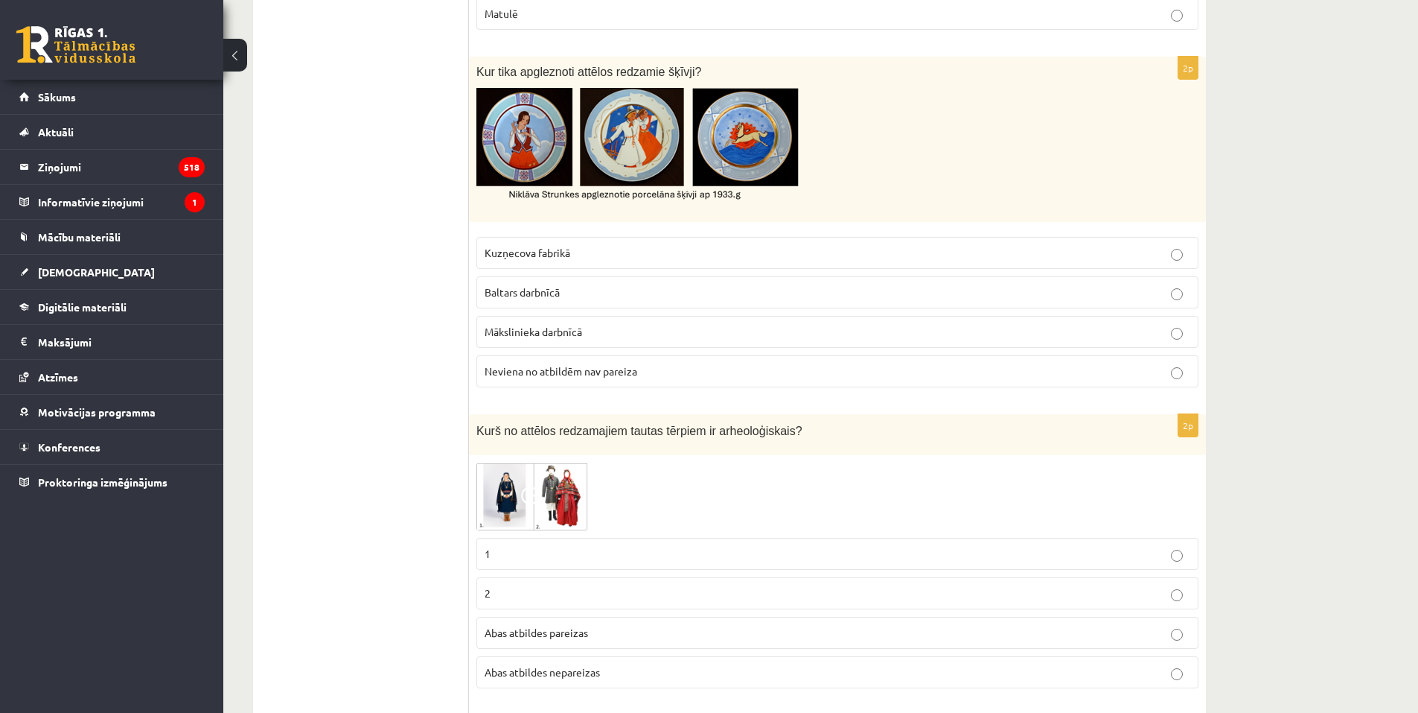
drag, startPoint x: 483, startPoint y: 251, endPoint x: 584, endPoint y: 264, distance: 102.1
click at [584, 264] on label "Kuzņecova fabrikā" at bounding box center [838, 253] width 722 height 32
drag, startPoint x: 486, startPoint y: 291, endPoint x: 586, endPoint y: 300, distance: 100.2
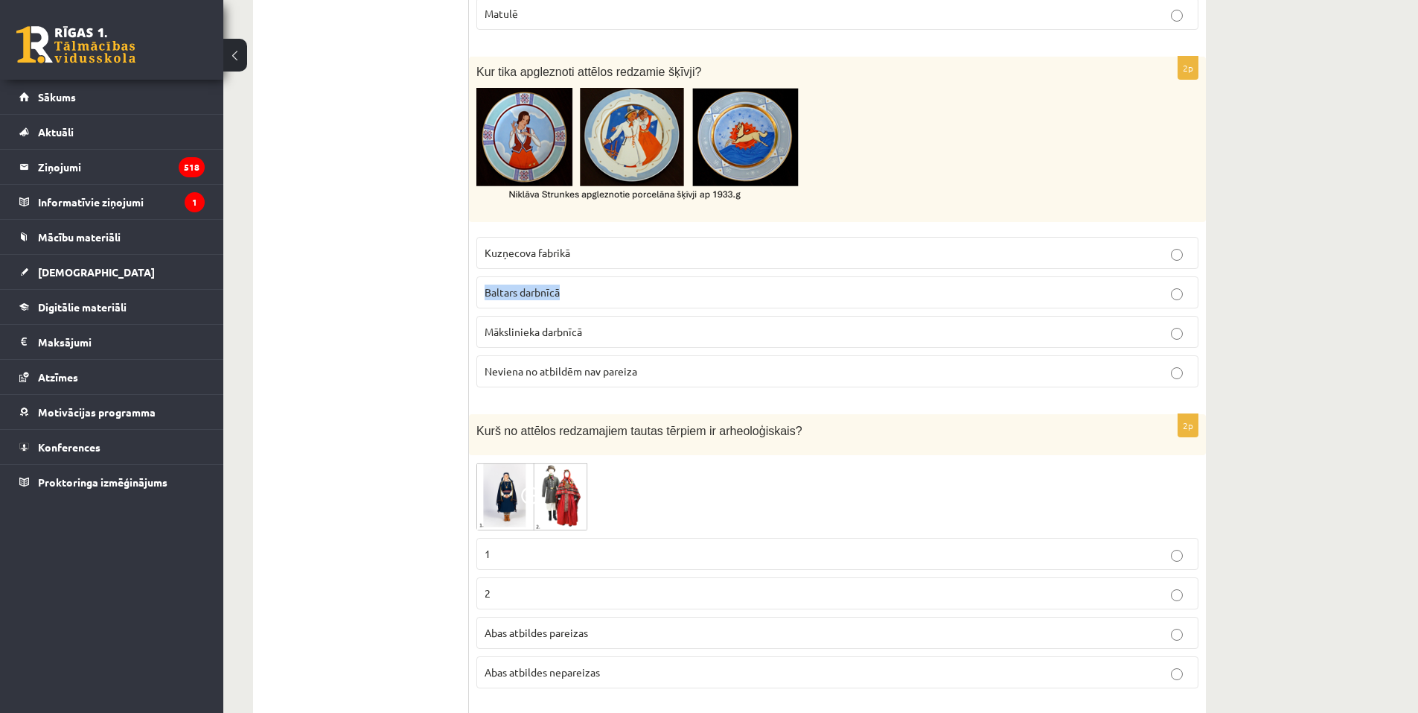
click at [586, 300] on p "Baltars darbnīcā" at bounding box center [838, 292] width 706 height 16
drag, startPoint x: 451, startPoint y: 228, endPoint x: 449, endPoint y: 242, distance: 14.3
drag, startPoint x: 484, startPoint y: 330, endPoint x: 620, endPoint y: 327, distance: 135.6
click at [620, 327] on label "Mākslinieka darbnīcā" at bounding box center [838, 332] width 722 height 32
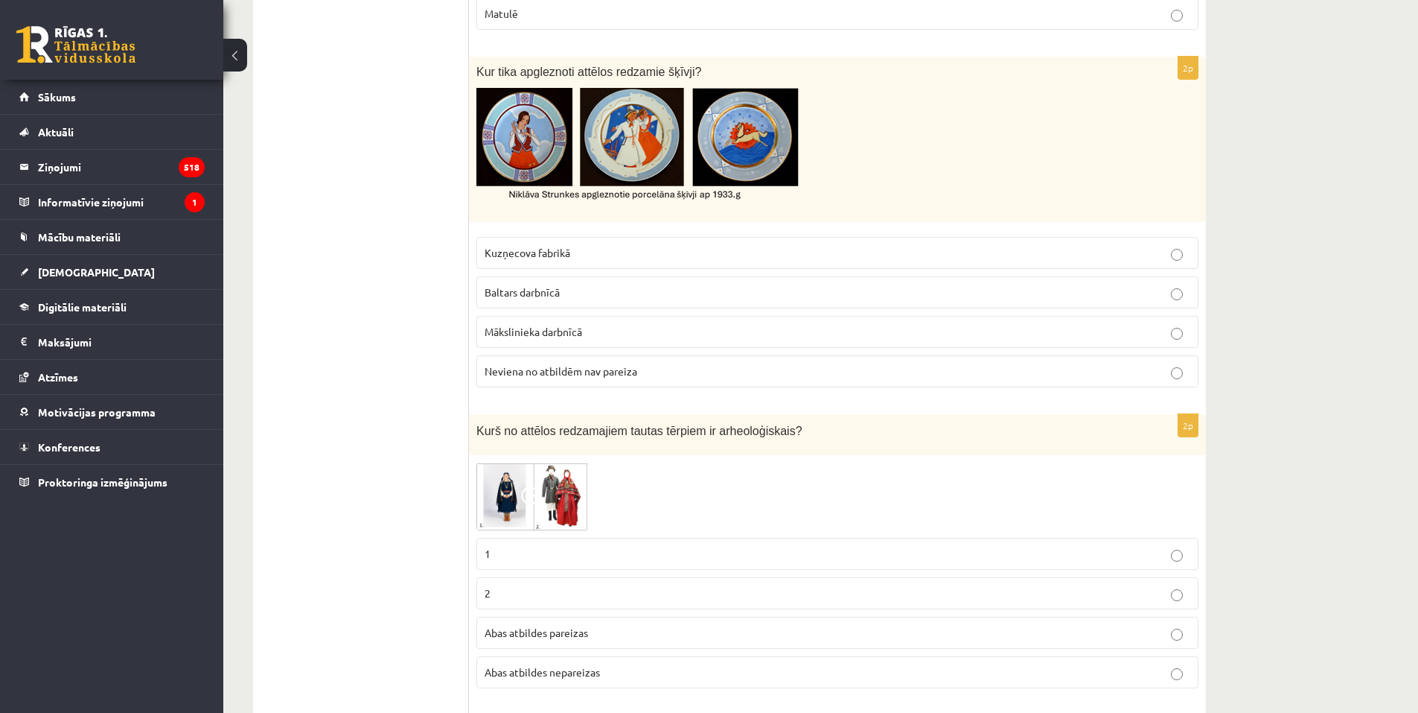
drag, startPoint x: 271, startPoint y: 444, endPoint x: 361, endPoint y: 395, distance: 102.3
drag, startPoint x: 491, startPoint y: 369, endPoint x: 659, endPoint y: 373, distance: 168.3
click at [659, 373] on p "Neviena no atbildēm nav pareiza" at bounding box center [838, 371] width 706 height 16
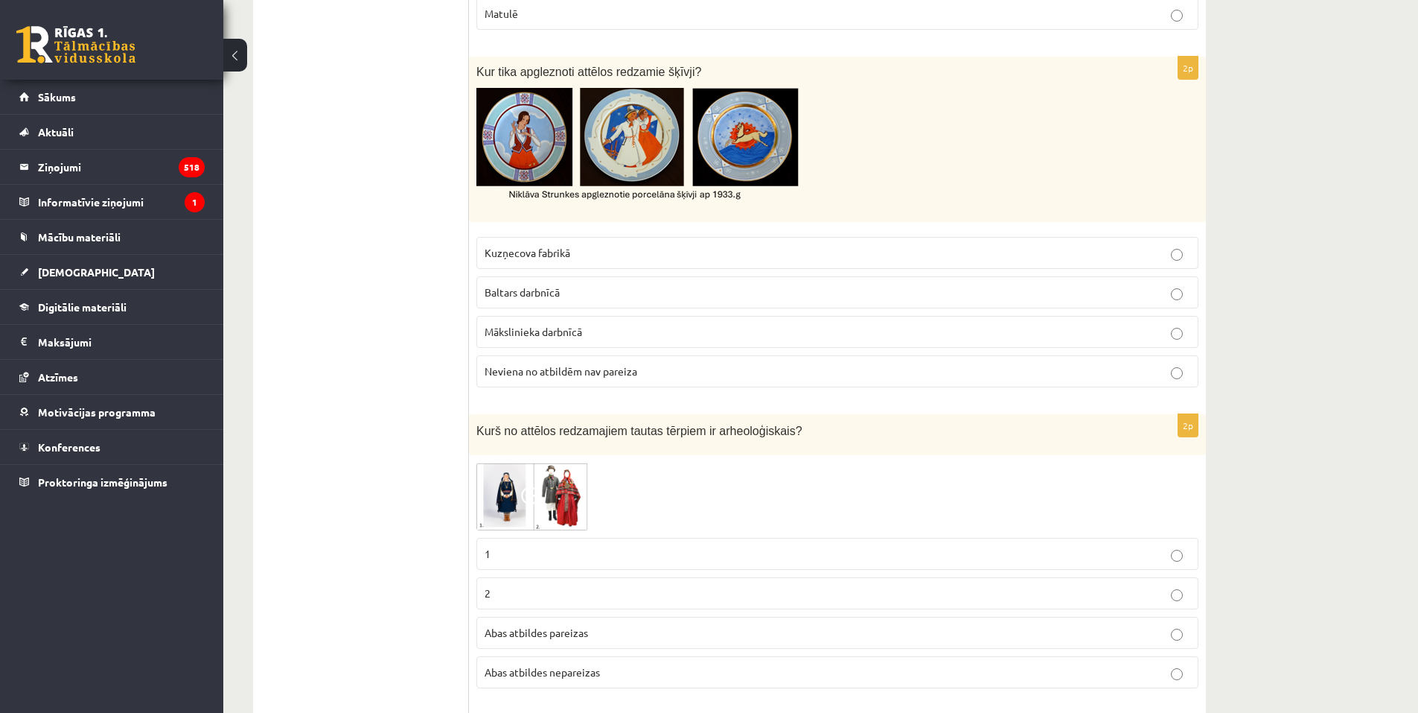
click at [518, 299] on p "Baltars darbnīcā" at bounding box center [838, 292] width 706 height 16
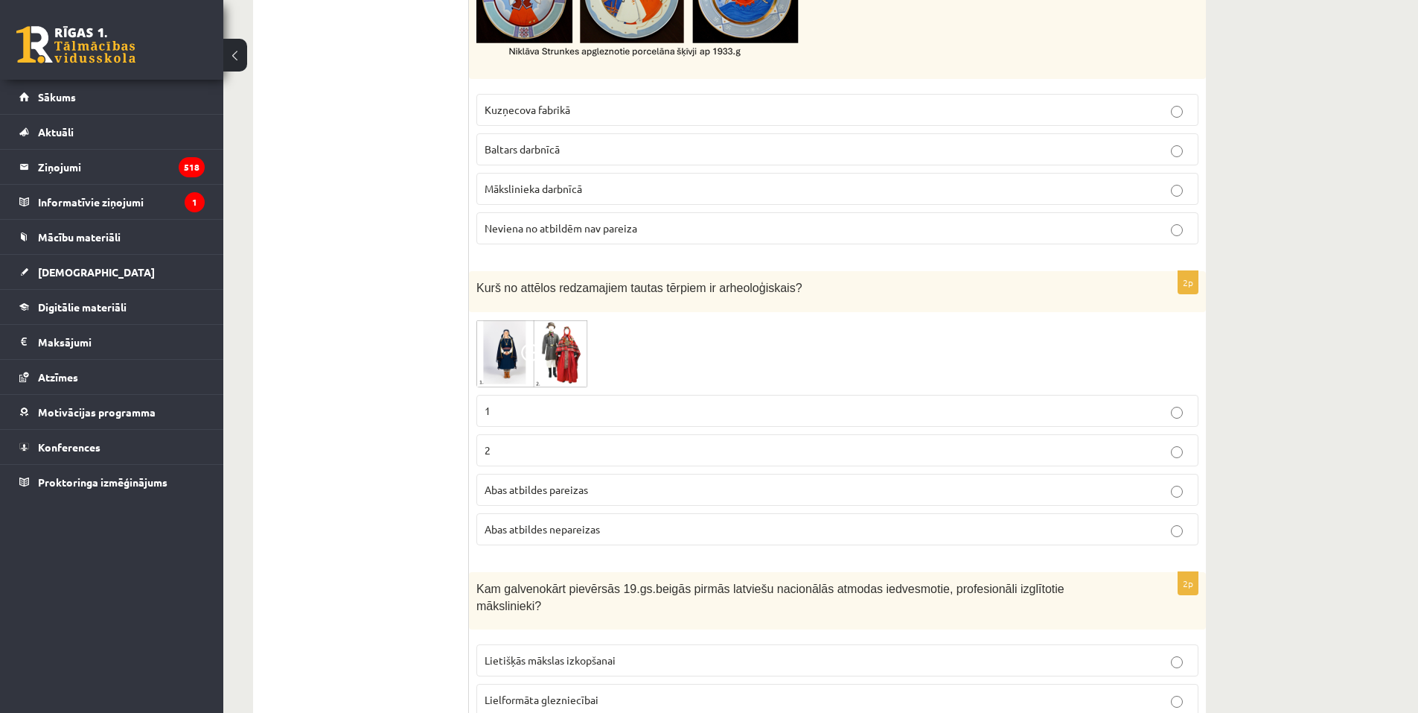
scroll to position [792, 0]
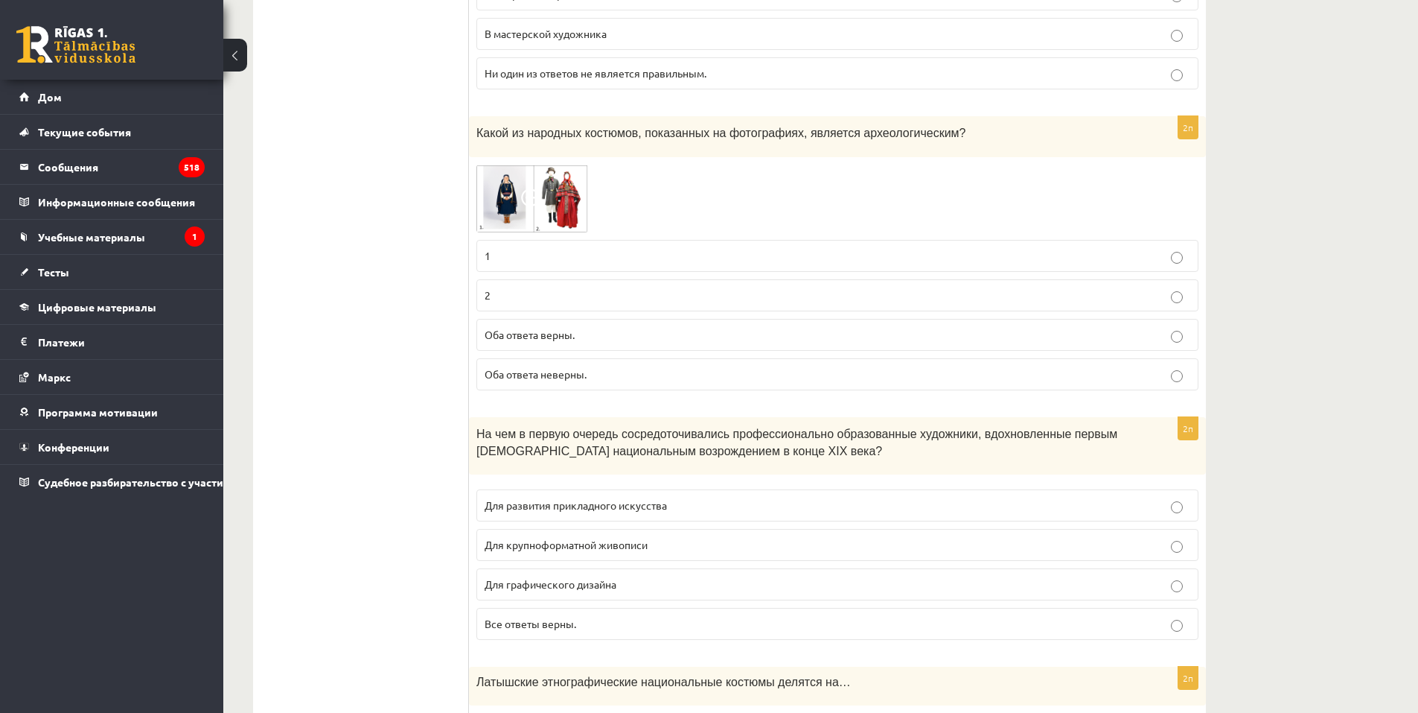
click at [554, 188] on img at bounding box center [533, 199] width 112 height 68
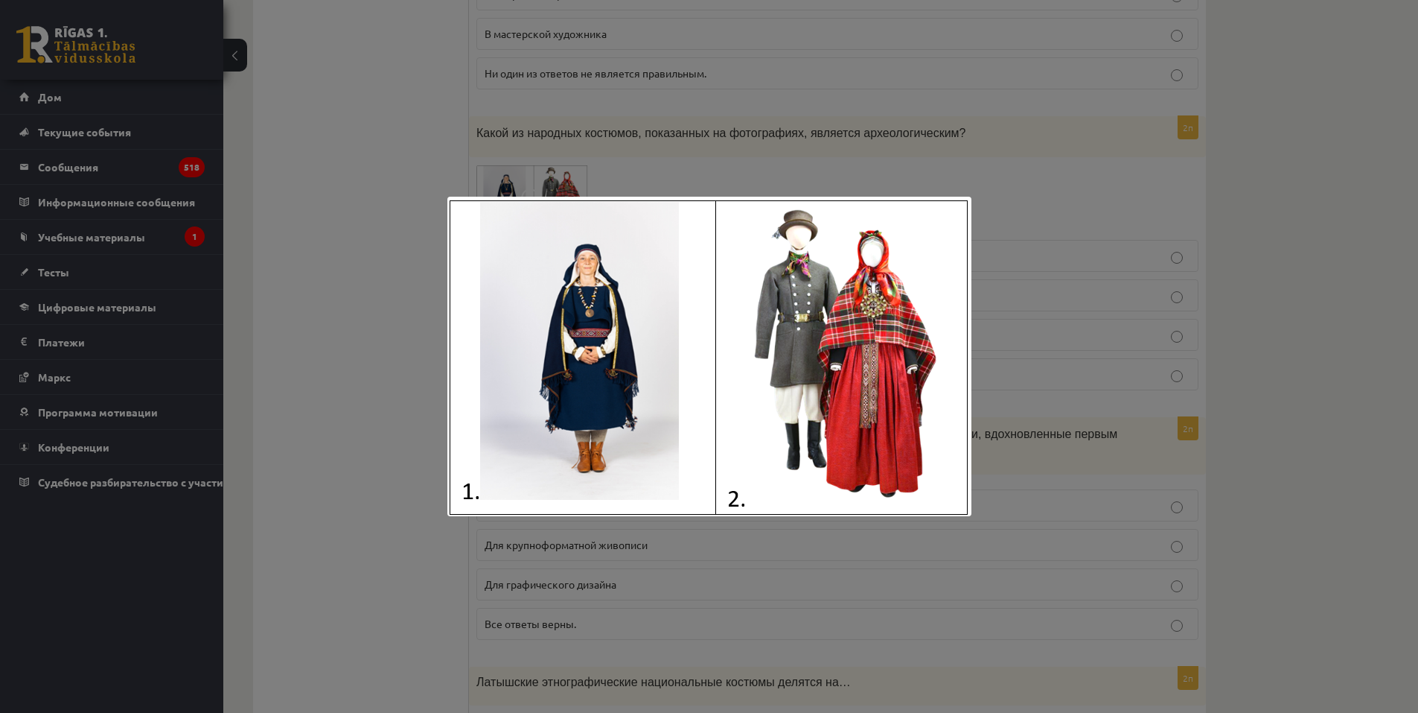
click at [316, 107] on div at bounding box center [709, 356] width 1418 height 713
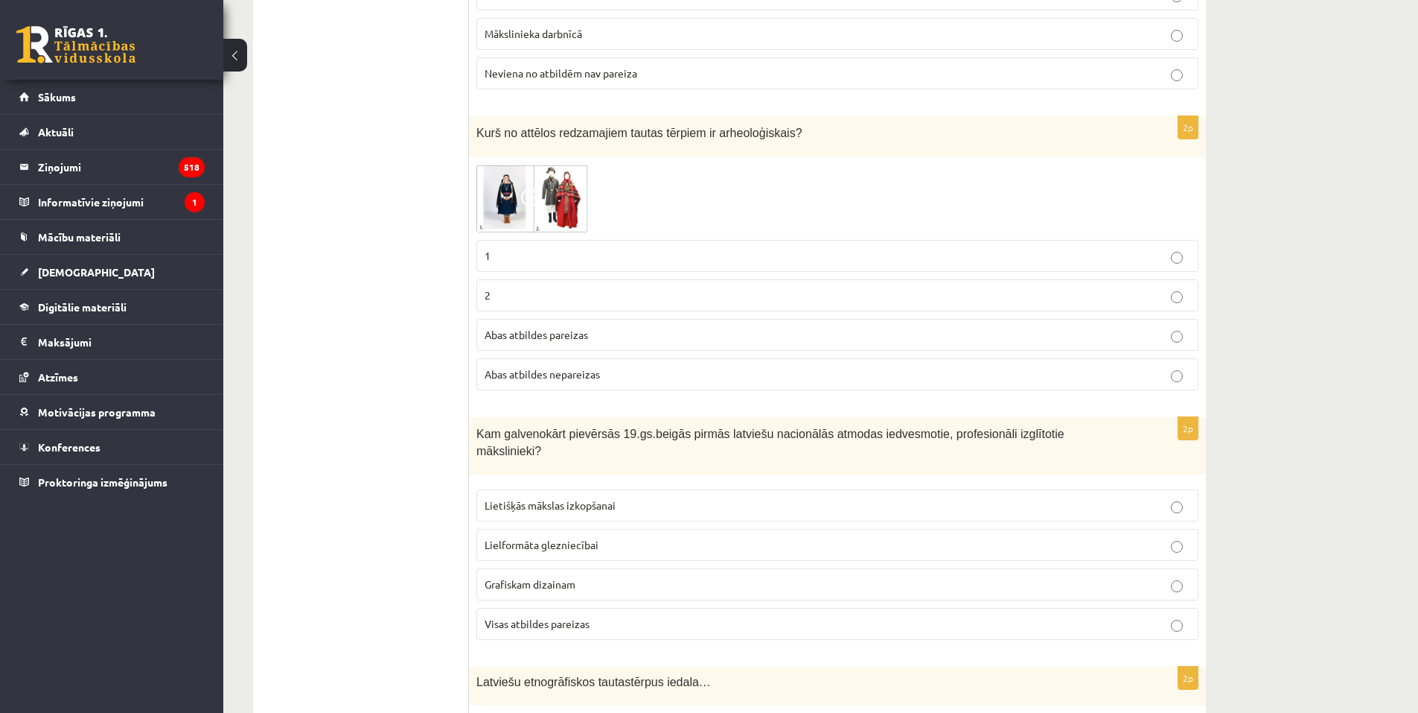
drag, startPoint x: 1295, startPoint y: 202, endPoint x: 1126, endPoint y: 221, distance: 170.1
drag, startPoint x: 616, startPoint y: 131, endPoint x: 800, endPoint y: 127, distance: 184.7
click at [800, 127] on p "Kurš no attēlos redzamajiem tautas tērpiem ir arheoloģiskais?" at bounding box center [801, 132] width 648 height 17
click at [539, 200] on span at bounding box center [533, 200] width 24 height 24
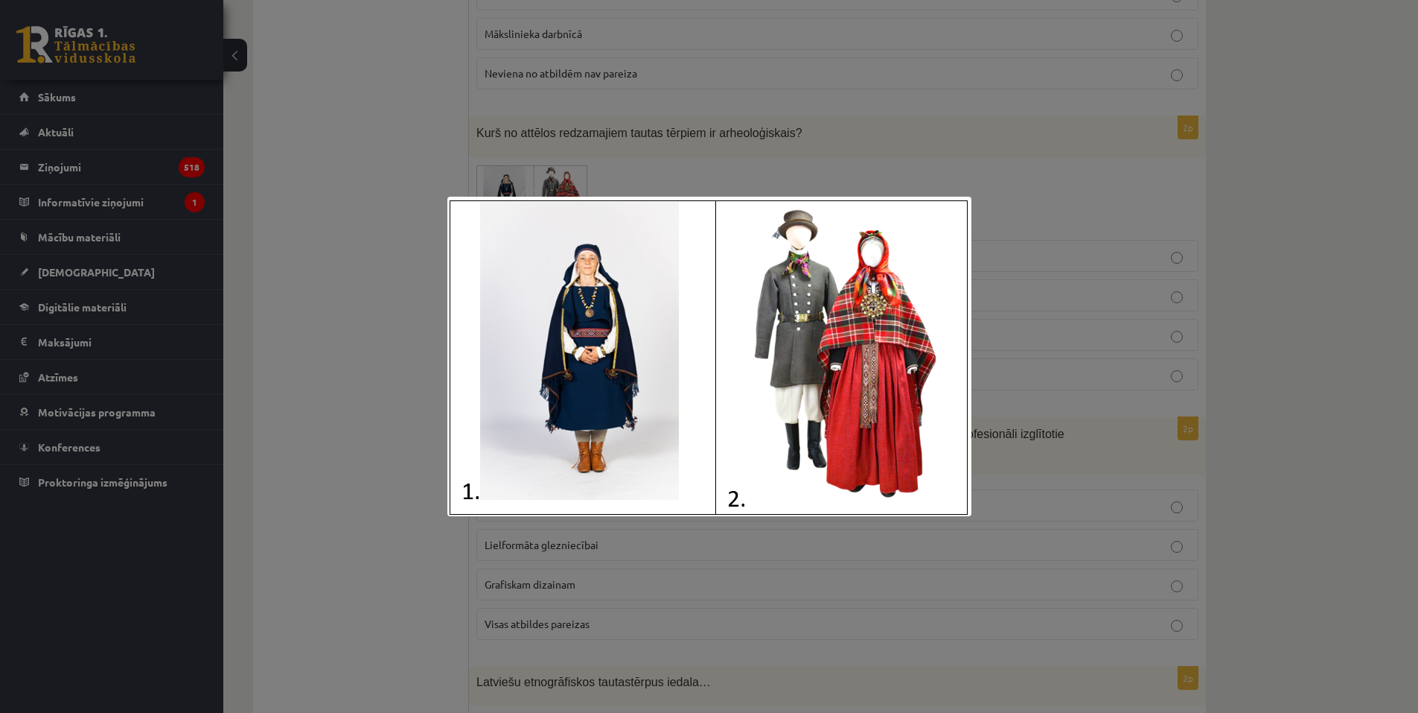
click at [357, 141] on div at bounding box center [709, 356] width 1418 height 713
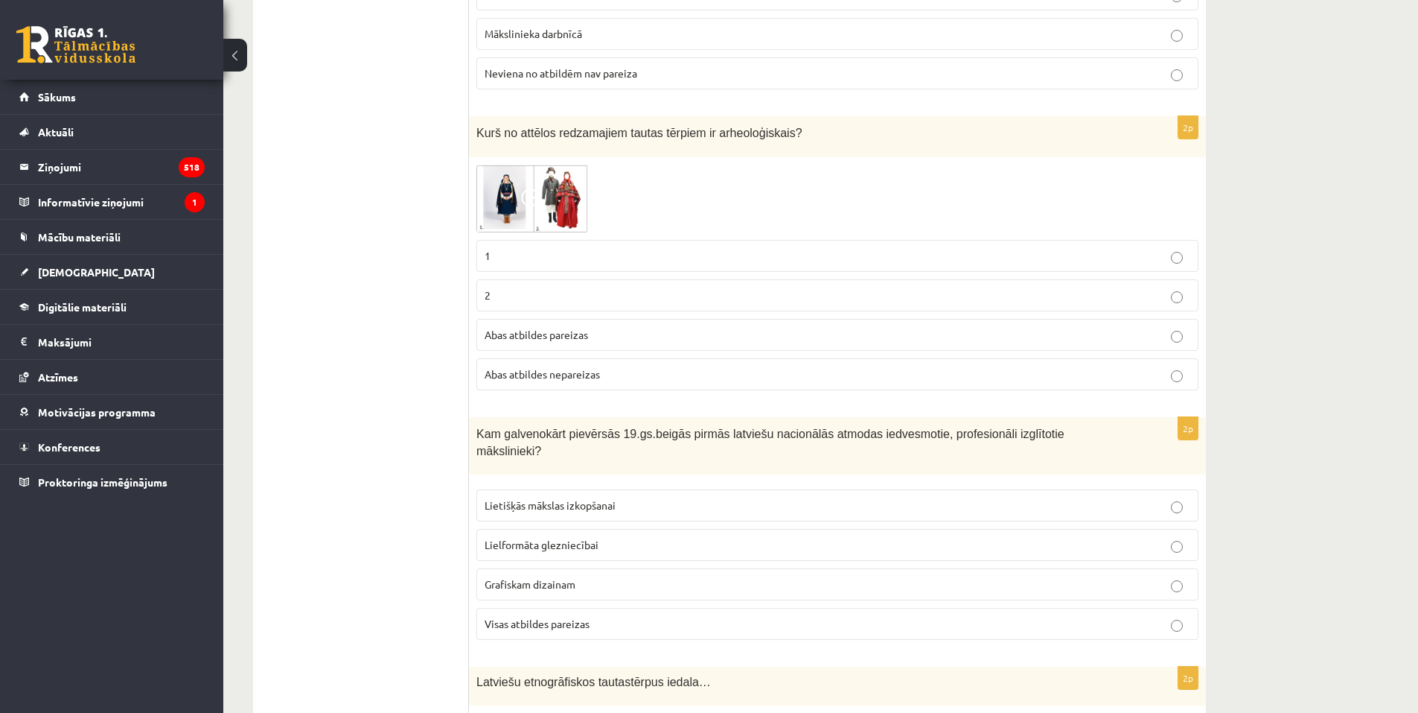
click at [520, 338] on span "Abas atbildes pareizas" at bounding box center [537, 334] width 104 height 13
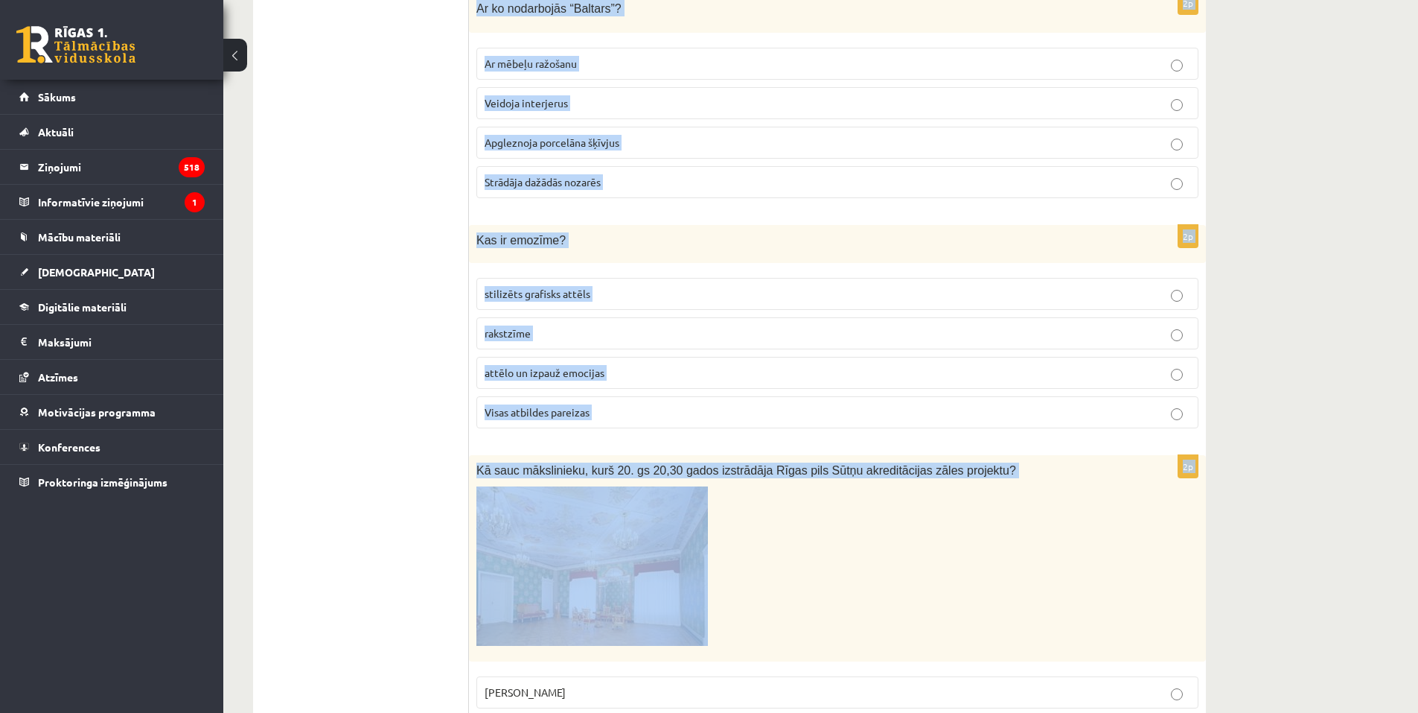
scroll to position [2748, 0]
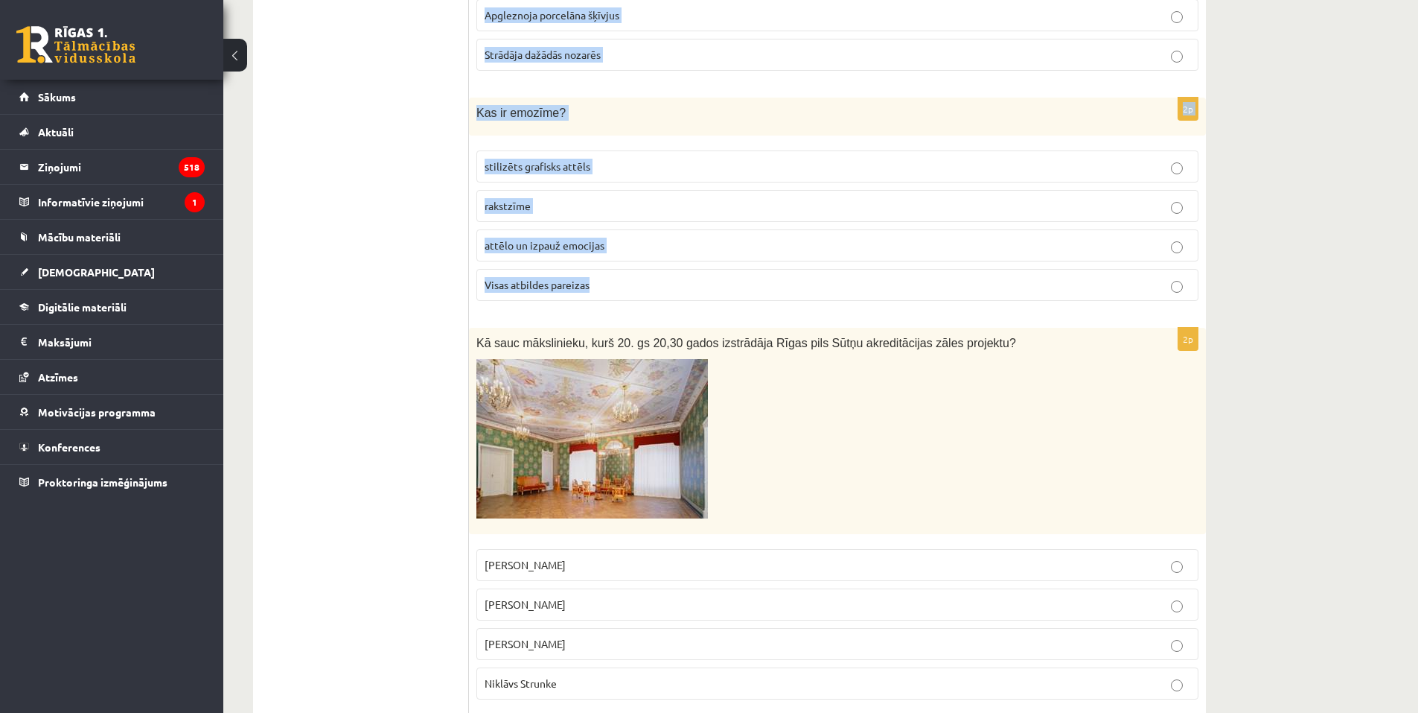
drag, startPoint x: 476, startPoint y: 134, endPoint x: 847, endPoint y: 255, distance: 390.2
copy form "Kam galvenokārt pievērsās 19.gs.beigās pirmās latviešu nacionālās atmodas iedve…"
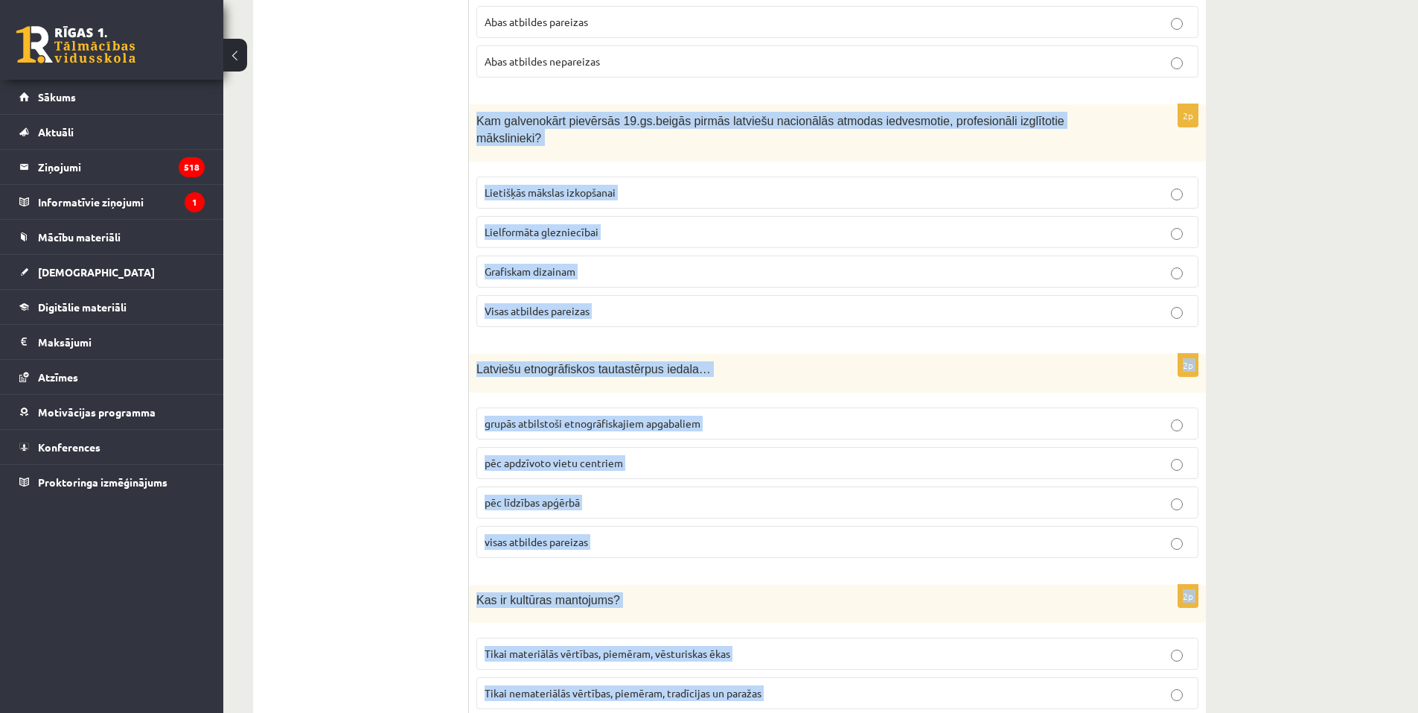
scroll to position [1110, 0]
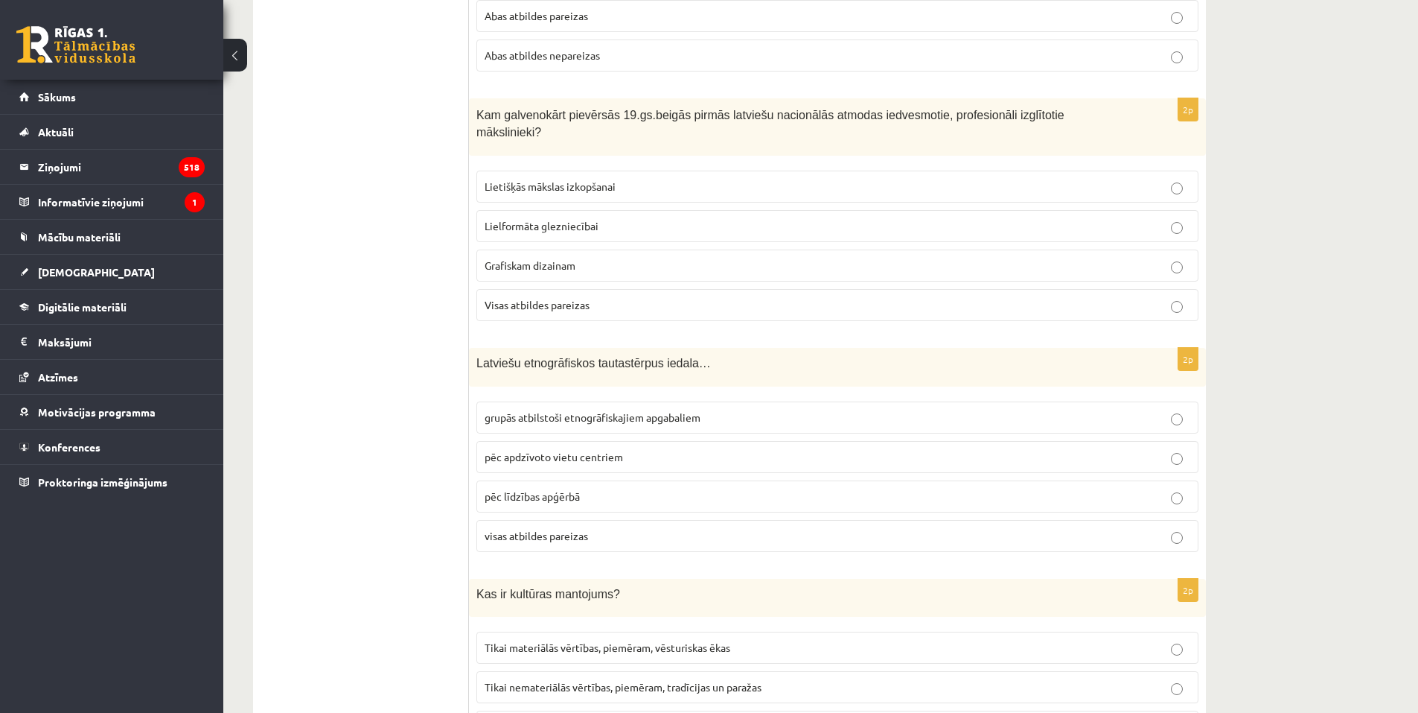
click at [550, 218] on p "Lielformāta glezniecībai" at bounding box center [838, 226] width 706 height 16
click at [590, 410] on span "grupās atbilstoši etnogrāfiskajiem apgabaliem" at bounding box center [593, 416] width 216 height 13
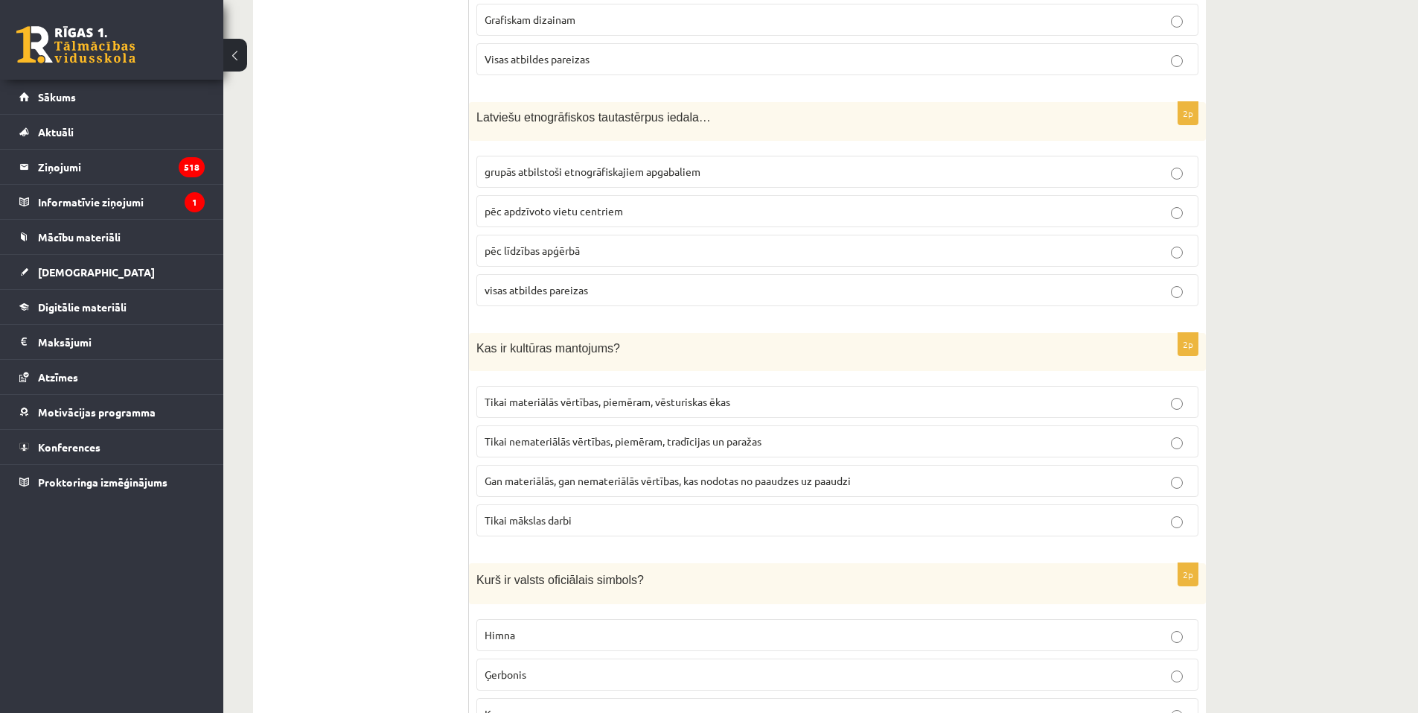
scroll to position [1408, 0]
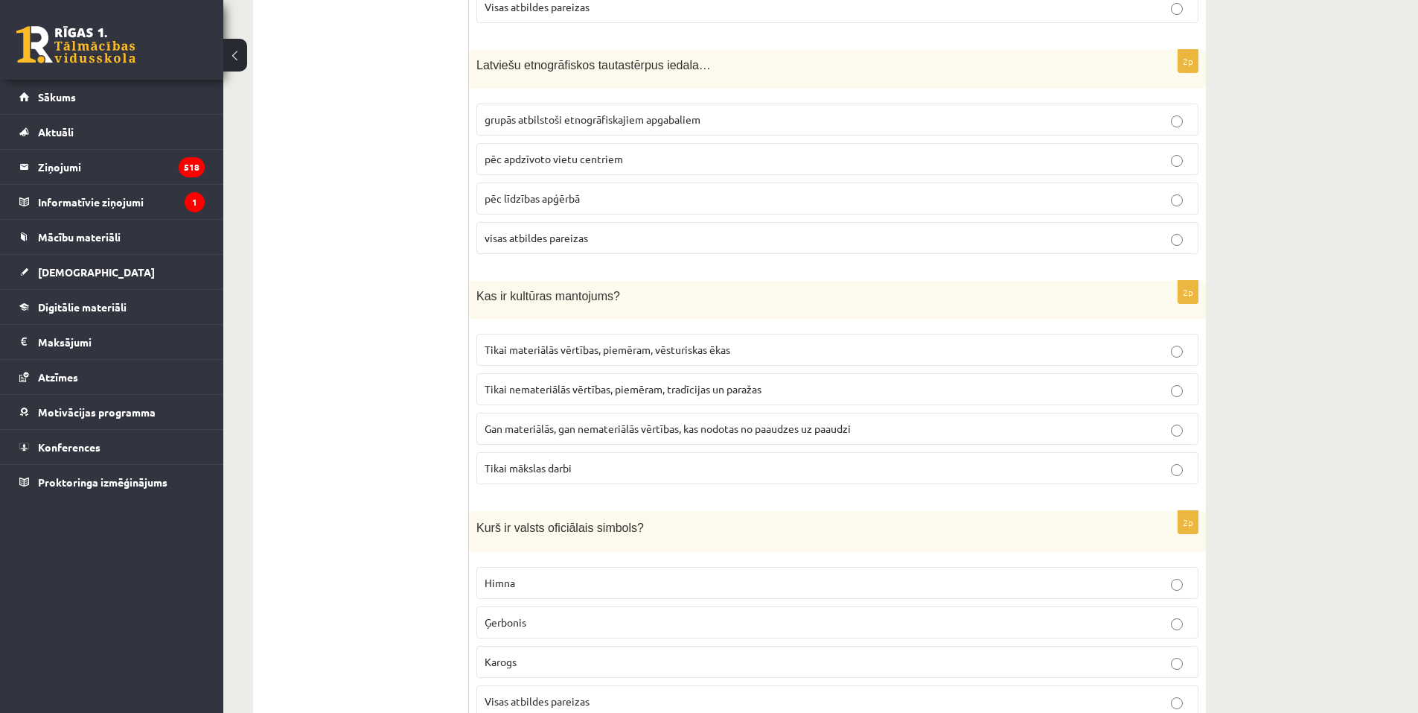
click at [569, 421] on span "Gan materiālās, gan nemateriālās vērtības, kas nodotas no paaudzes uz paaudzi" at bounding box center [668, 427] width 366 height 13
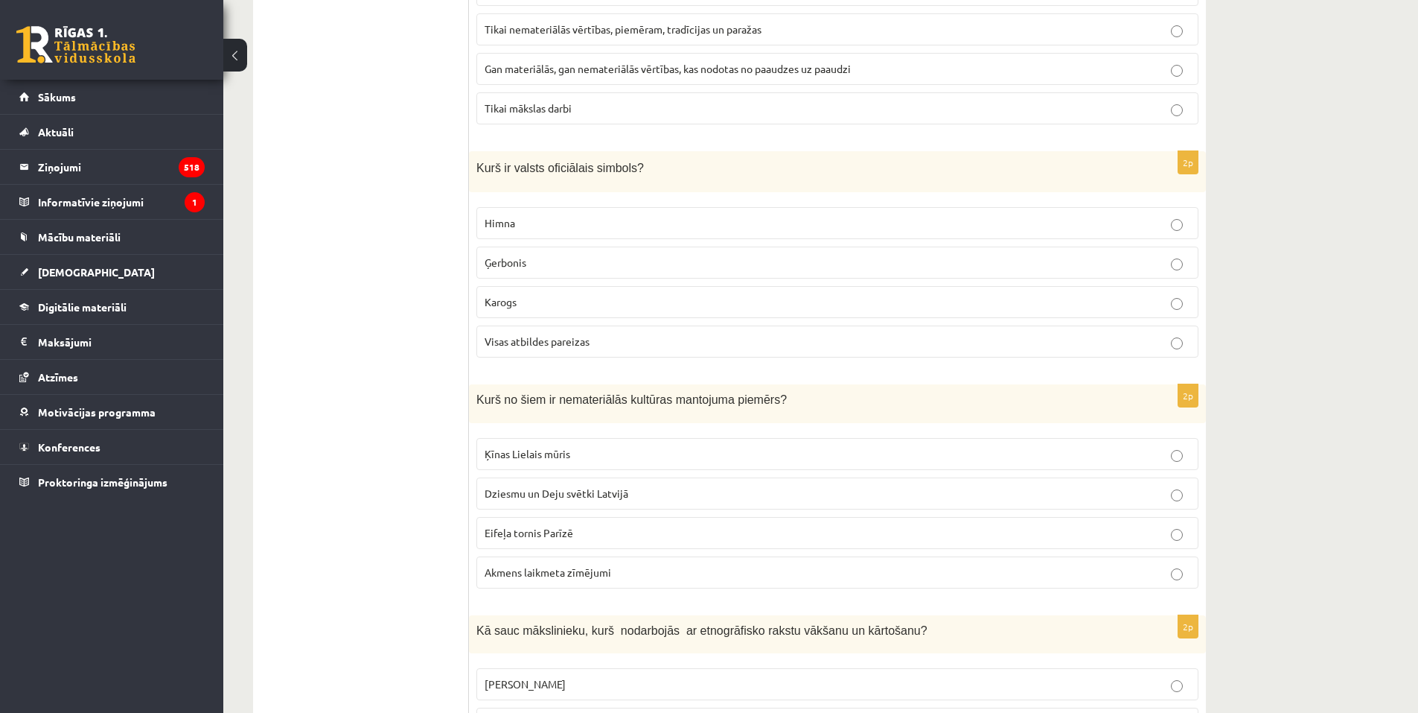
scroll to position [1780, 0]
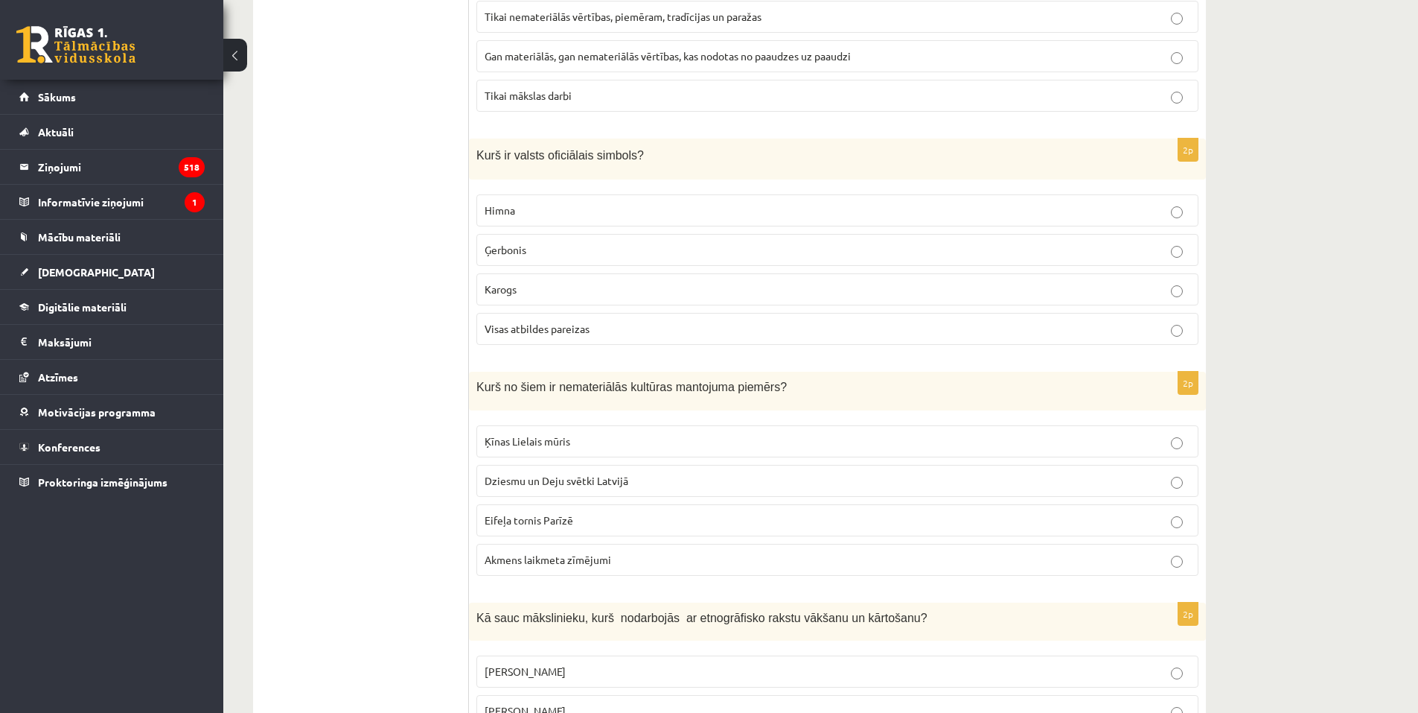
click at [574, 321] on p "Visas atbildes pareizas" at bounding box center [838, 329] width 706 height 16
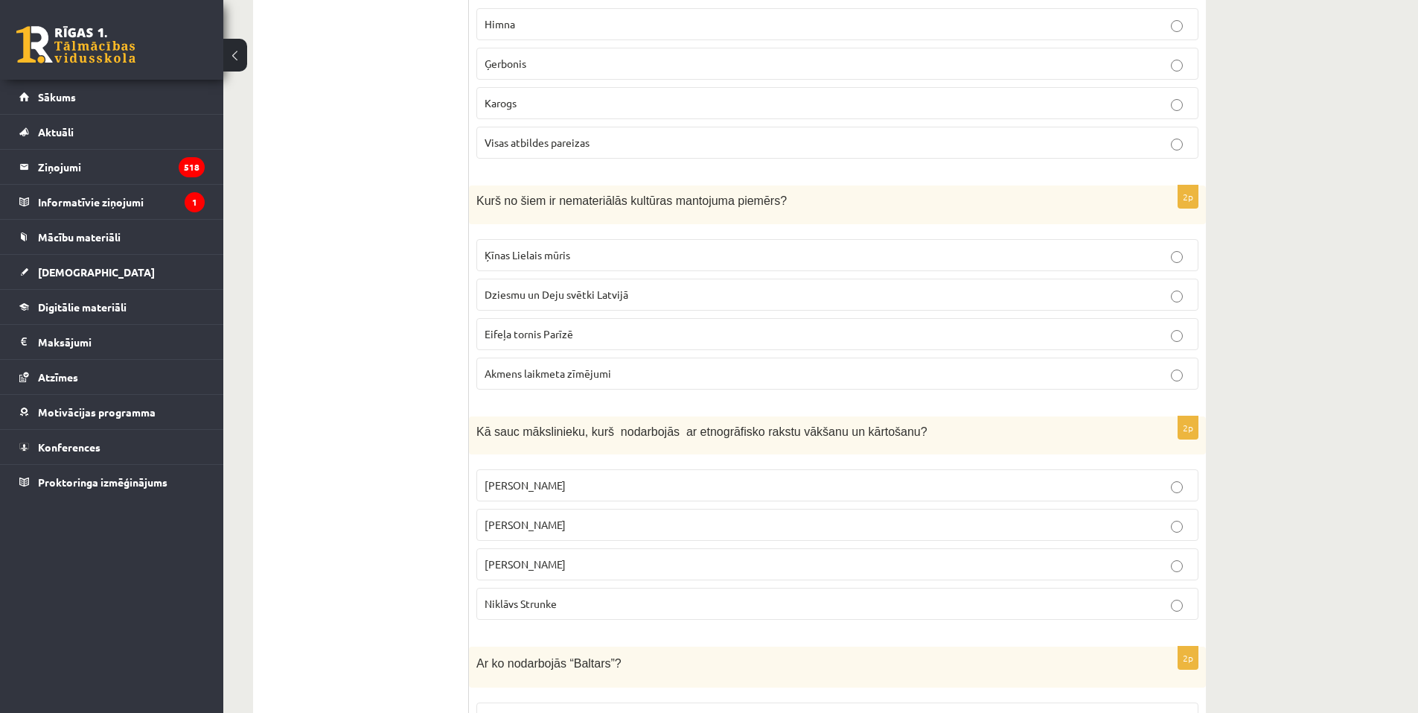
scroll to position [2004, 0]
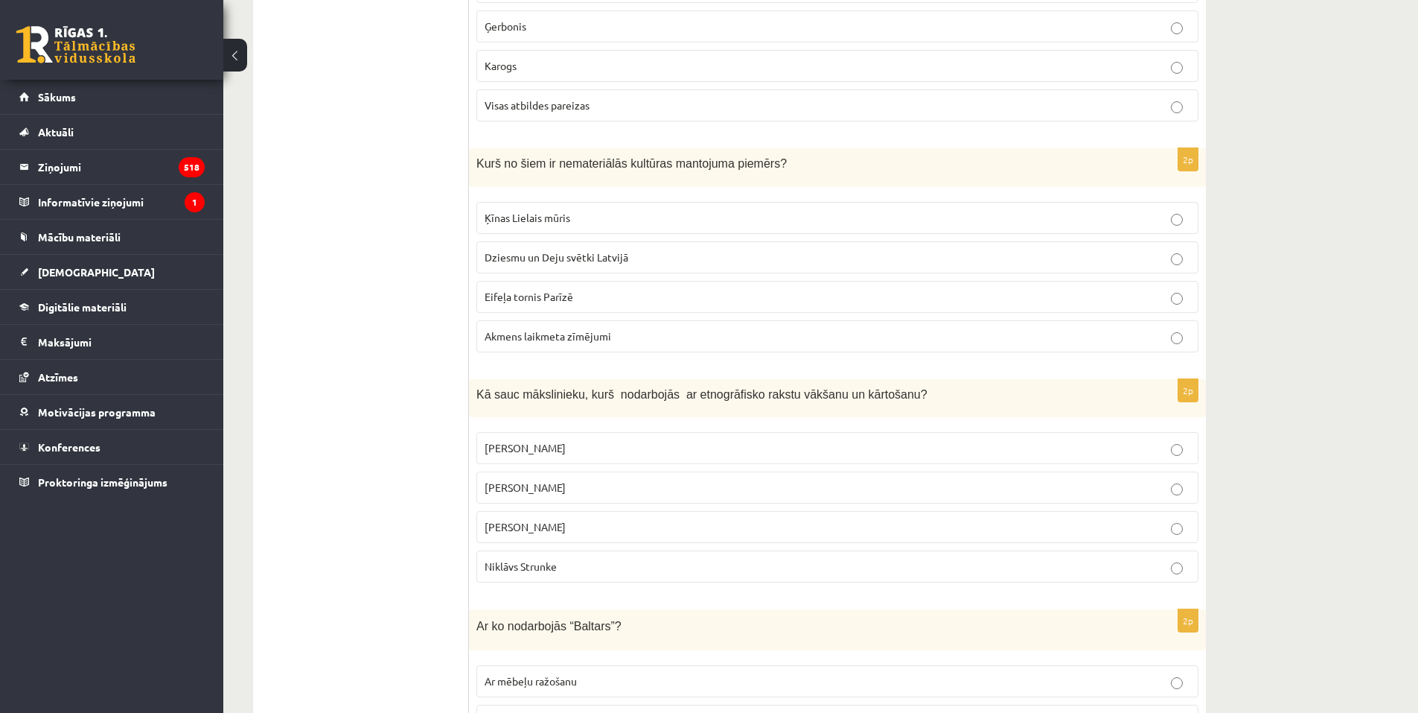
click at [546, 250] on span "Dziesmu un Deju svētki Latvijā" at bounding box center [557, 256] width 144 height 13
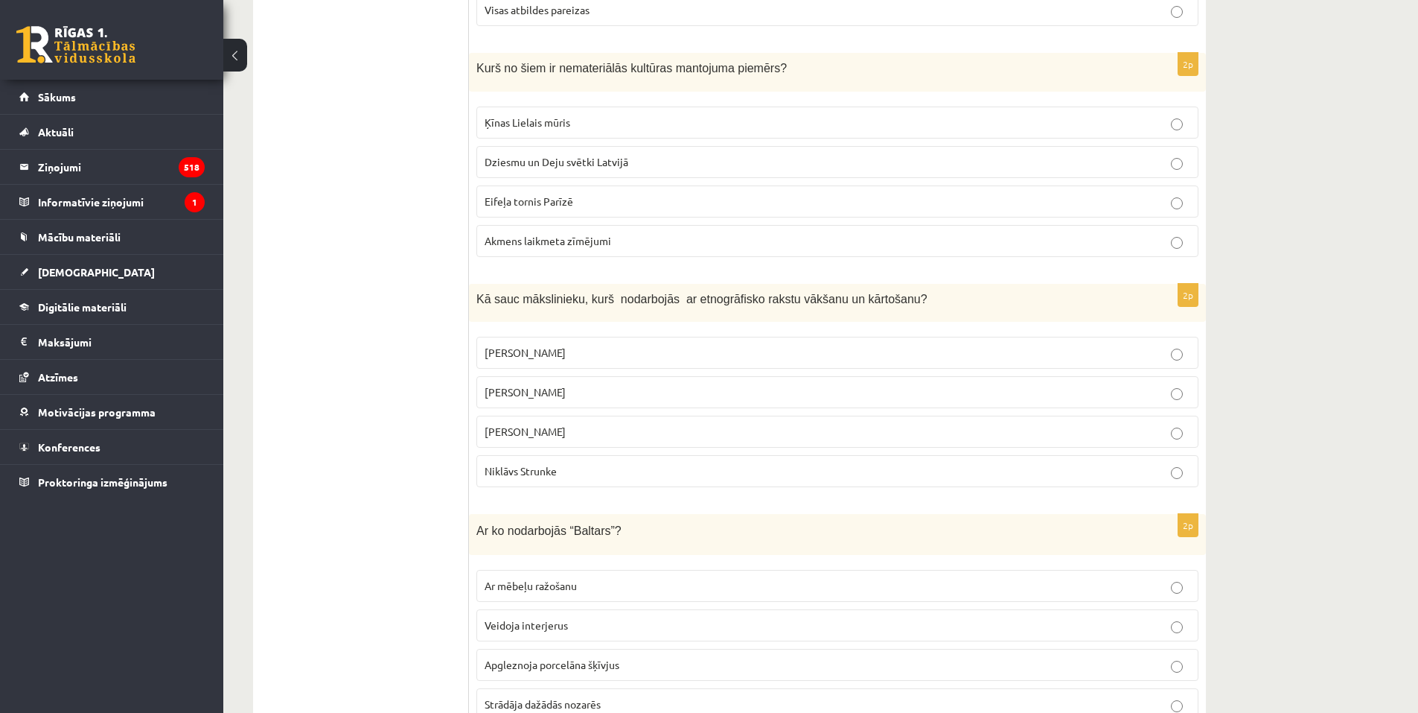
scroll to position [2227, 0]
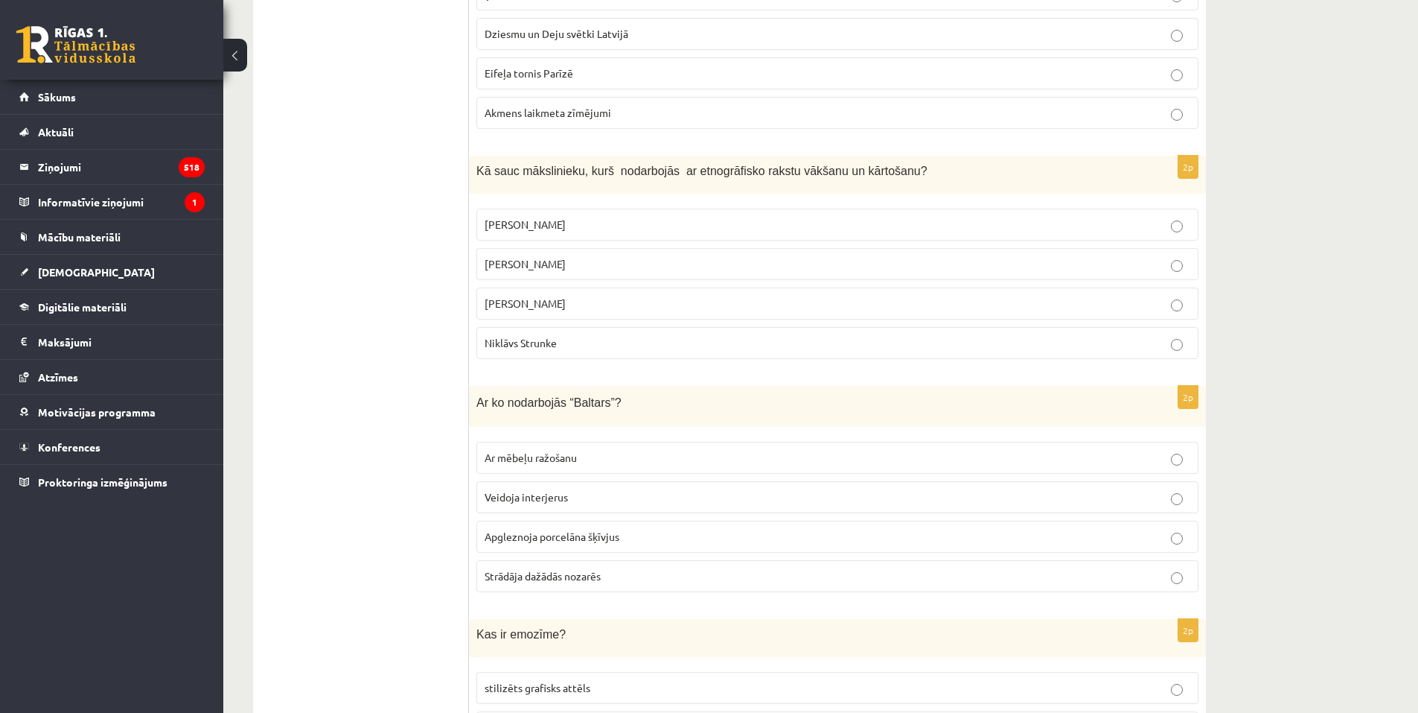
click at [550, 217] on span "Jūlijs Madernieks" at bounding box center [525, 223] width 81 height 13
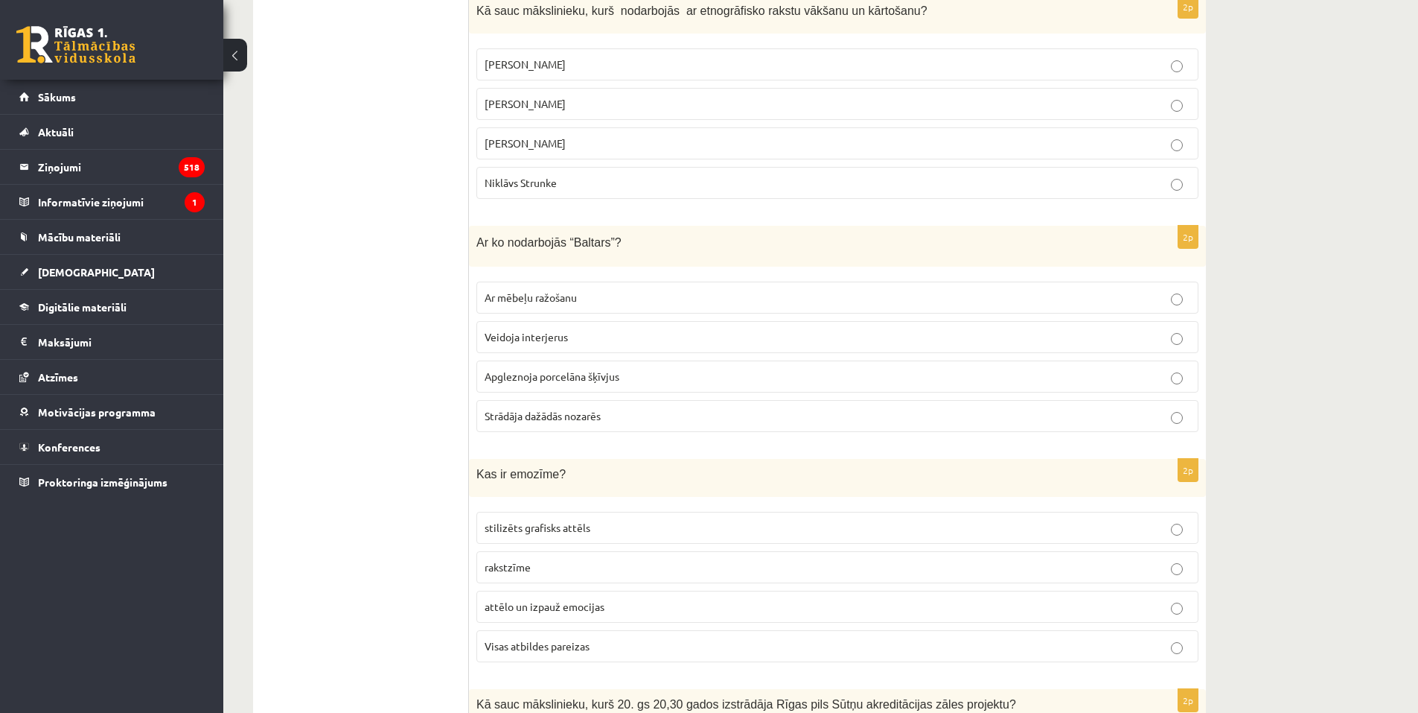
scroll to position [2451, 0]
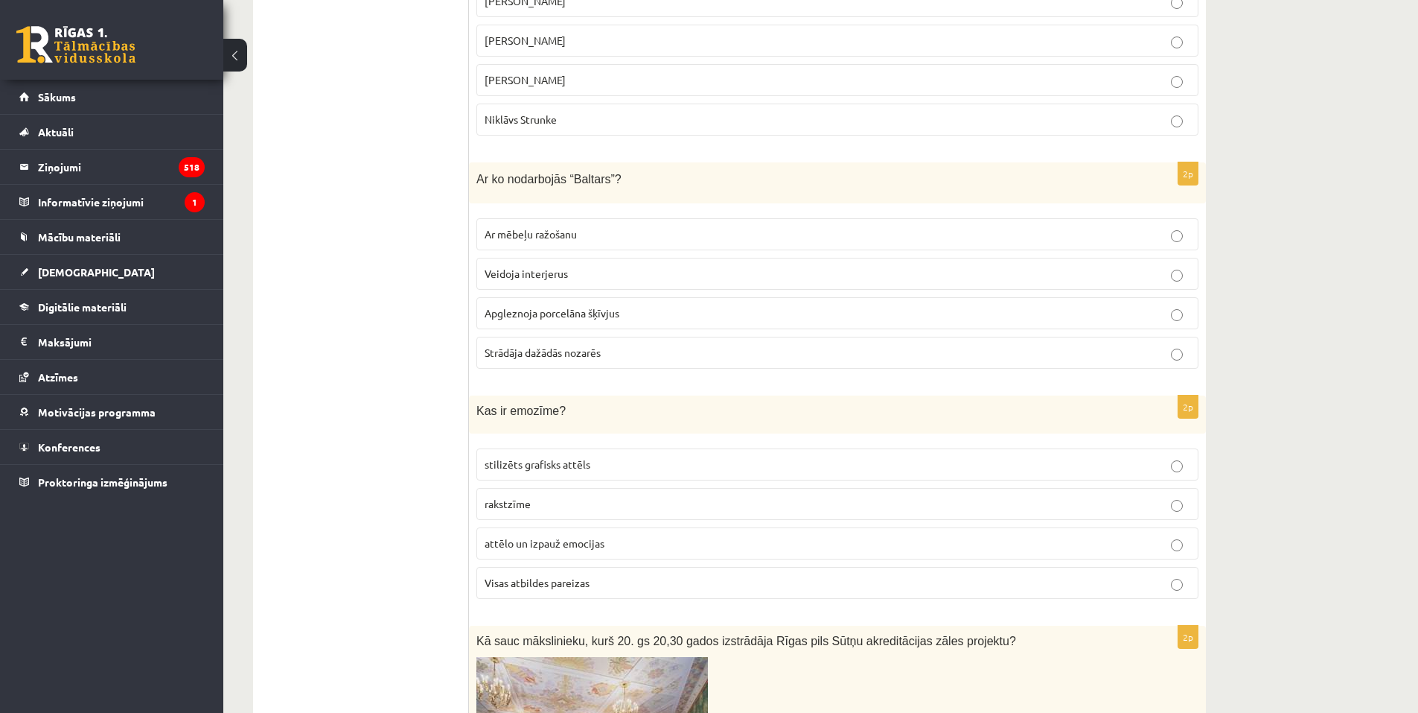
click at [542, 346] on span "Strādāja dažādās nozarēs" at bounding box center [543, 352] width 116 height 13
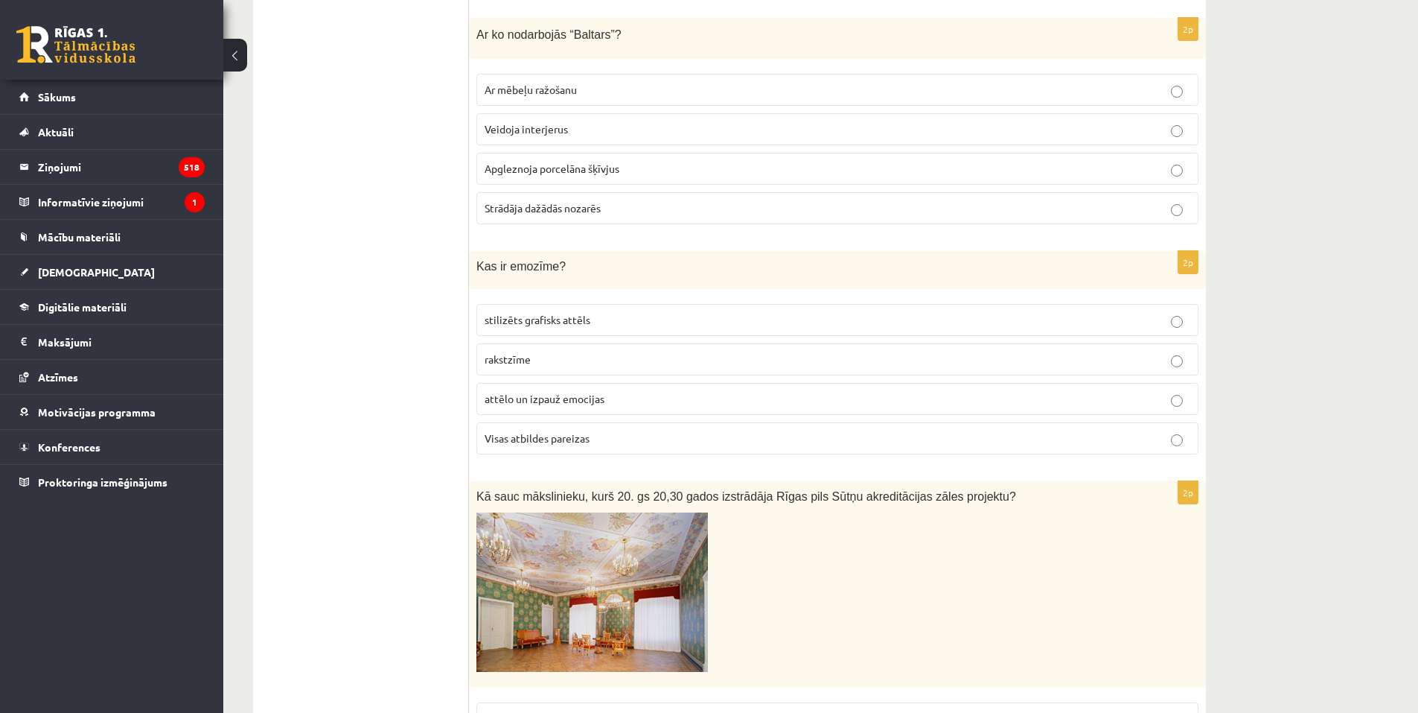
scroll to position [2599, 0]
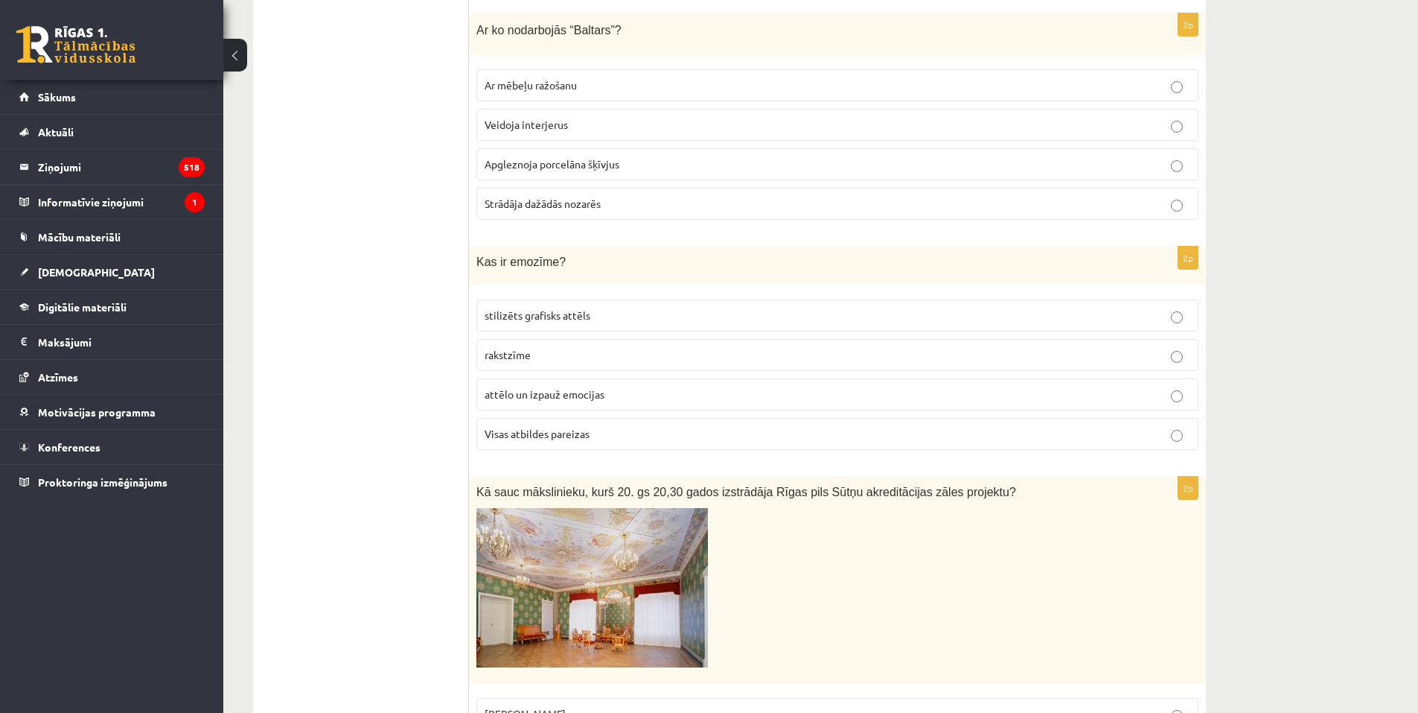
click at [494, 427] on span "Visas atbildes pareizas" at bounding box center [537, 433] width 105 height 13
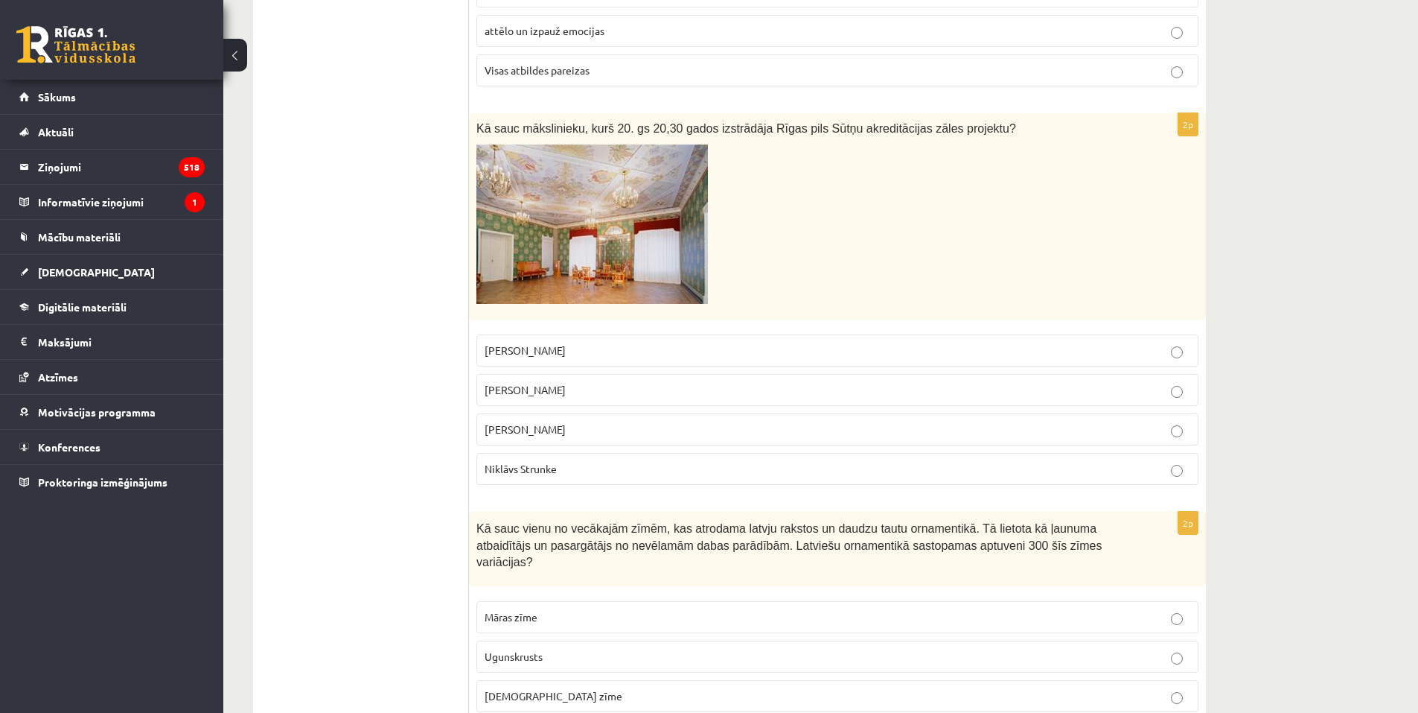
scroll to position [2972, 0]
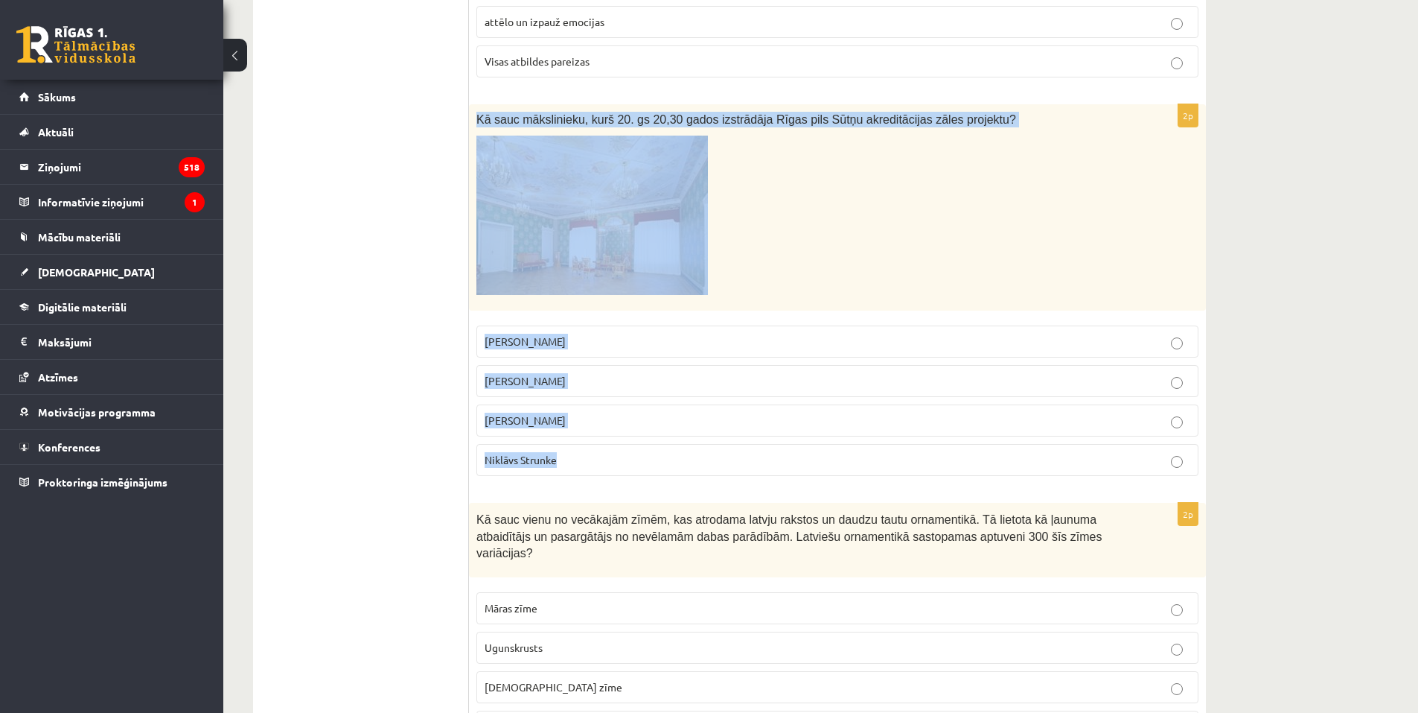
drag, startPoint x: 477, startPoint y: 100, endPoint x: 509, endPoint y: 379, distance: 281.1
click at [604, 435] on div "2p Kā sauc mākslinieku, kurš 20. gs 20,30 gados izstrādāja Rīgas pils Sūtņu akr…" at bounding box center [837, 295] width 737 height 383
copy div "Kā sauc mākslinieku, kurš 20. gs 20,30 gados izstrādāja Rīgas pils Sūtņu akredi…"
drag, startPoint x: 288, startPoint y: 358, endPoint x: 297, endPoint y: 357, distance: 9.1
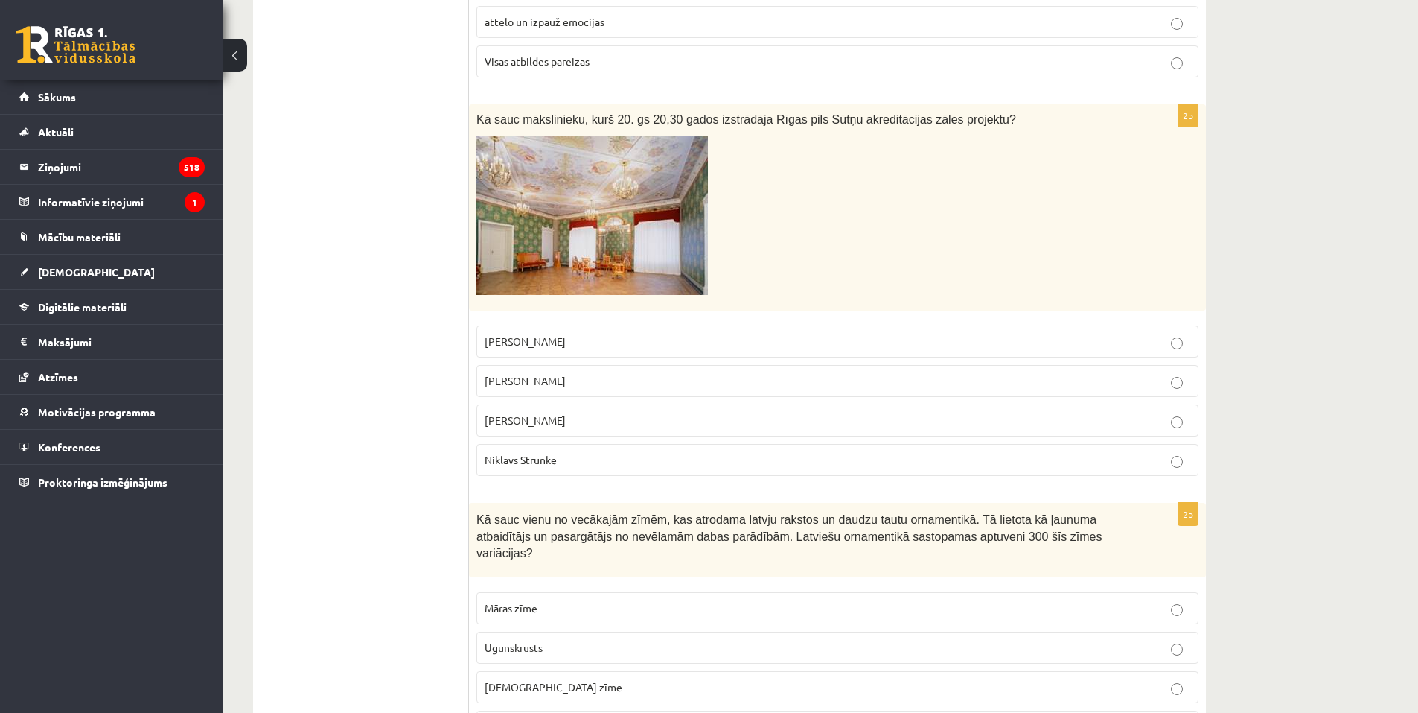
click at [560, 413] on span "Sigismunds Vidbergs" at bounding box center [525, 419] width 81 height 13
drag, startPoint x: 483, startPoint y: 405, endPoint x: 589, endPoint y: 399, distance: 106.6
click at [589, 404] on label "Sigismunds Vidbergs" at bounding box center [838, 420] width 722 height 32
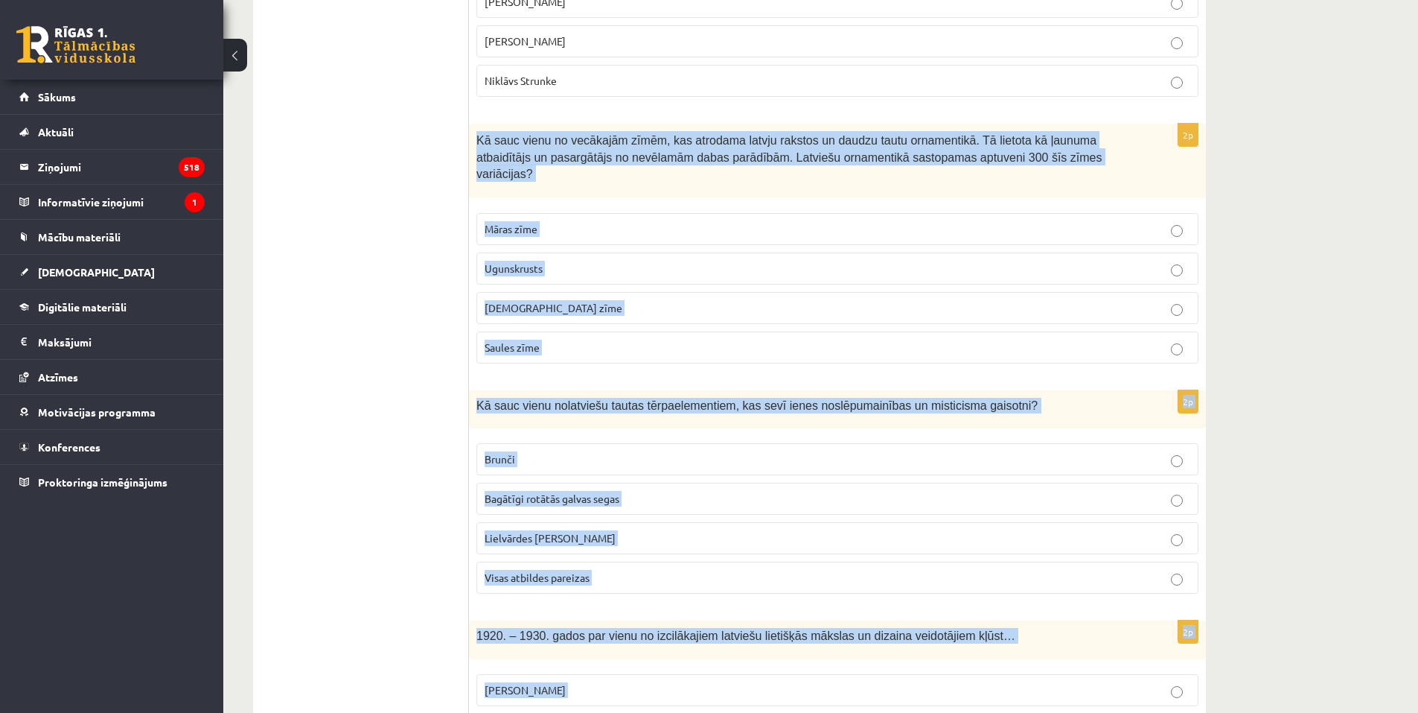
scroll to position [3487, 0]
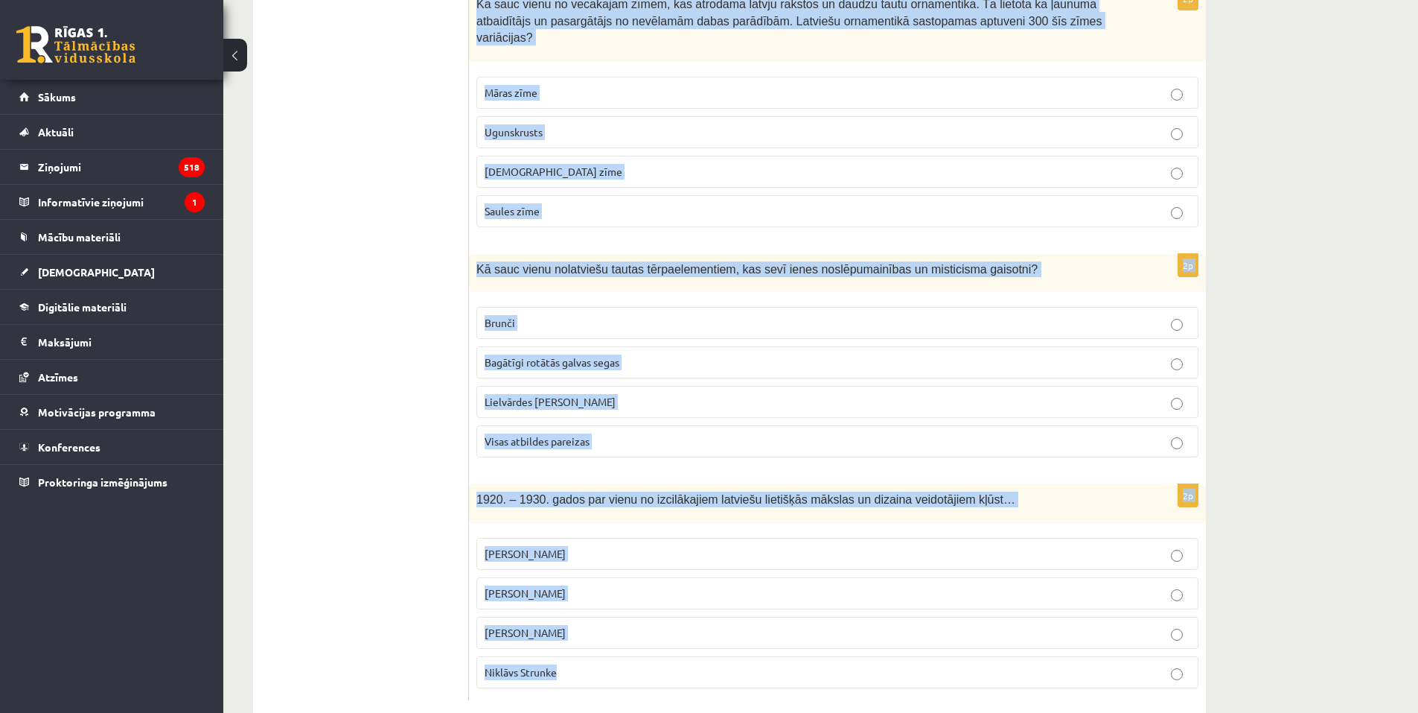
drag, startPoint x: 472, startPoint y: 121, endPoint x: 773, endPoint y: 713, distance: 664.0
copy form "Kā sauc vienu no vecākajām zīmēm, kas atrodama latvju rakstos un daudzu tautu o…"
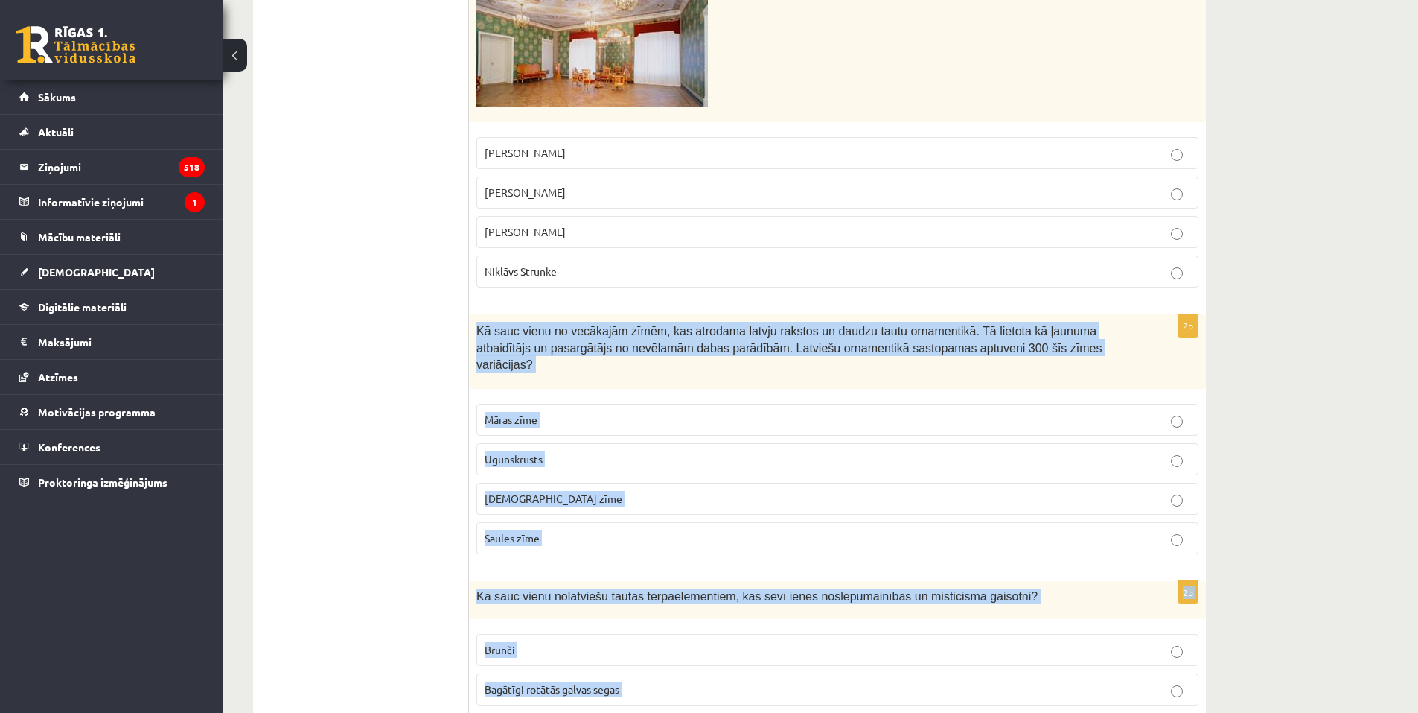
scroll to position [3338, 0]
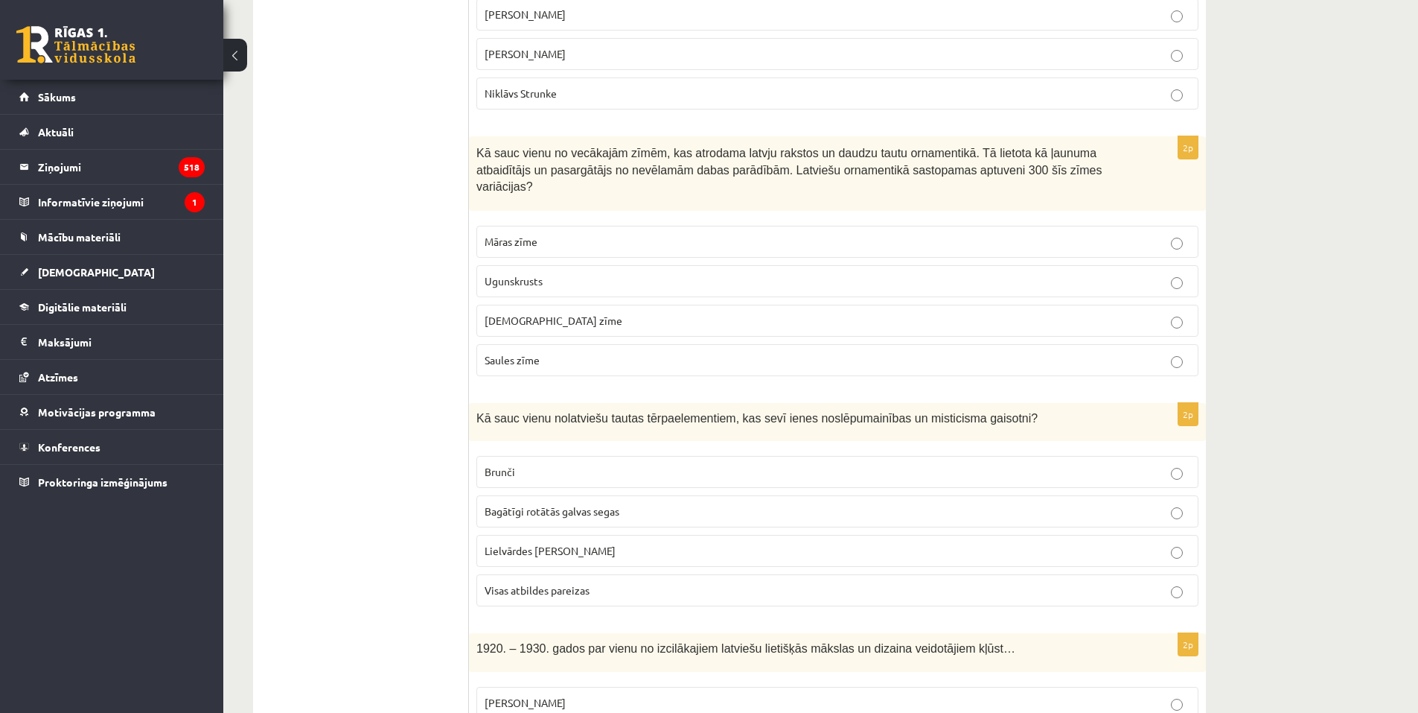
click at [514, 265] on label "Ugunskrusts" at bounding box center [838, 281] width 722 height 32
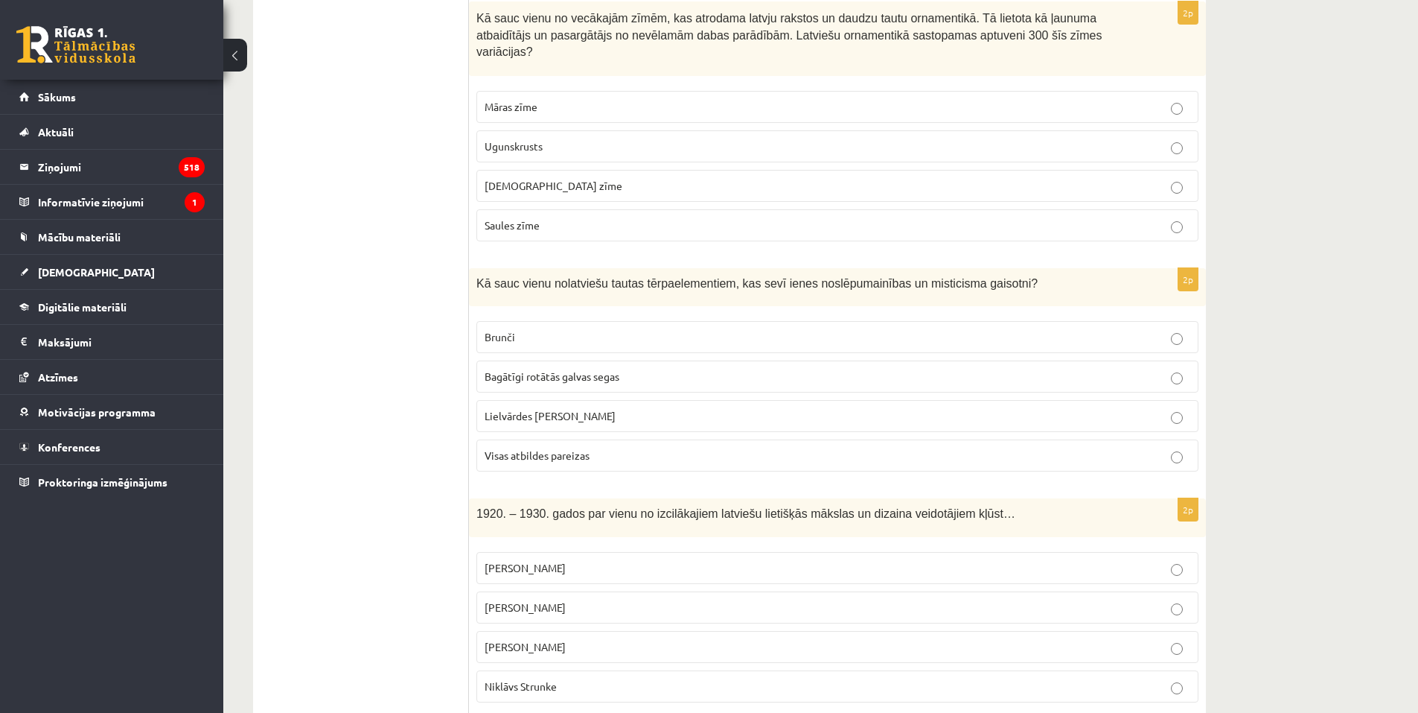
scroll to position [3487, 0]
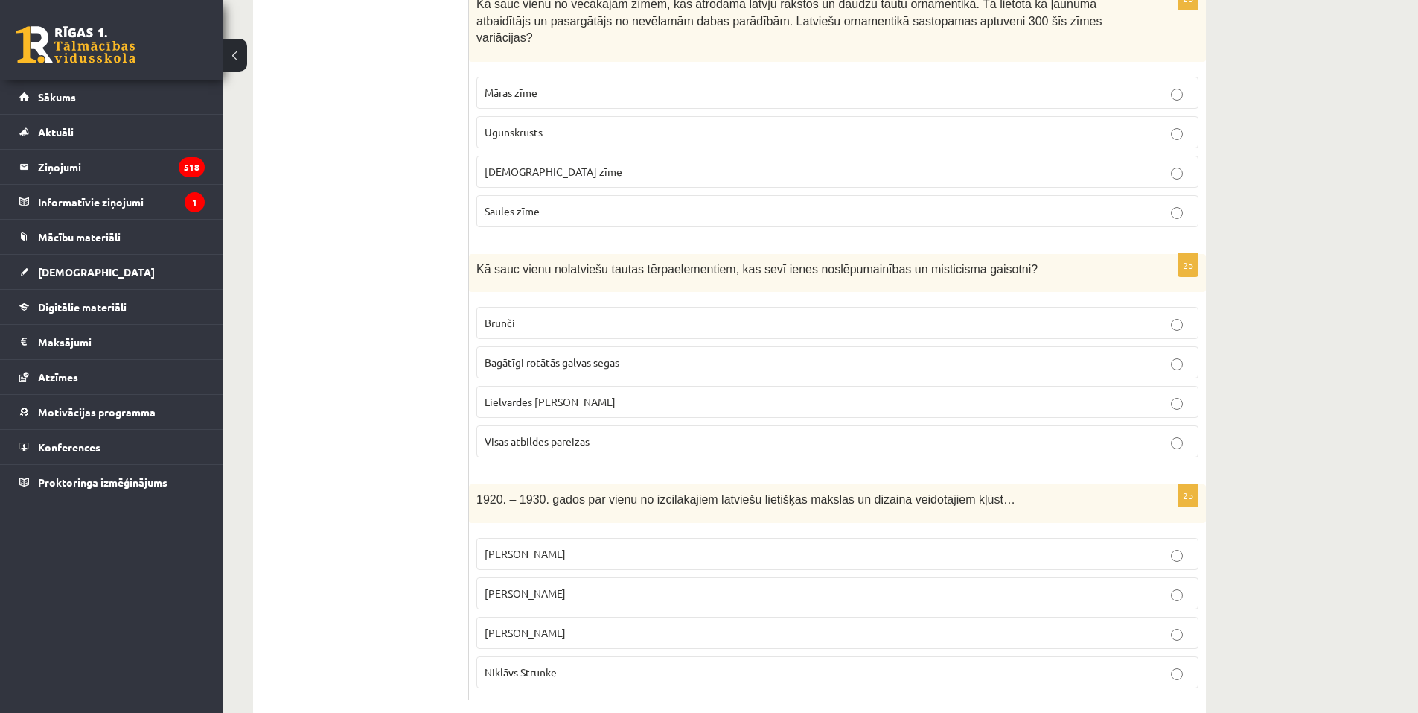
click at [520, 434] on span "Visas atbildes pareizas" at bounding box center [537, 440] width 105 height 13
click at [500, 547] on span "Romāns Suta" at bounding box center [525, 553] width 81 height 13
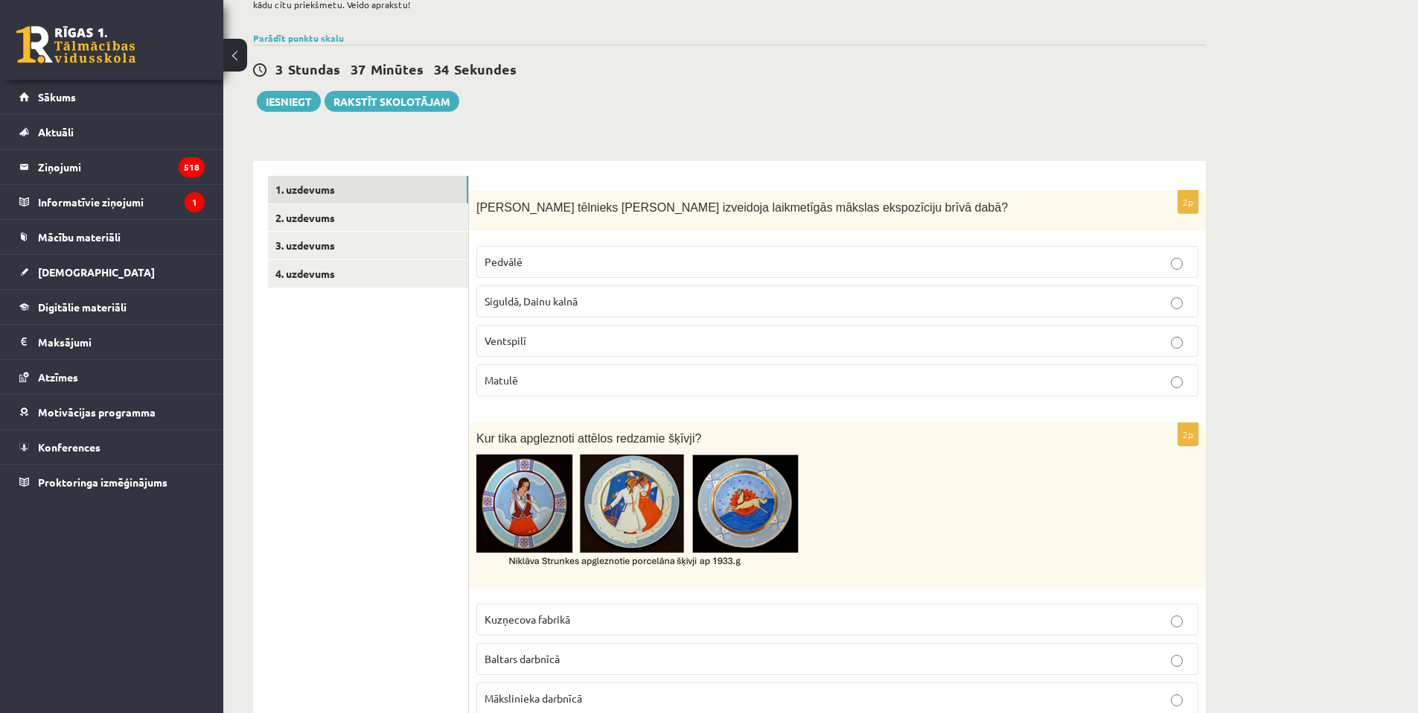
scroll to position [28, 0]
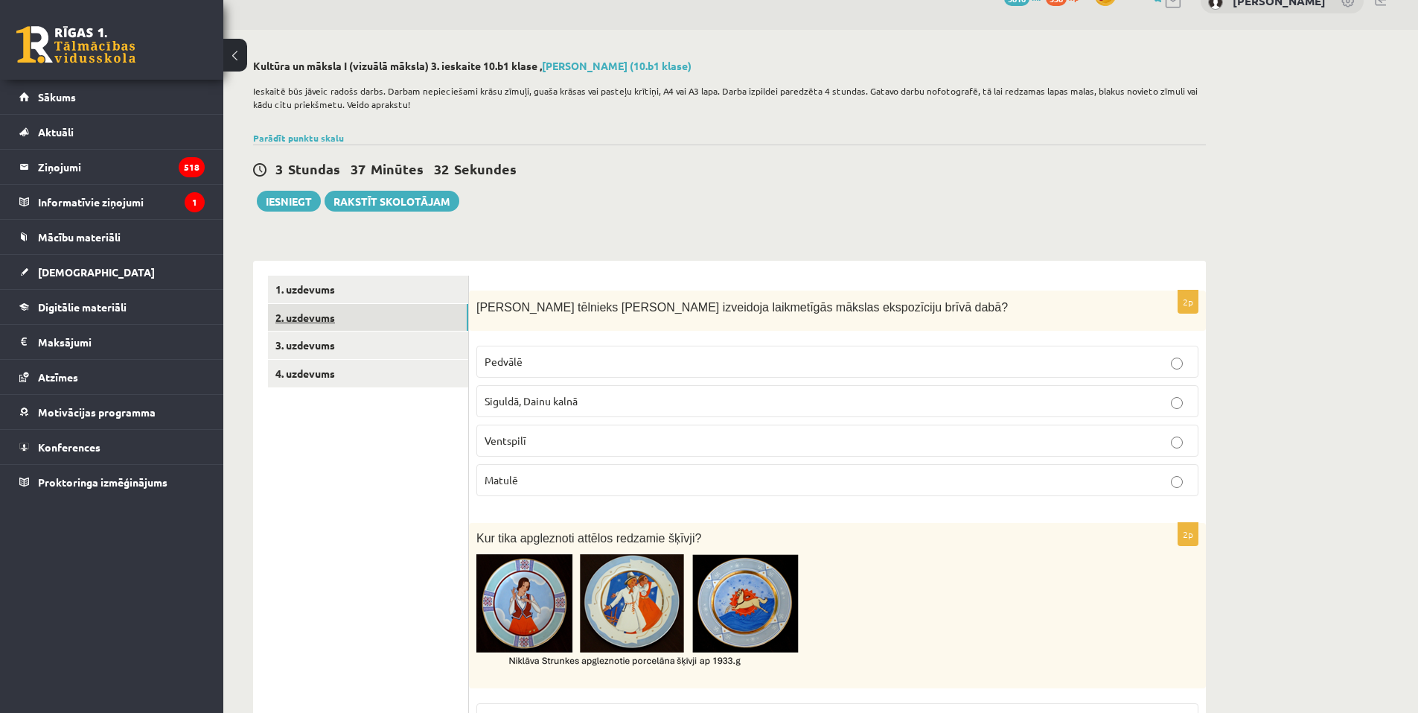
click at [326, 322] on link "2. uzdevums" at bounding box center [368, 318] width 200 height 28
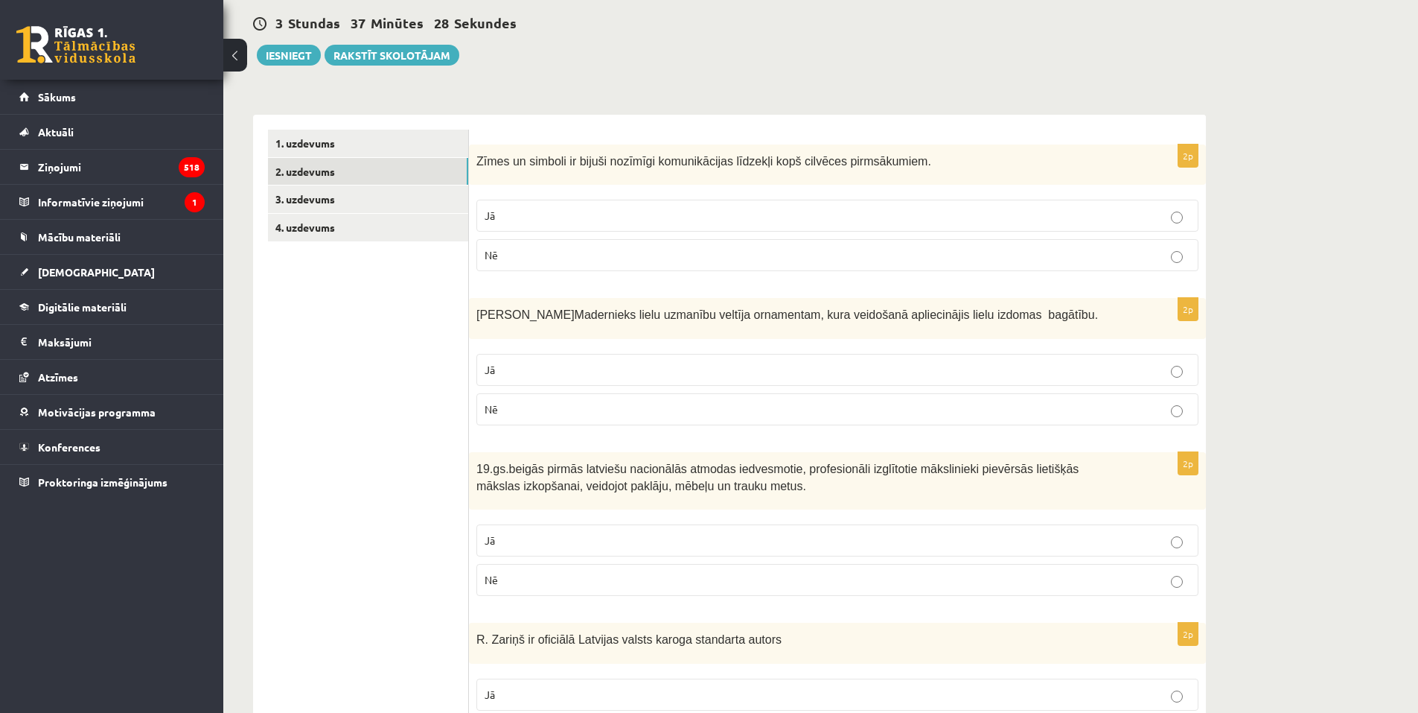
scroll to position [0, 0]
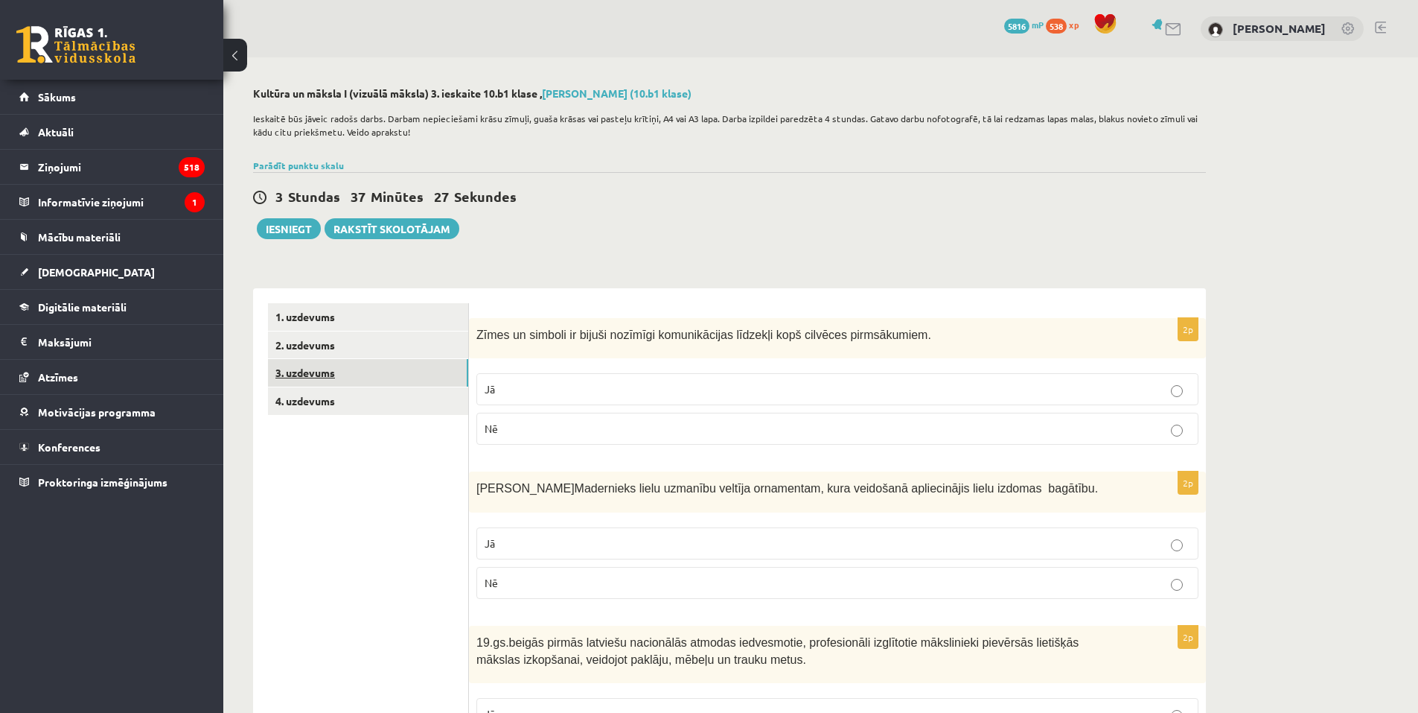
click at [364, 374] on link "3. uzdevums" at bounding box center [368, 373] width 200 height 28
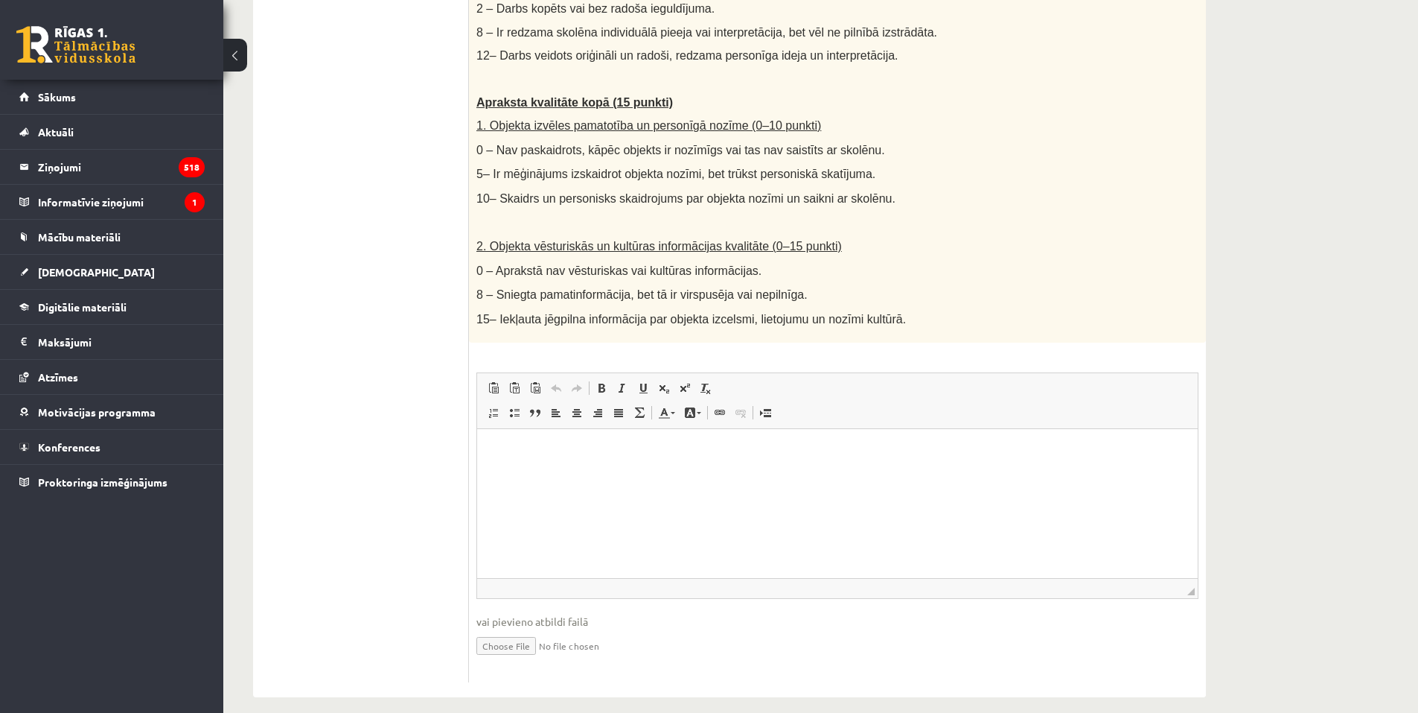
click at [529, 631] on input "file" at bounding box center [838, 644] width 722 height 31
click at [529, 462] on html at bounding box center [837, 450] width 721 height 45
click at [527, 634] on input "file" at bounding box center [838, 644] width 722 height 31
type input "**********"
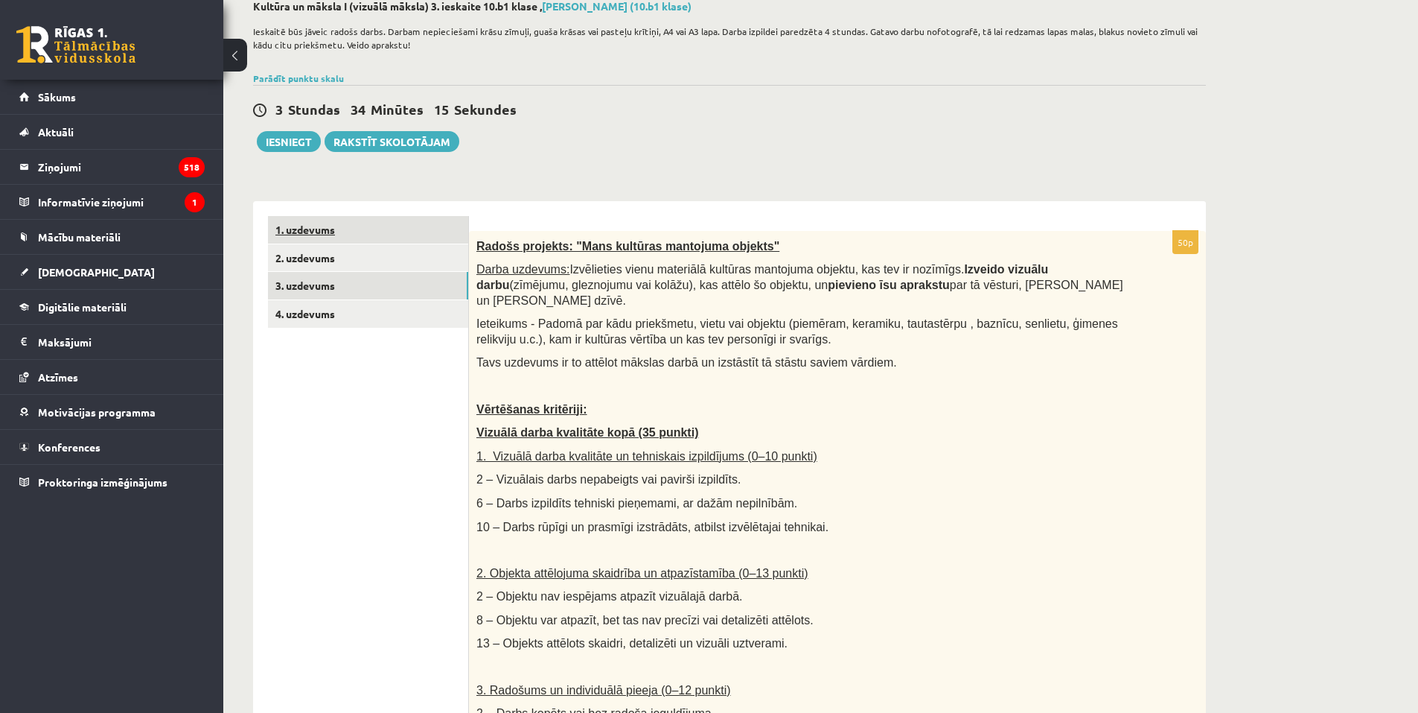
scroll to position [63, 0]
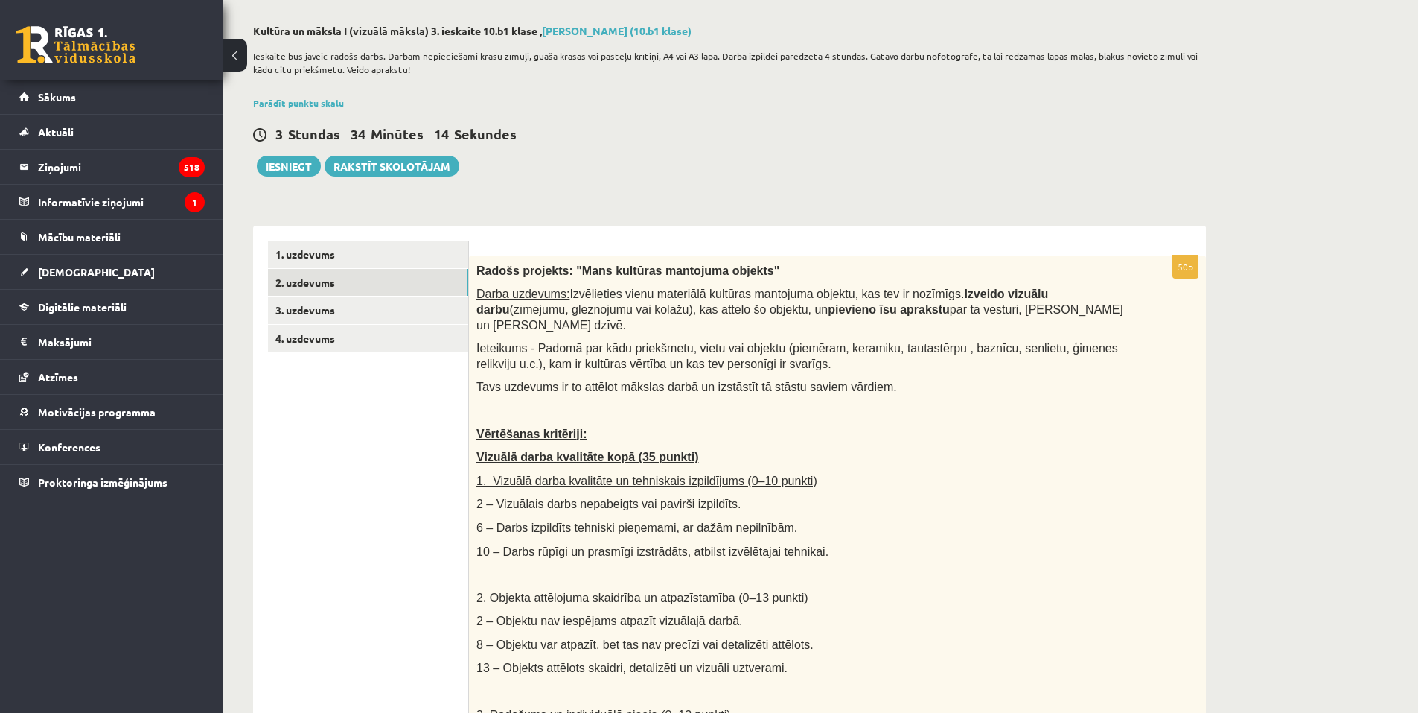
click at [358, 287] on link "2. uzdevums" at bounding box center [368, 283] width 200 height 28
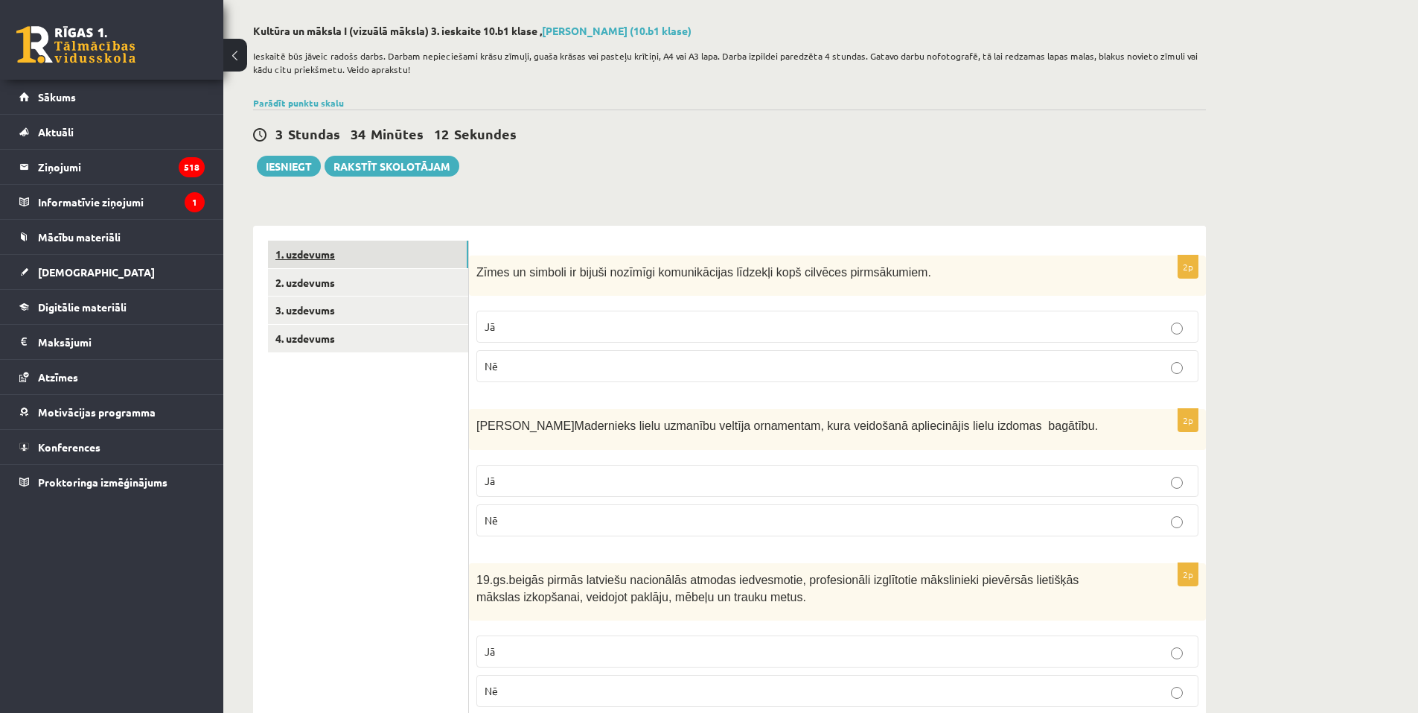
click at [383, 255] on link "1. uzdevums" at bounding box center [368, 255] width 200 height 28
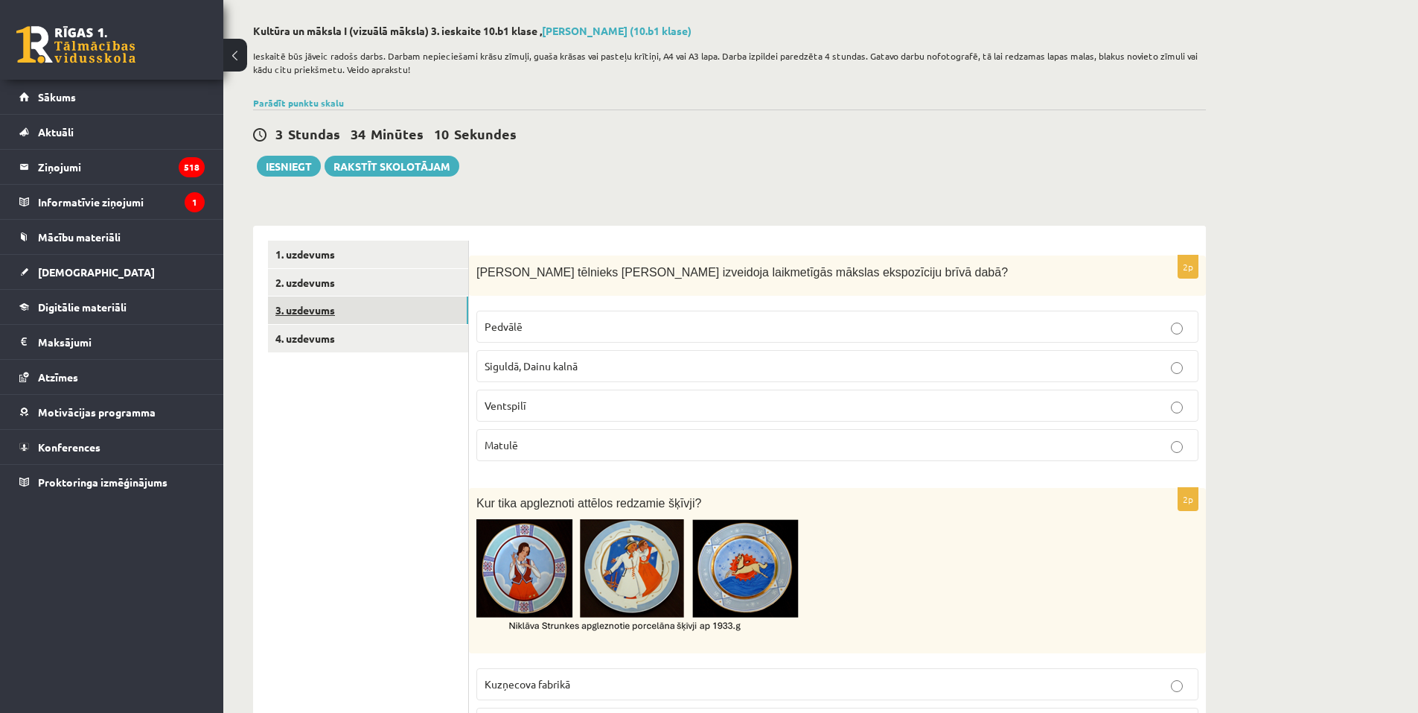
click at [348, 311] on link "3. uzdevums" at bounding box center [368, 310] width 200 height 28
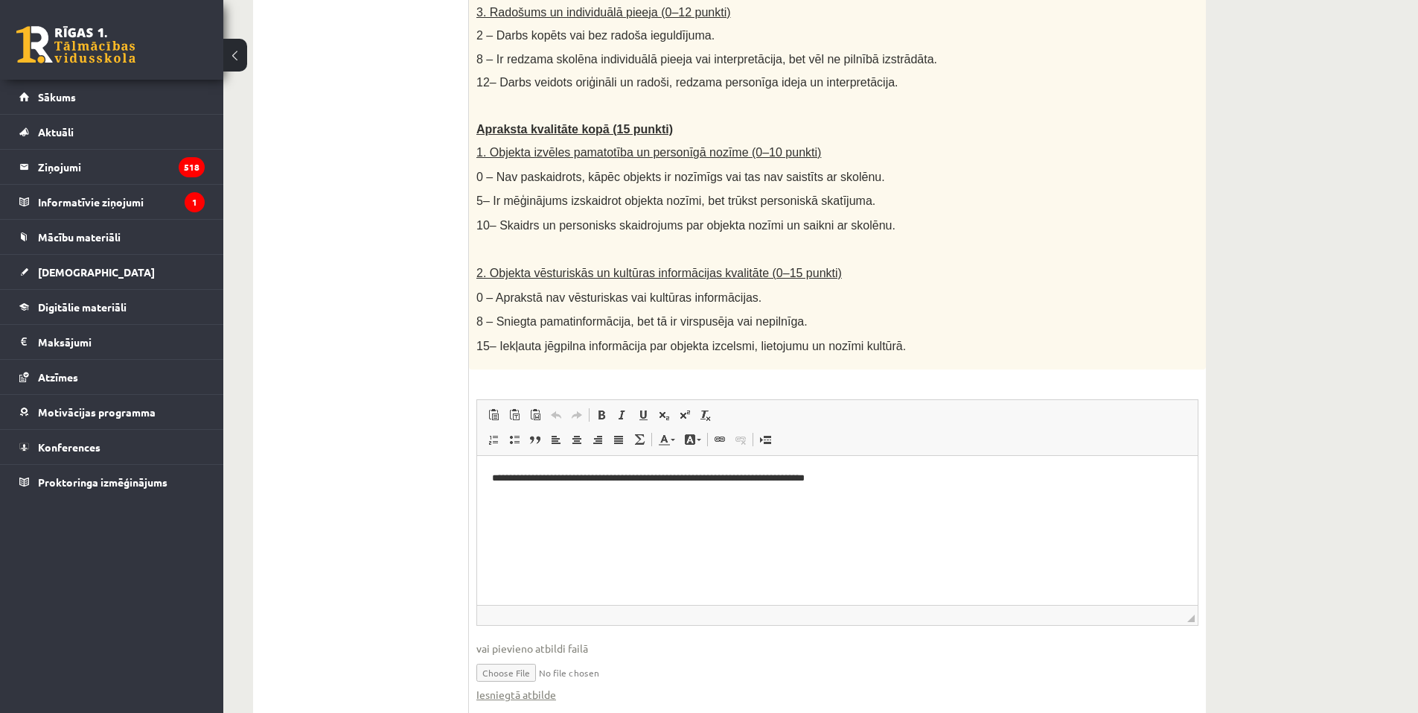
scroll to position [807, 0]
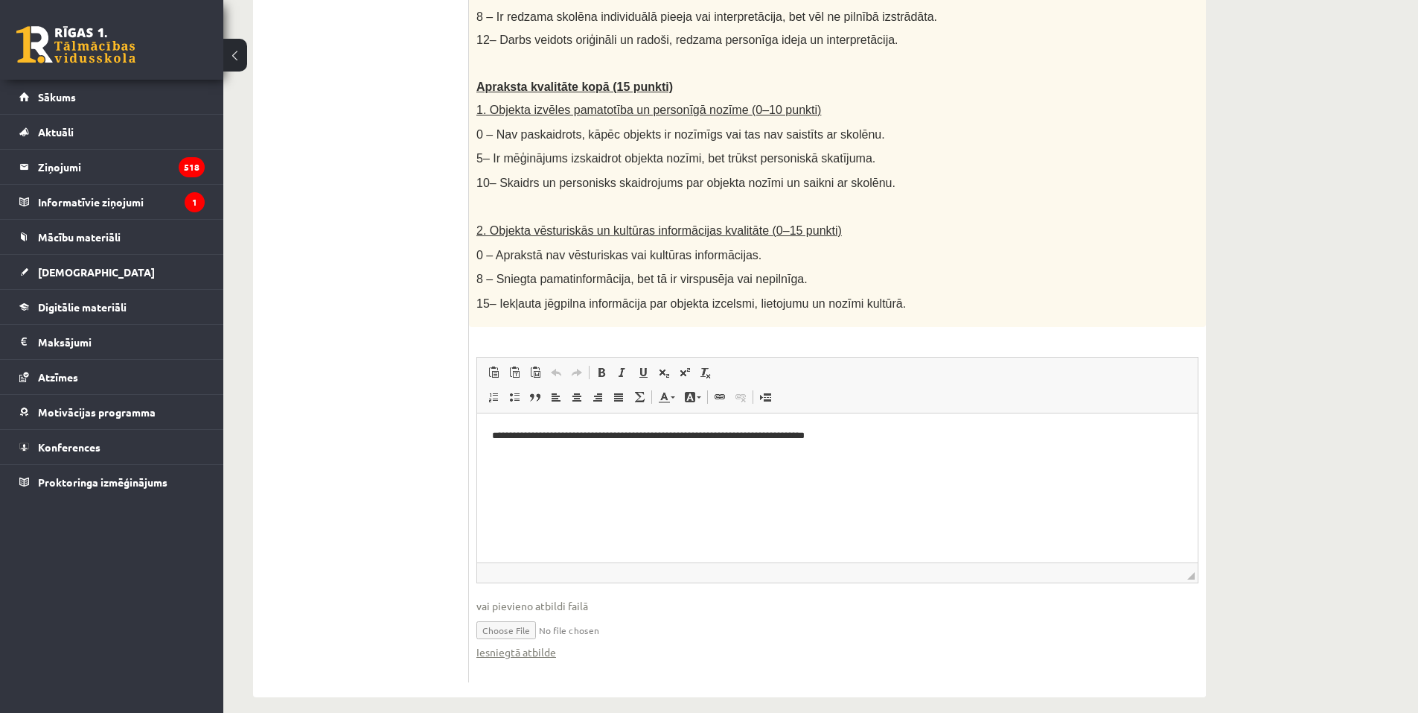
click at [858, 435] on p "**********" at bounding box center [837, 435] width 691 height 16
click at [902, 433] on p "**********" at bounding box center [837, 435] width 691 height 16
drag, startPoint x: 894, startPoint y: 432, endPoint x: 971, endPoint y: 426, distance: 76.9
click at [896, 430] on p "**********" at bounding box center [837, 435] width 691 height 16
click at [1159, 439] on p "**********" at bounding box center [837, 435] width 691 height 16
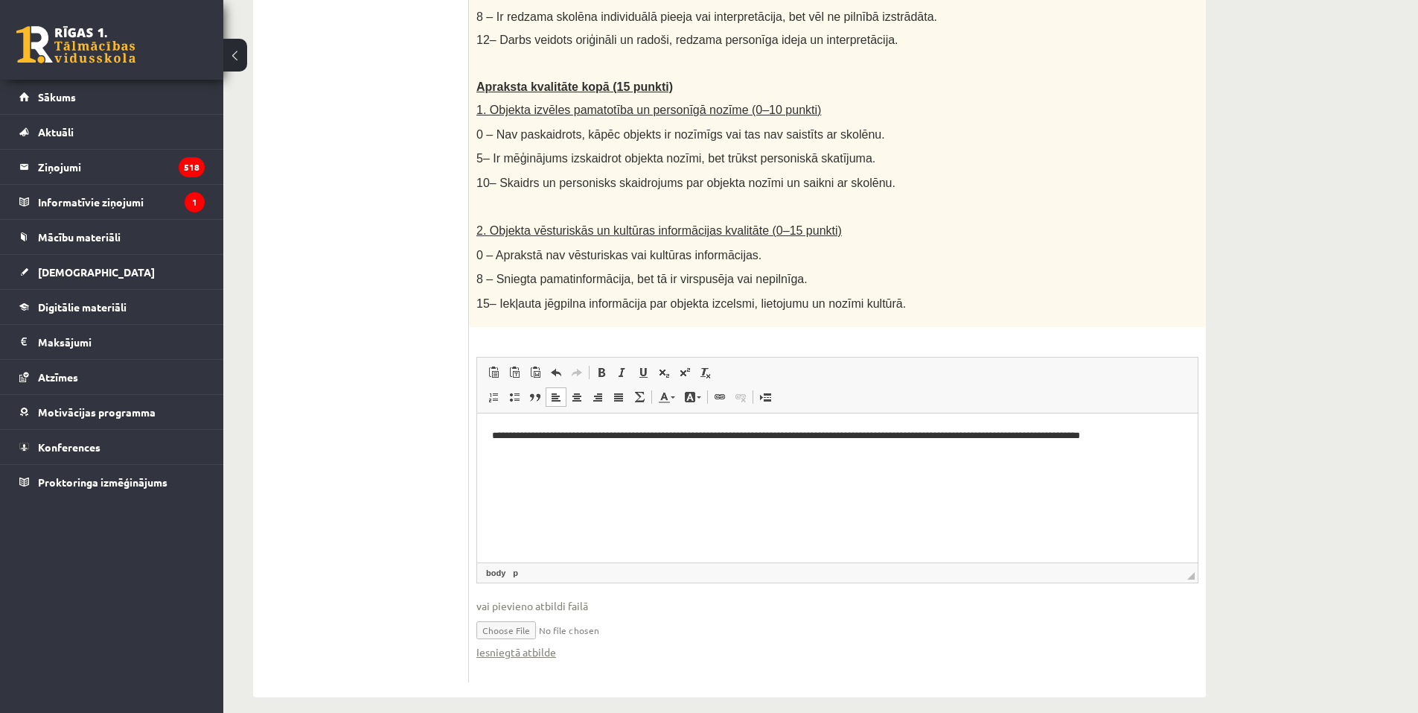
click at [1128, 436] on p "**********" at bounding box center [837, 435] width 691 height 16
click at [1171, 436] on p "**********" at bounding box center [837, 435] width 691 height 16
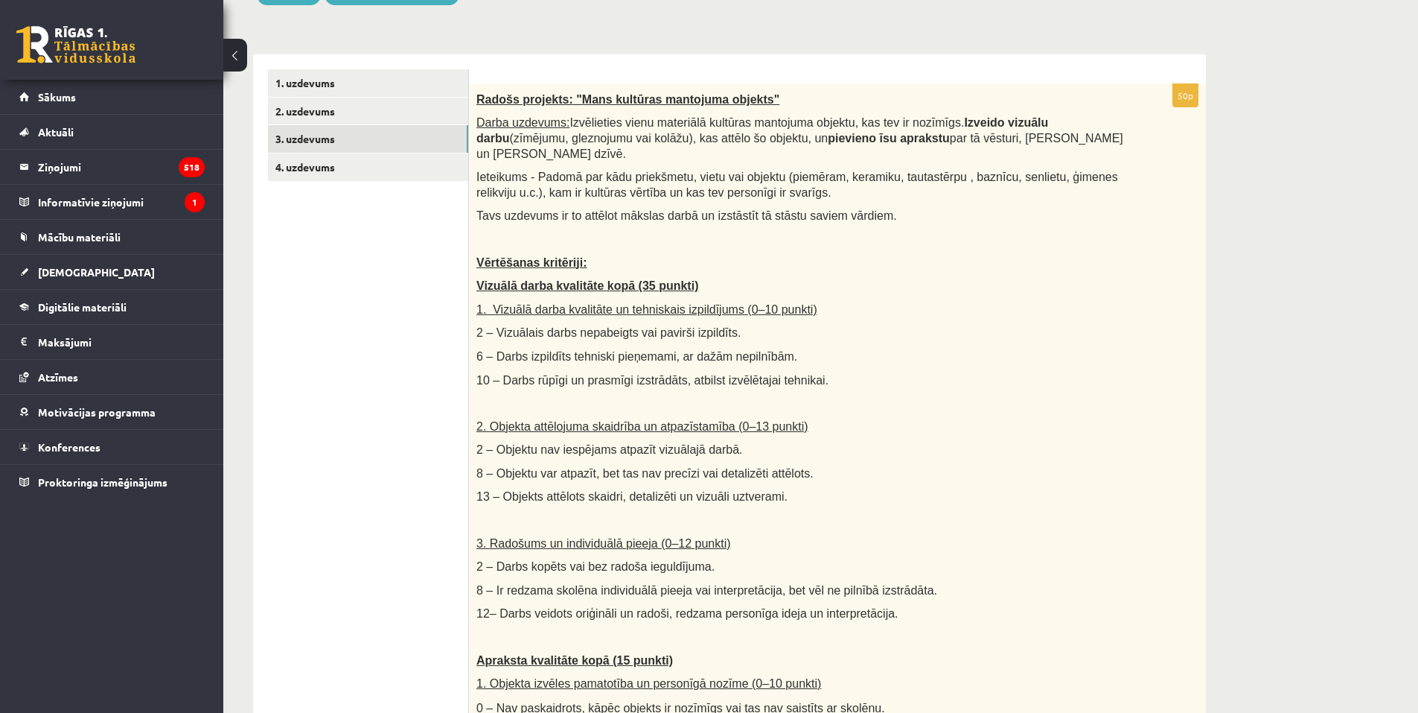
scroll to position [137, 0]
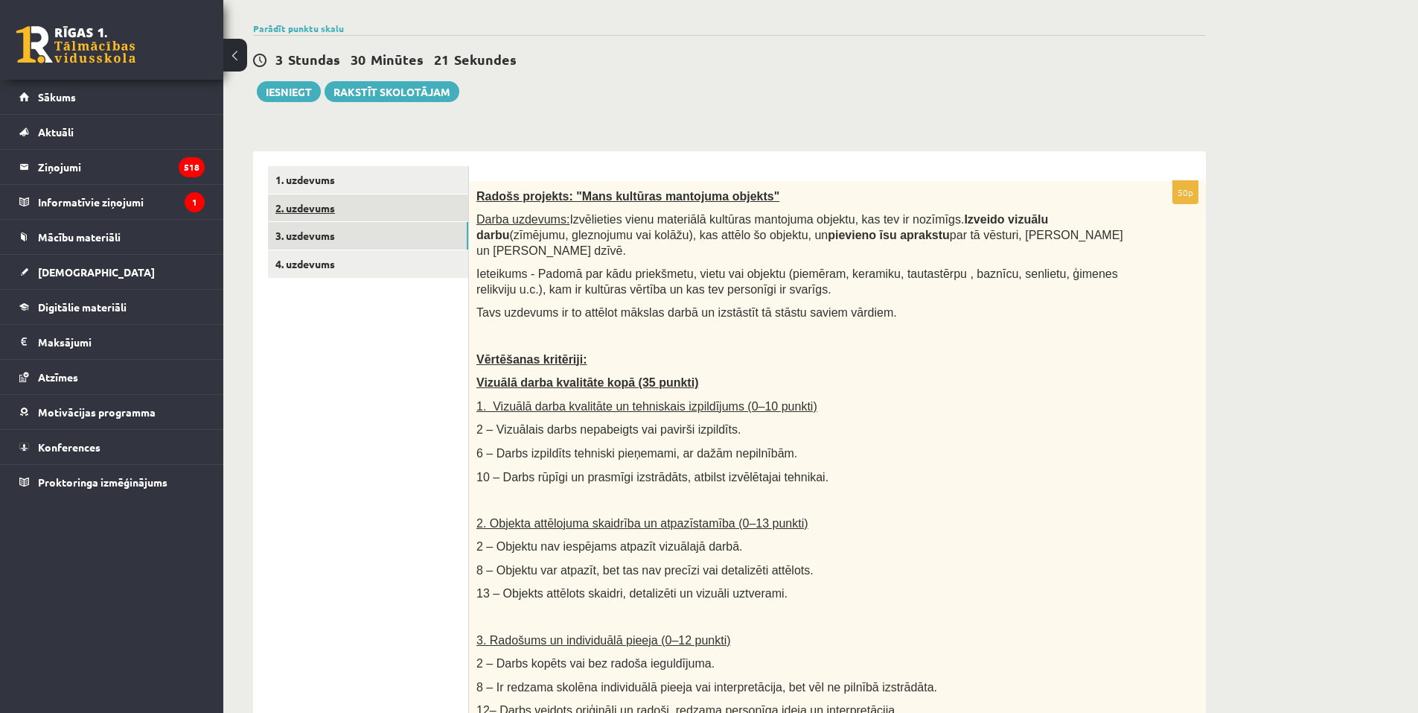
click at [363, 221] on link "2. uzdevums" at bounding box center [368, 208] width 200 height 28
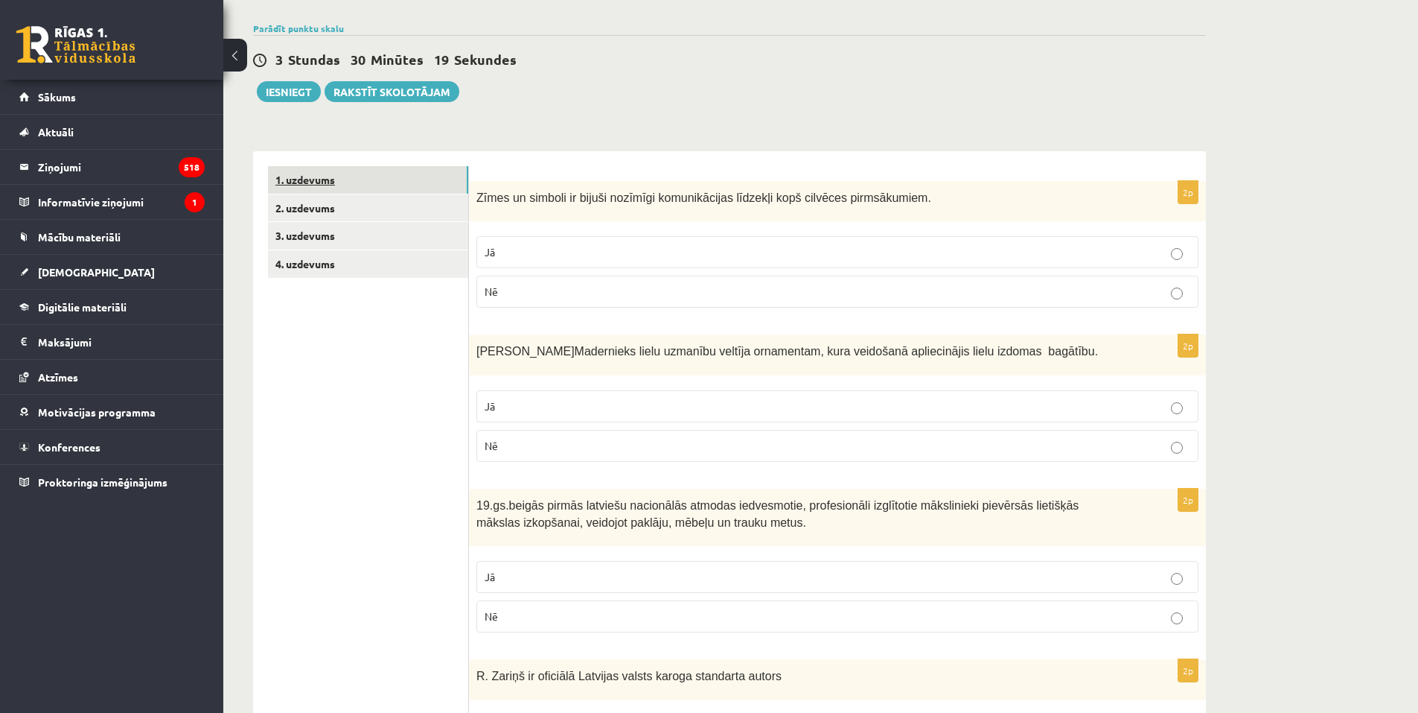
click at [376, 187] on link "1. uzdevums" at bounding box center [368, 180] width 200 height 28
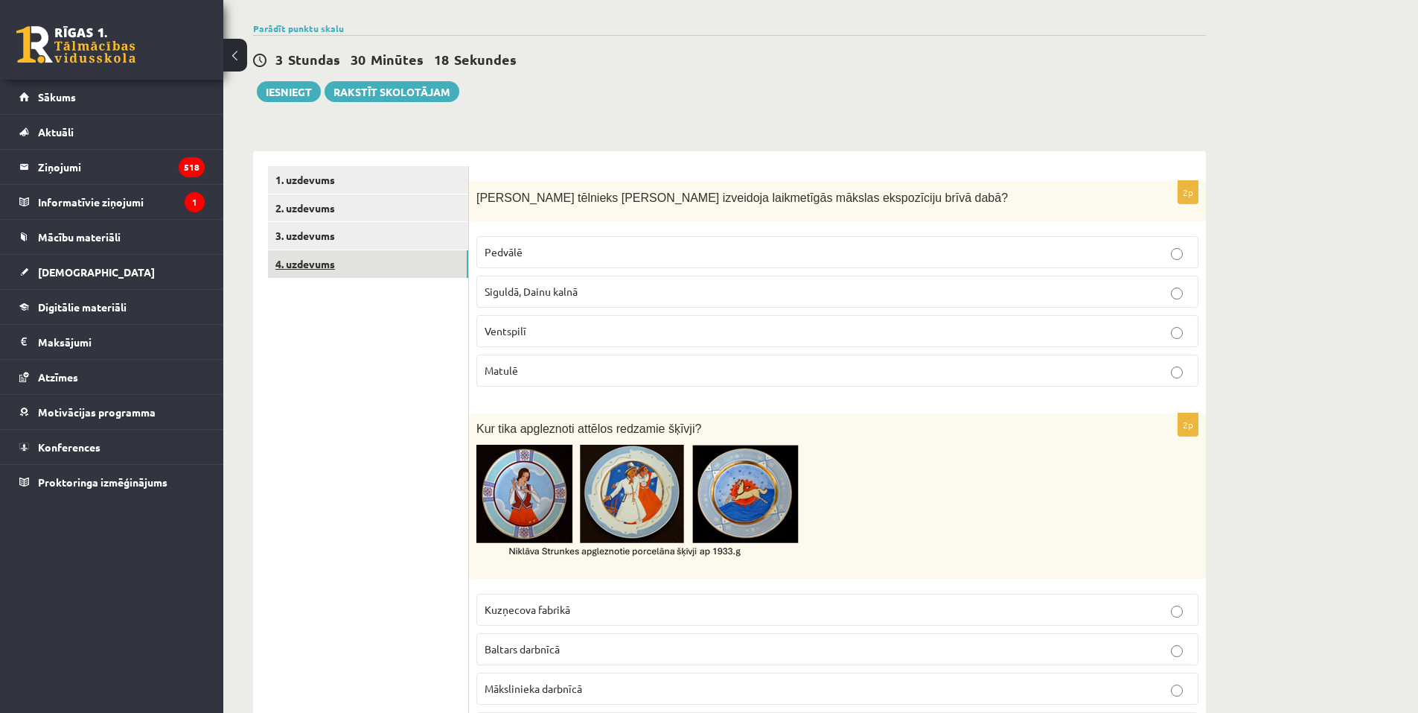
click at [392, 266] on link "4. uzdevums" at bounding box center [368, 264] width 200 height 28
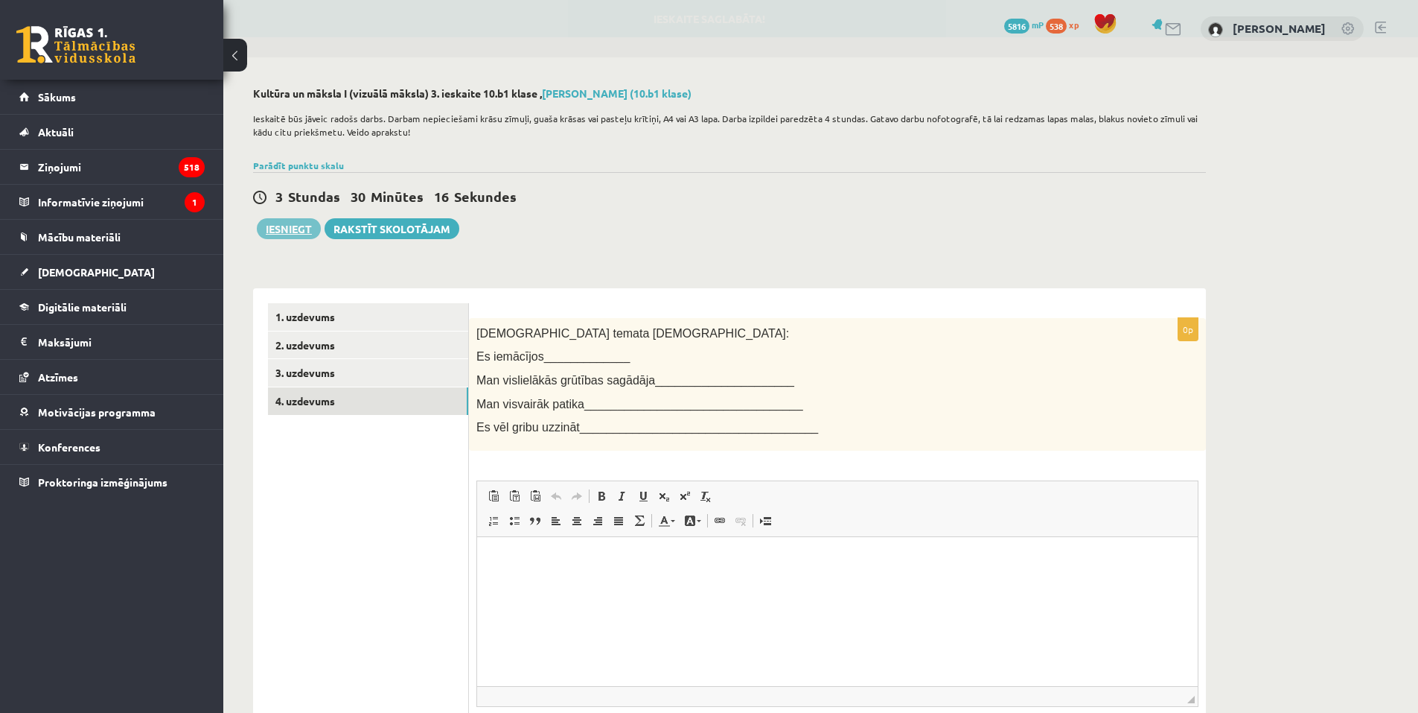
scroll to position [0, 0]
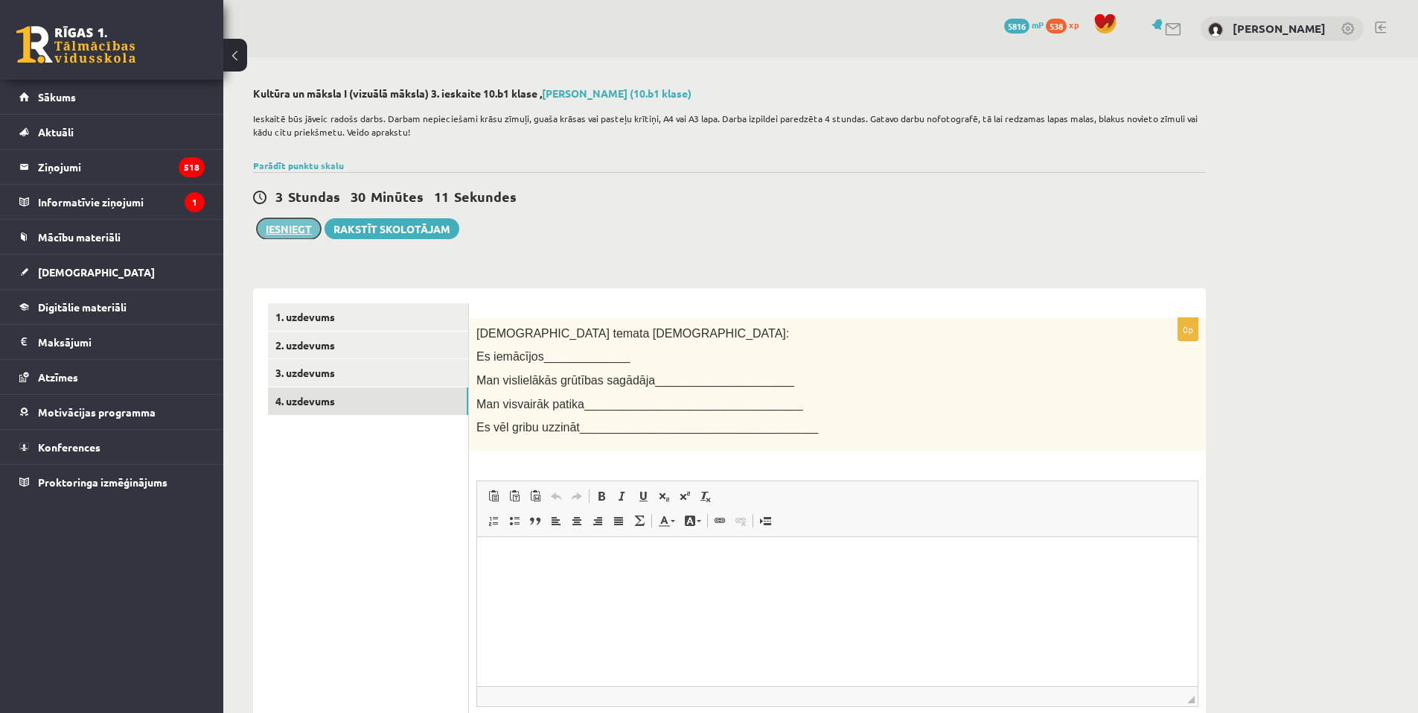
click at [303, 230] on button "Iesniegt" at bounding box center [289, 228] width 64 height 21
drag, startPoint x: 433, startPoint y: 88, endPoint x: 483, endPoint y: 92, distance: 50.0
click at [483, 92] on h2 "Kultūra un māksla I (vizuālā māksla) 3. ieskaite 10.b1 klase , Arnella Baijere …" at bounding box center [729, 93] width 953 height 13
copy h2 "3. ieskaite"
click at [389, 375] on link "3. uzdevums" at bounding box center [368, 373] width 200 height 28
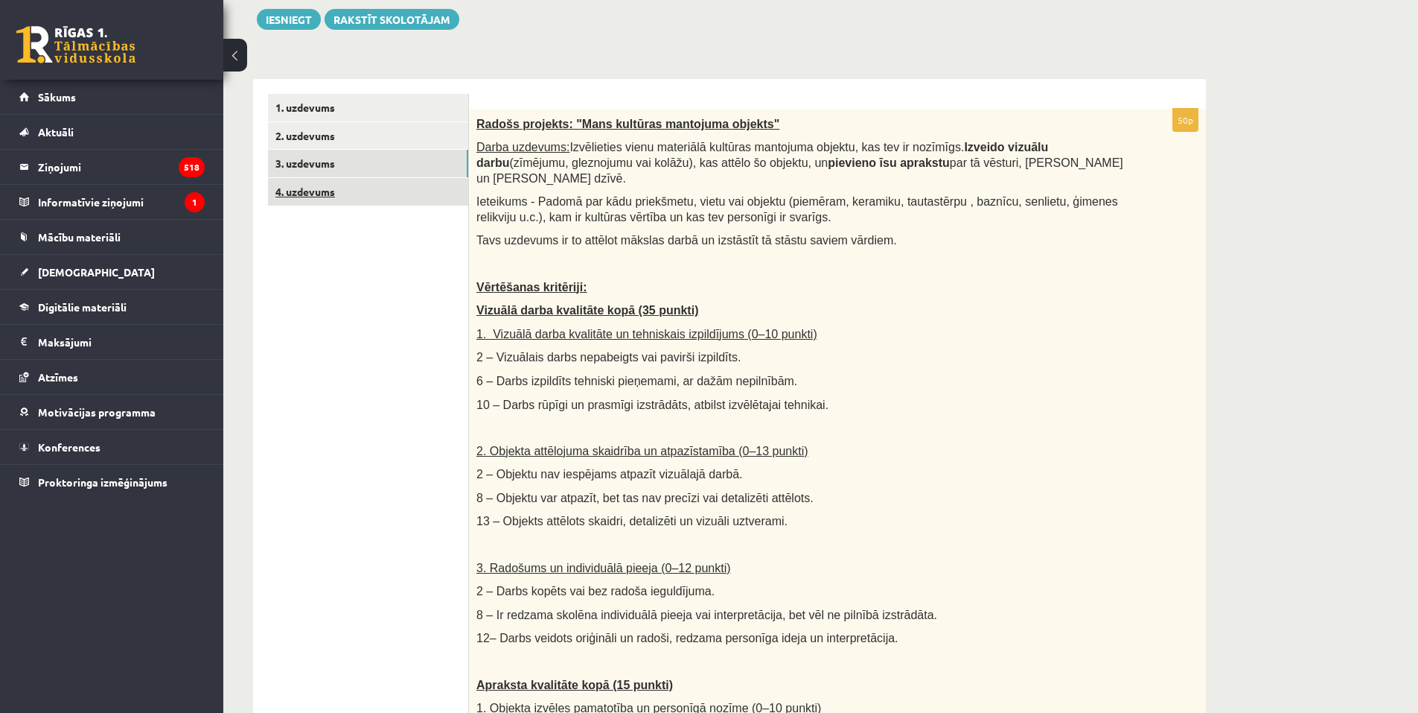
scroll to position [137, 0]
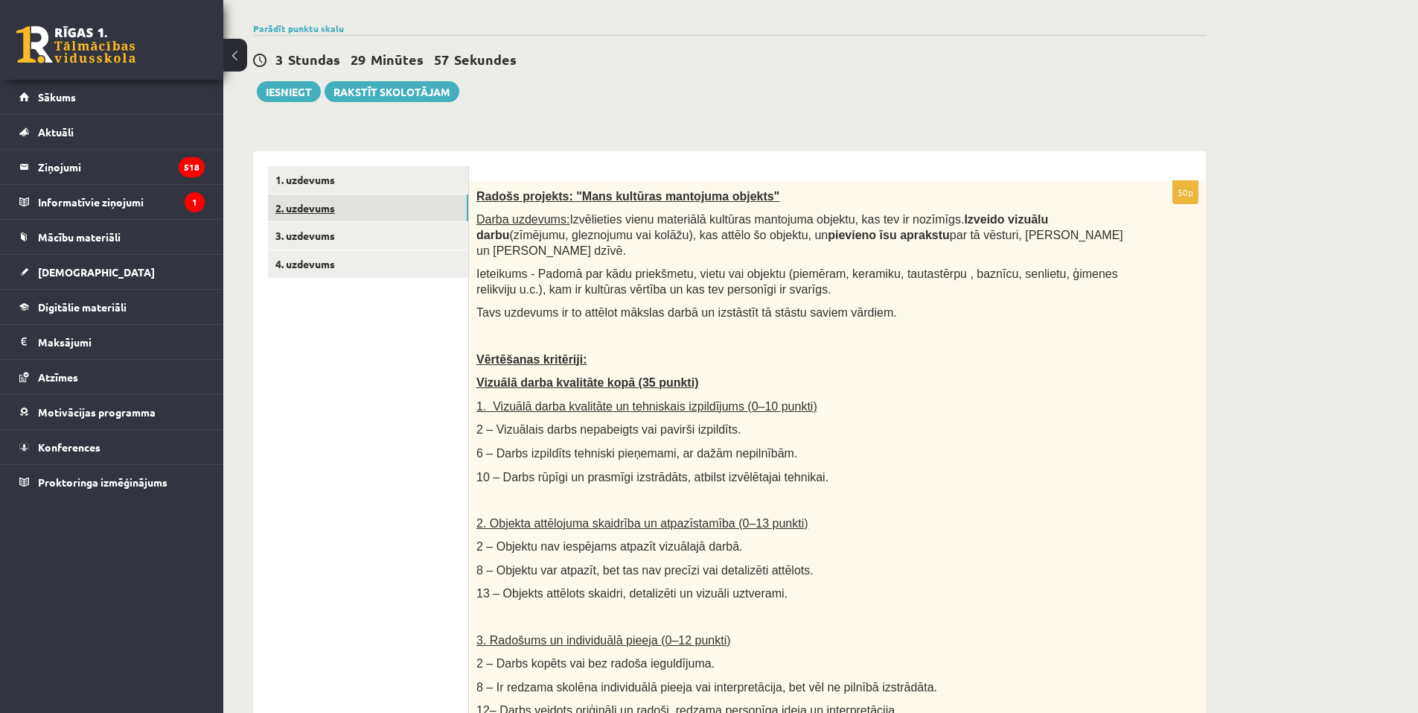
click at [360, 220] on link "2. uzdevums" at bounding box center [368, 208] width 200 height 28
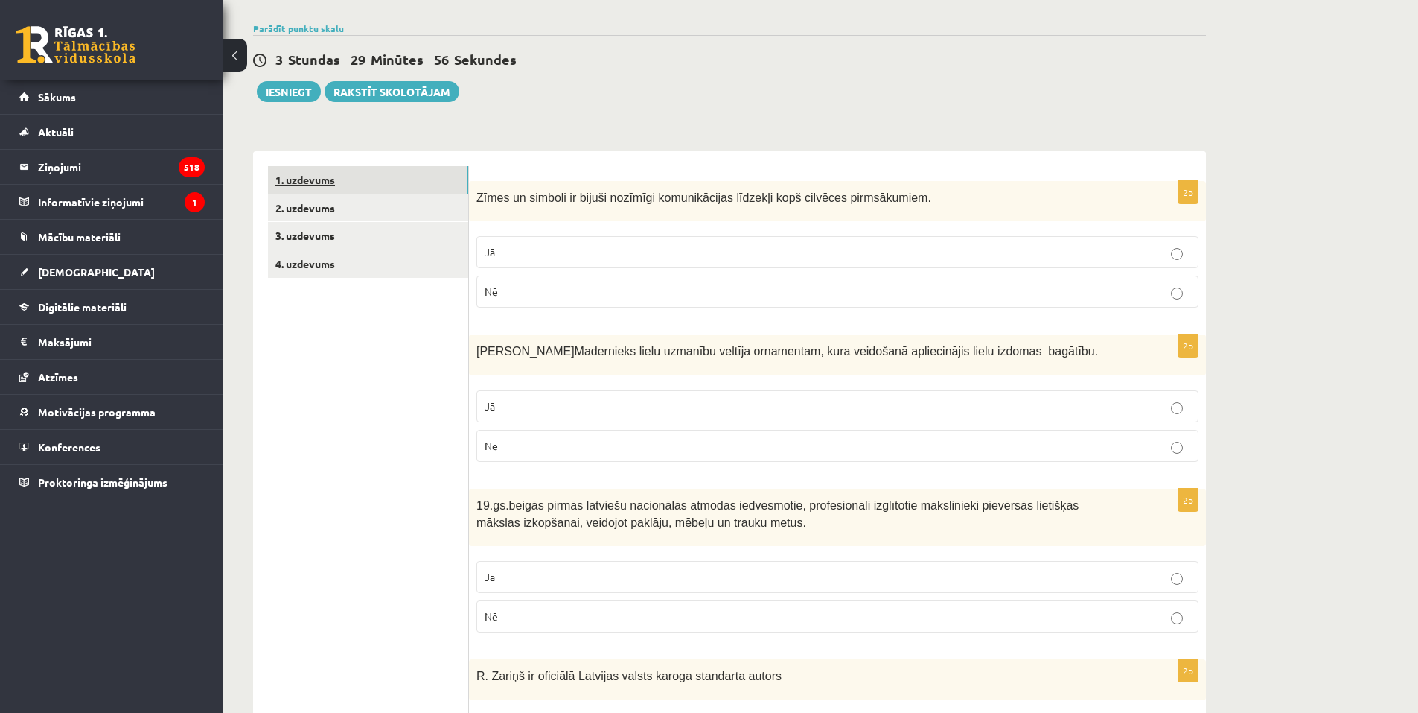
click at [364, 173] on link "1. uzdevums" at bounding box center [368, 180] width 200 height 28
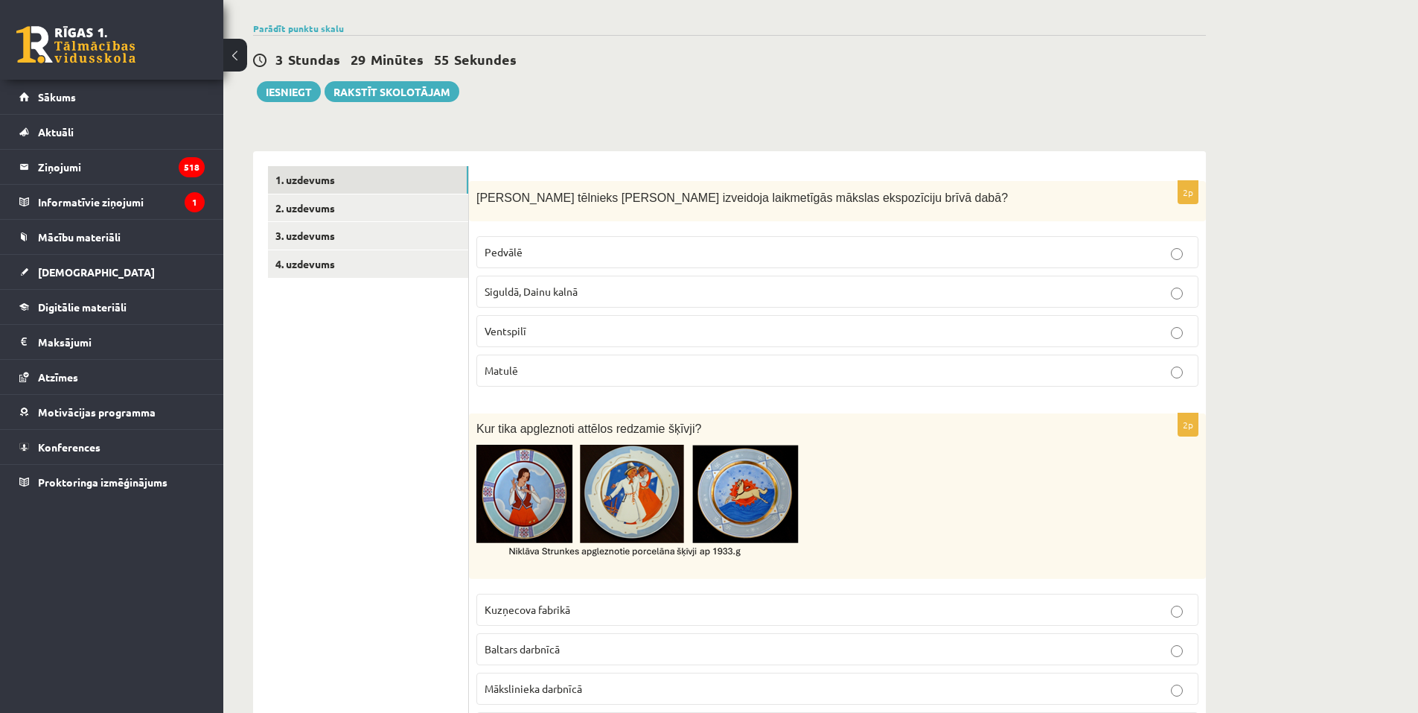
scroll to position [63, 0]
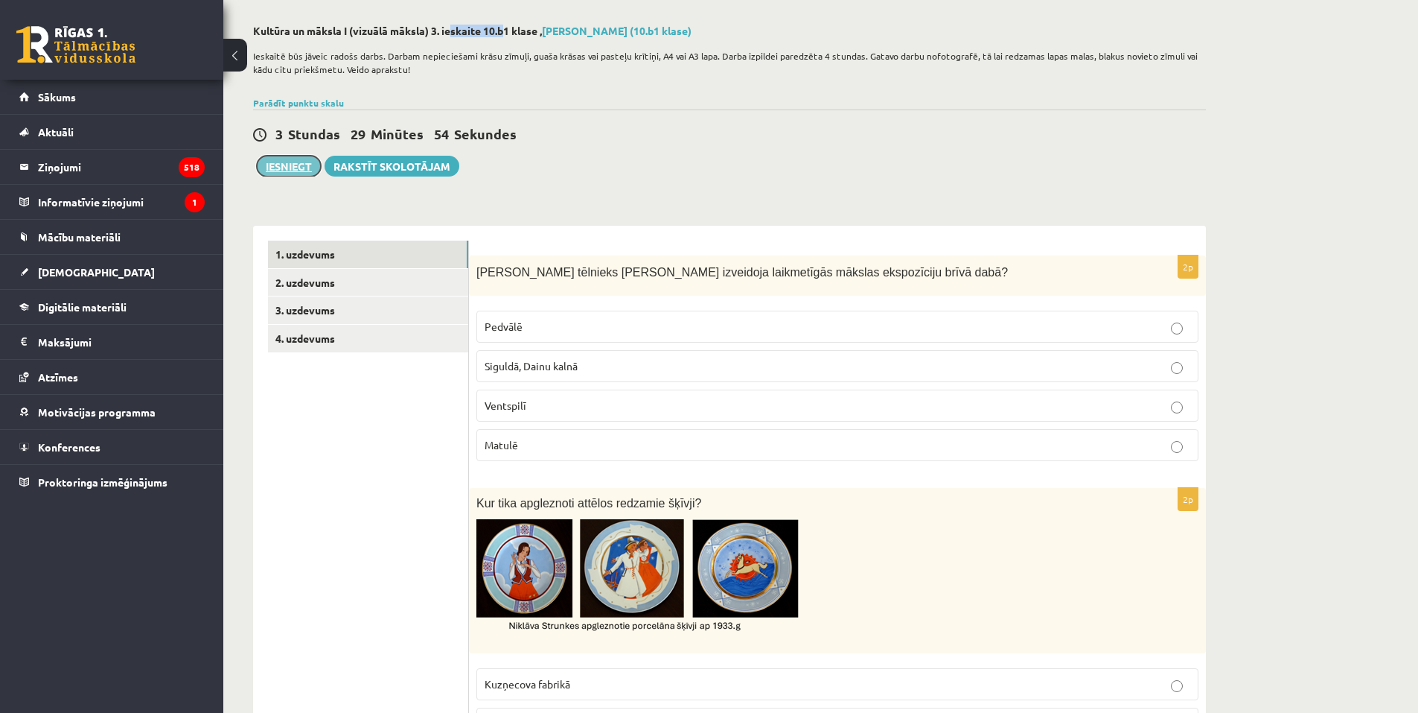
click at [276, 169] on button "Iesniegt" at bounding box center [289, 166] width 64 height 21
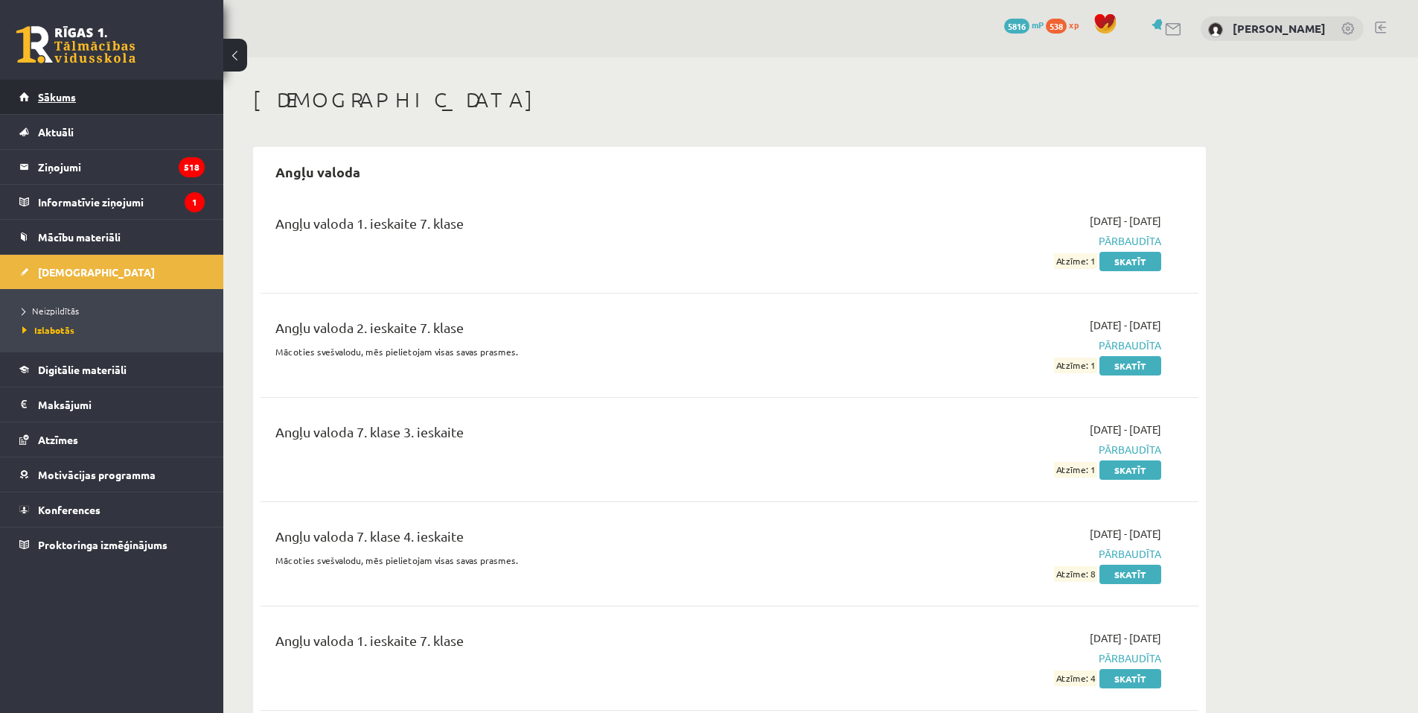
click at [157, 111] on link "Sākums" at bounding box center [111, 97] width 185 height 34
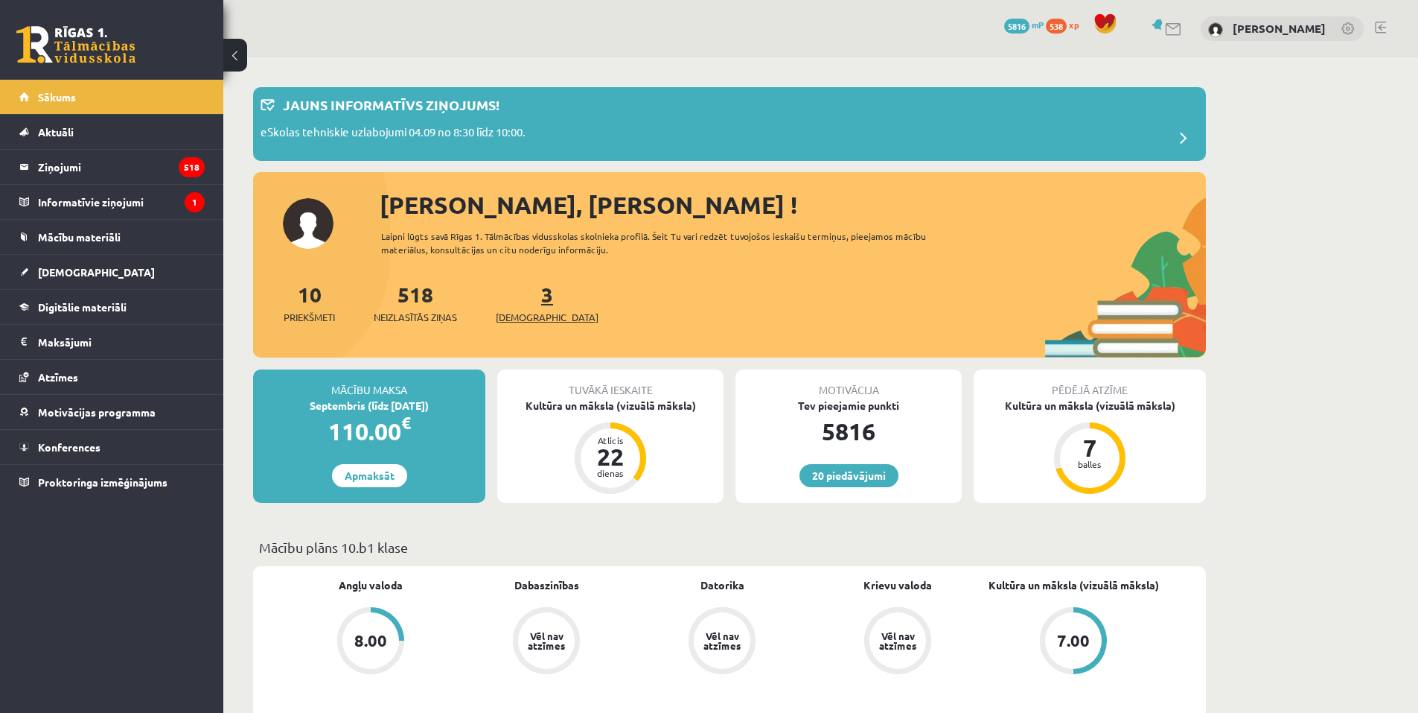
click at [523, 313] on span "[DEMOGRAPHIC_DATA]" at bounding box center [547, 317] width 103 height 15
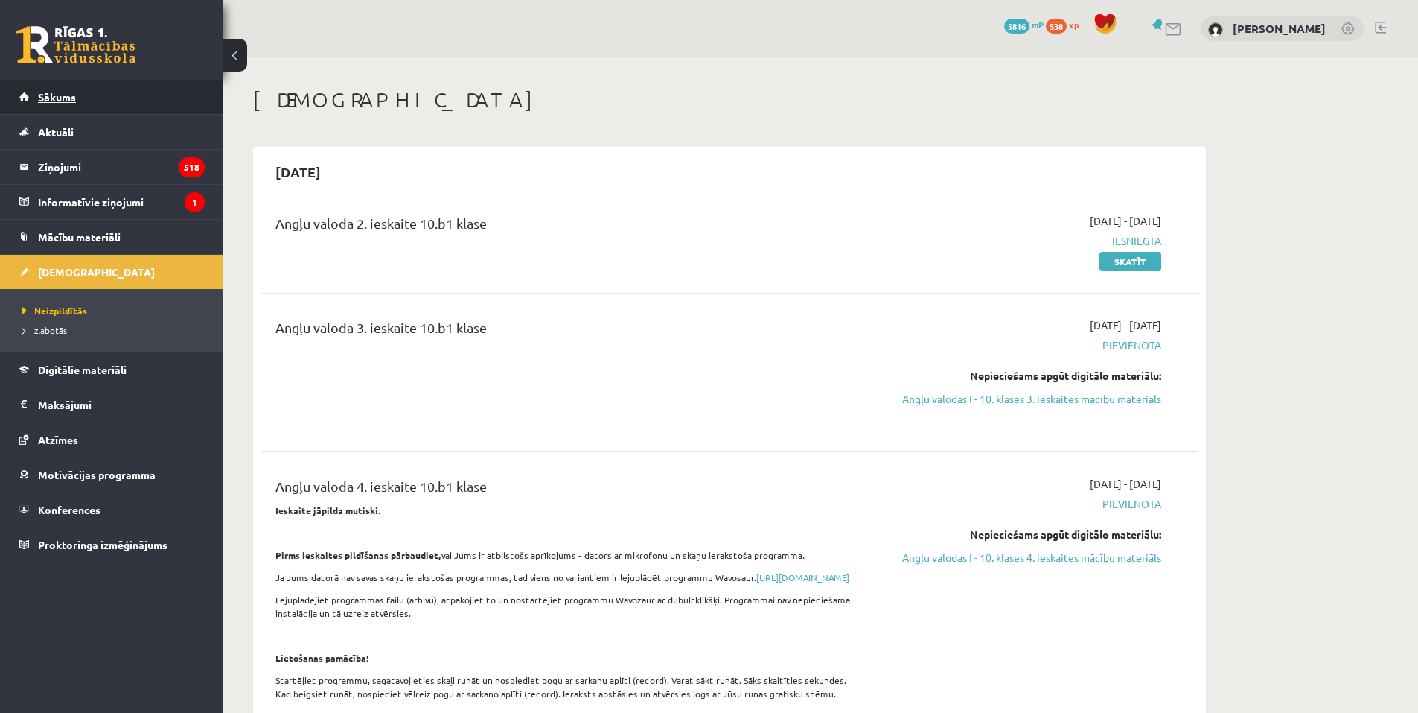
click at [162, 99] on link "Sākums" at bounding box center [111, 97] width 185 height 34
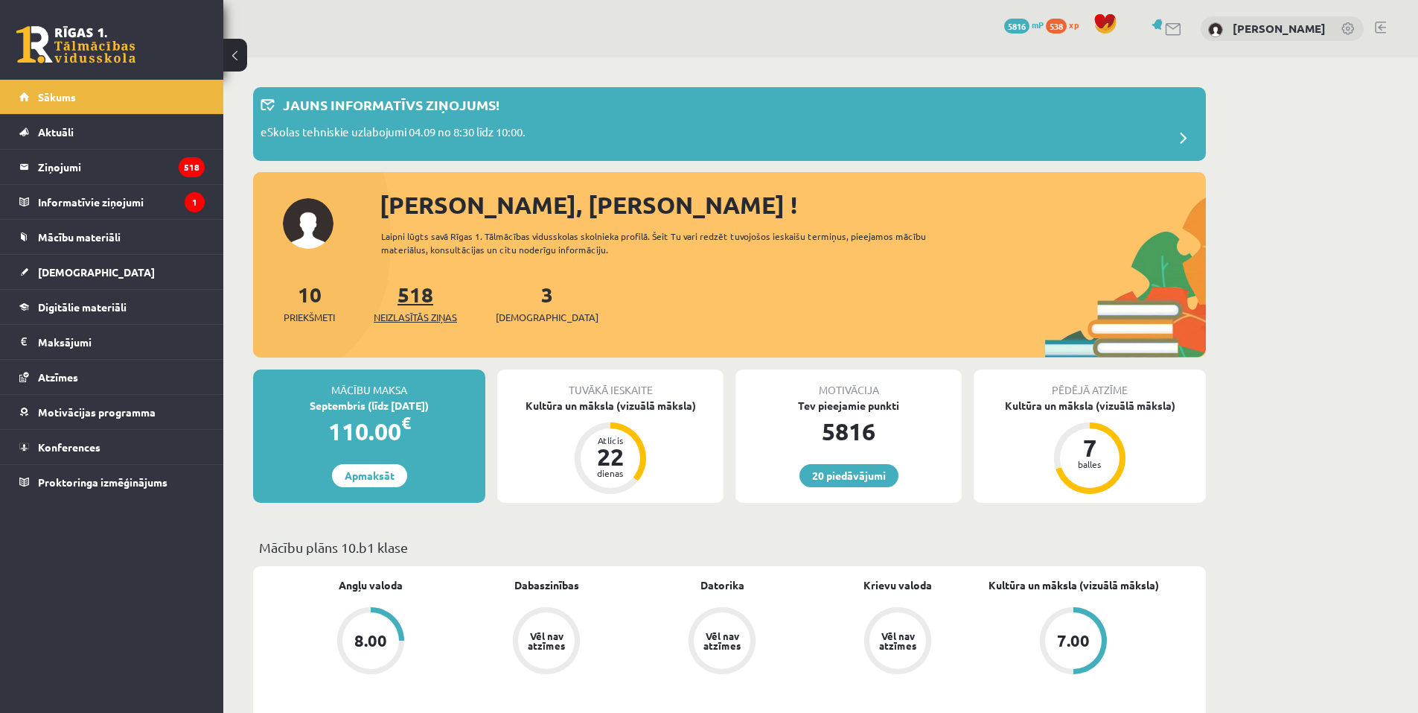
click at [421, 320] on span "Neizlasītās ziņas" at bounding box center [415, 317] width 83 height 15
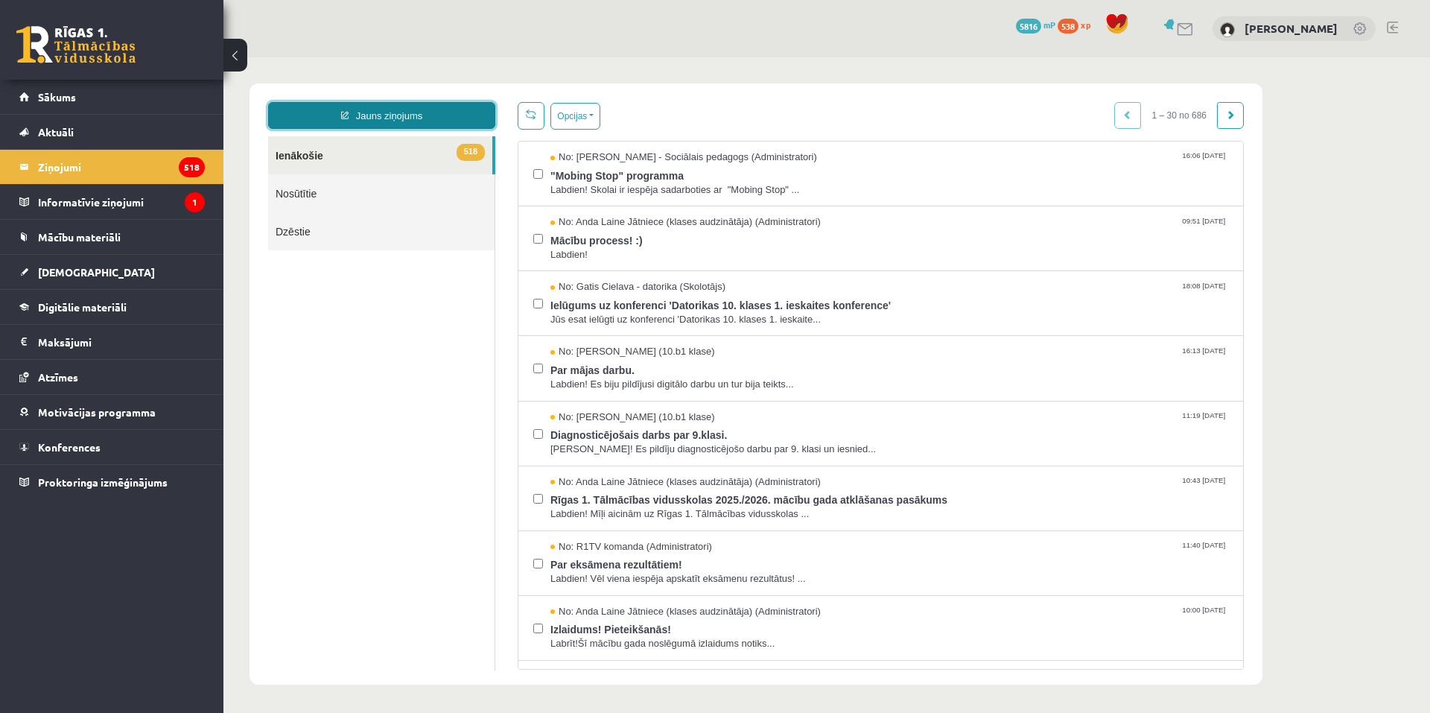
click at [430, 112] on link "Jauns ziņojums" at bounding box center [381, 115] width 227 height 27
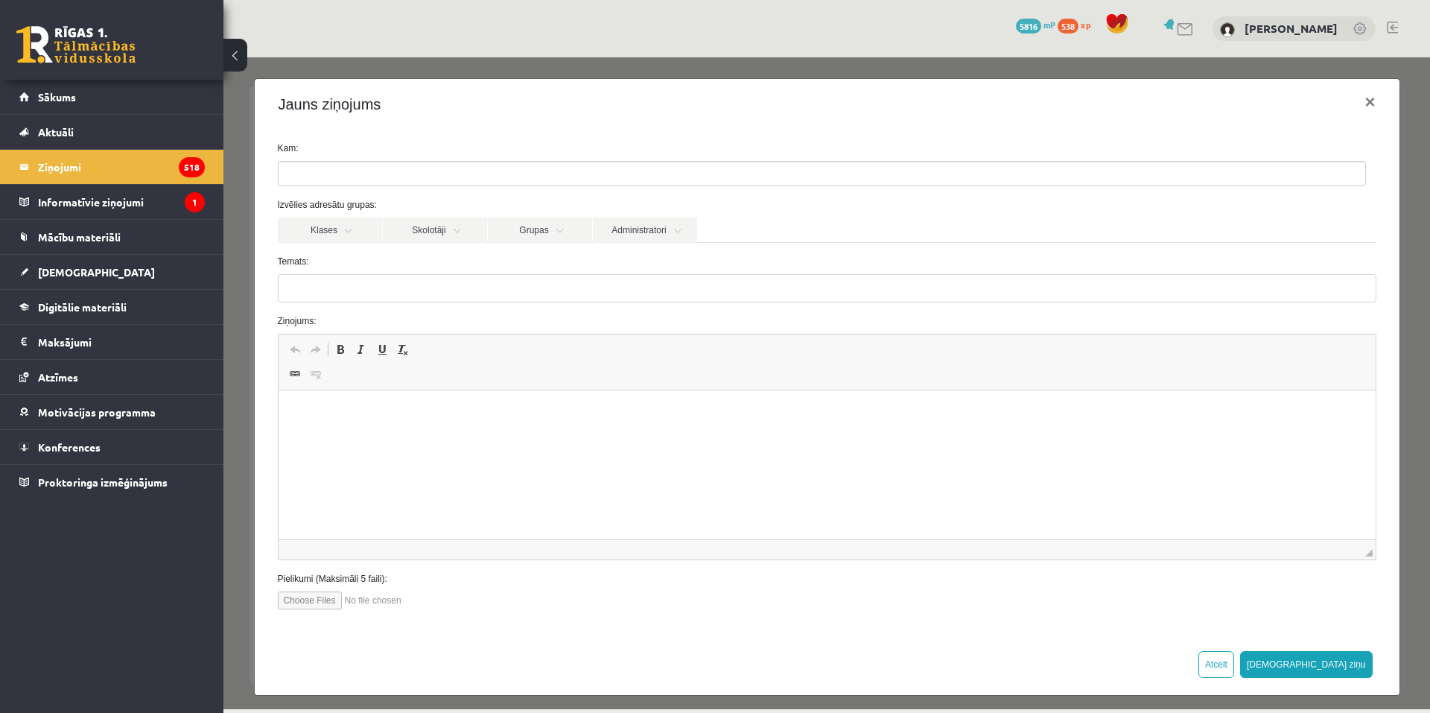
click at [374, 173] on ul at bounding box center [821, 174] width 1086 height 24
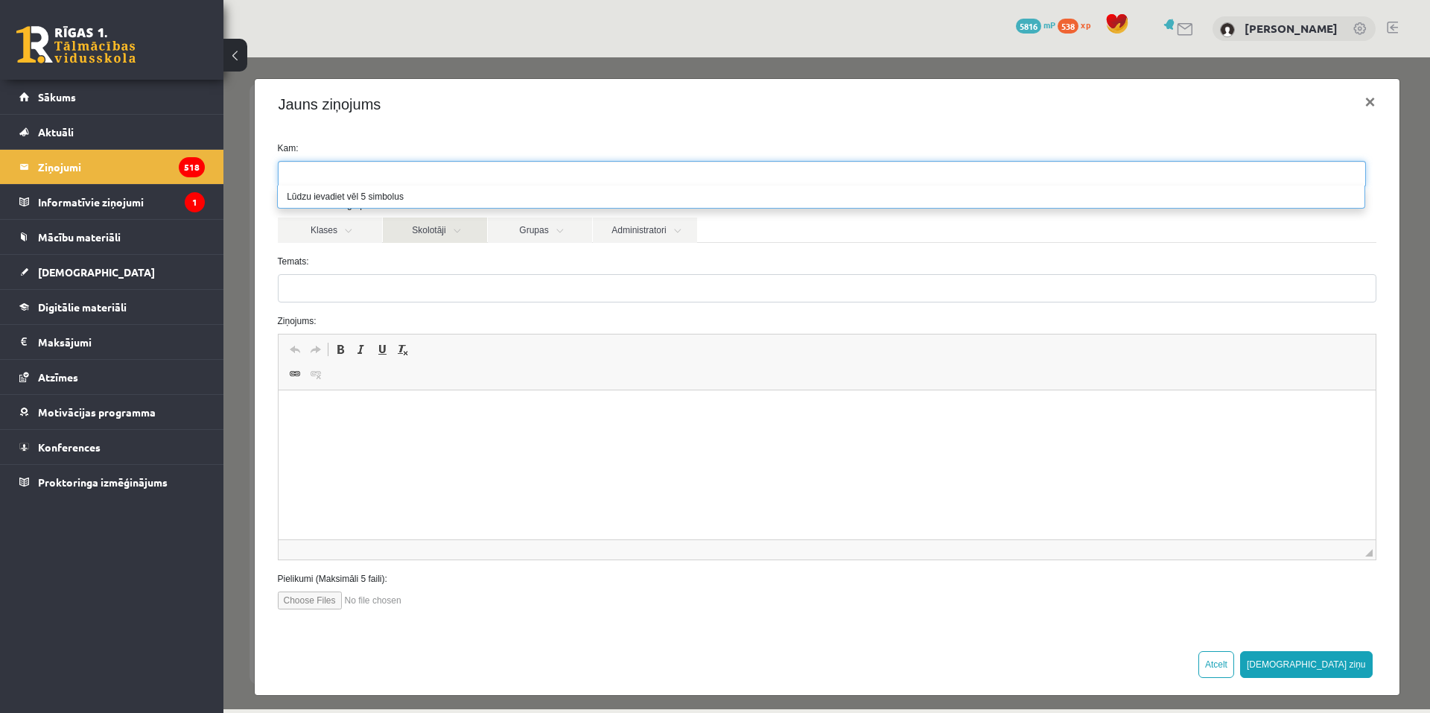
click at [413, 237] on link "Skolotāji" at bounding box center [435, 229] width 104 height 25
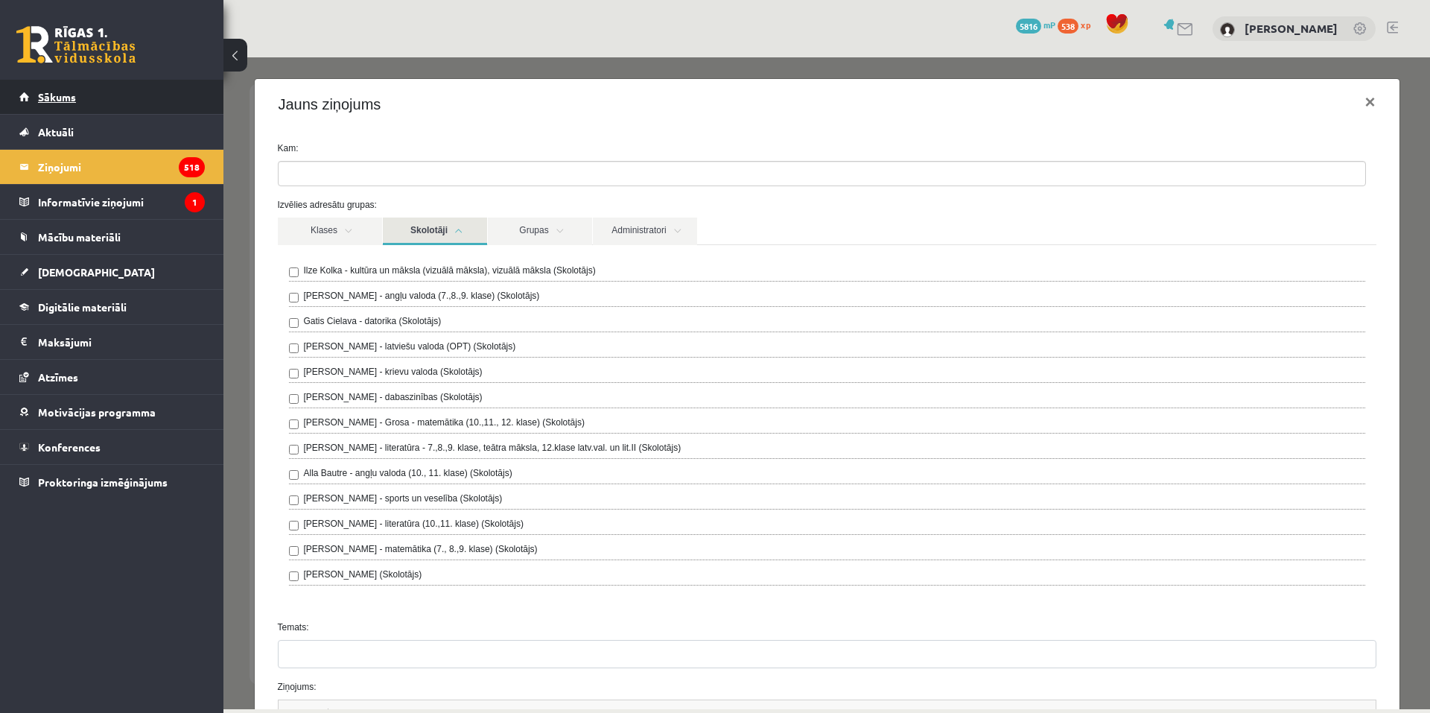
click at [133, 96] on link "Sākums" at bounding box center [111, 97] width 185 height 34
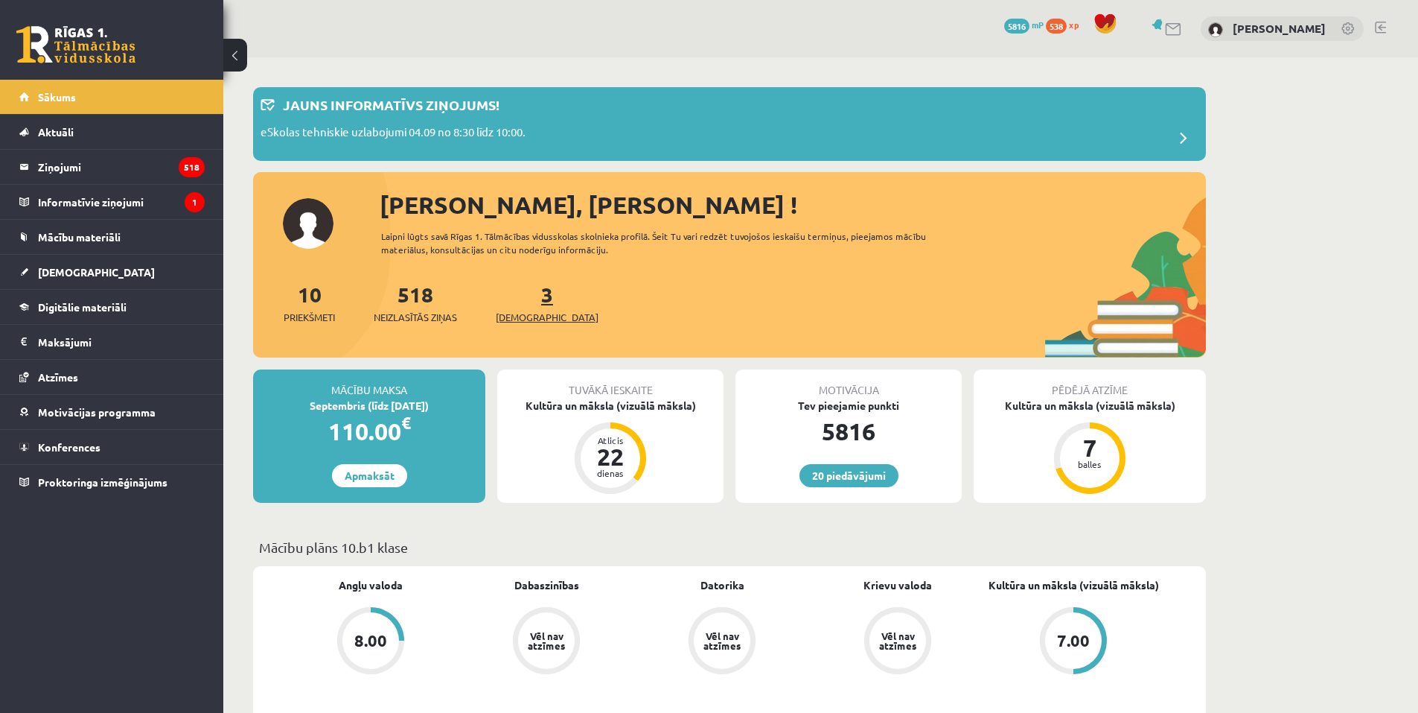
click at [509, 322] on span "[DEMOGRAPHIC_DATA]" at bounding box center [547, 317] width 103 height 15
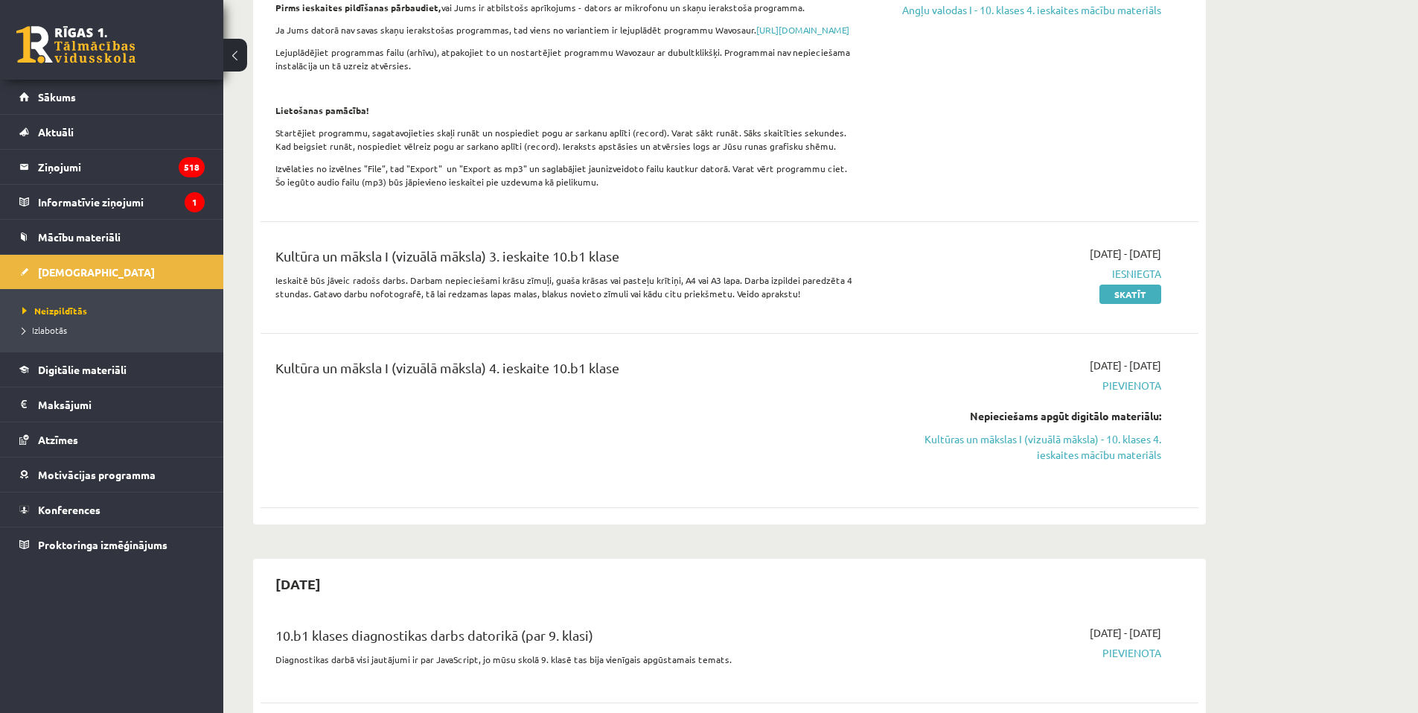
scroll to position [670, 0]
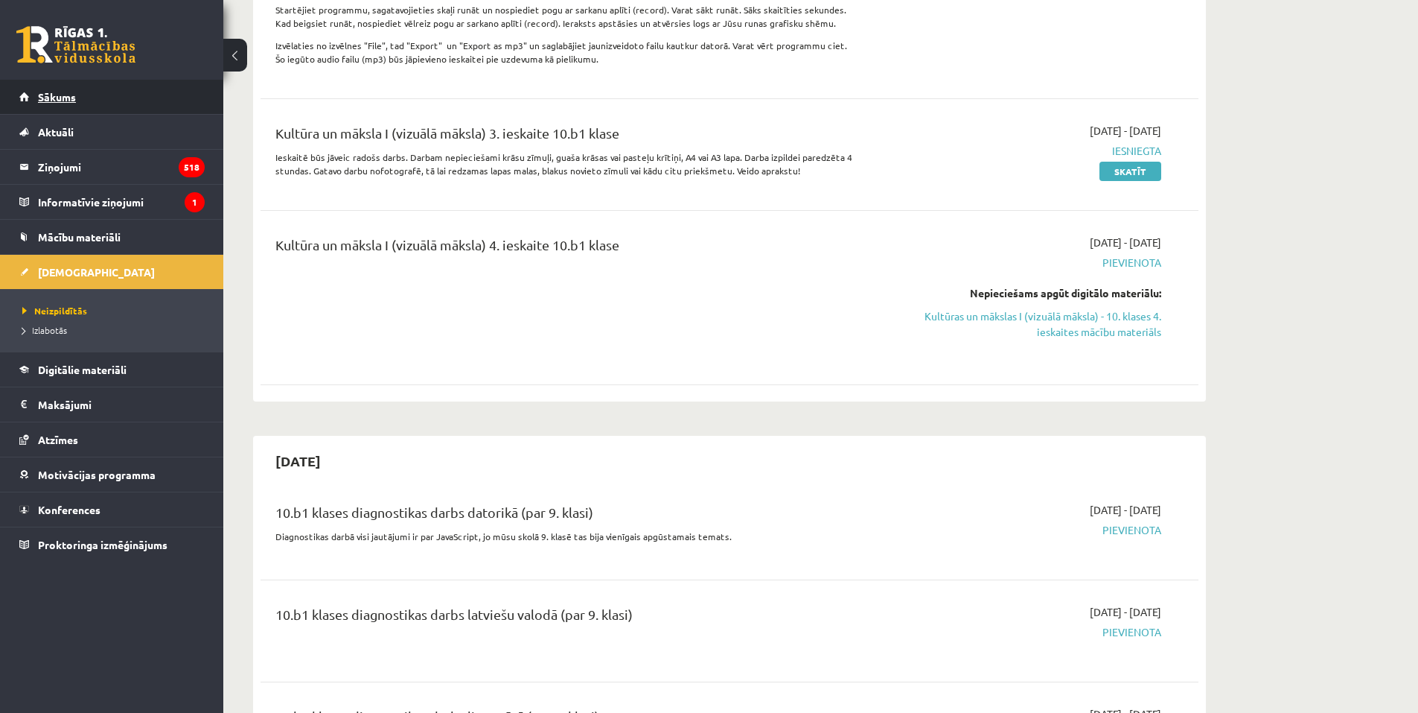
click at [101, 103] on link "Sākums" at bounding box center [111, 97] width 185 height 34
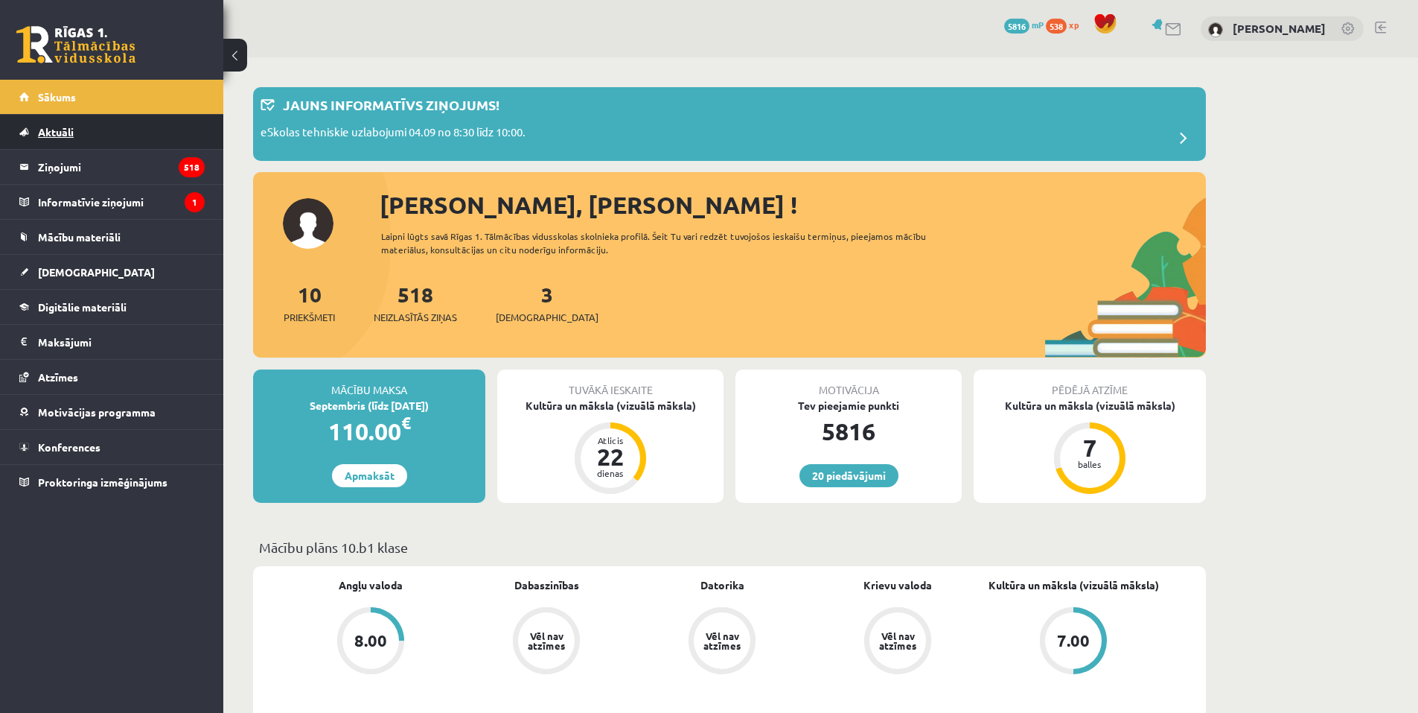
click at [92, 129] on link "Aktuāli" at bounding box center [111, 132] width 185 height 34
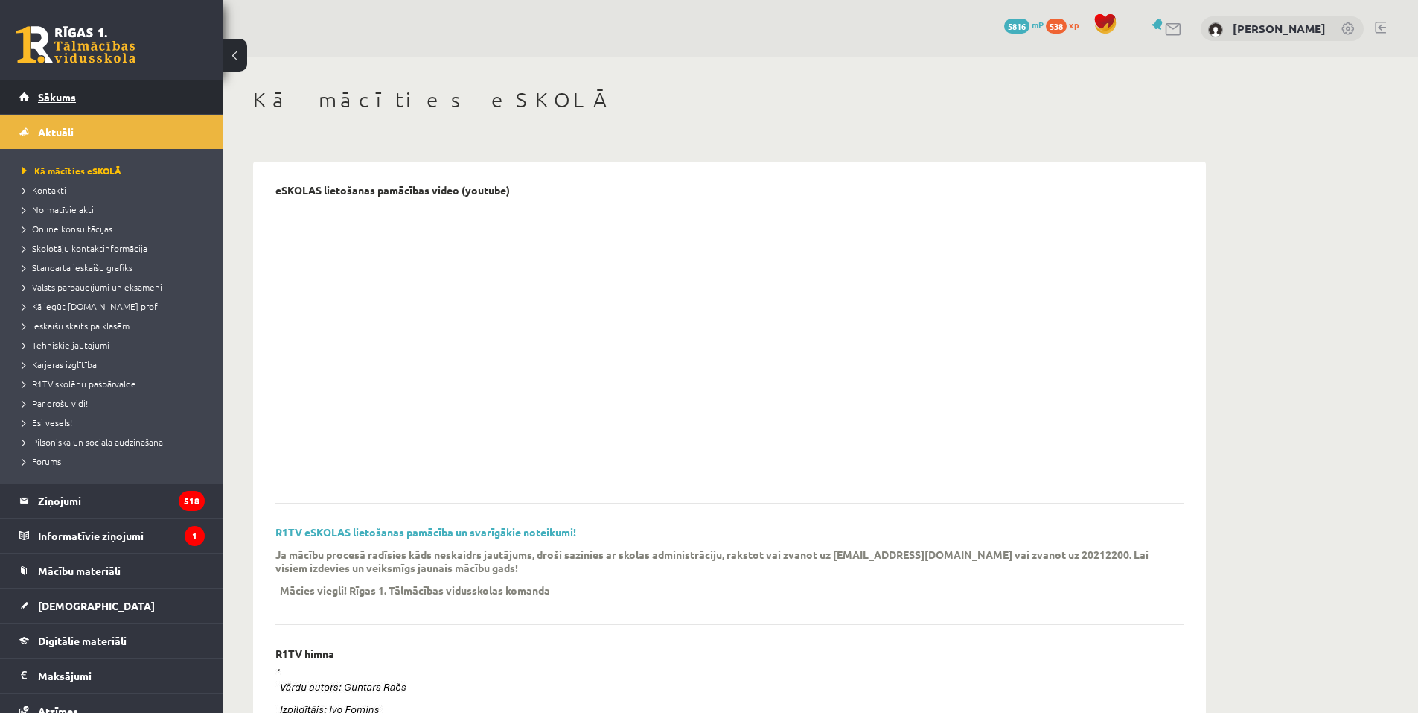
click at [111, 109] on link "Sākums" at bounding box center [111, 97] width 185 height 34
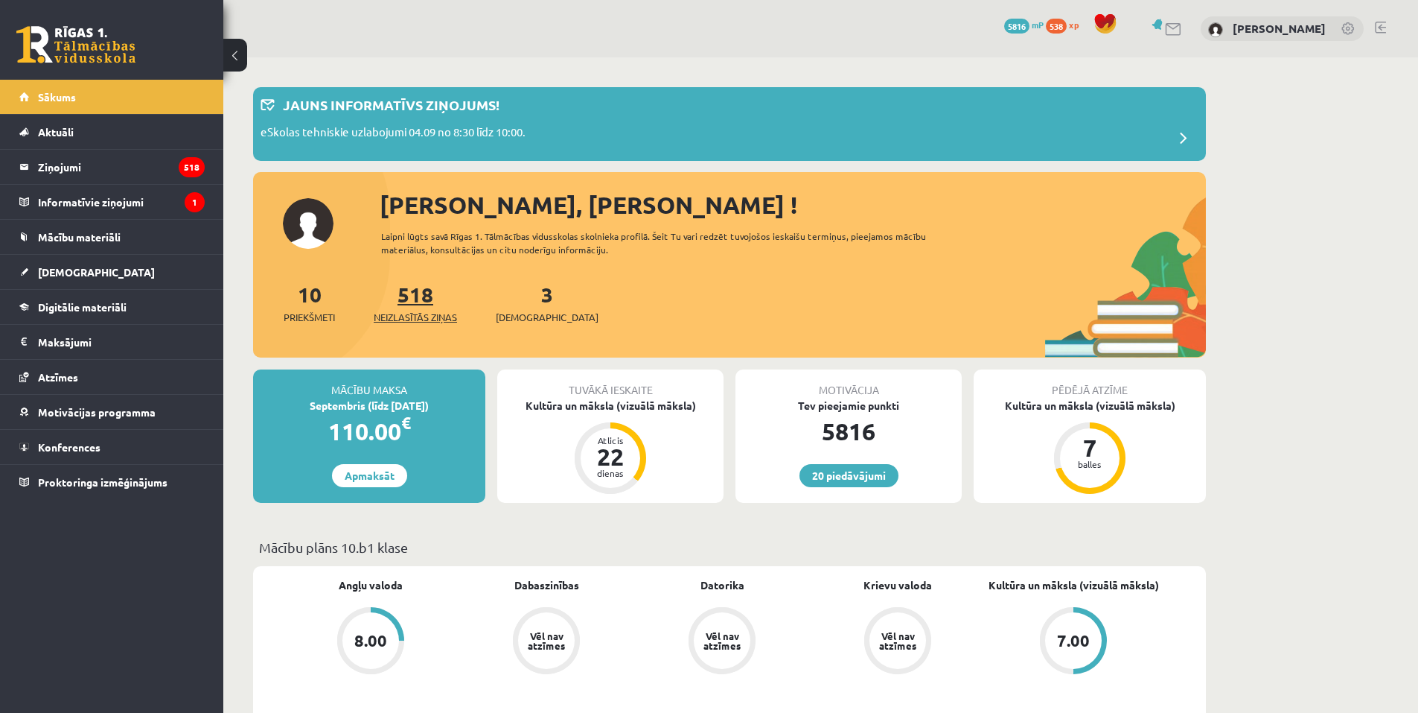
click at [424, 322] on span "Neizlasītās ziņas" at bounding box center [415, 317] width 83 height 15
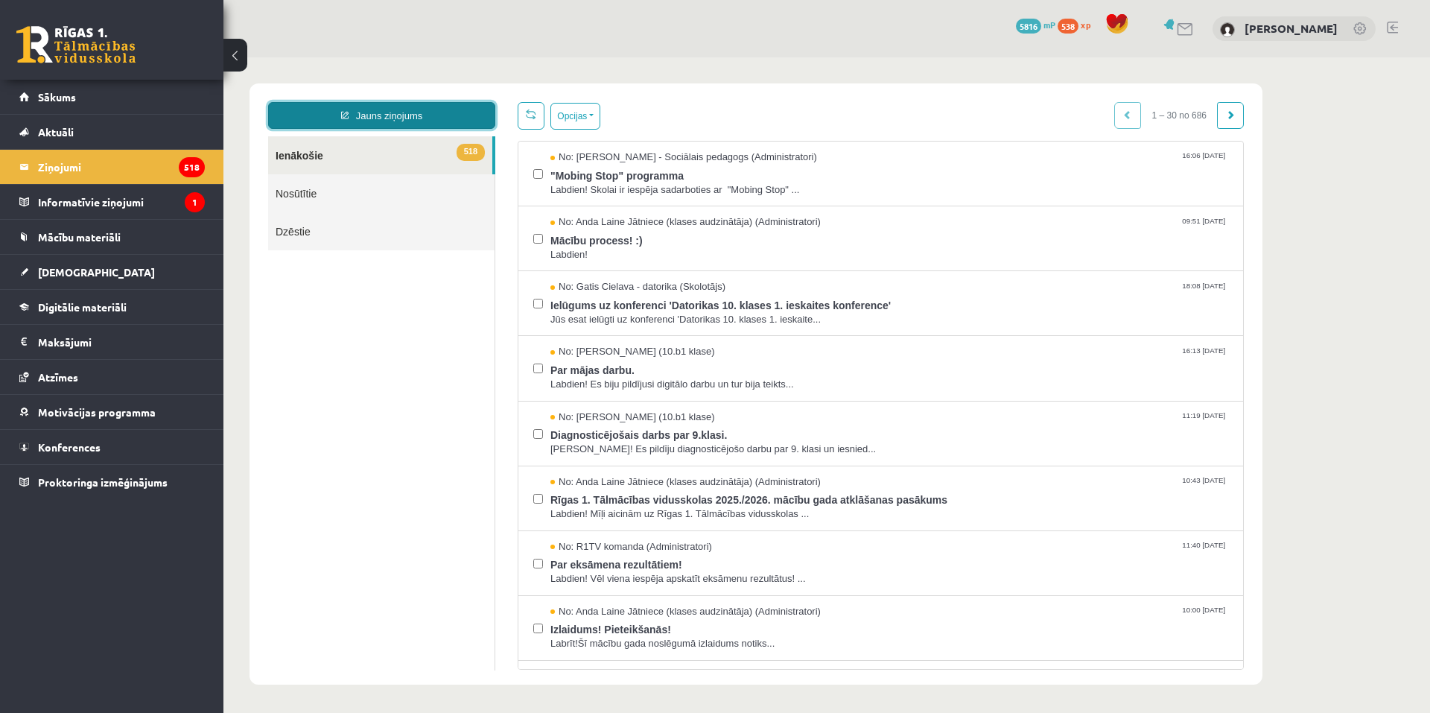
click at [377, 112] on link "Jauns ziņojums" at bounding box center [381, 115] width 227 height 27
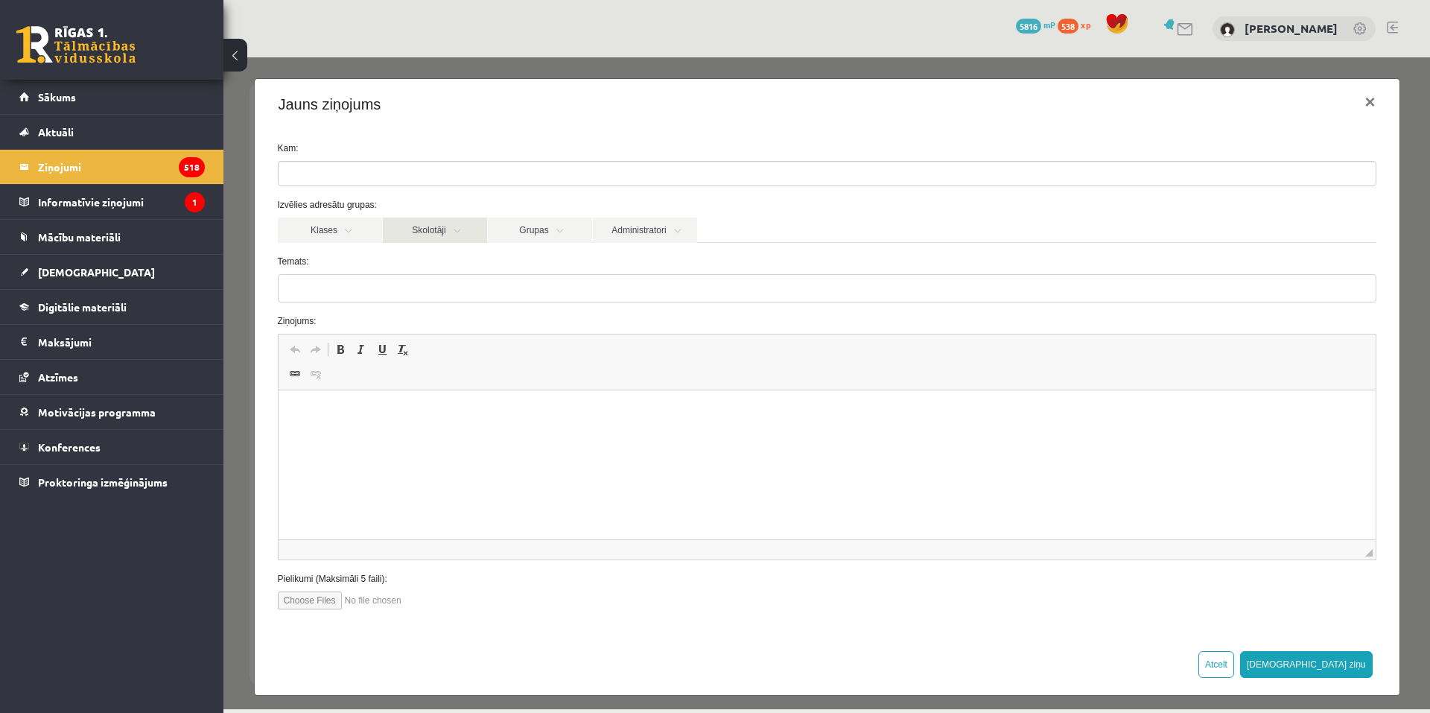
click at [398, 233] on link "Skolotāji" at bounding box center [435, 229] width 104 height 25
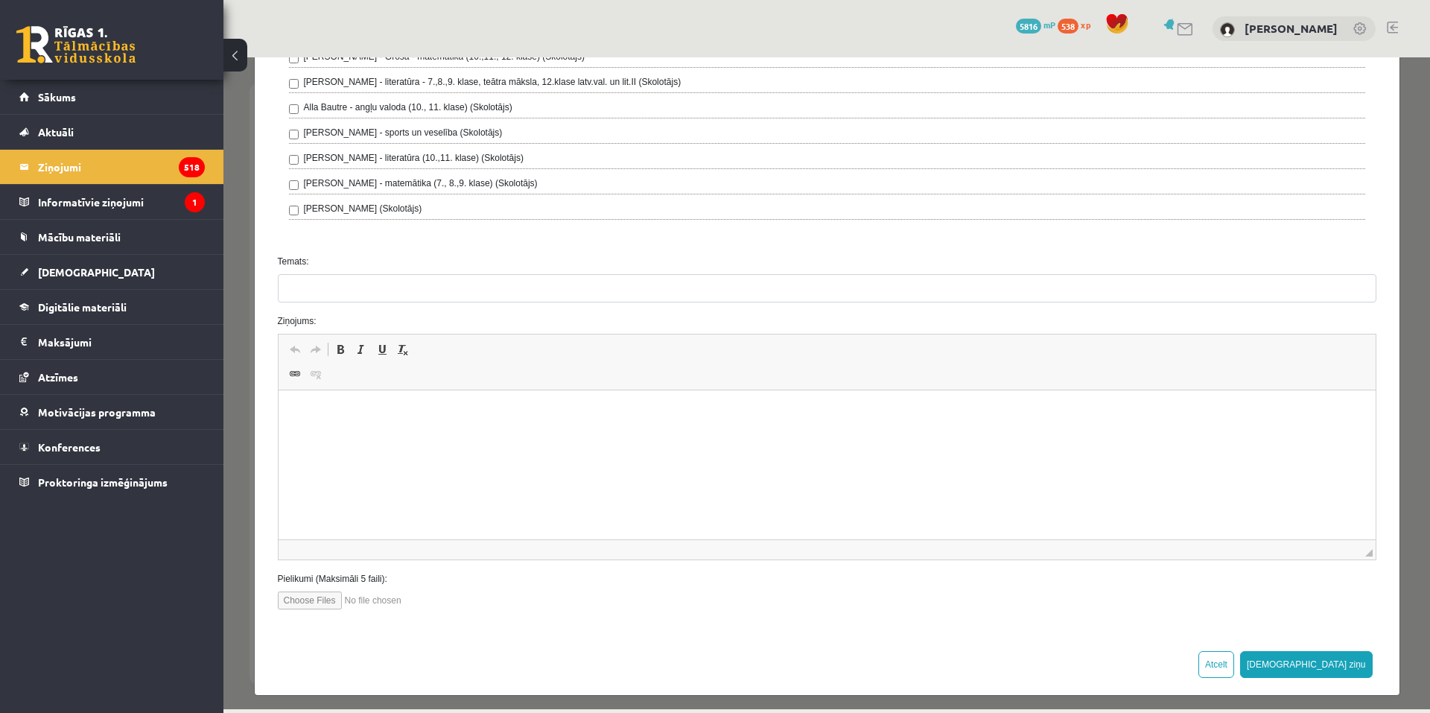
scroll to position [372, 0]
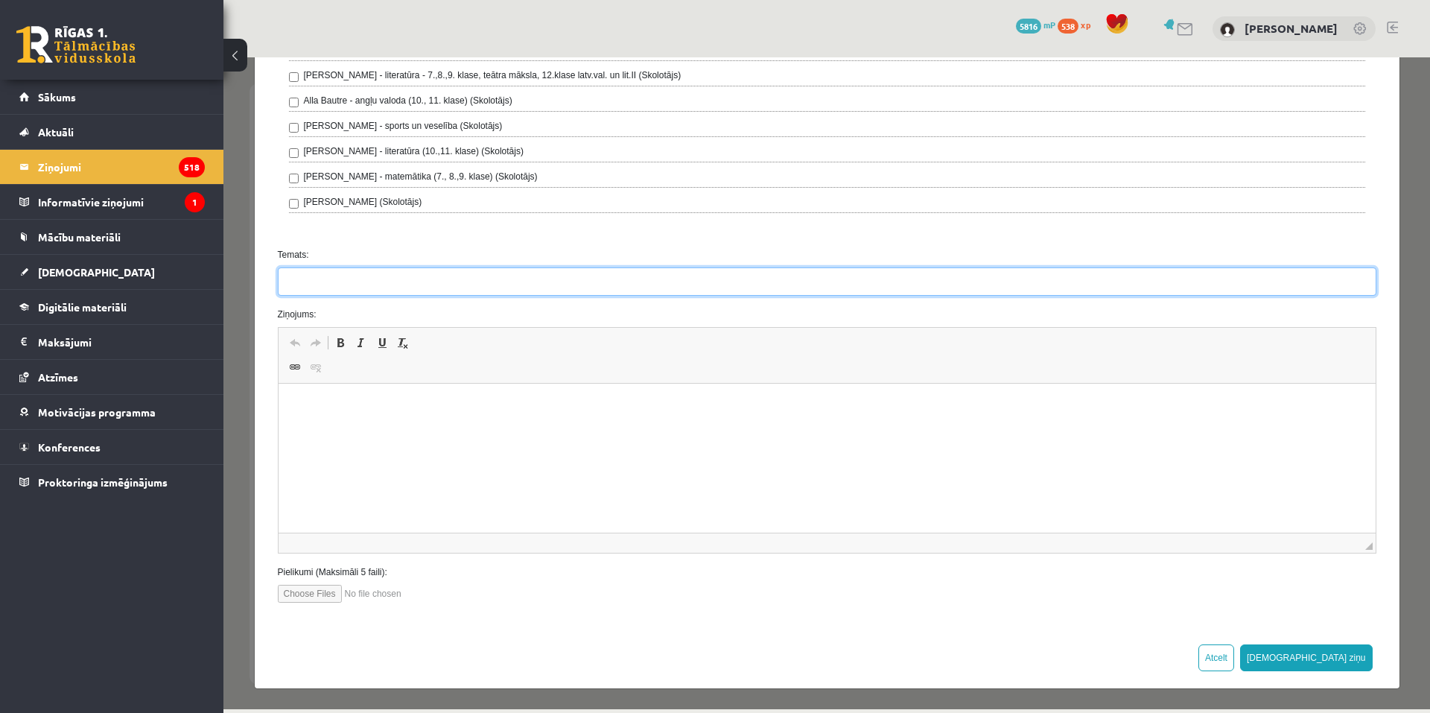
click at [379, 281] on input "Temats:" at bounding box center [827, 281] width 1098 height 28
paste input "**********"
type input "**********"
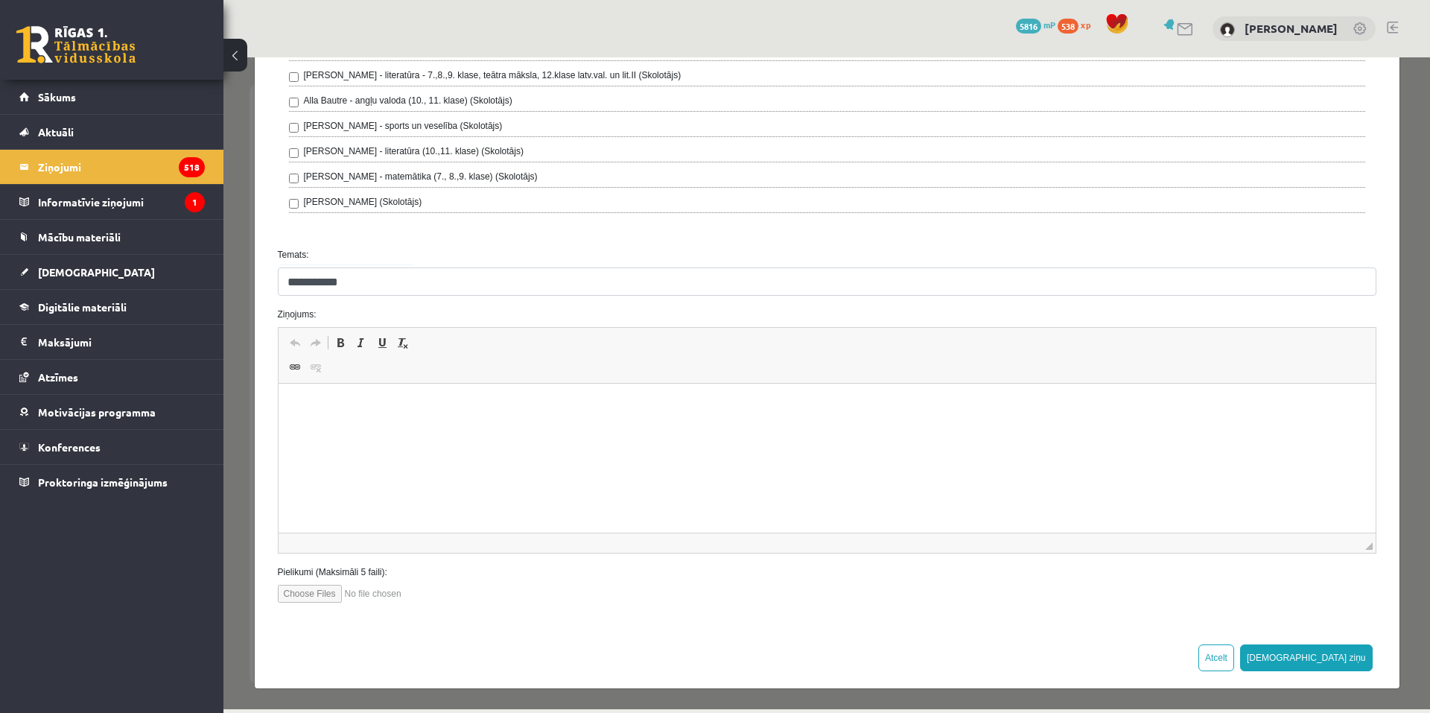
click at [375, 429] on html at bounding box center [826, 405] width 1097 height 45
click at [338, 595] on input "file" at bounding box center [362, 594] width 169 height 18
type input "**********"
drag, startPoint x: 410, startPoint y: 916, endPoint x: 284, endPoint y: 514, distance: 421.3
click at [284, 429] on html at bounding box center [826, 405] width 1097 height 45
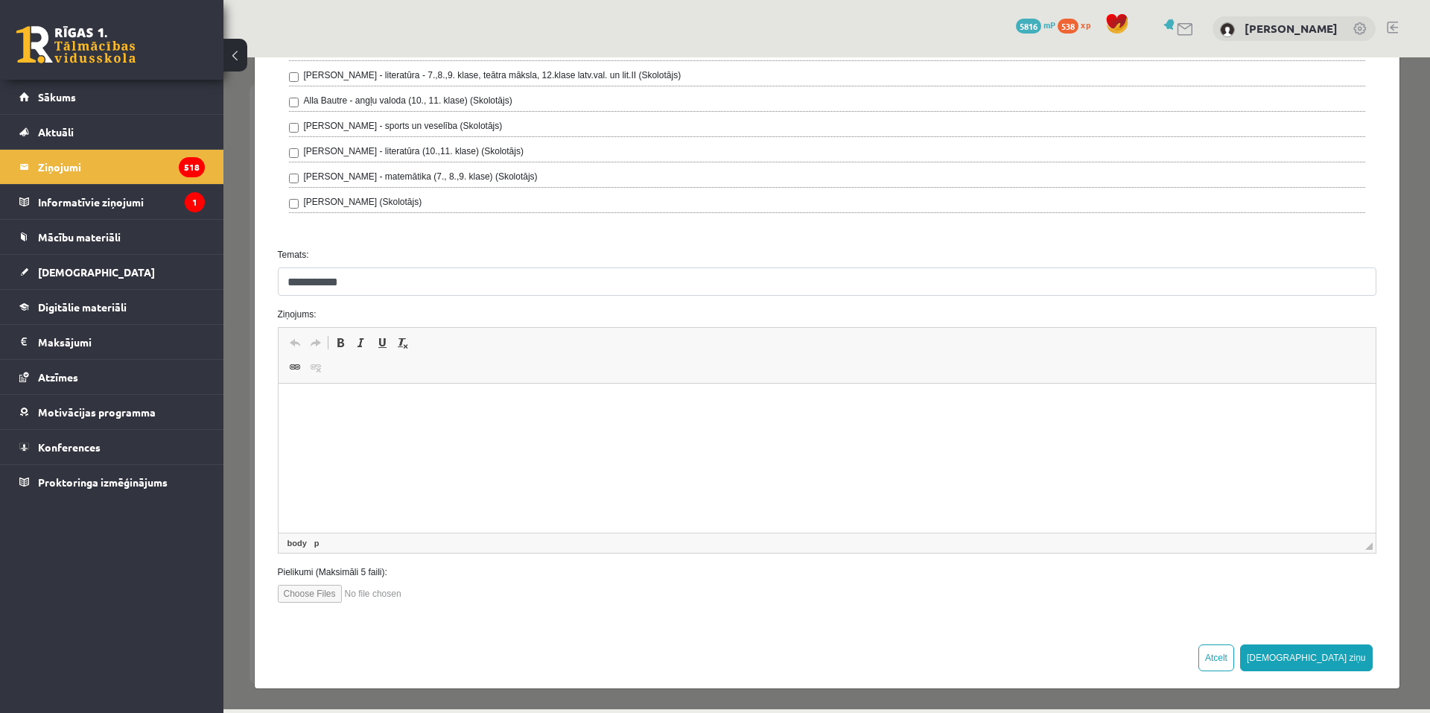
click at [365, 593] on input "file" at bounding box center [362, 594] width 169 height 18
click at [365, 591] on input "file" at bounding box center [362, 594] width 169 height 18
click at [375, 595] on input "file" at bounding box center [362, 594] width 169 height 18
type input "**********"
click at [1341, 654] on button "Sūtīt ziņu" at bounding box center [1306, 657] width 133 height 27
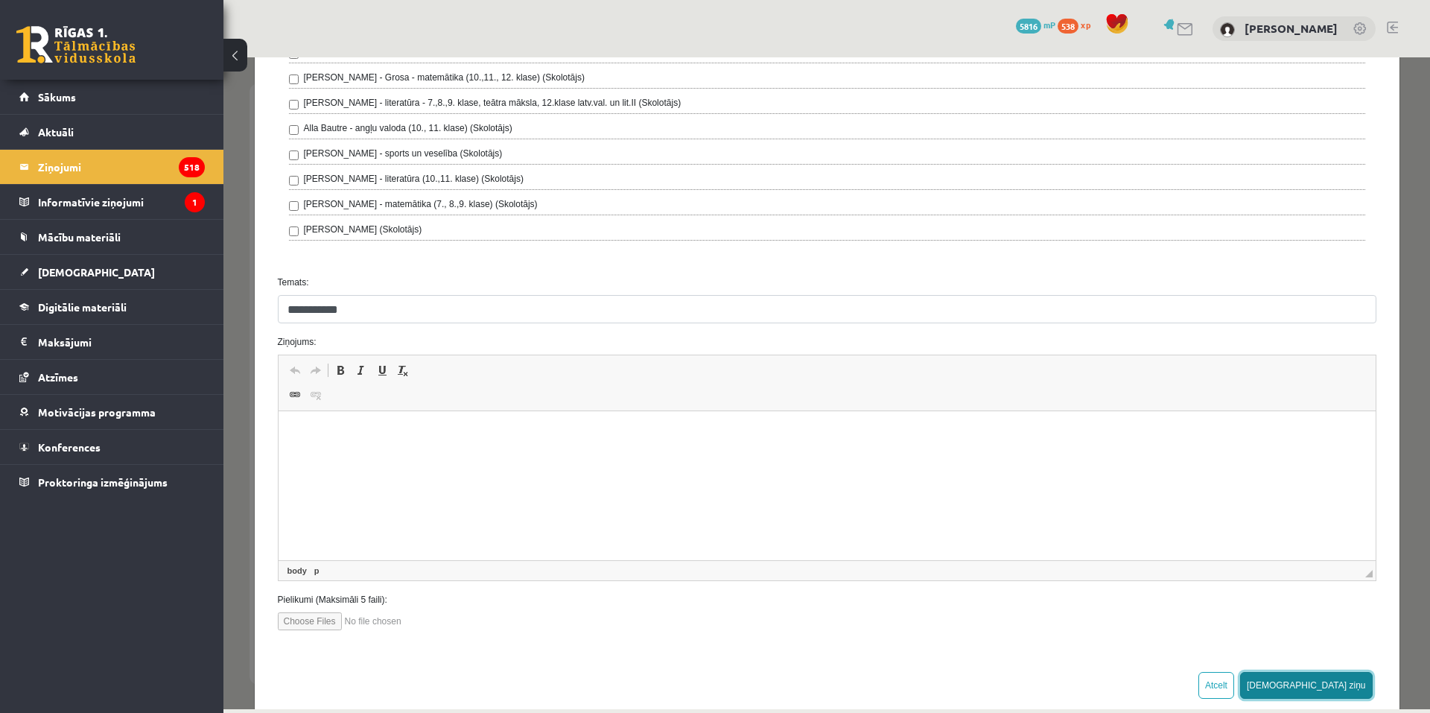
scroll to position [373, 0]
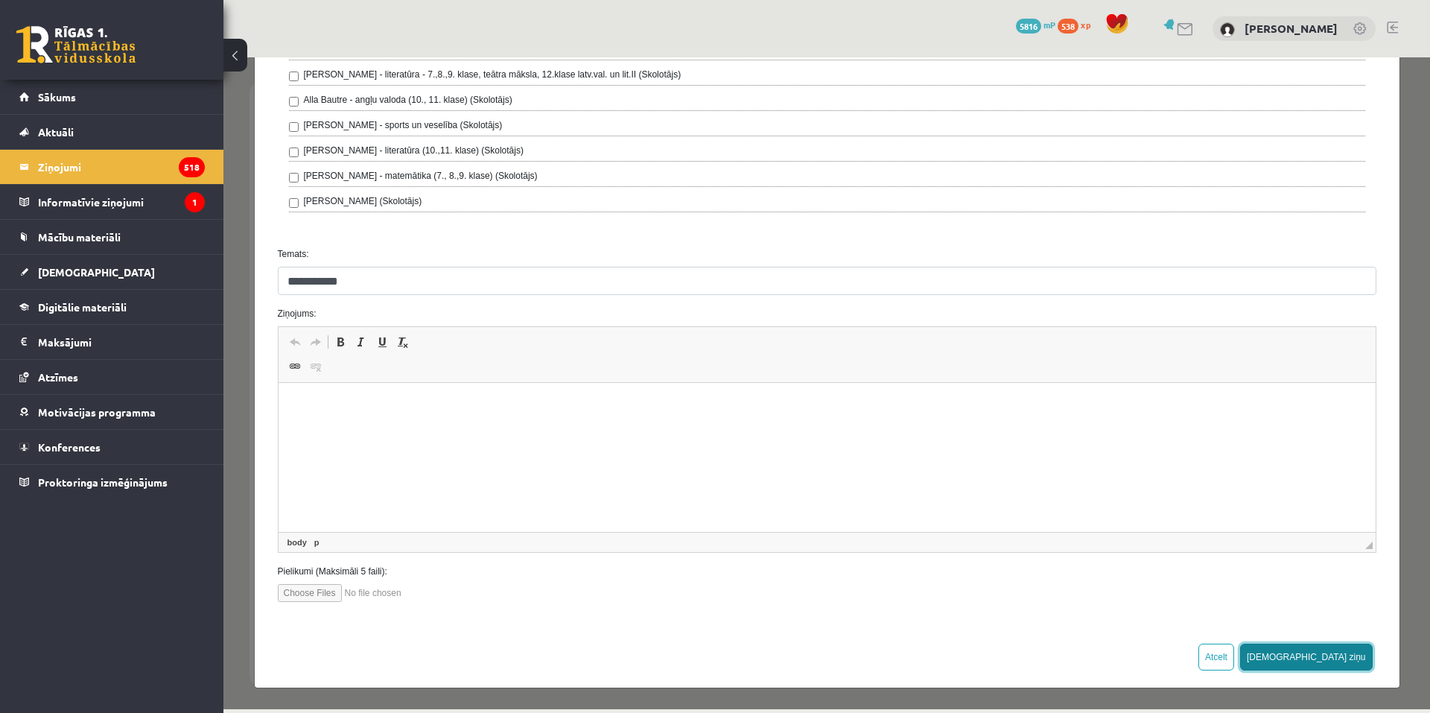
click at [1328, 653] on button "Sūtīt ziņu" at bounding box center [1306, 656] width 133 height 27
click at [400, 428] on html at bounding box center [826, 405] width 1097 height 45
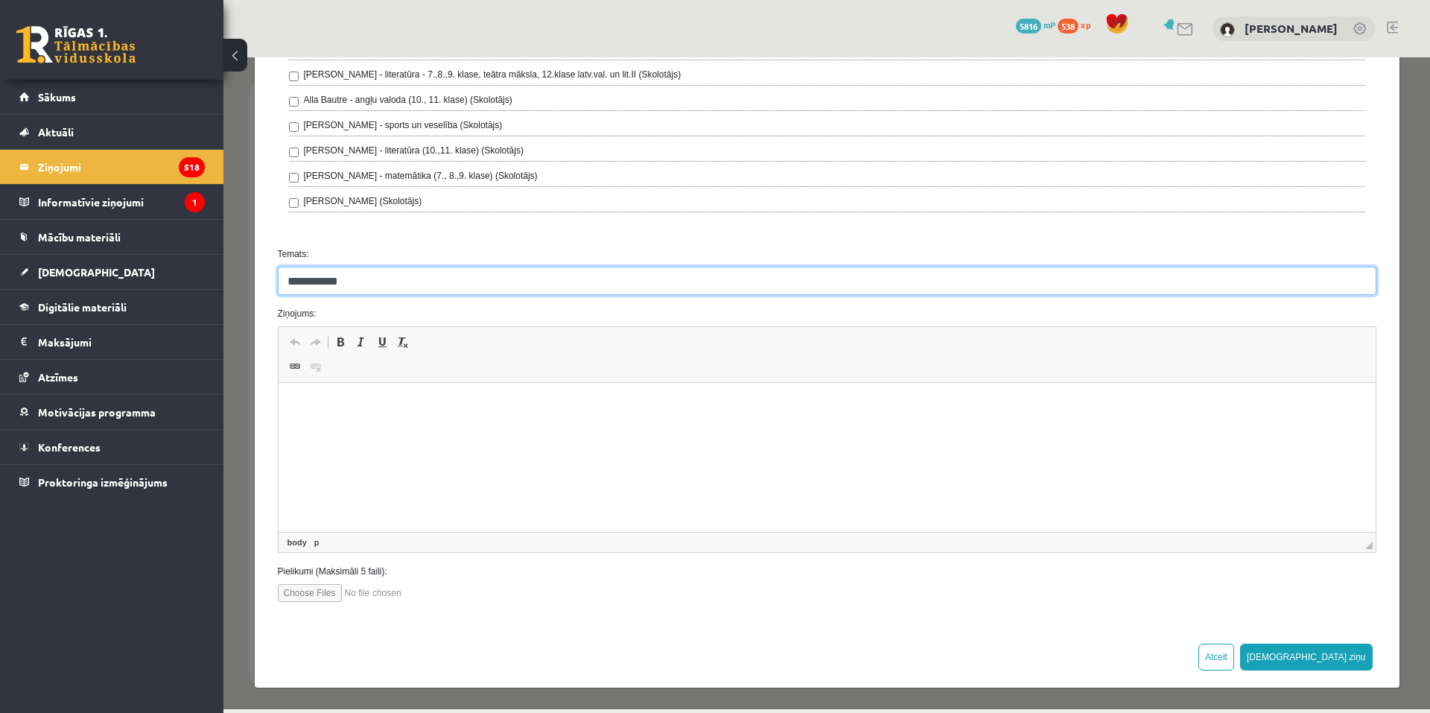
drag, startPoint x: 286, startPoint y: 284, endPoint x: 347, endPoint y: 286, distance: 61.1
click at [347, 286] on input "**********" at bounding box center [827, 281] width 1098 height 28
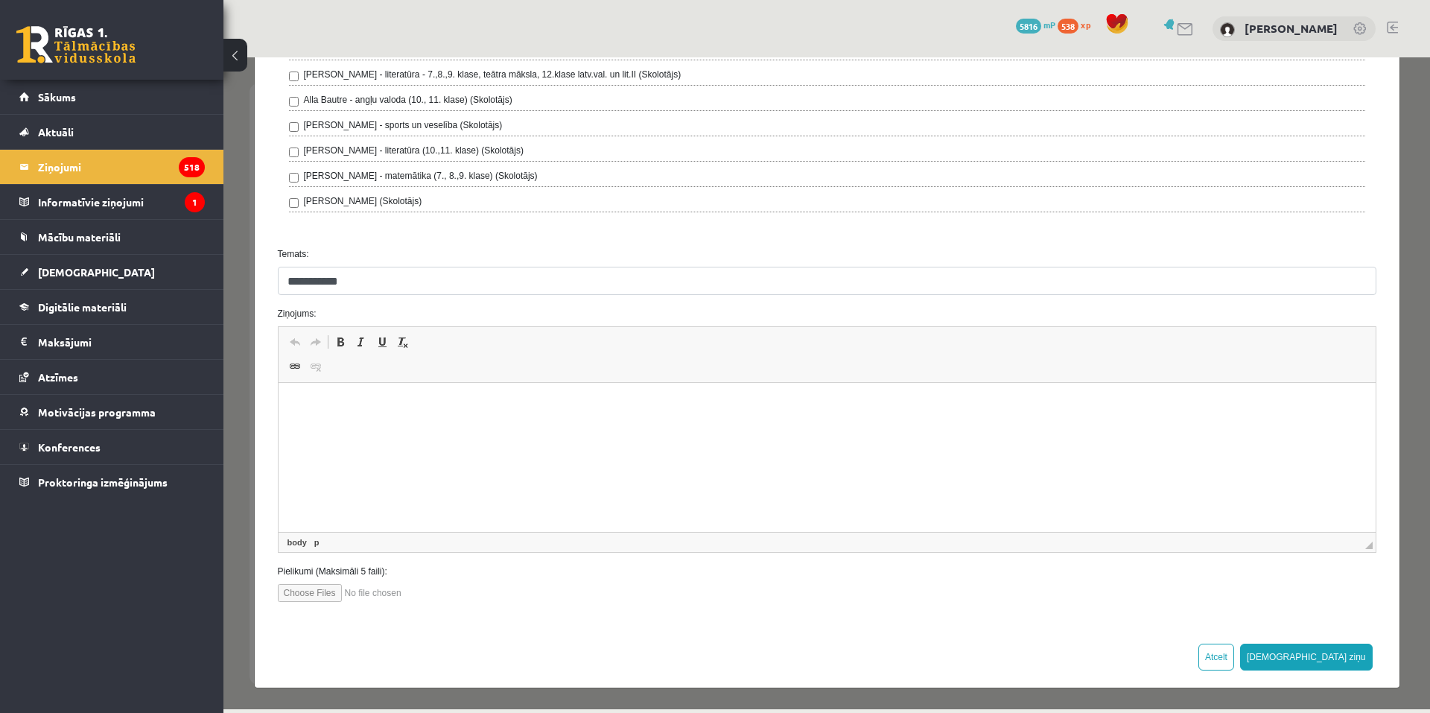
click at [295, 408] on p "Визуальный текстовый редактор, wiswyg-editor-47024846346360-1757416410-879" at bounding box center [826, 406] width 1067 height 16
paste body "Визуальный текстовый редактор, wiswyg-editor-47024846346360-1757416410-879"
drag, startPoint x: 1338, startPoint y: 653, endPoint x: 1334, endPoint y: 646, distance: 8.7
click at [1337, 653] on button "Sūtīt ziņu" at bounding box center [1306, 656] width 133 height 27
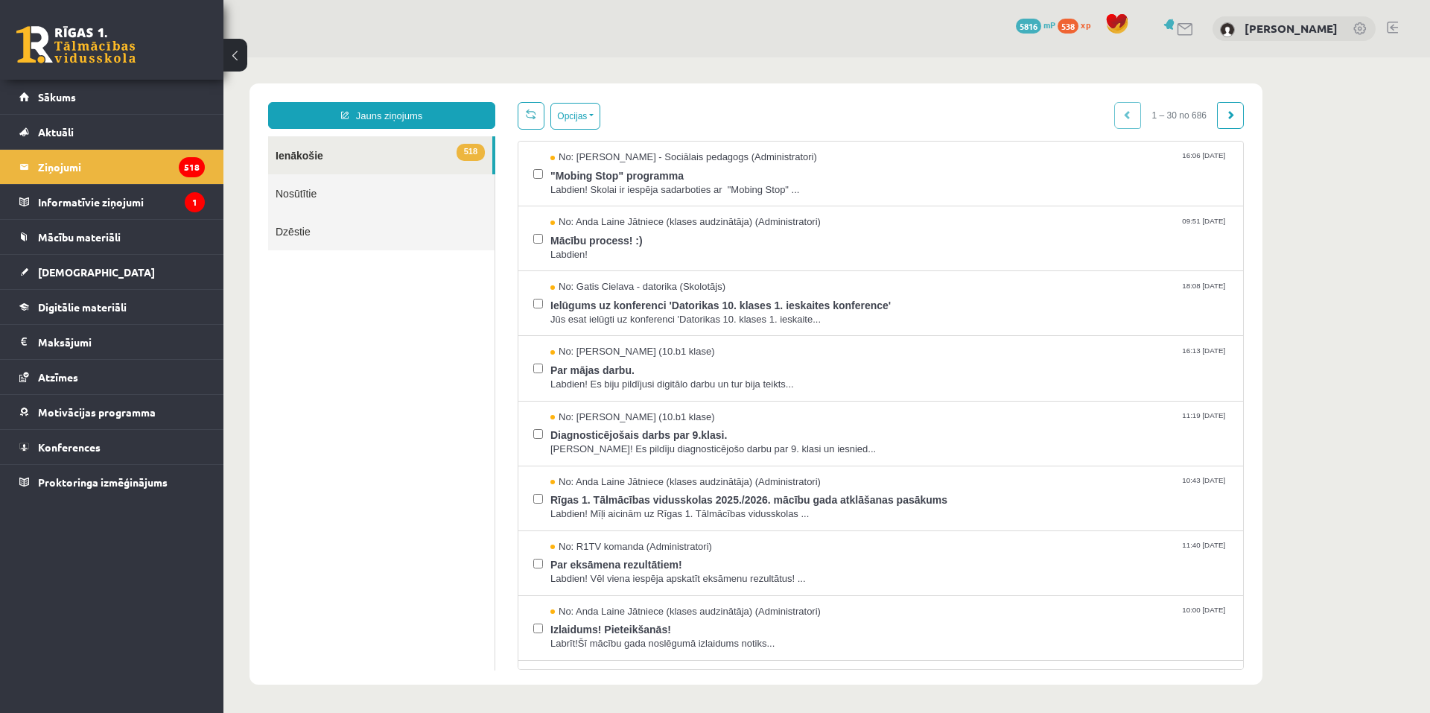
scroll to position [0, 0]
click at [362, 186] on link "Nosūtītie" at bounding box center [381, 193] width 226 height 38
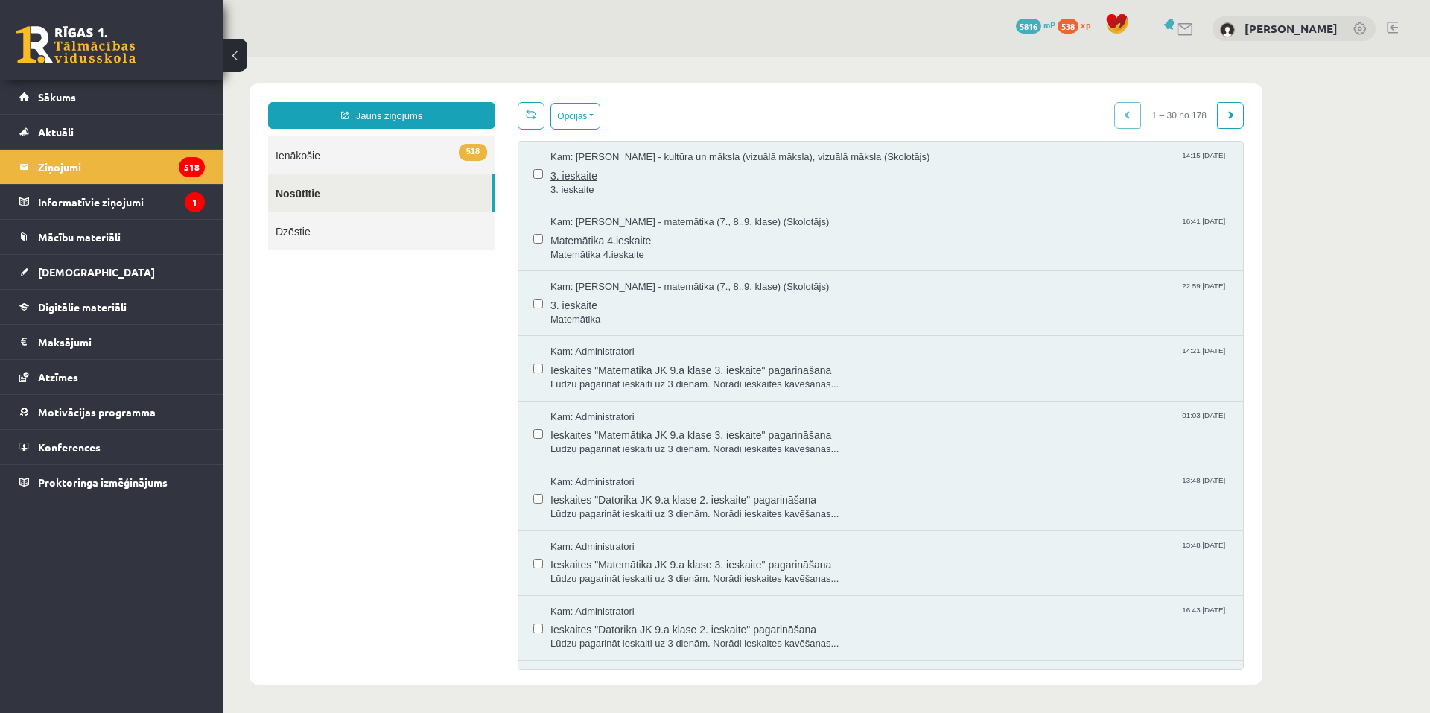
click at [675, 185] on span "3. ieskaite" at bounding box center [889, 190] width 678 height 14
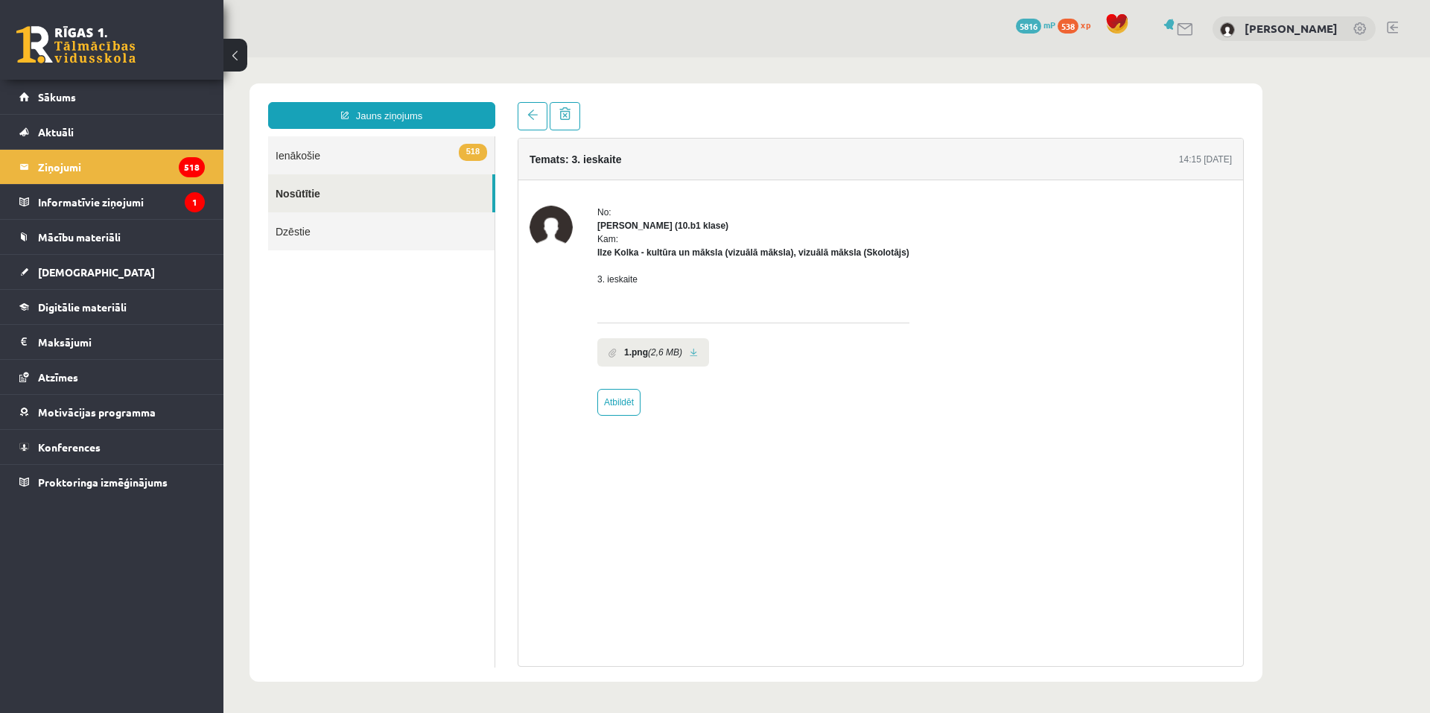
click at [690, 352] on link at bounding box center [694, 353] width 8 height 10
click at [375, 162] on link "518 Ienākošie" at bounding box center [381, 155] width 226 height 38
click at [372, 149] on link "518 Ienākošie" at bounding box center [381, 155] width 226 height 38
click at [290, 151] on link "518 Ienākošie" at bounding box center [381, 155] width 226 height 38
click at [297, 156] on link "518 Ienākošie" at bounding box center [381, 155] width 226 height 38
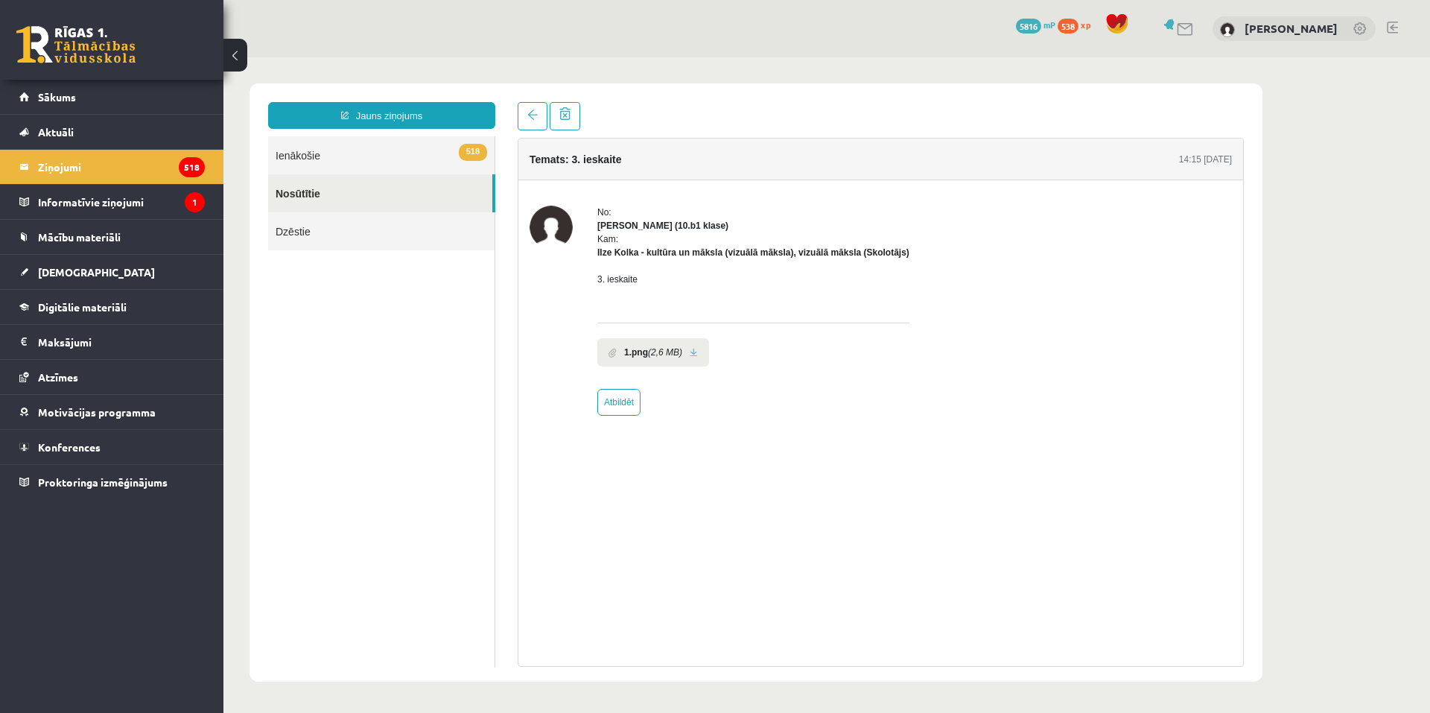
click at [301, 155] on link "518 Ienākošie" at bounding box center [381, 155] width 226 height 38
drag, startPoint x: 413, startPoint y: 241, endPoint x: 427, endPoint y: 231, distance: 17.1
click at [414, 240] on link "Dzēstie" at bounding box center [381, 231] width 226 height 38
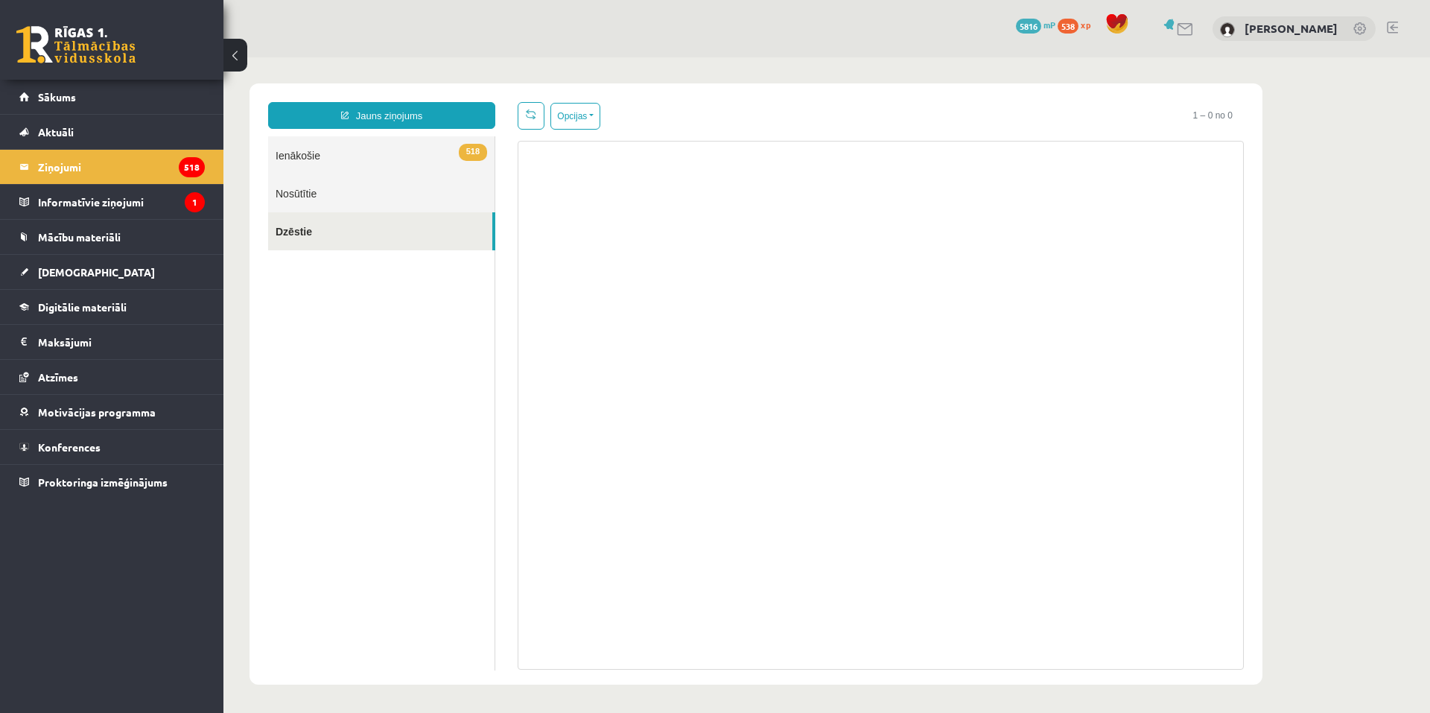
click at [474, 142] on link "518 Ienākošie" at bounding box center [381, 155] width 226 height 38
click at [468, 147] on span "518" at bounding box center [473, 152] width 28 height 17
click at [461, 150] on span "518" at bounding box center [473, 152] width 28 height 17
drag, startPoint x: 459, startPoint y: 151, endPoint x: 413, endPoint y: 160, distance: 47.0
click at [457, 153] on link "518 Ienākošie" at bounding box center [381, 155] width 226 height 38
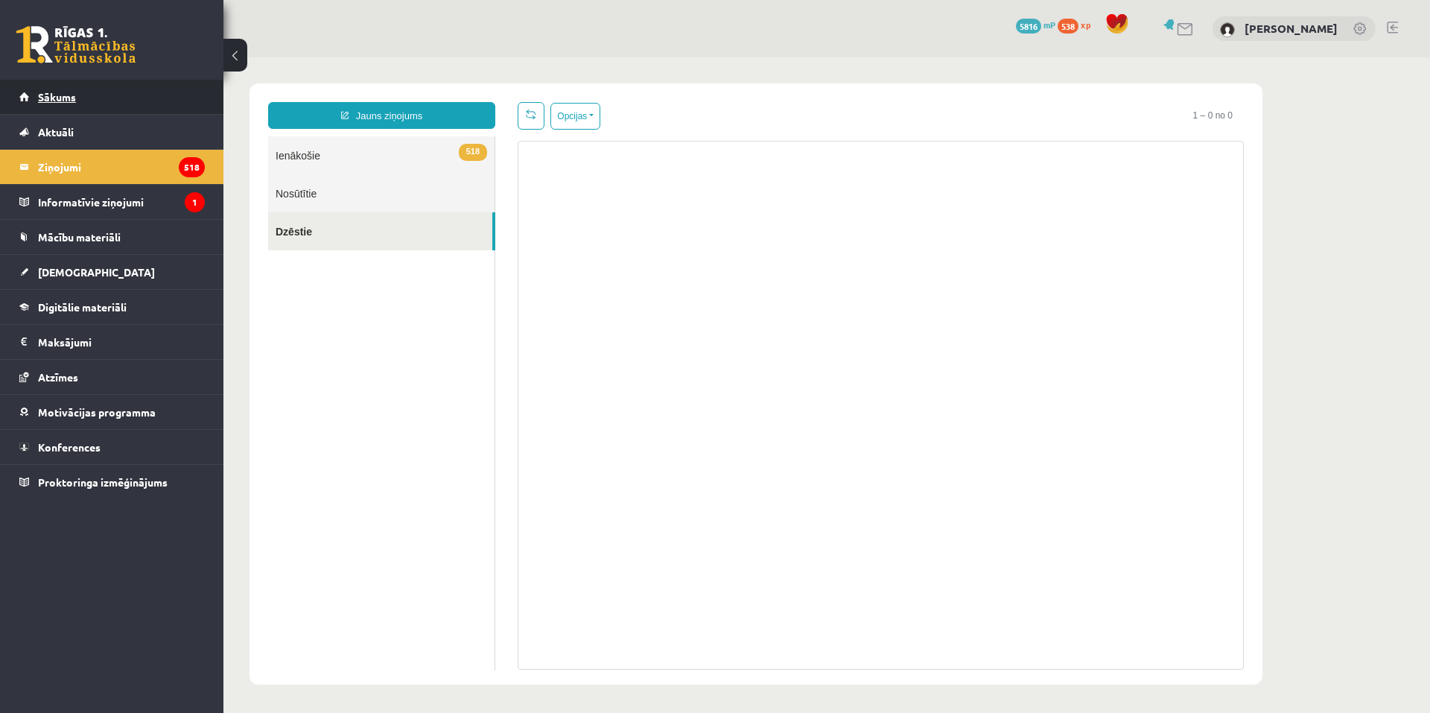
click at [140, 103] on link "Sākums" at bounding box center [111, 97] width 185 height 34
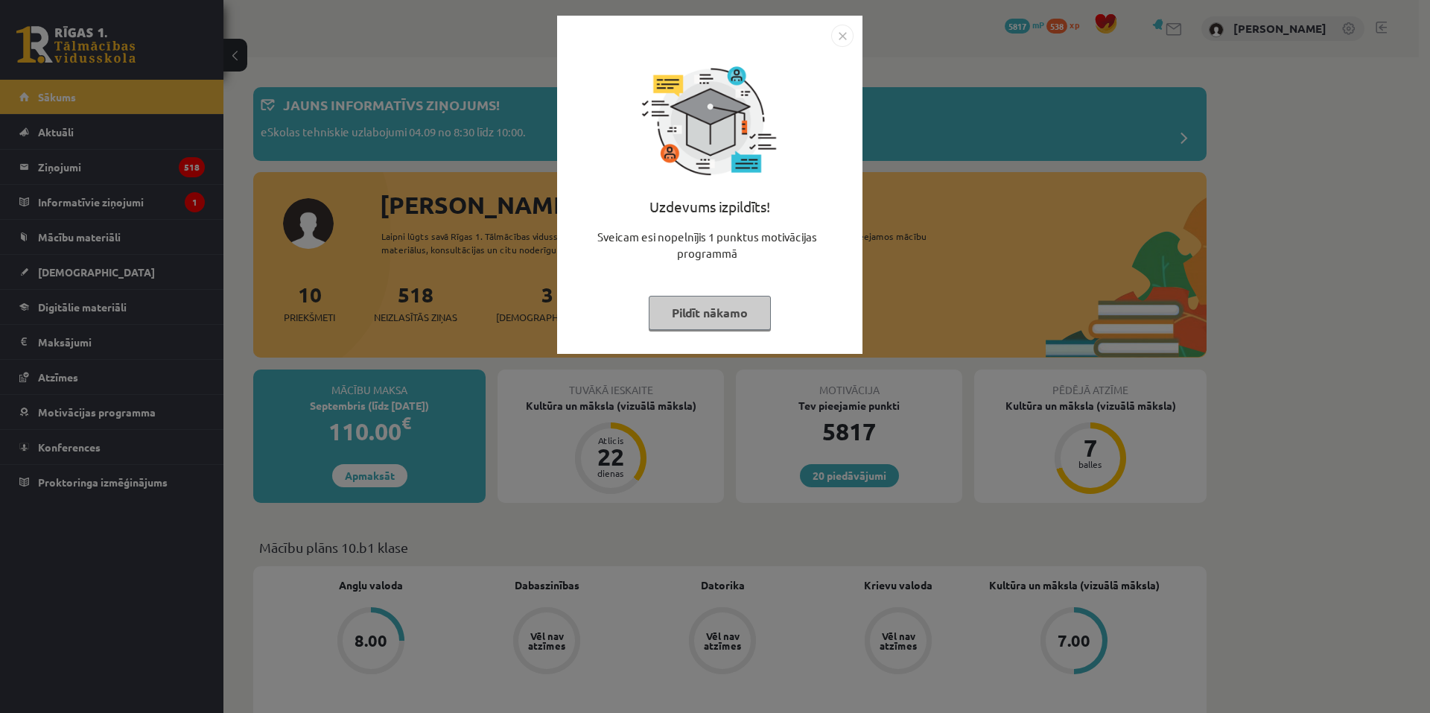
click at [840, 33] on img "Close" at bounding box center [842, 36] width 22 height 22
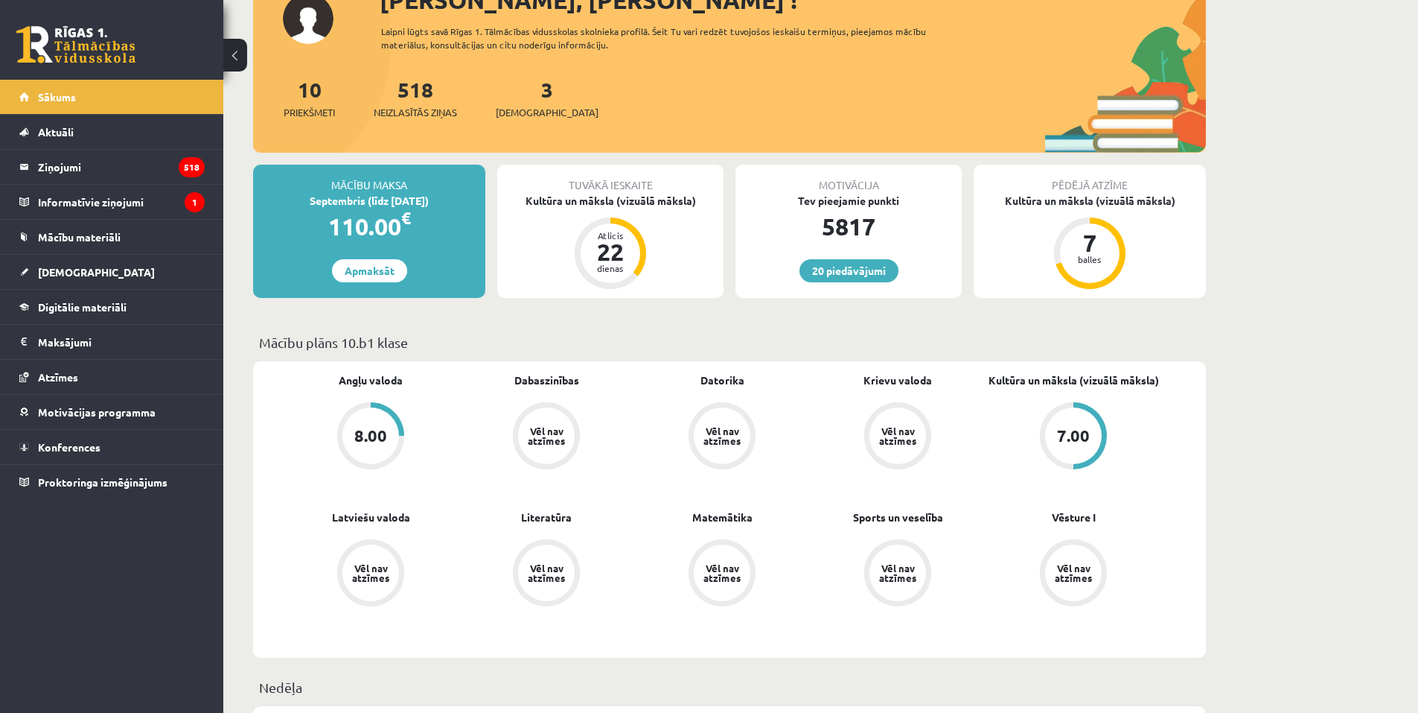
scroll to position [223, 0]
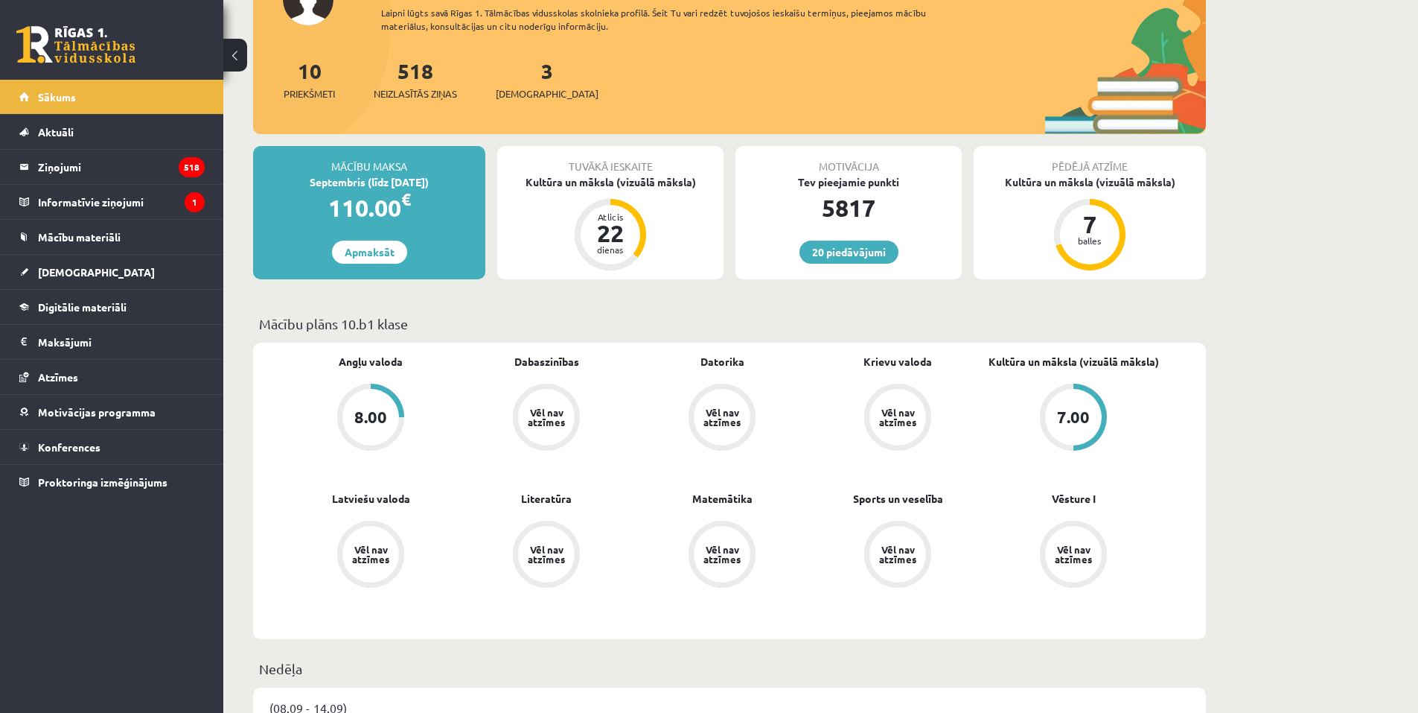
click at [367, 417] on div "8.00" at bounding box center [370, 417] width 33 height 16
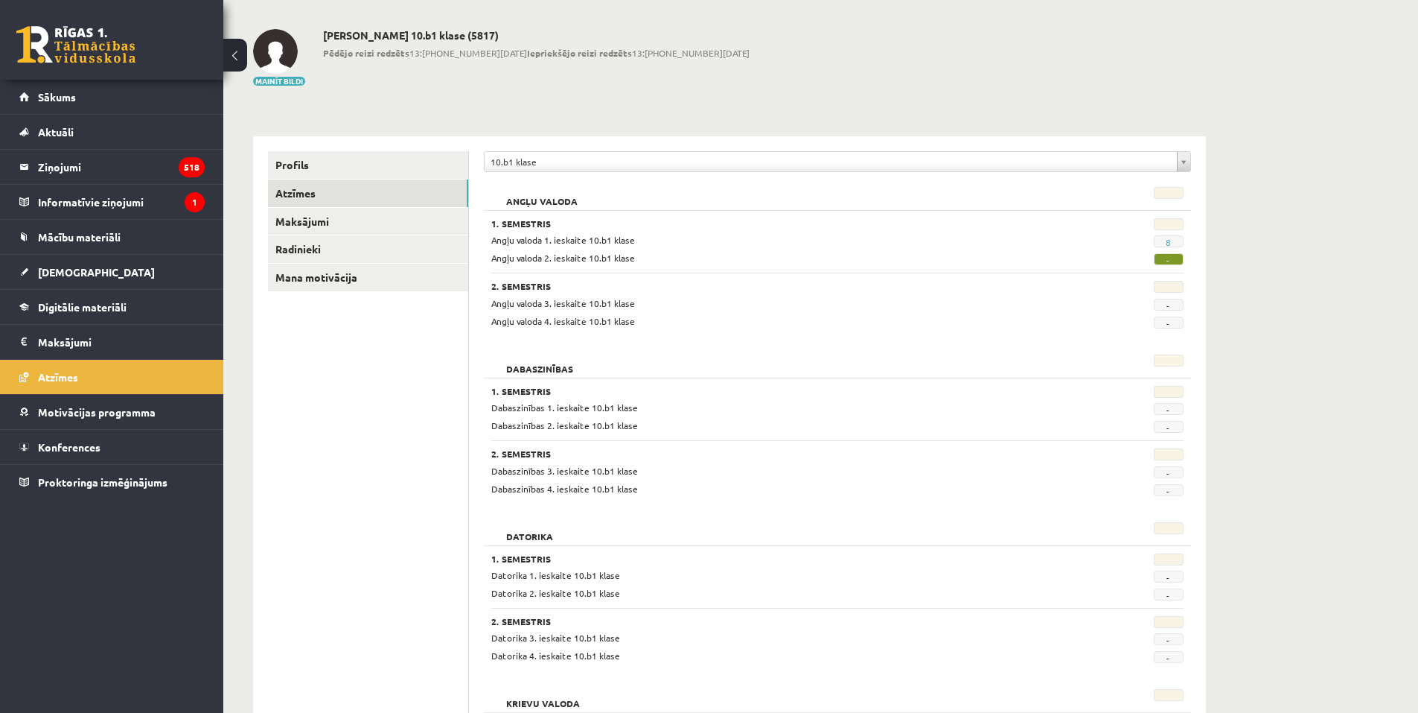
scroll to position [52, 0]
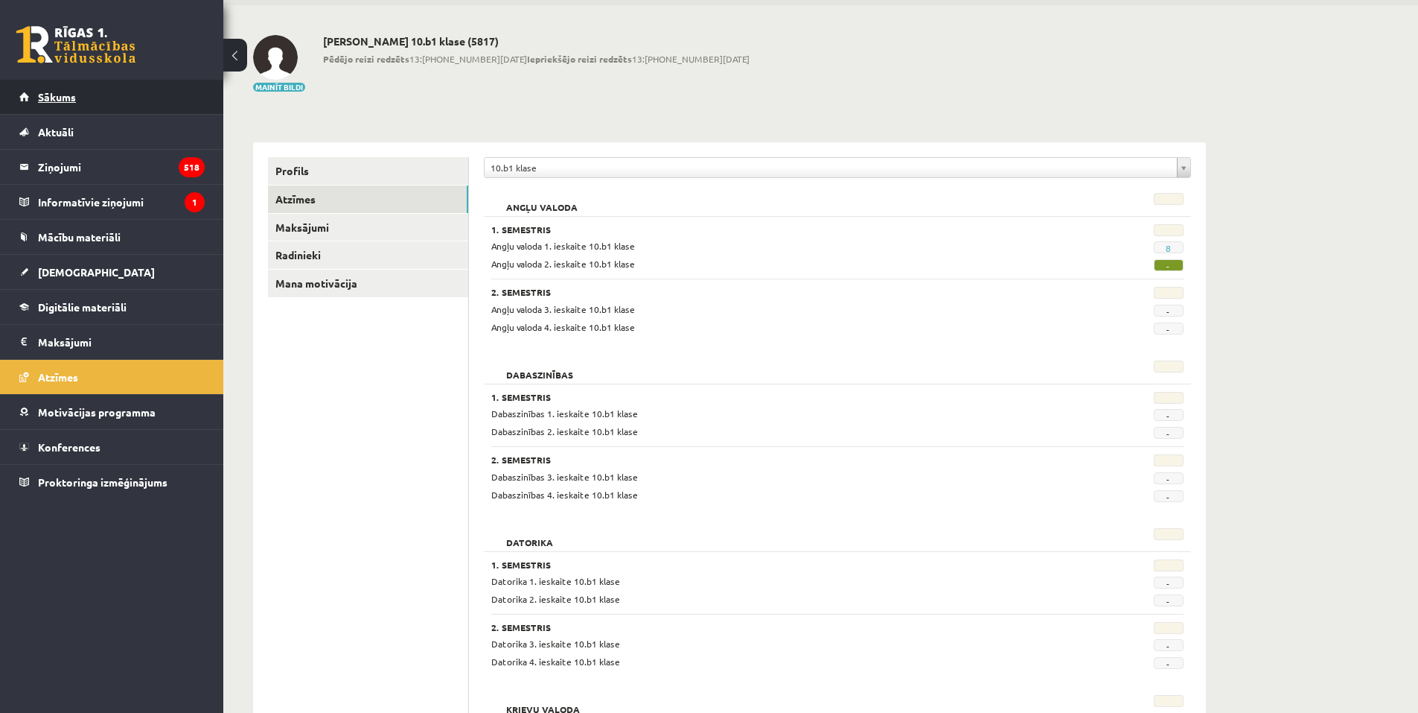
click at [130, 92] on link "Sākums" at bounding box center [111, 97] width 185 height 34
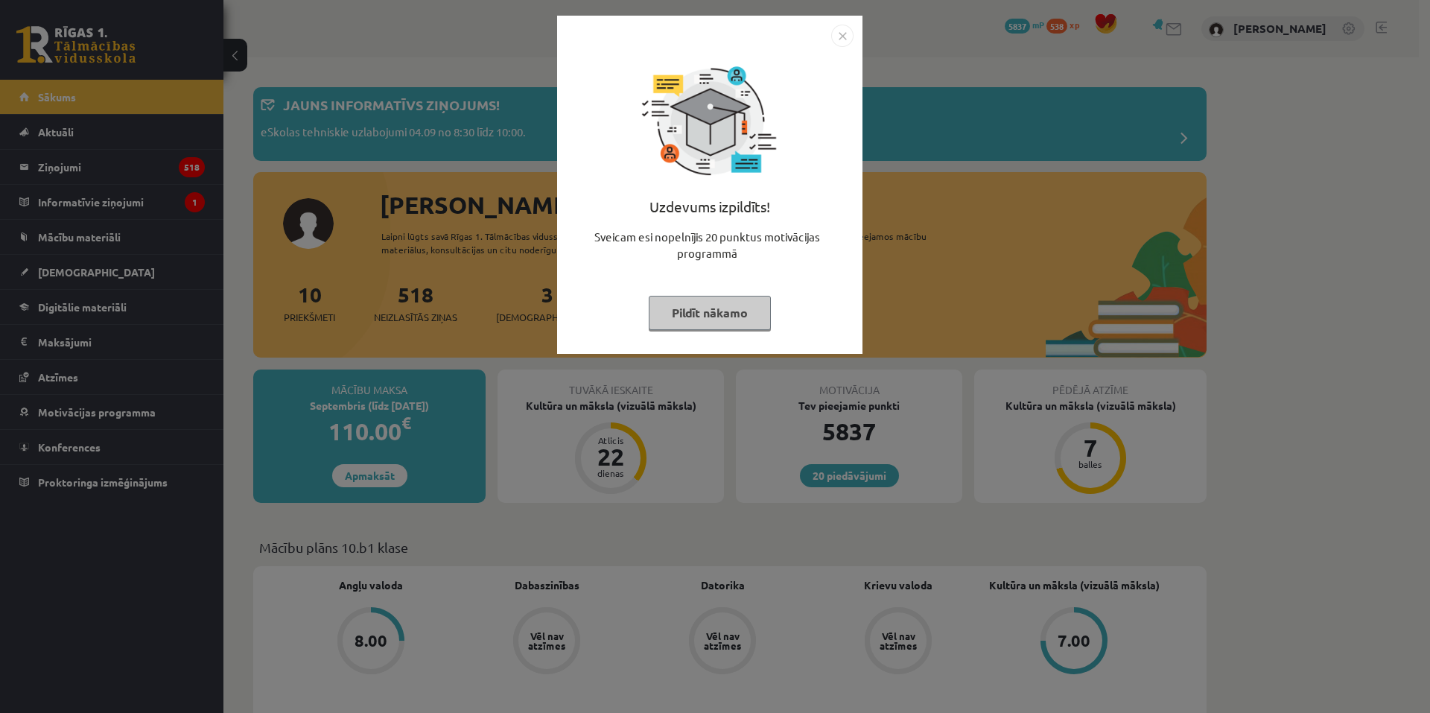
click at [834, 38] on img "Close" at bounding box center [842, 36] width 22 height 22
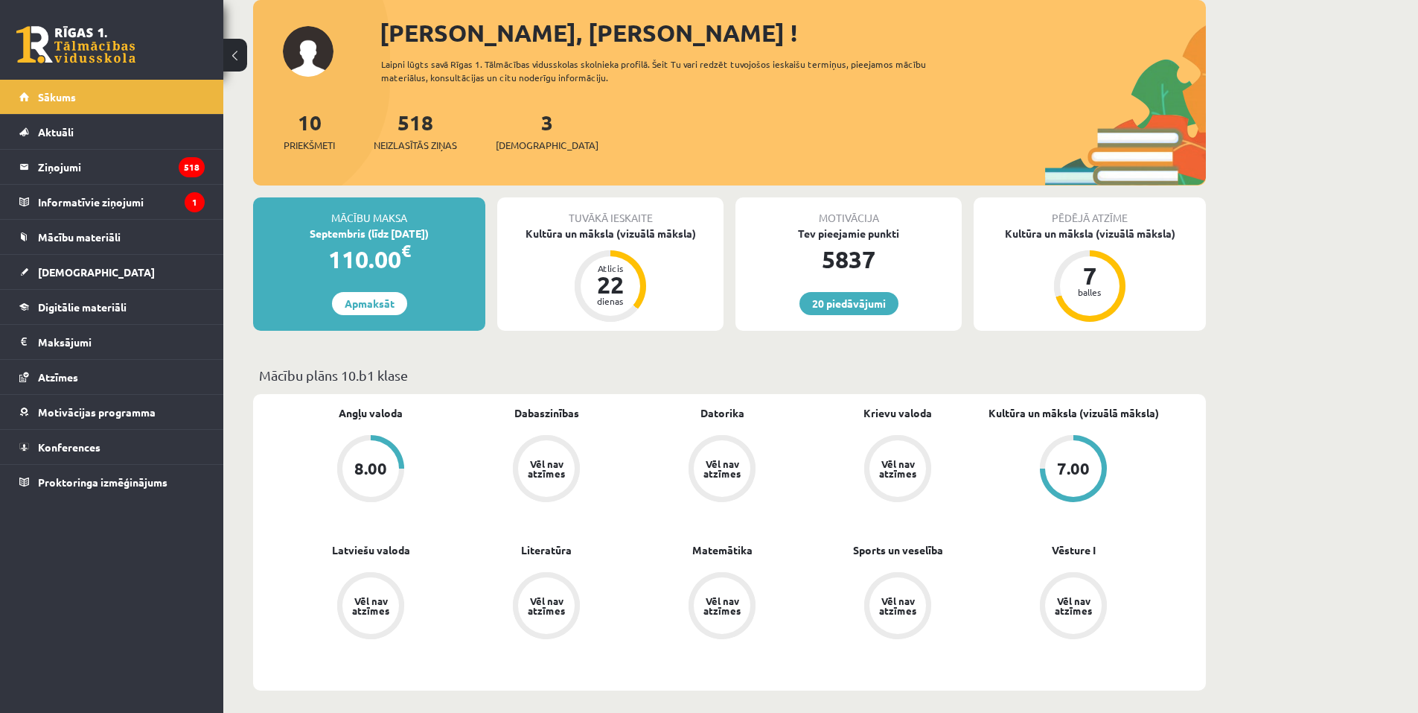
scroll to position [74, 0]
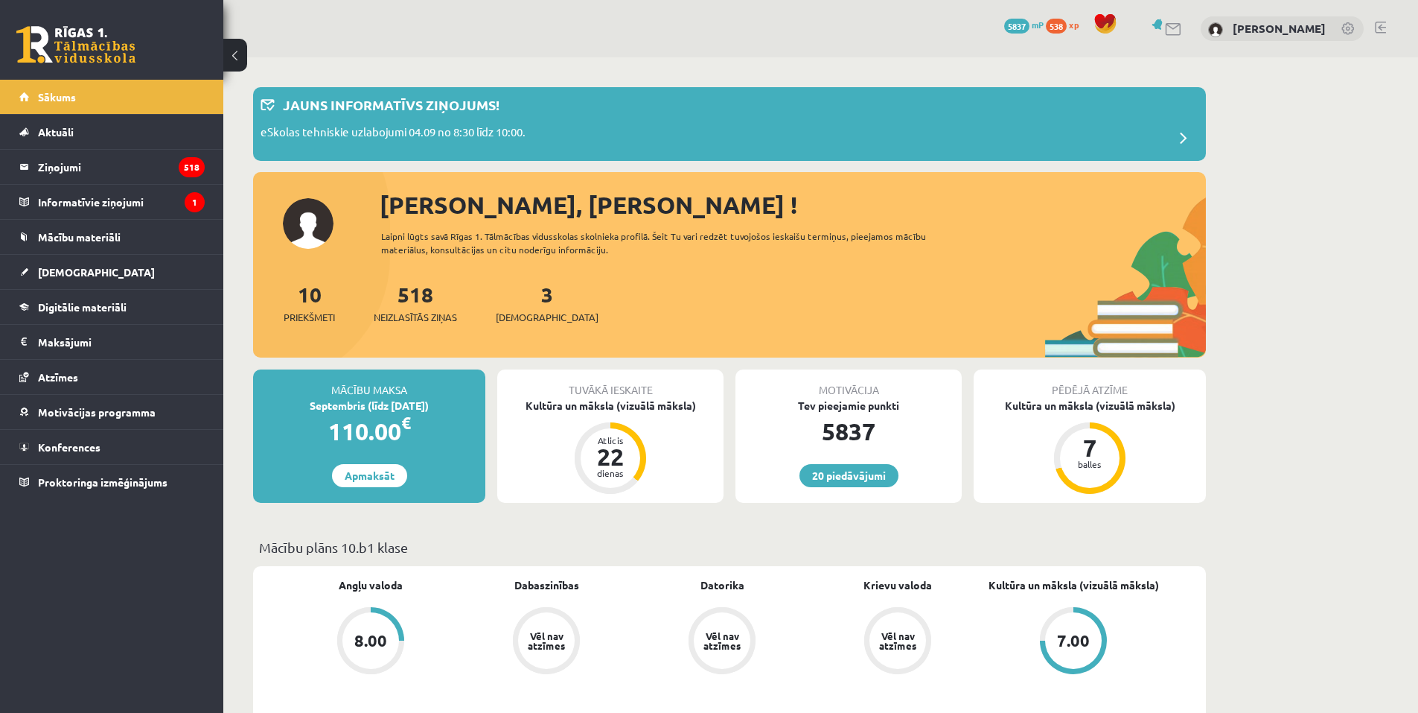
scroll to position [74, 0]
